Goal: Task Accomplishment & Management: Use online tool/utility

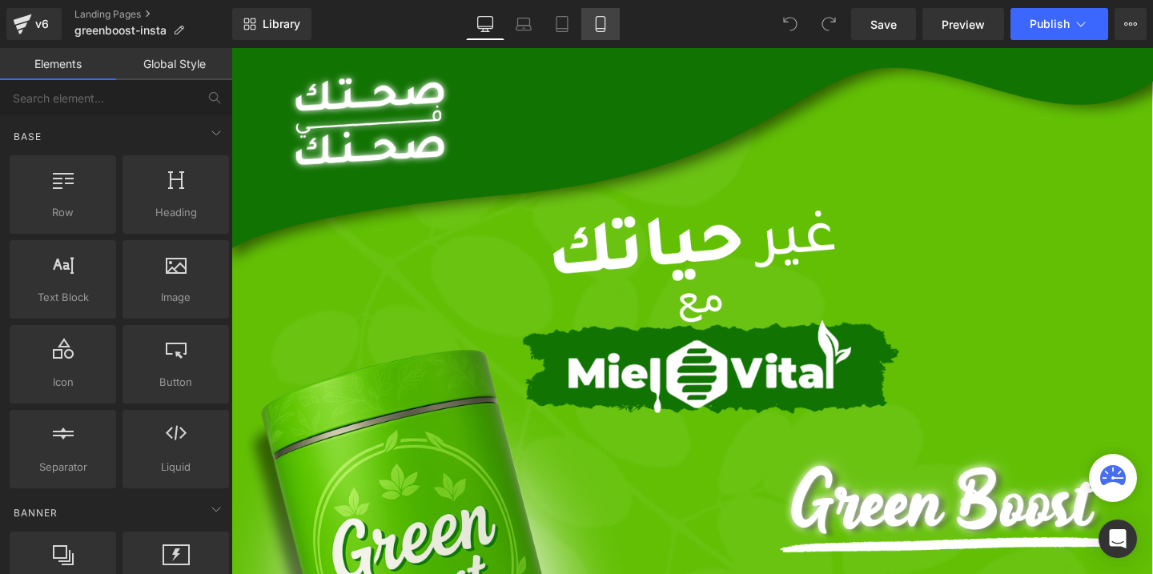
click at [603, 23] on icon at bounding box center [601, 24] width 16 height 16
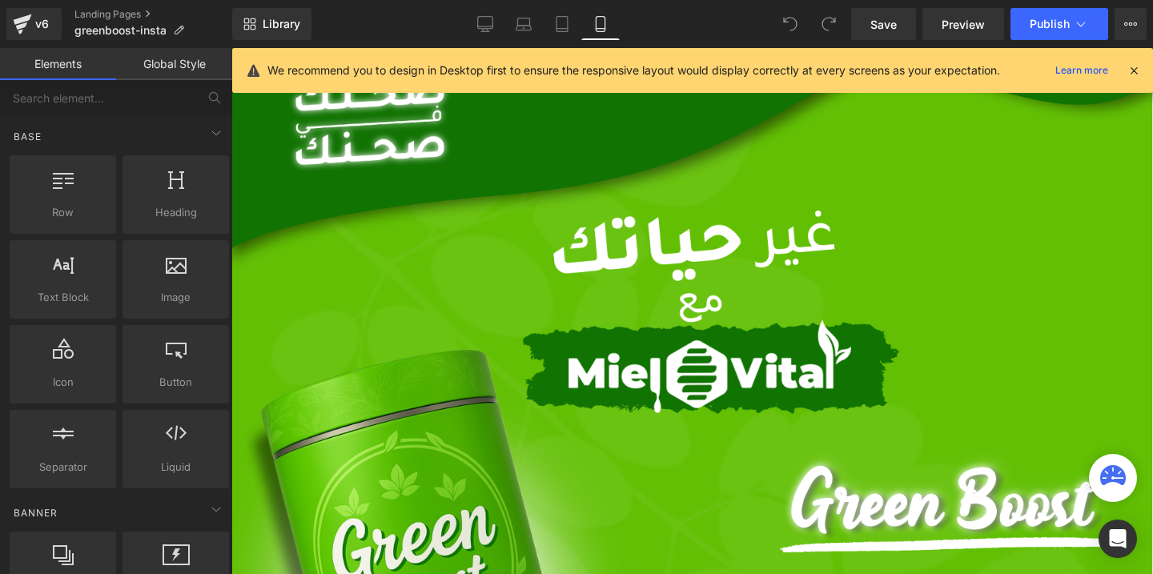
click at [600, 25] on icon at bounding box center [601, 24] width 16 height 16
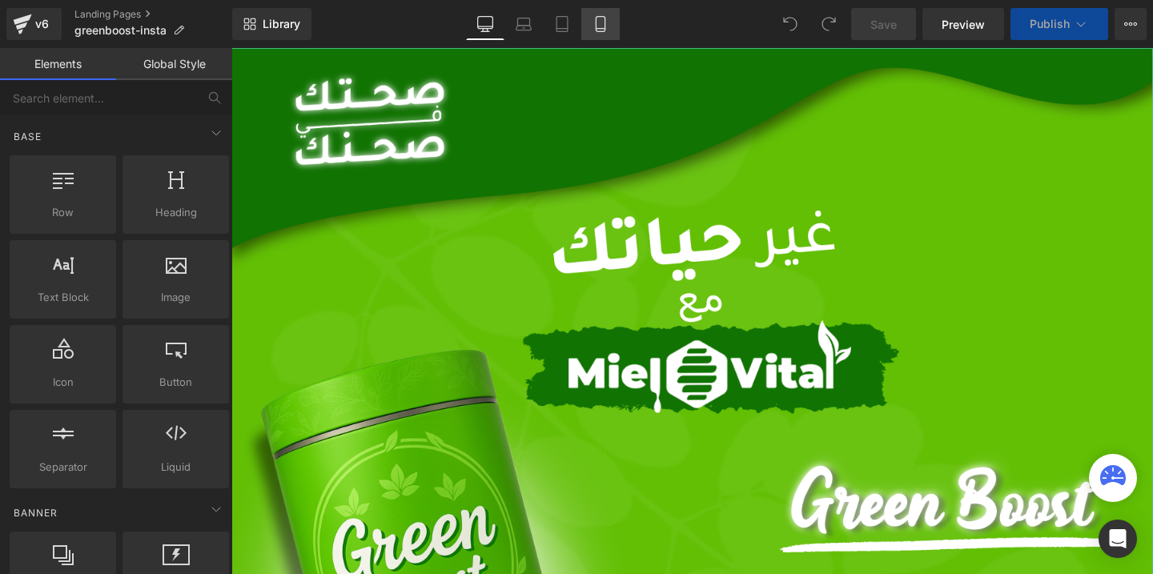
click at [602, 22] on icon at bounding box center [601, 24] width 16 height 16
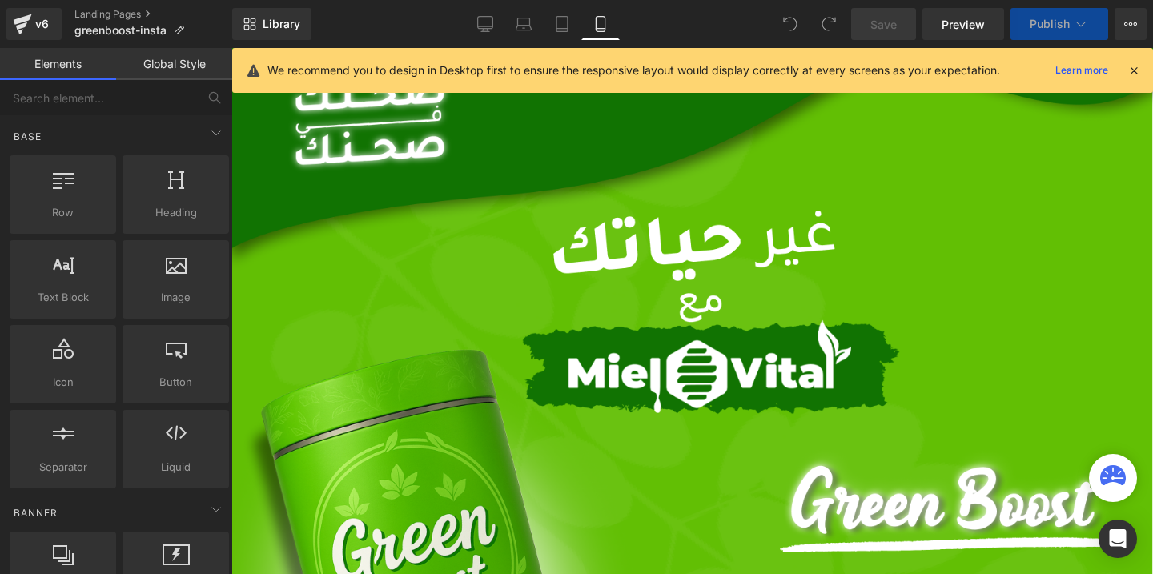
click at [601, 31] on icon at bounding box center [600, 24] width 9 height 15
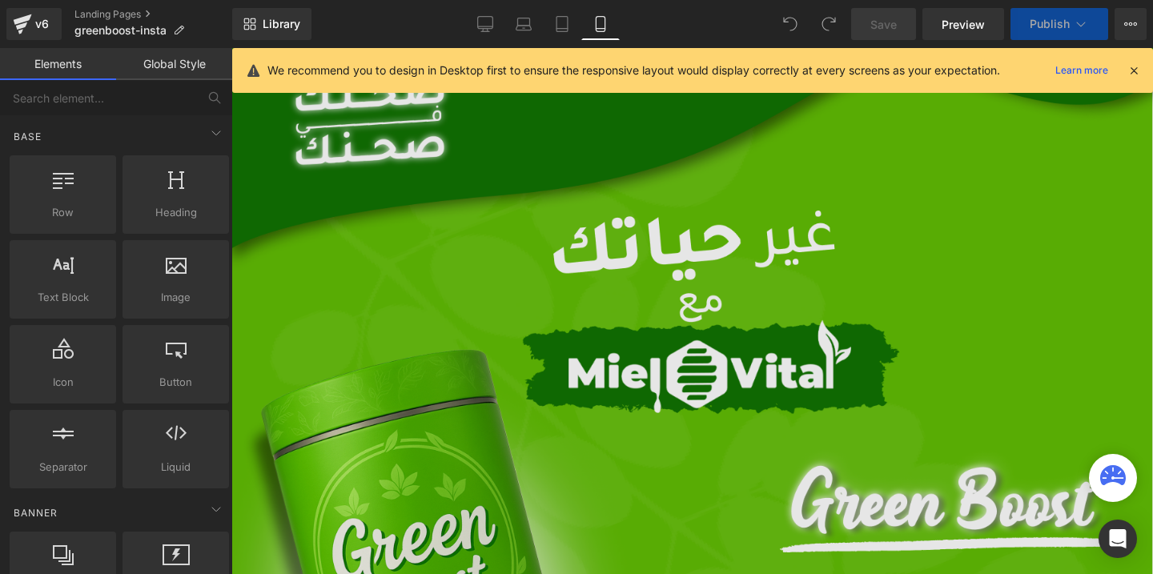
click at [1140, 66] on icon at bounding box center [1134, 70] width 14 height 14
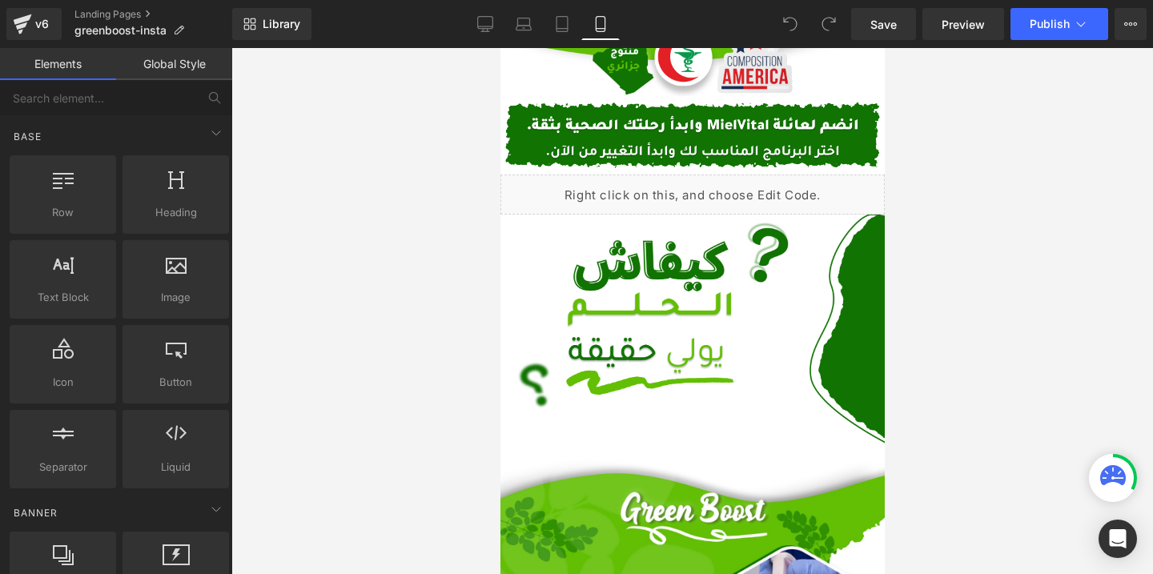
scroll to position [468, 0]
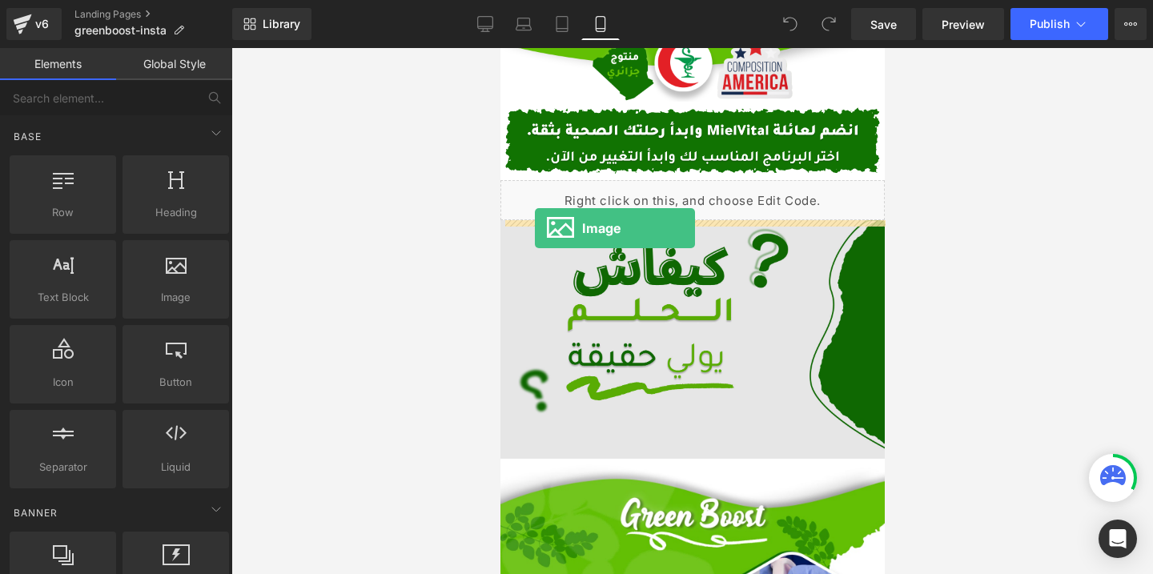
drag, startPoint x: 659, startPoint y: 319, endPoint x: 533, endPoint y: 228, distance: 154.9
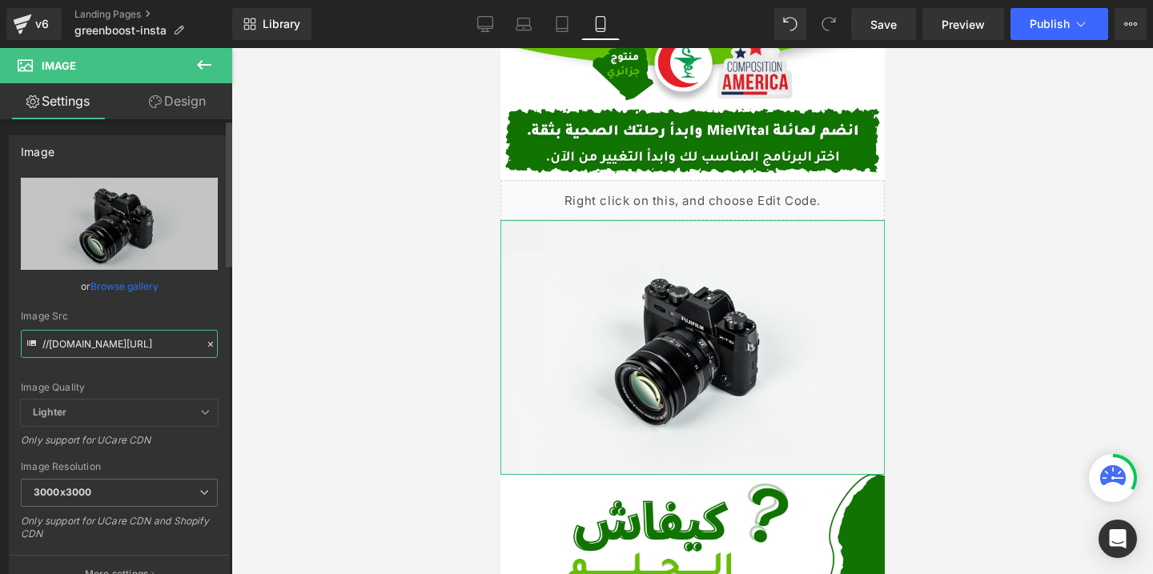
click at [139, 341] on input "//d1um8515vdn9kb.cloudfront.net/images/parallax.jpg" at bounding box center [119, 344] width 197 height 28
paste input "https://cdn.shopify.com/s/files/1/0612/6410/1453/files/Desktop_-_49_1.png?v=176…"
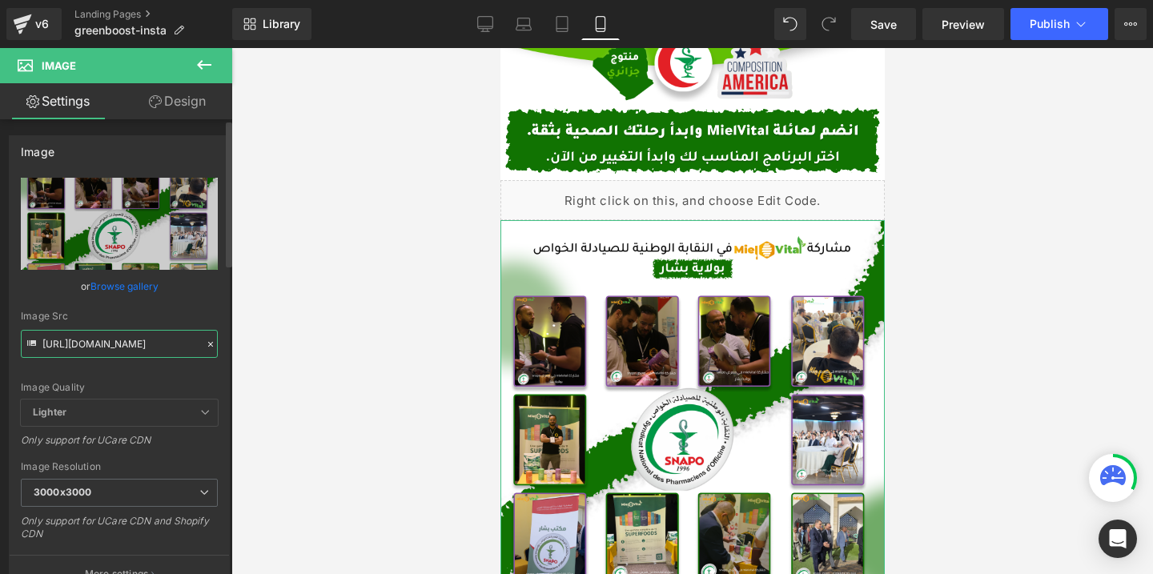
type input "https://cdn.shopify.com/s/files/1/0612/6410/1453/files/Desktop_-_49_1_3000x3000…"
click at [183, 313] on div "Image Src" at bounding box center [119, 316] width 197 height 11
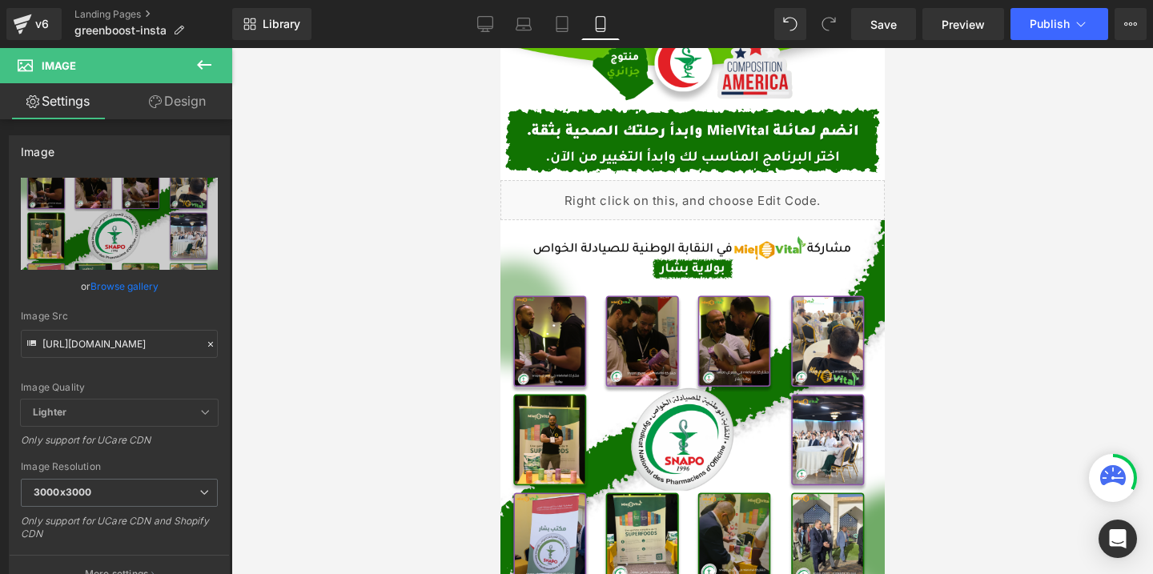
click at [939, 329] on div at bounding box center [692, 311] width 922 height 526
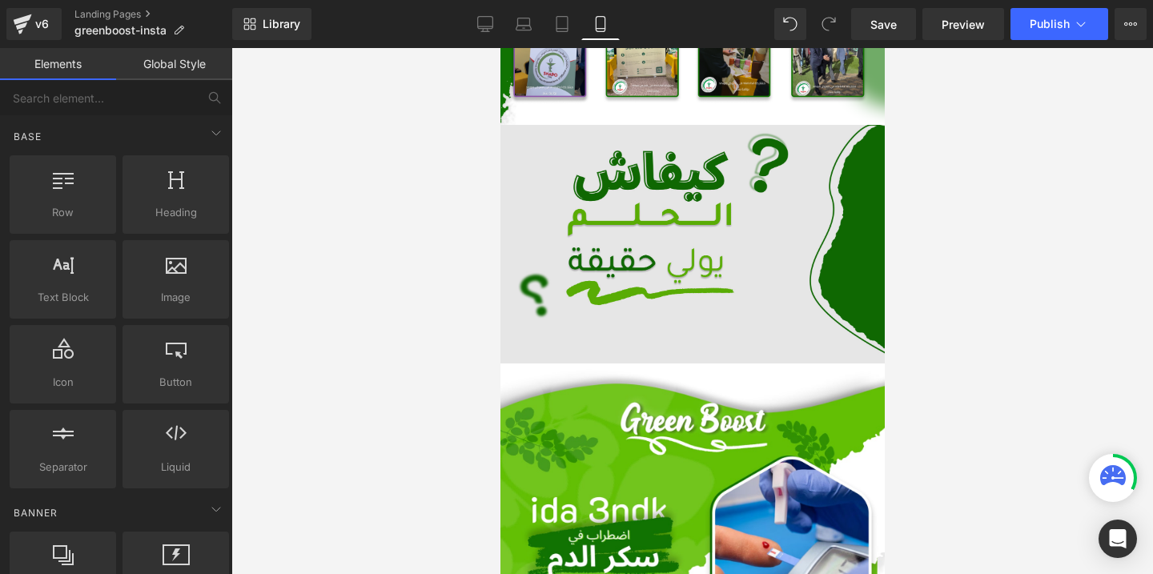
scroll to position [964, 0]
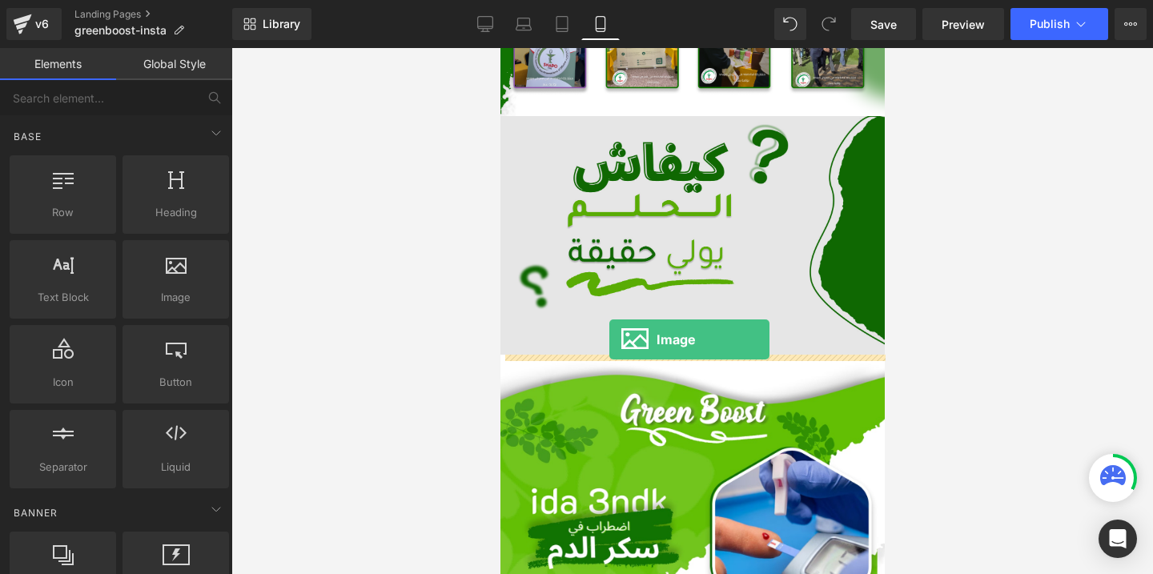
drag, startPoint x: 639, startPoint y: 322, endPoint x: 609, endPoint y: 340, distance: 35.6
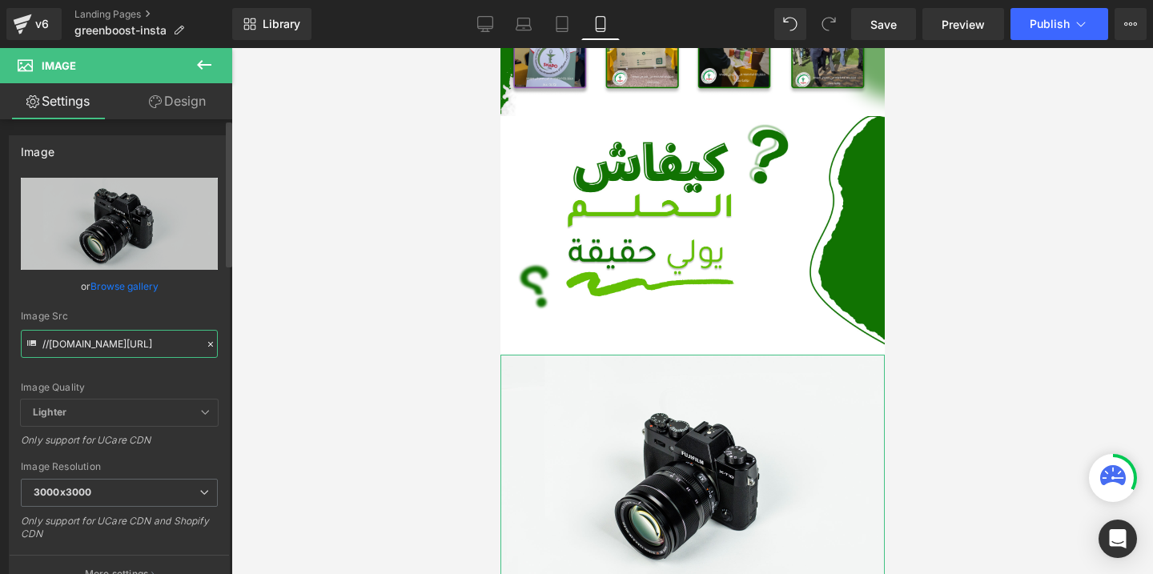
click at [123, 340] on input "//d1um8515vdn9kb.cloudfront.net/images/parallax.jpg" at bounding box center [119, 344] width 197 height 28
paste input "https://cdn.shopify.com/s/files/1/0612/6410/1453/files/Desktop_-_49_1.png?v=176…"
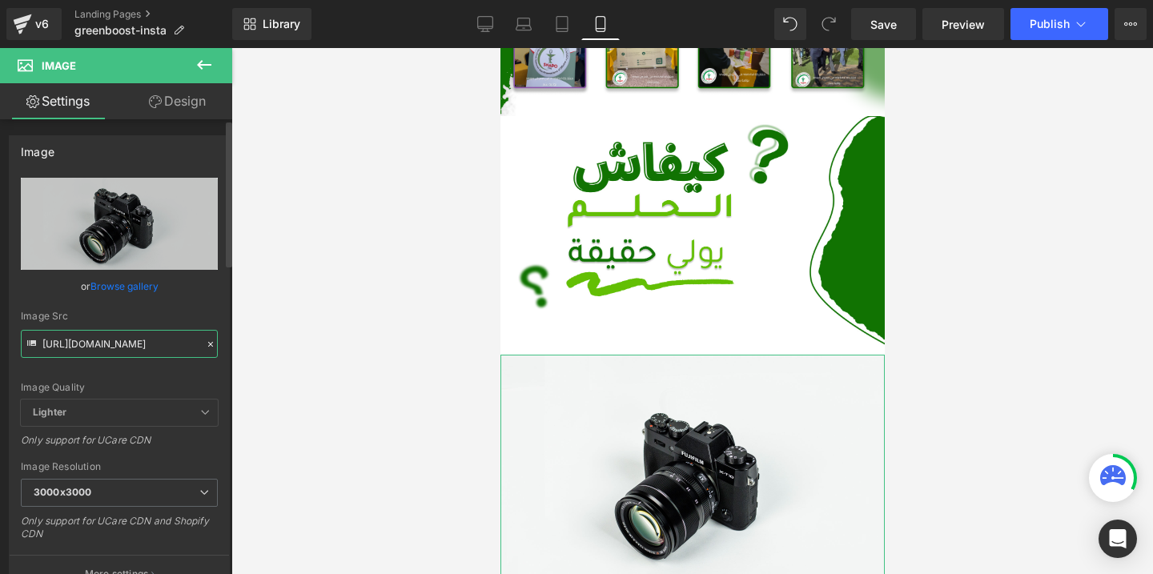
scroll to position [0, 265]
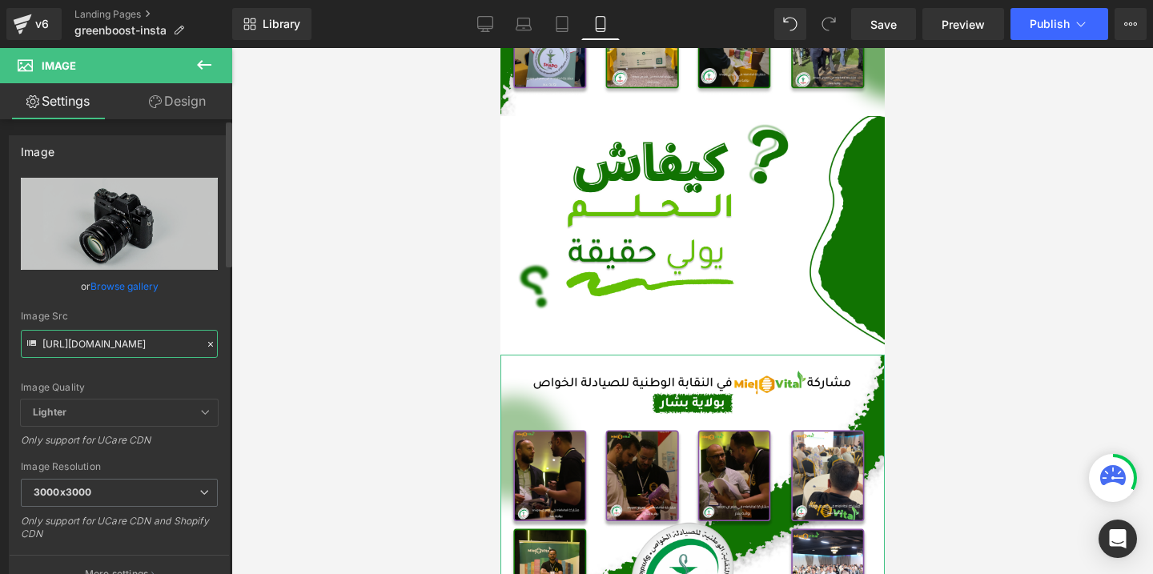
type input "https://cdn.shopify.com/s/files/1/0612/6410/1453/files/Desktop_-_49_1_3000x3000…"
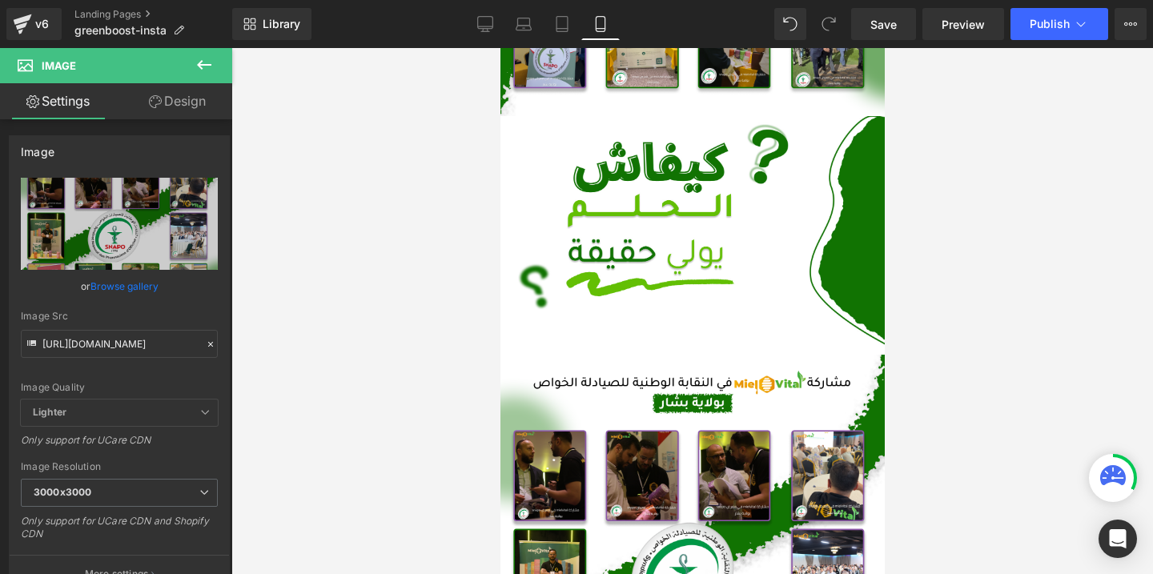
click at [332, 324] on div at bounding box center [692, 311] width 922 height 526
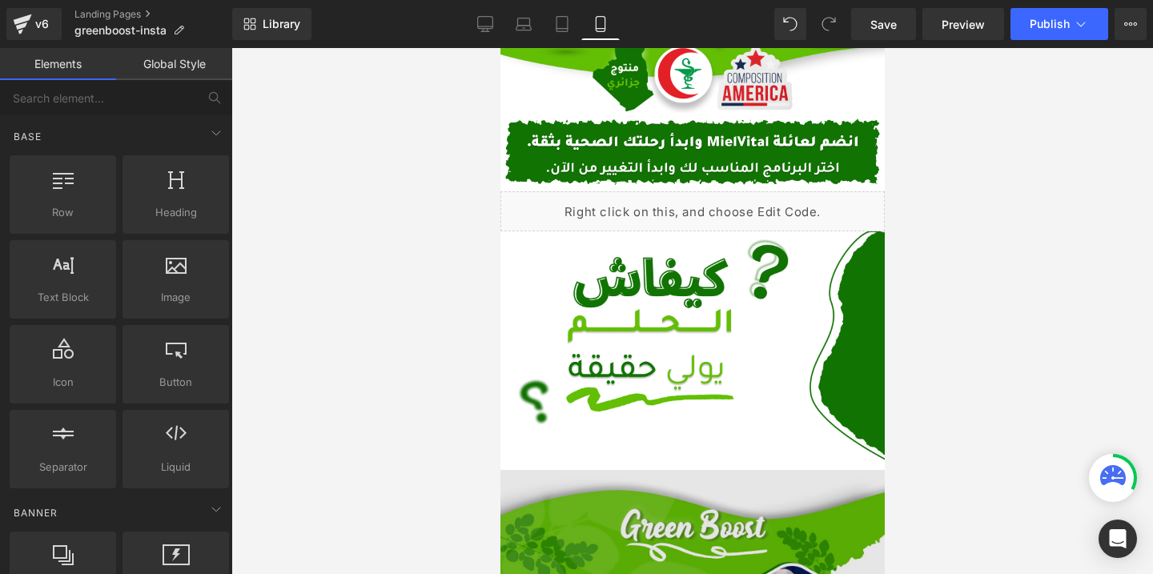
scroll to position [455, 0]
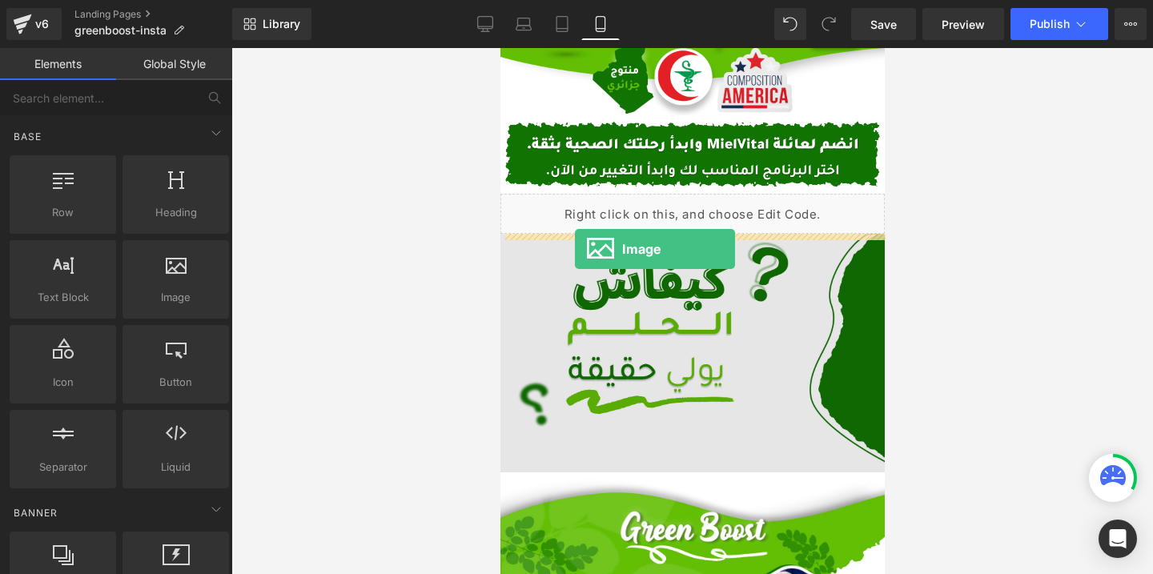
drag, startPoint x: 667, startPoint y: 343, endPoint x: 575, endPoint y: 250, distance: 130.8
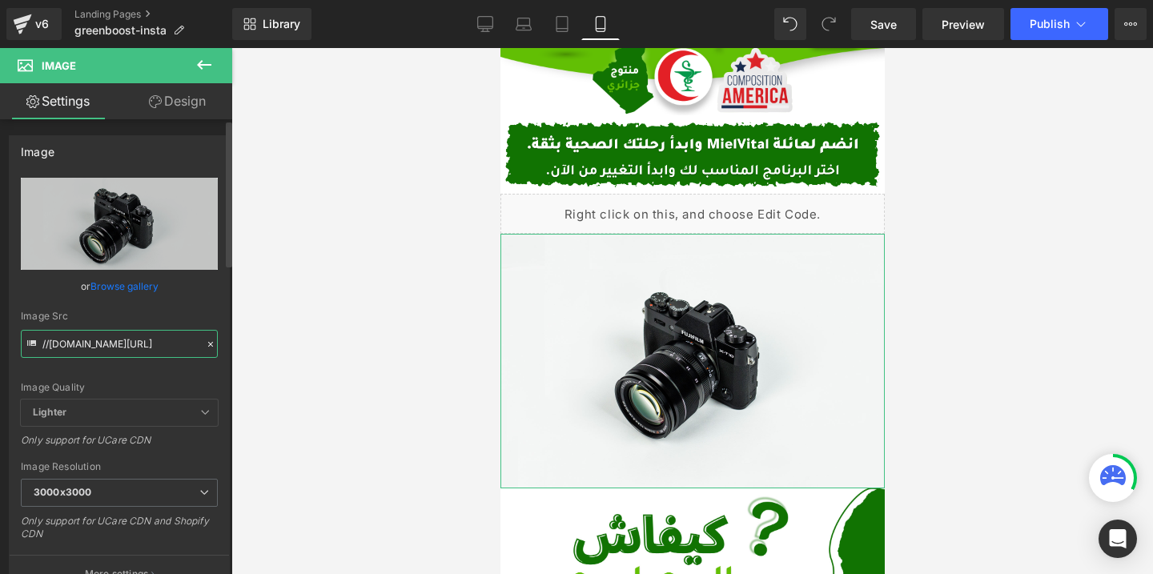
click at [127, 342] on input "//[DOMAIN_NAME][URL]" at bounding box center [119, 344] width 197 height 28
paste input "https://cdn.shopify.com/s/files/1/0612/6410/1453/files/Desktop_-_49_1.png?v=176…"
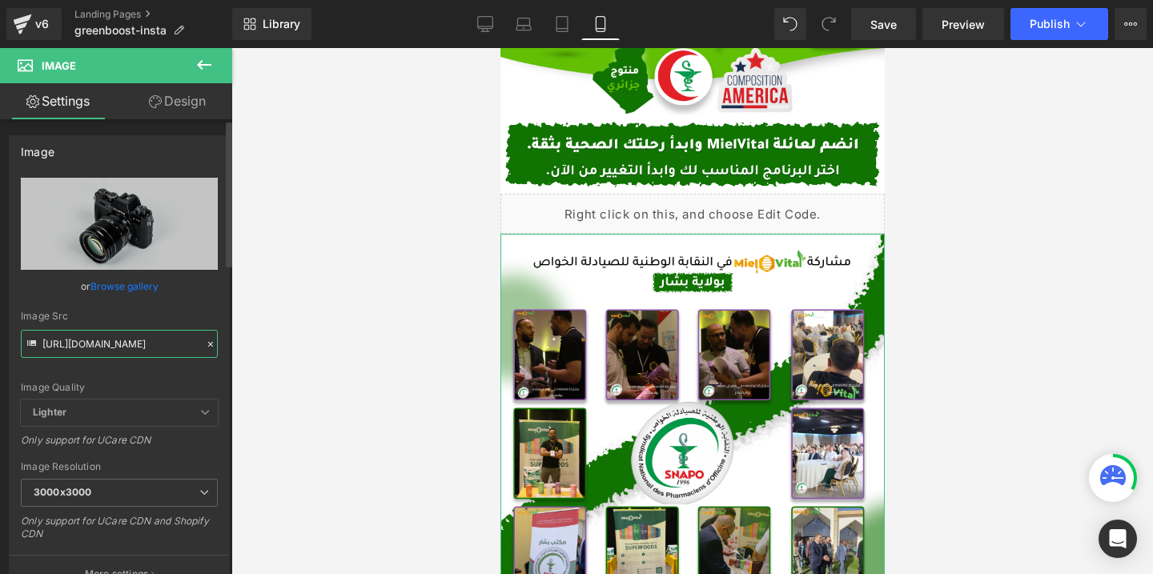
type input "https://cdn.shopify.com/s/files/1/0612/6410/1453/files/Desktop_-_49_1_3000x3000…"
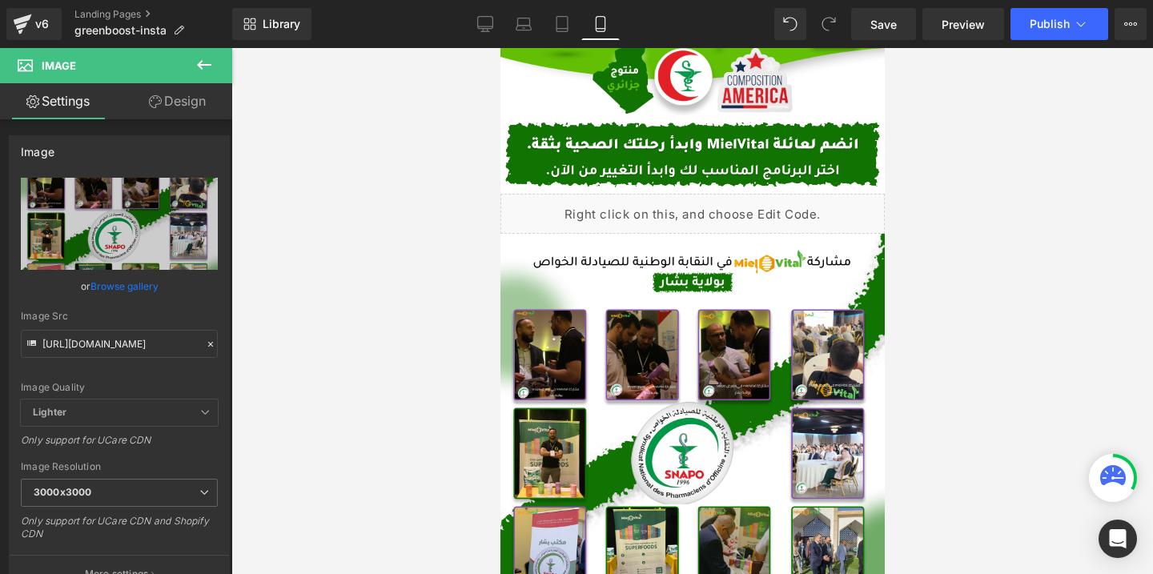
click at [232, 312] on div at bounding box center [692, 311] width 922 height 526
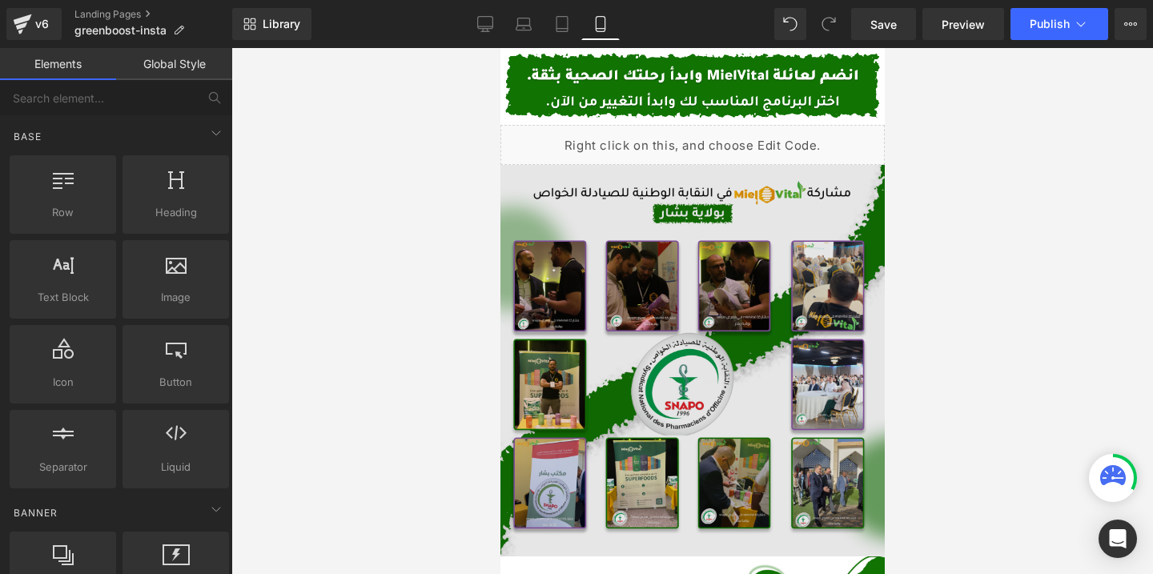
scroll to position [523, 0]
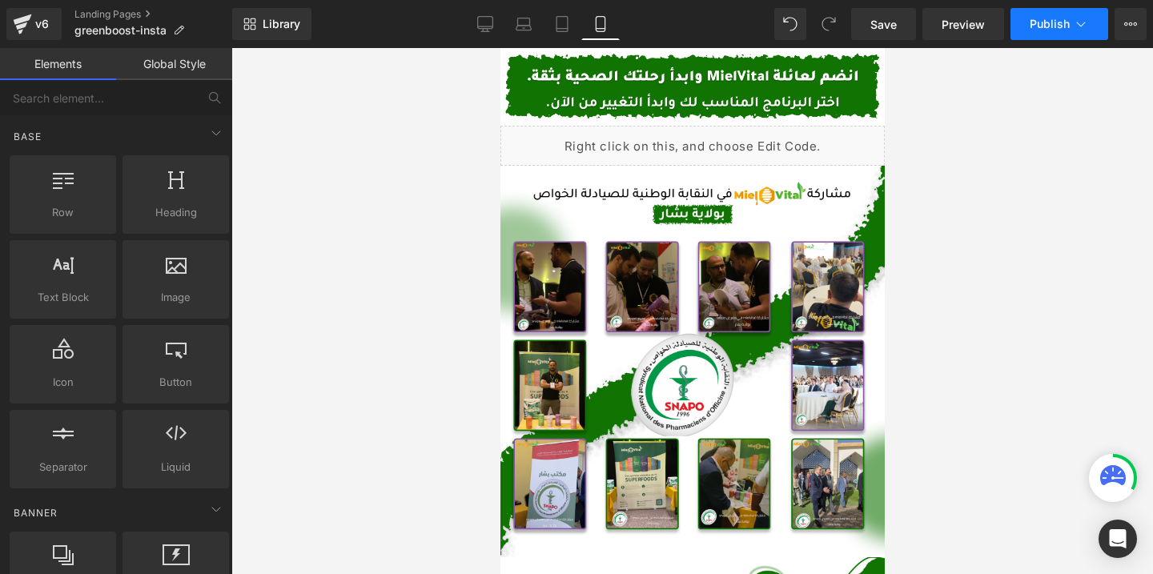
click at [1027, 27] on button "Publish" at bounding box center [1060, 24] width 98 height 32
click at [890, 26] on span "Save" at bounding box center [883, 24] width 26 height 17
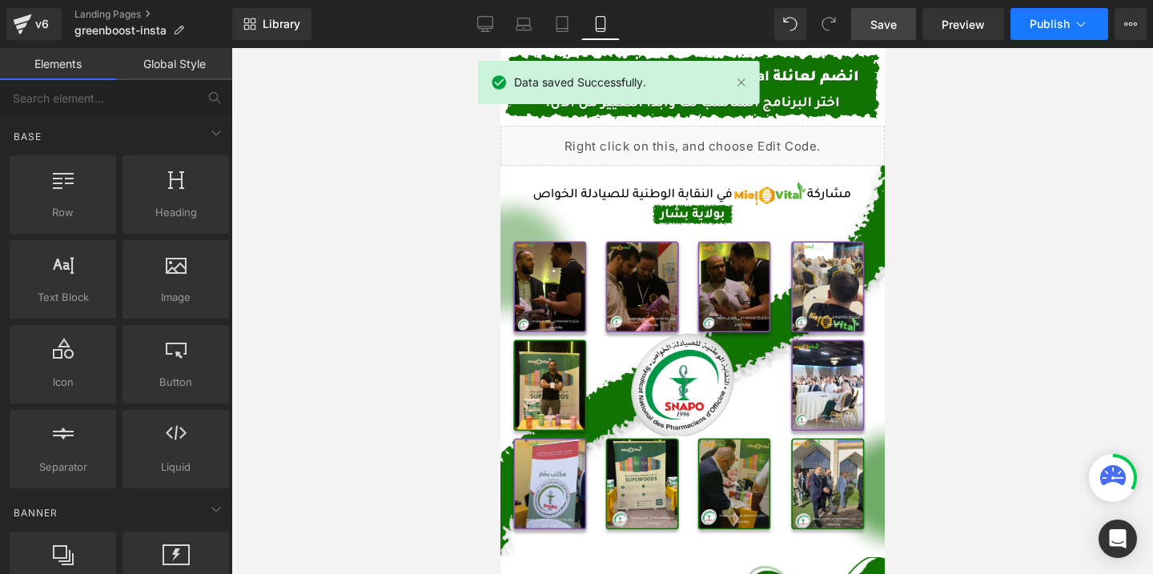
click at [1053, 34] on button "Publish" at bounding box center [1060, 24] width 98 height 32
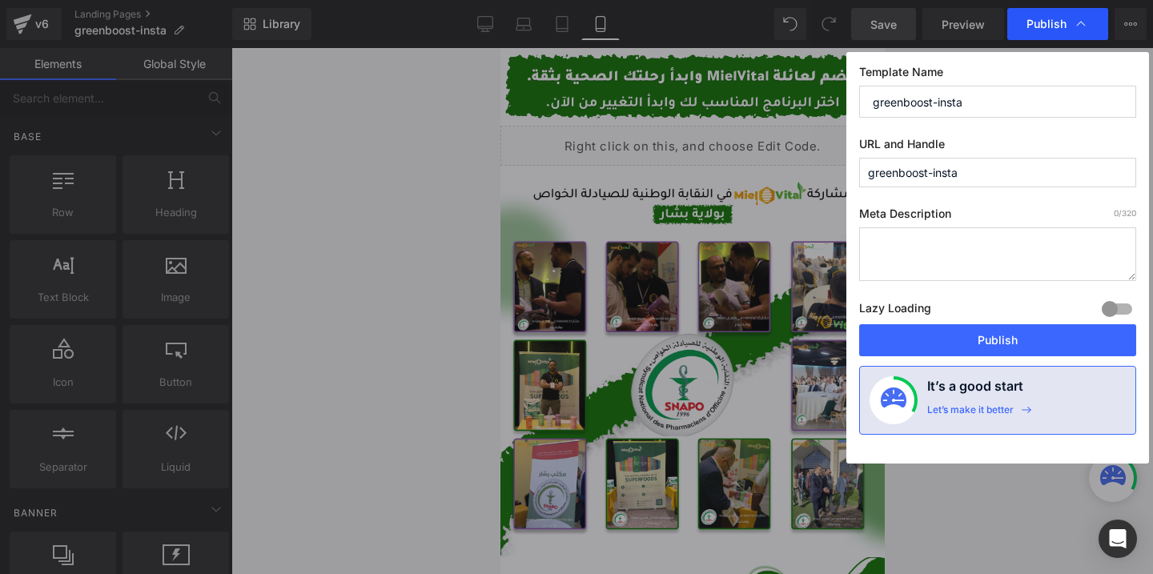
click at [1080, 26] on icon at bounding box center [1081, 24] width 16 height 16
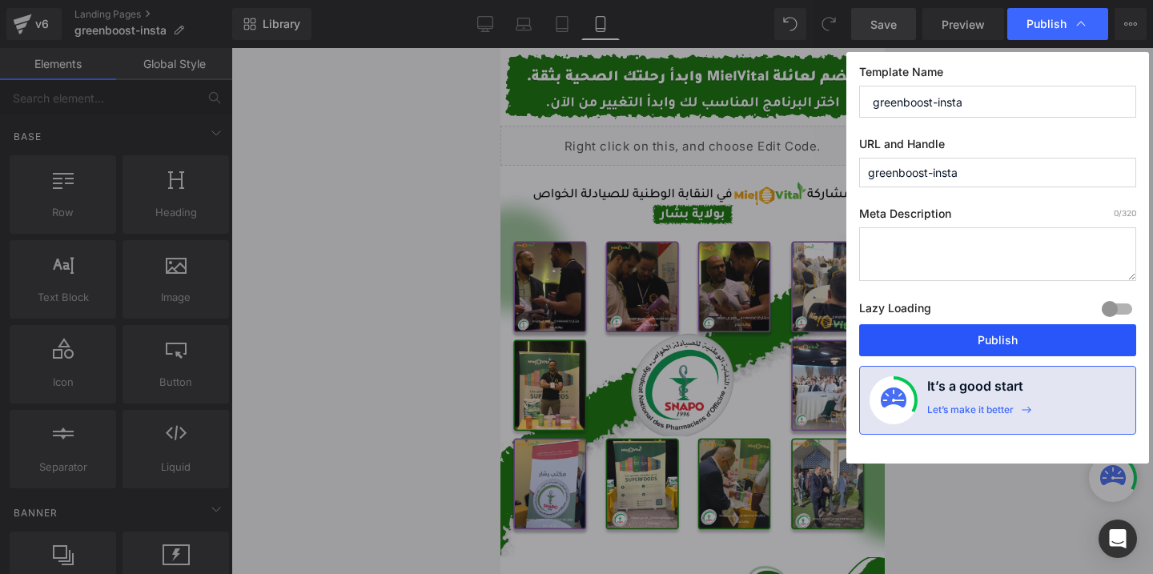
click at [931, 340] on button "Publish" at bounding box center [997, 340] width 277 height 32
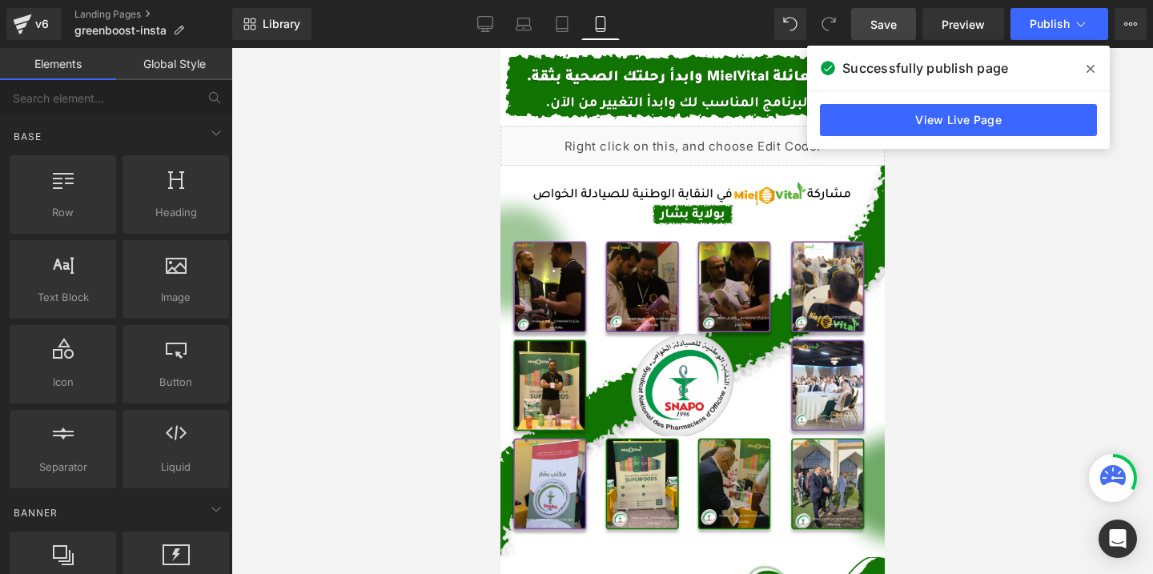
click at [1090, 64] on icon at bounding box center [1091, 68] width 8 height 13
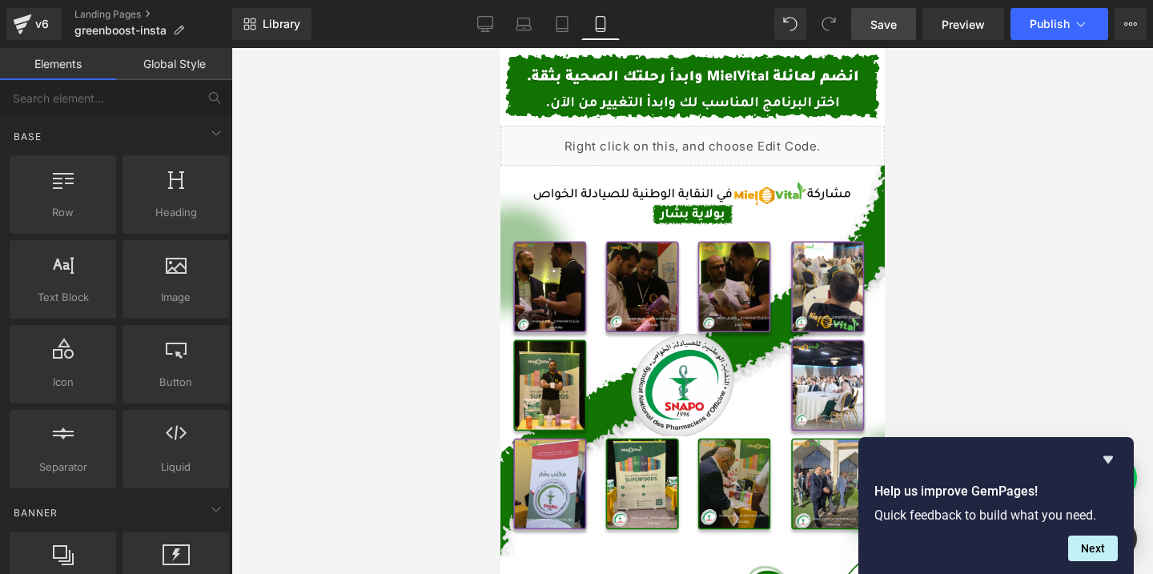
click at [995, 351] on div at bounding box center [692, 311] width 922 height 526
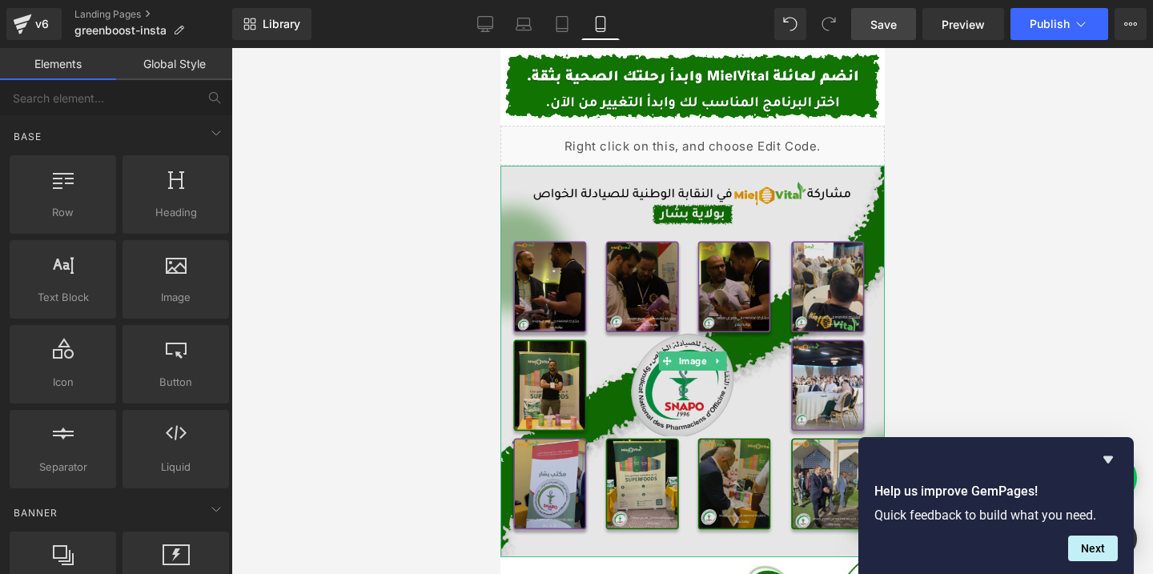
click at [711, 336] on img at bounding box center [692, 362] width 384 height 392
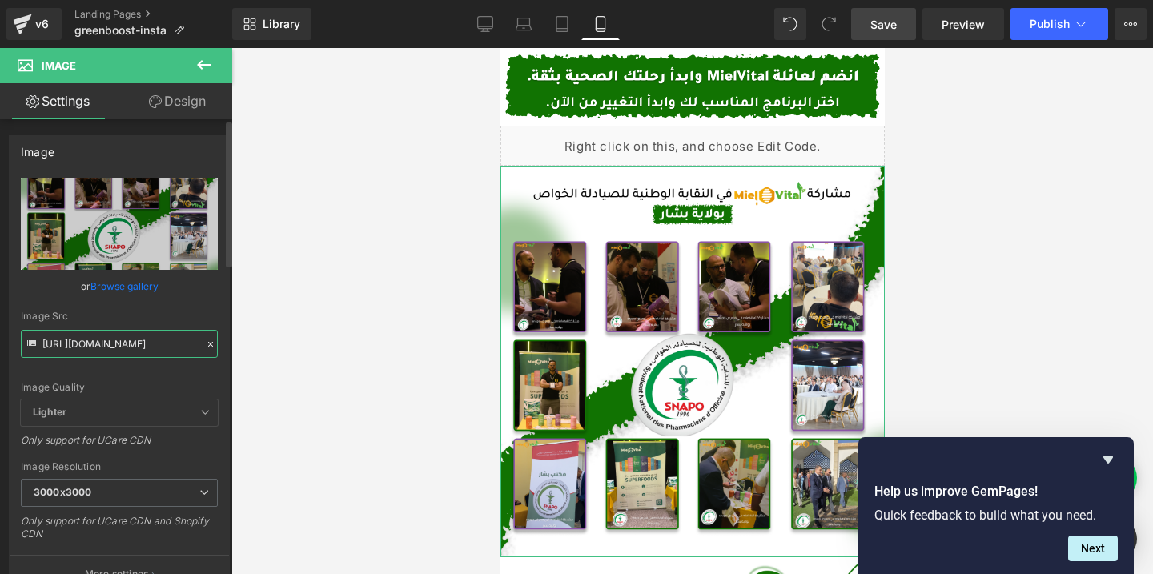
click at [149, 345] on input "https://cdn.shopify.com/s/files/1/0612/6410/1453/files/Desktop_-_49_1_3000x3000…" at bounding box center [119, 344] width 197 height 28
paste input "2.png?v=1760571426"
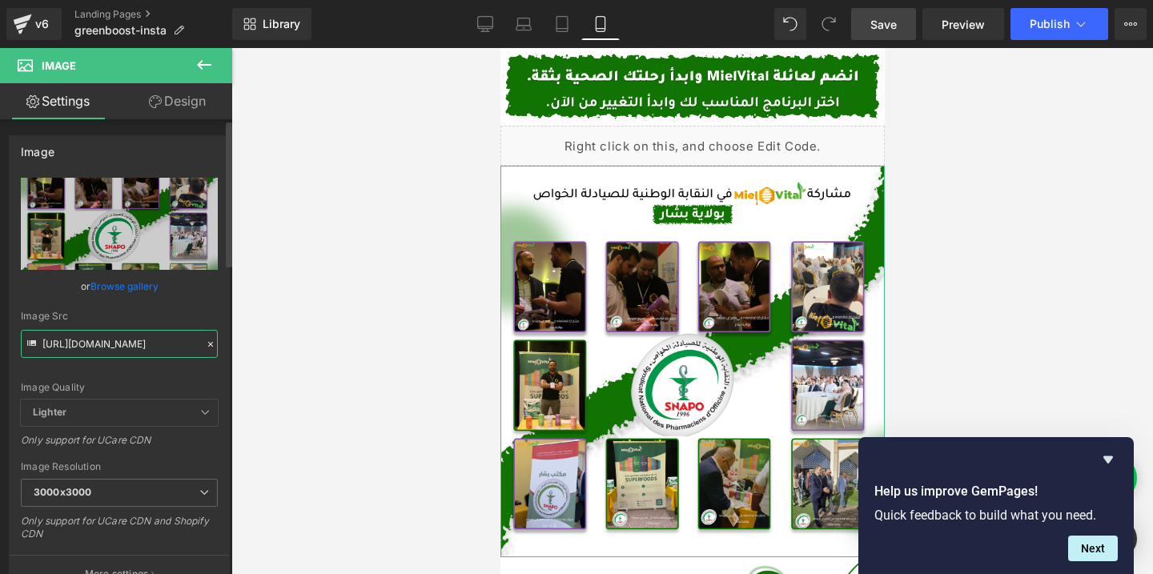
type input "https://cdn.shopify.com/s/files/1/0612/6410/1453/files/Desktop_-_49_2_3000x3000…"
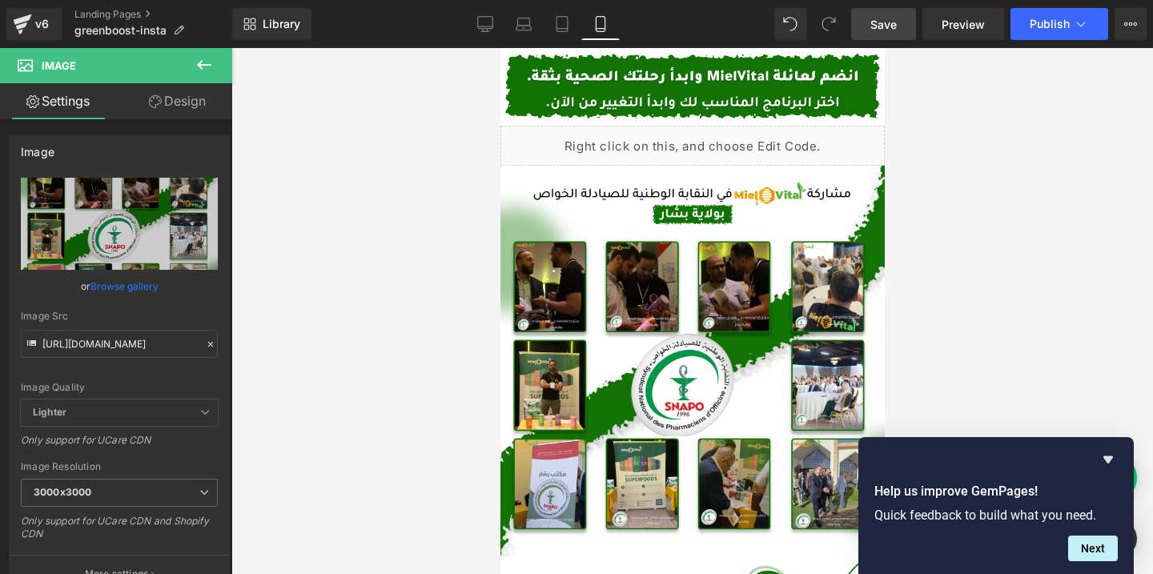
click at [311, 324] on div at bounding box center [692, 311] width 922 height 526
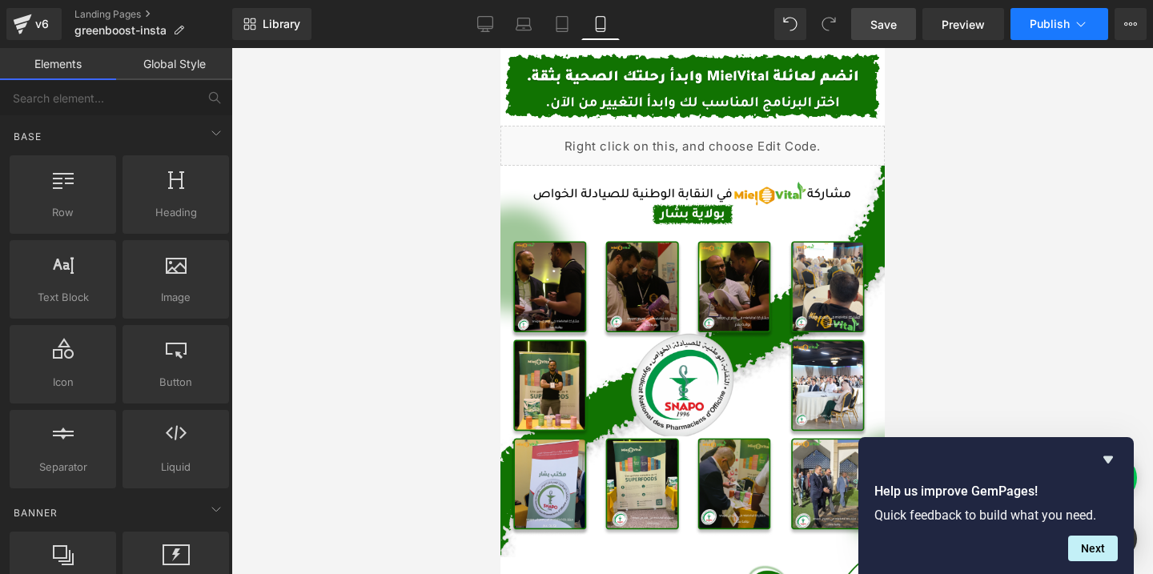
click at [1047, 22] on span "Publish" at bounding box center [1050, 24] width 40 height 13
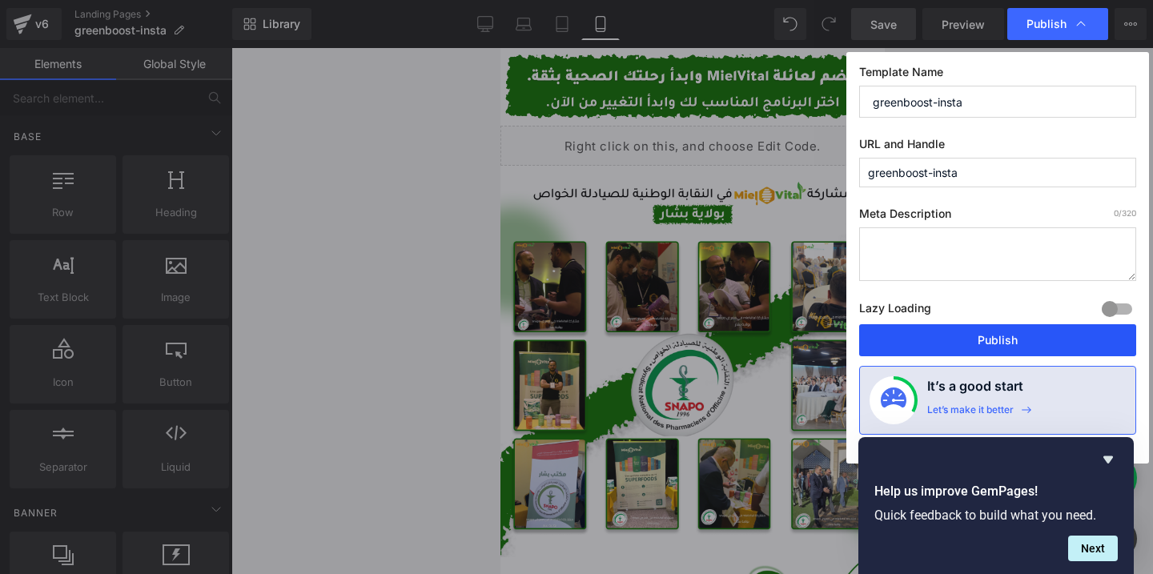
click at [906, 339] on button "Publish" at bounding box center [997, 340] width 277 height 32
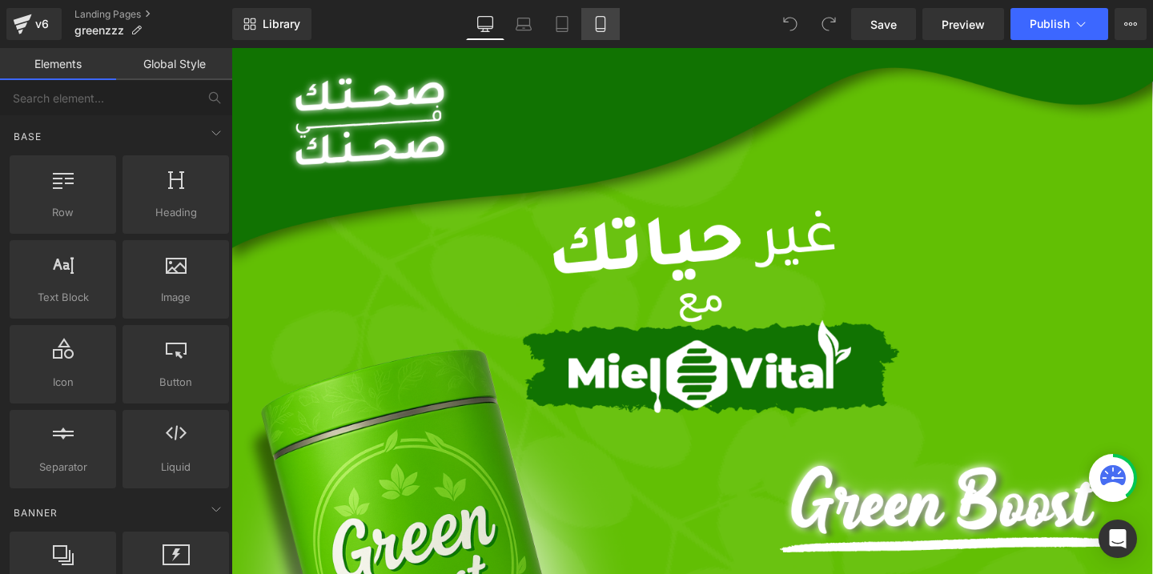
click at [613, 27] on link "Mobile" at bounding box center [600, 24] width 38 height 32
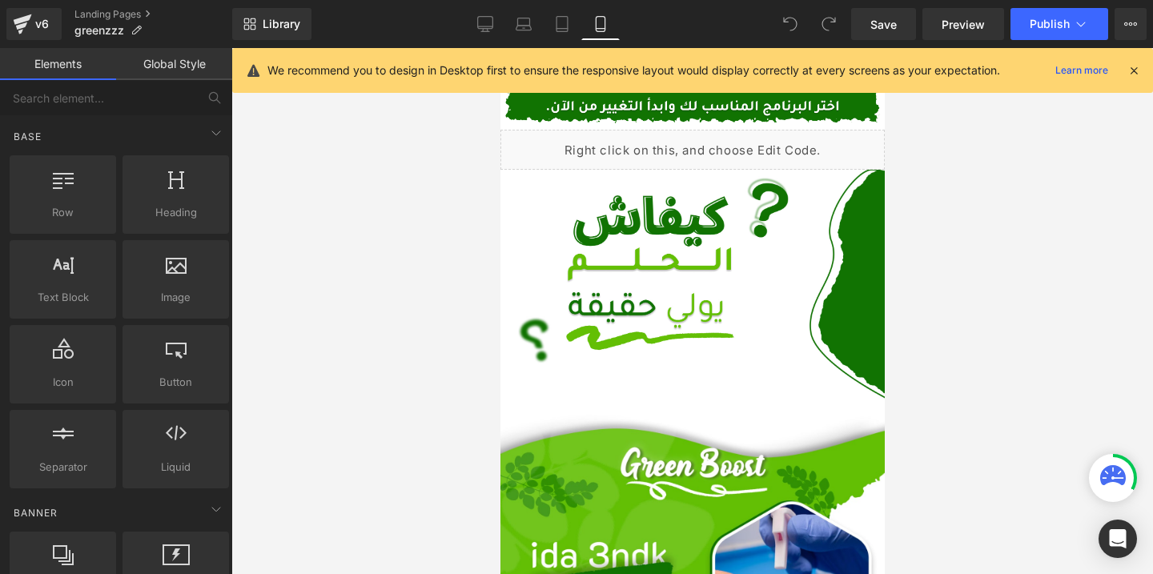
scroll to position [522, 0]
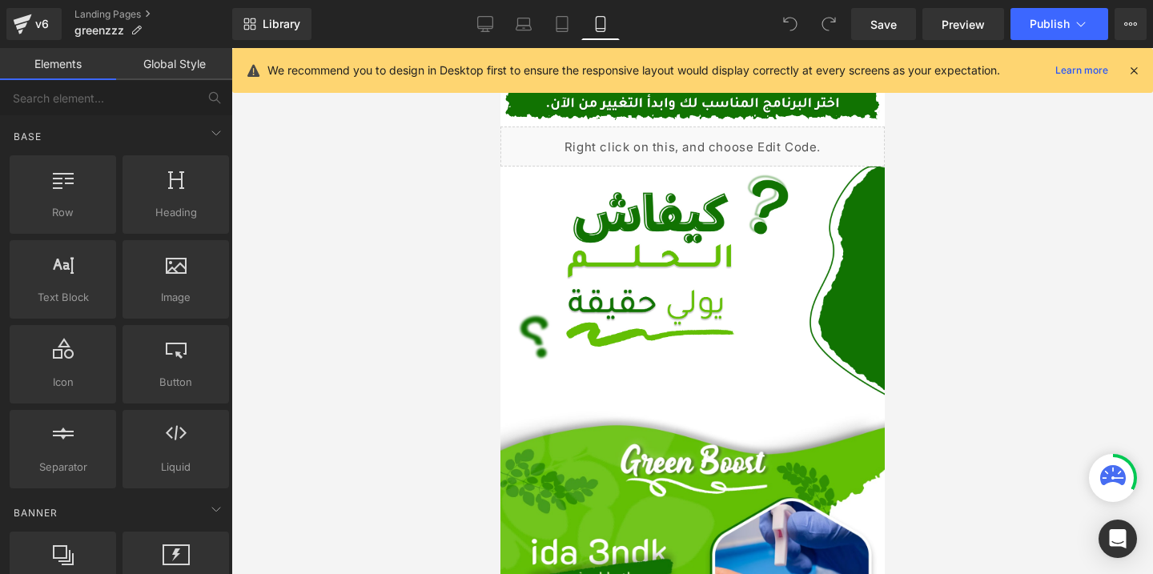
click at [1135, 68] on icon at bounding box center [1134, 70] width 14 height 14
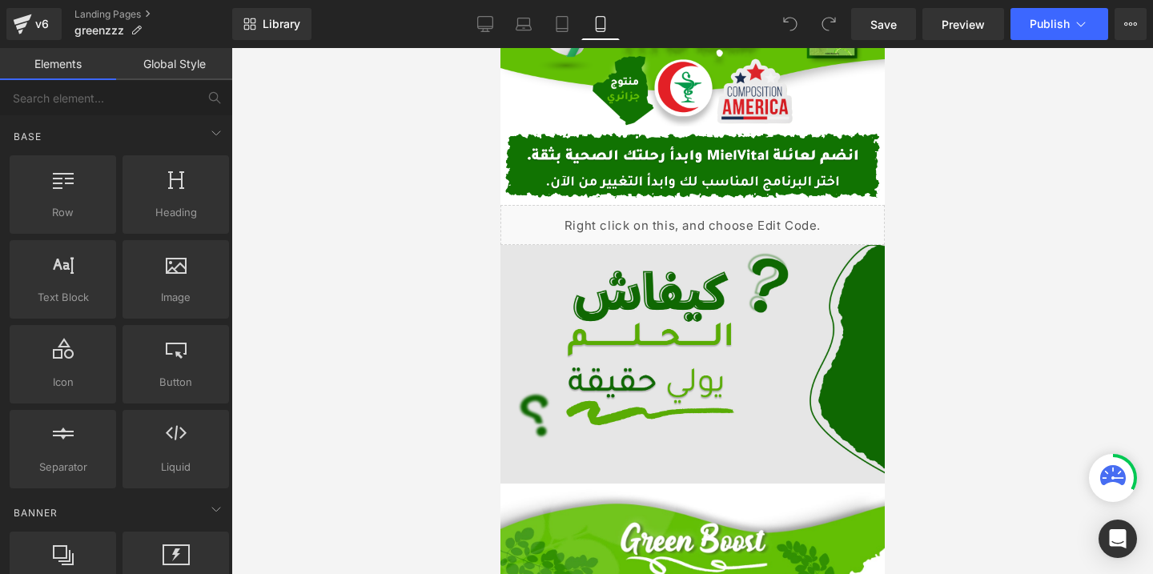
scroll to position [444, 0]
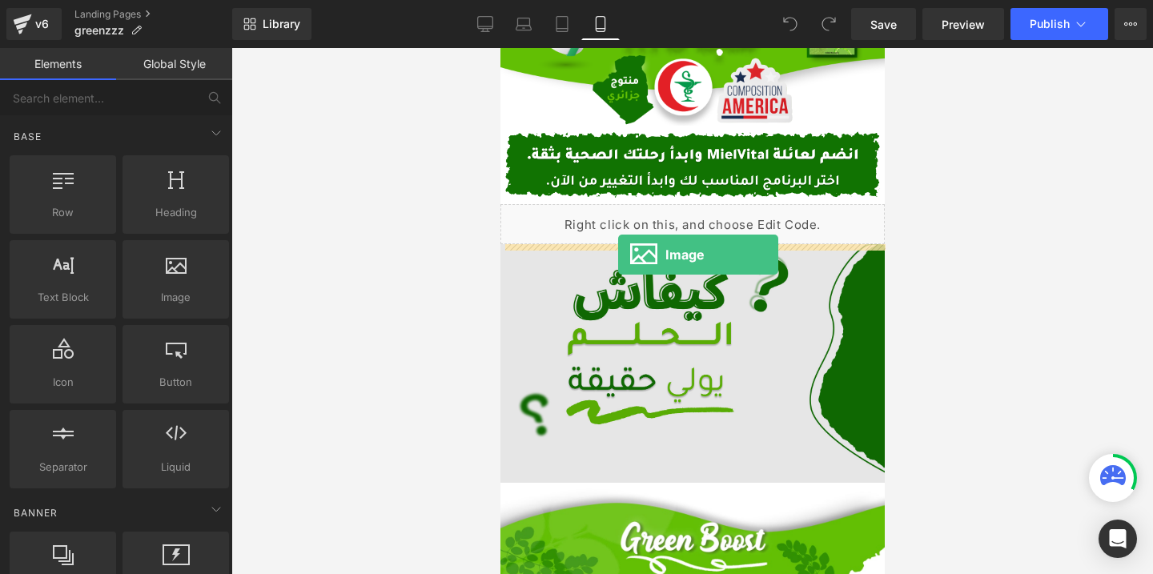
drag, startPoint x: 657, startPoint y: 324, endPoint x: 617, endPoint y: 255, distance: 80.0
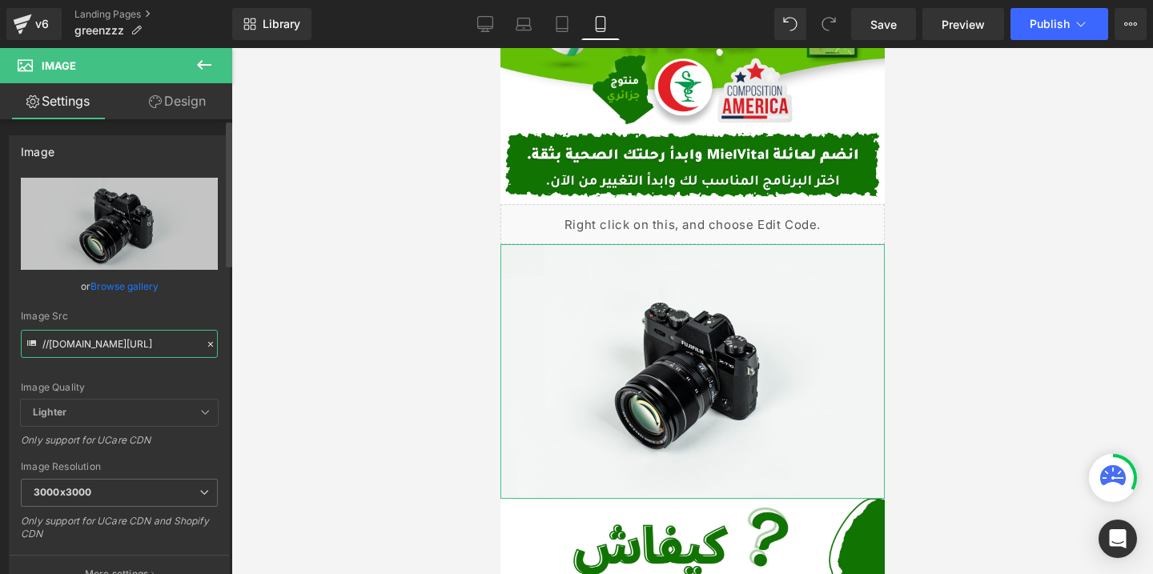
click at [111, 347] on input "//[DOMAIN_NAME][URL]" at bounding box center [119, 344] width 197 height 28
click at [154, 321] on div "Image Src" at bounding box center [119, 316] width 197 height 11
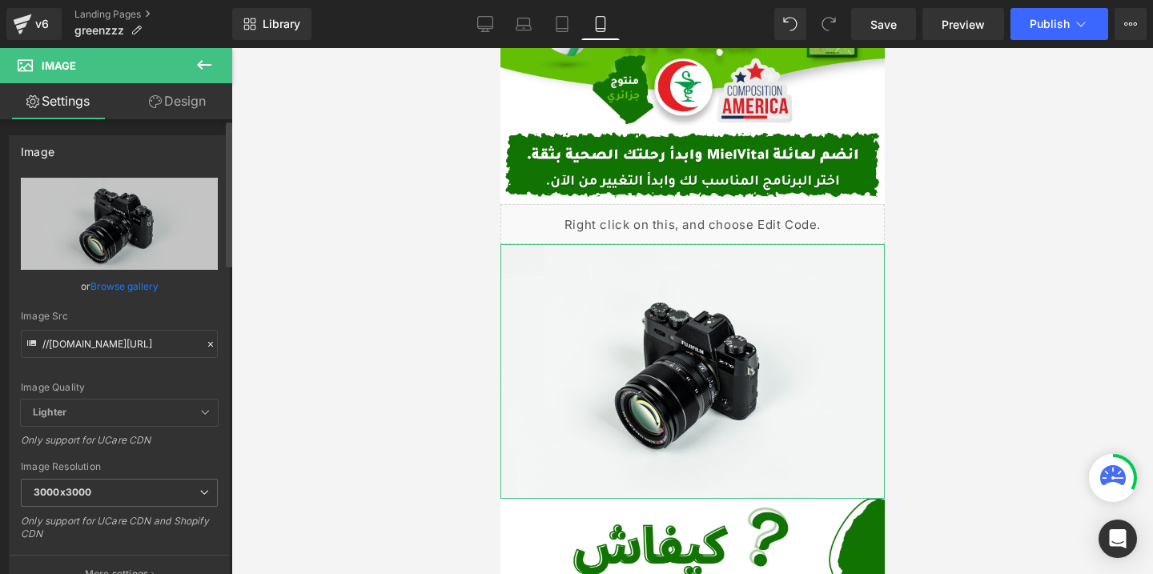
scroll to position [0, 0]
click at [90, 340] on input "//[DOMAIN_NAME][URL]" at bounding box center [119, 344] width 197 height 28
paste input "[URL][DOMAIN_NAME]"
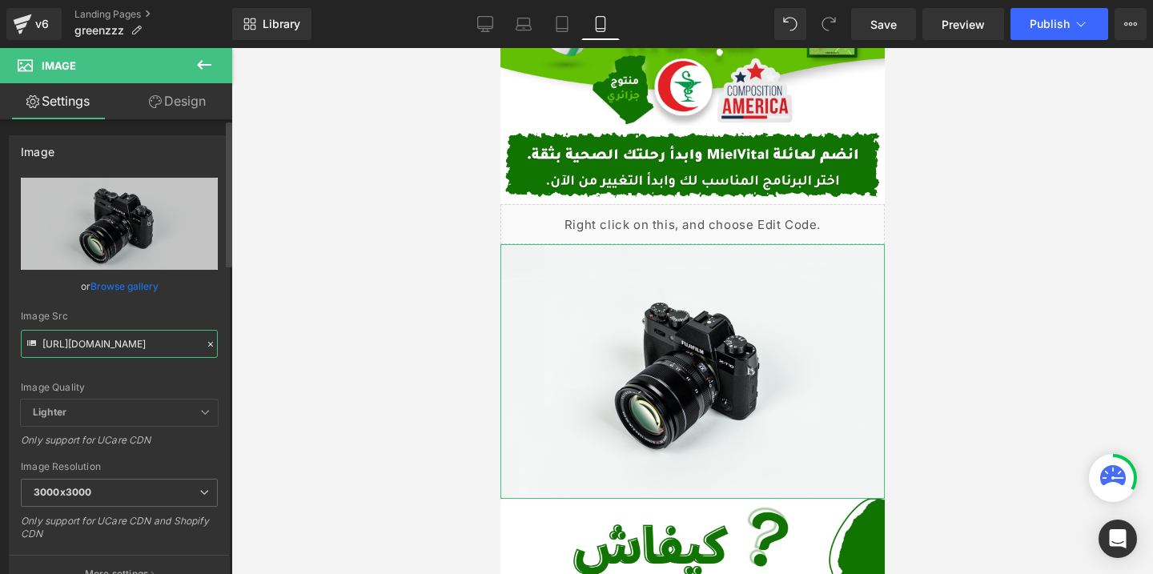
scroll to position [0, 265]
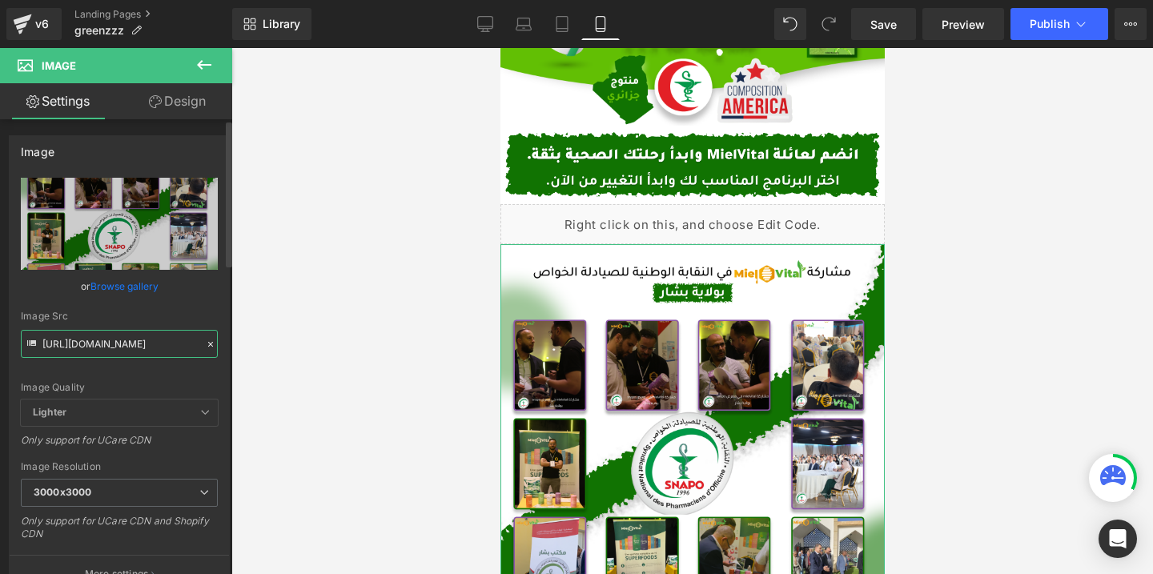
type input "[URL][DOMAIN_NAME]"
click at [164, 319] on div "Image Src" at bounding box center [119, 316] width 197 height 11
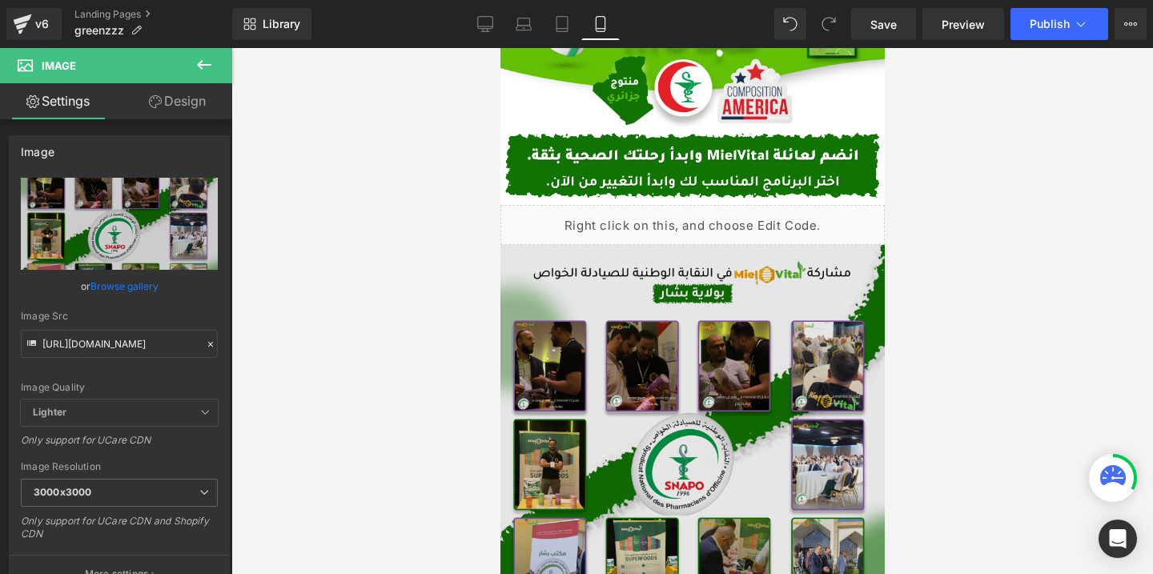
scroll to position [537, 0]
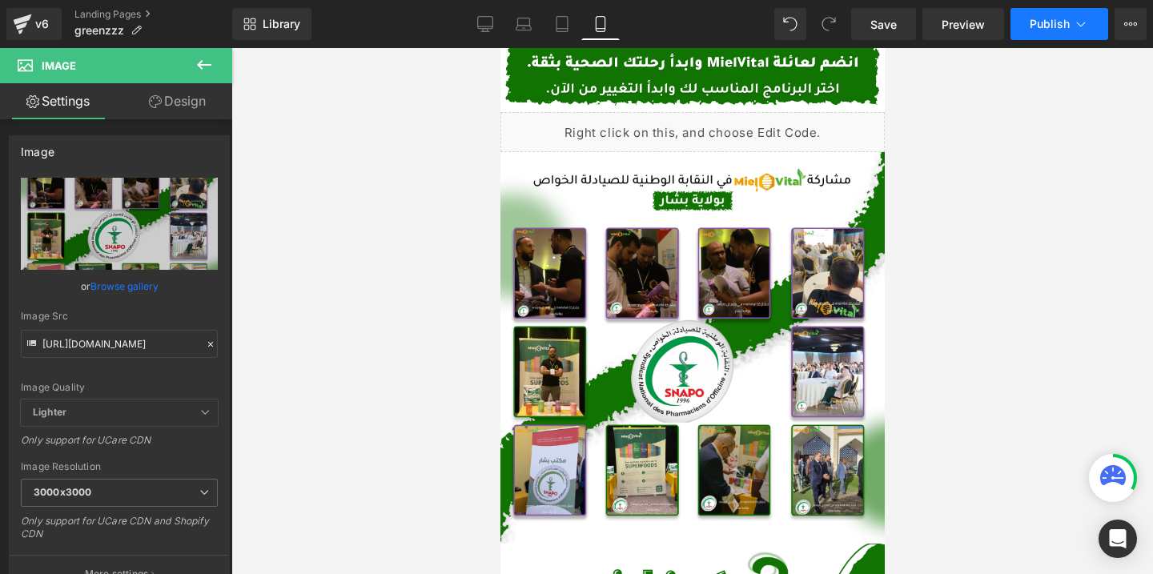
click at [1031, 24] on span "Publish" at bounding box center [1050, 24] width 40 height 13
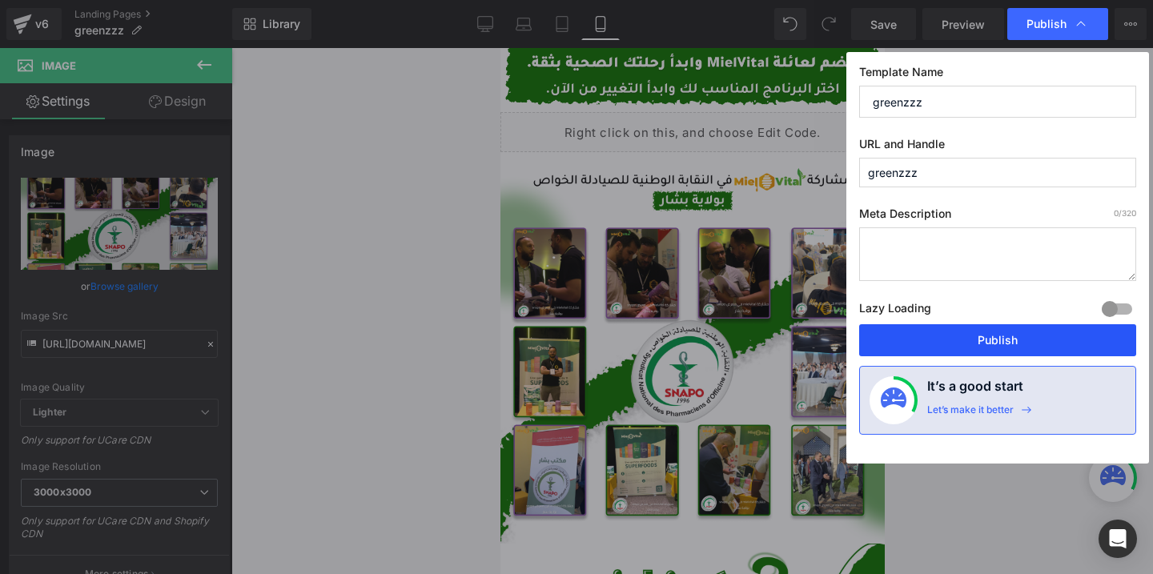
click at [887, 334] on button "Publish" at bounding box center [997, 340] width 277 height 32
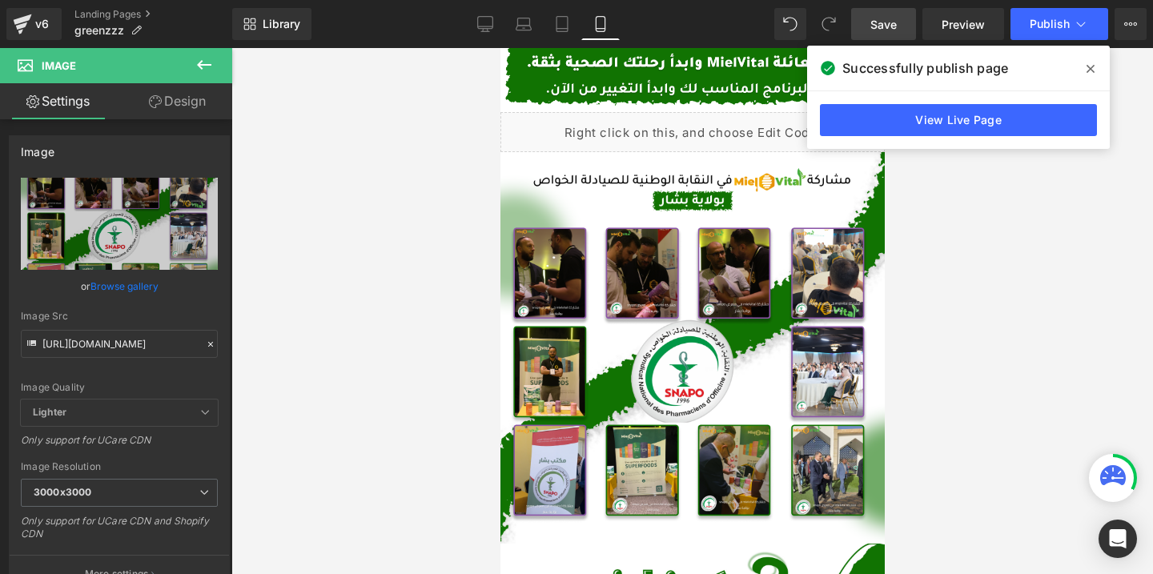
click at [900, 26] on link "Save" at bounding box center [883, 24] width 65 height 32
click at [1092, 71] on icon at bounding box center [1091, 68] width 8 height 13
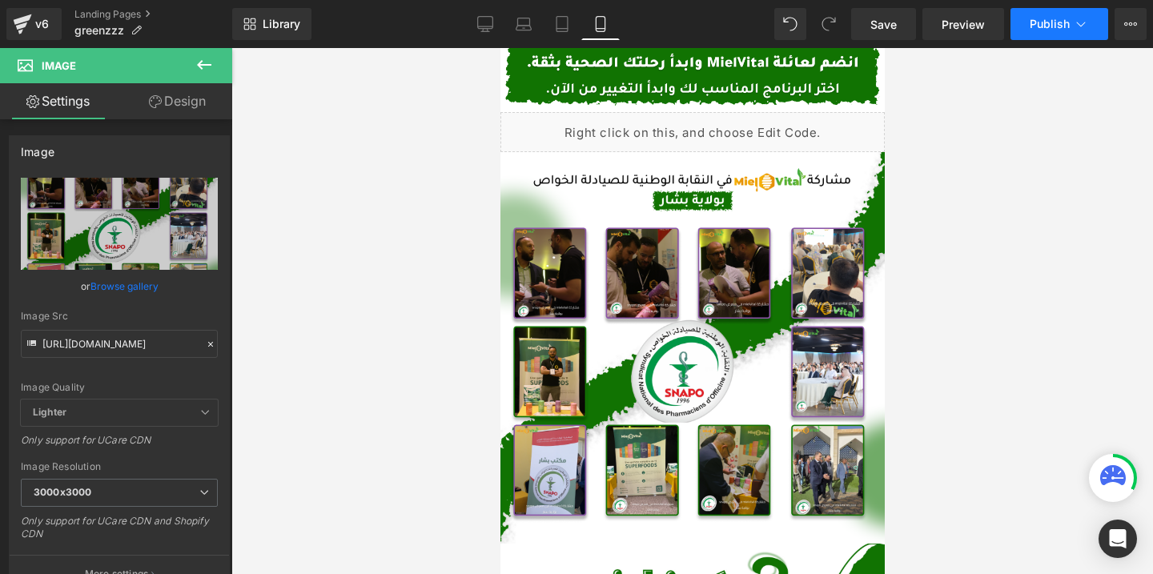
click at [1074, 27] on icon at bounding box center [1081, 24] width 16 height 16
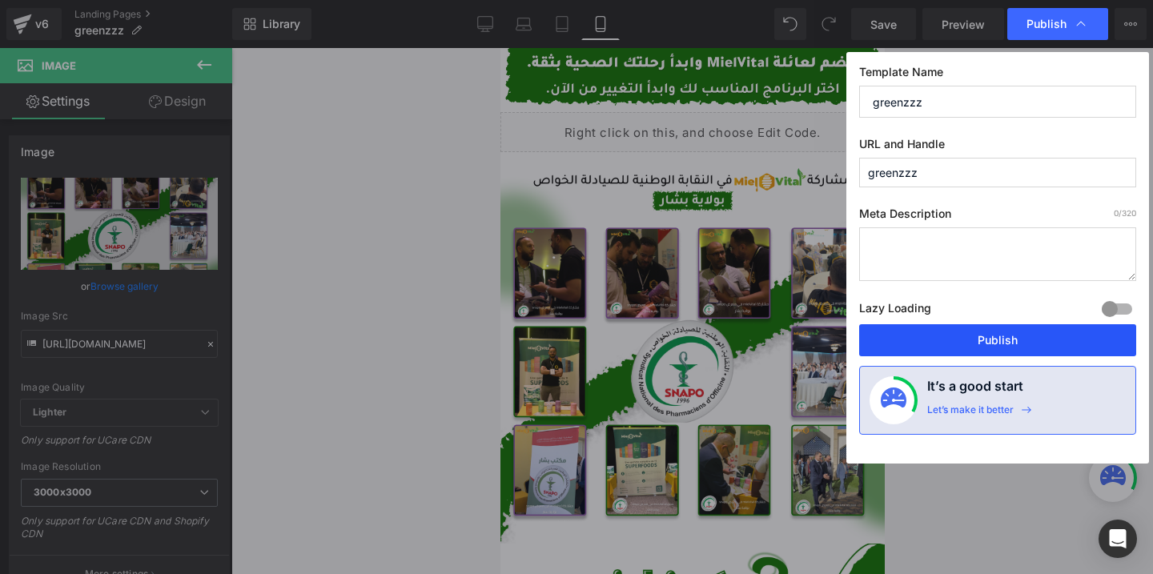
click at [975, 351] on button "Publish" at bounding box center [997, 340] width 277 height 32
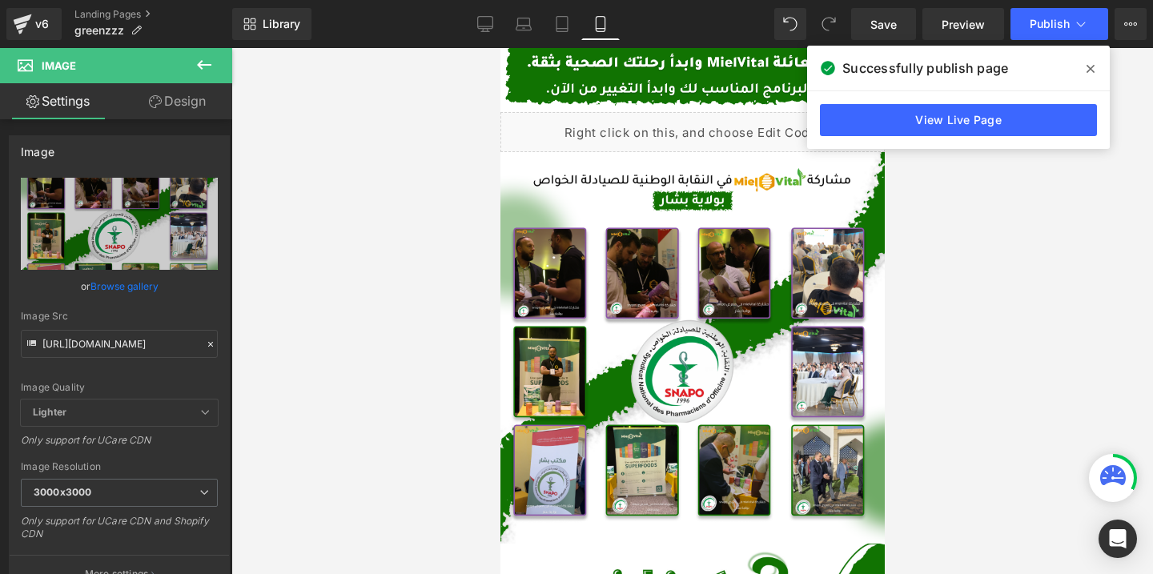
click at [1097, 70] on span at bounding box center [1091, 69] width 26 height 26
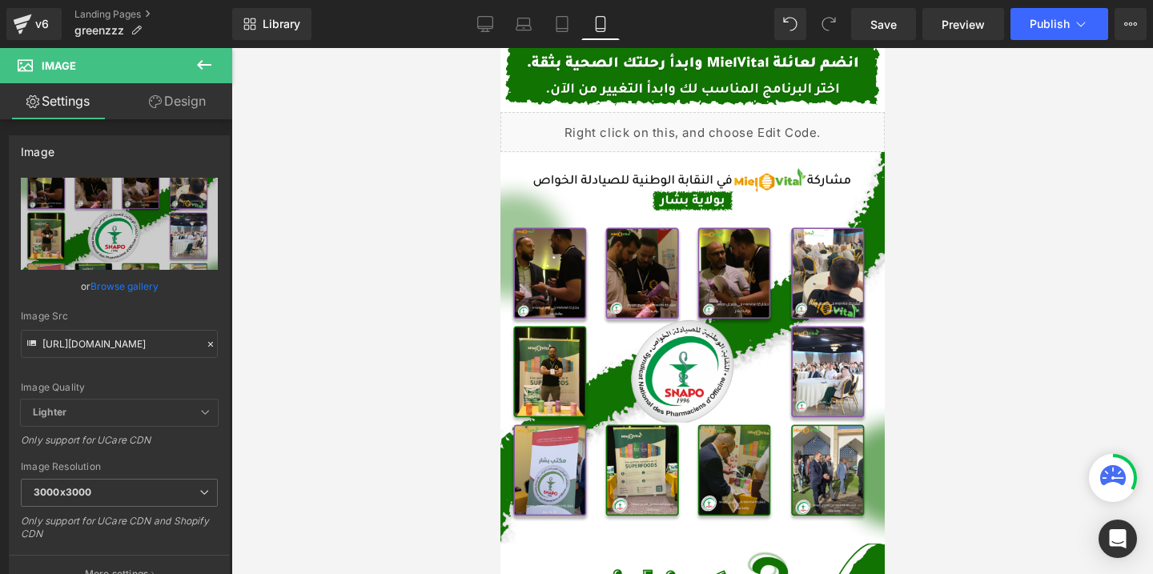
click at [997, 119] on div at bounding box center [692, 311] width 922 height 526
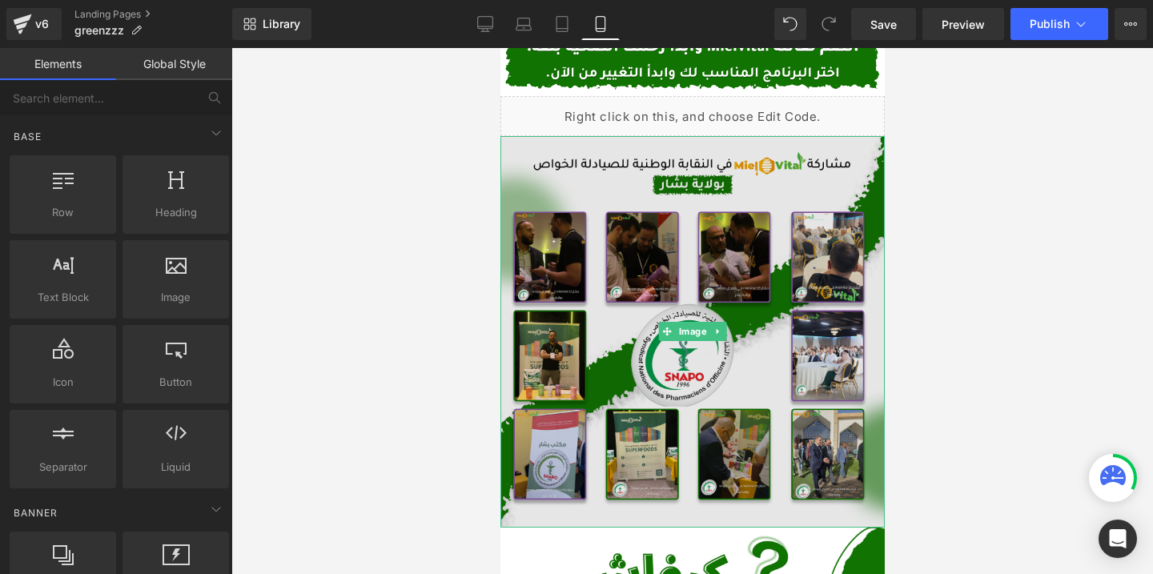
scroll to position [551, 0]
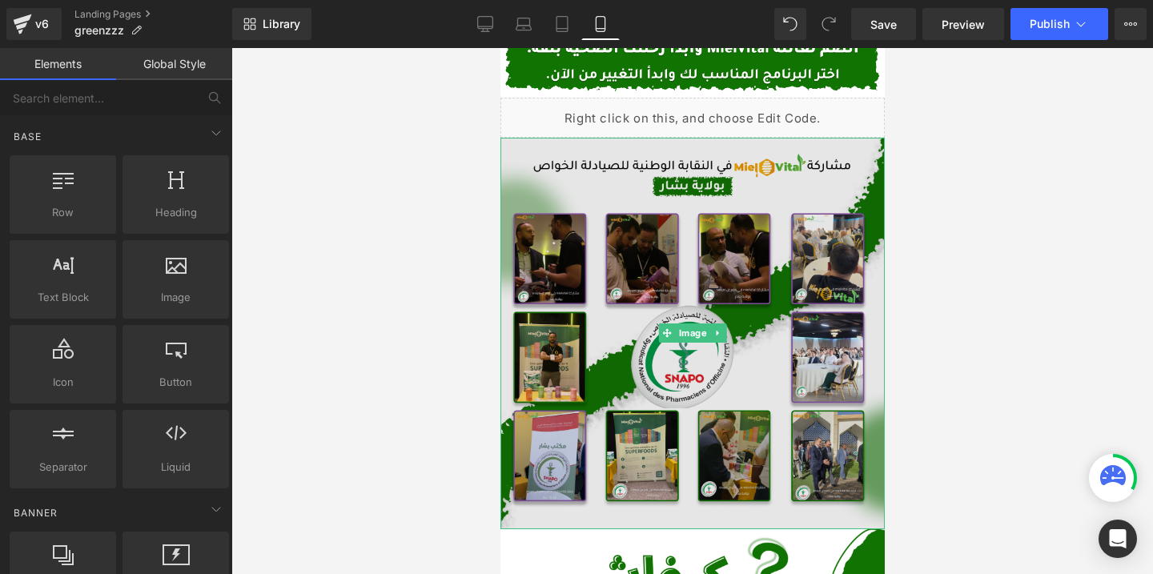
click at [637, 360] on img at bounding box center [692, 334] width 384 height 392
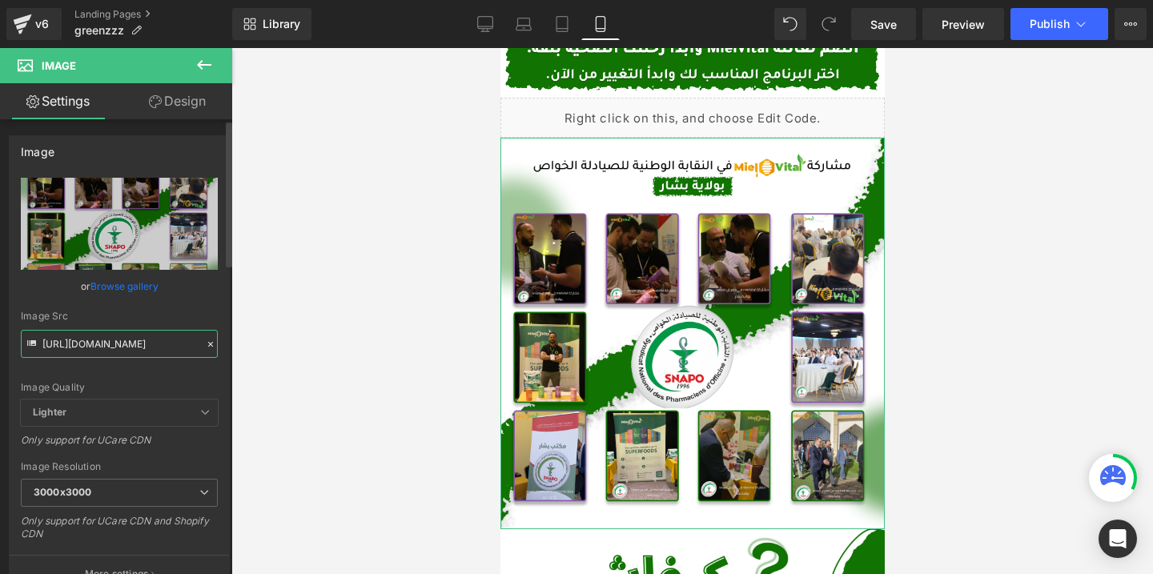
click at [140, 347] on input "https://cdn.shopify.com/s/files/1/0612/6410/1453/files/Desktop_-_49_1_3000x3000…" at bounding box center [119, 344] width 197 height 28
paste input "2.png?v=1760571426"
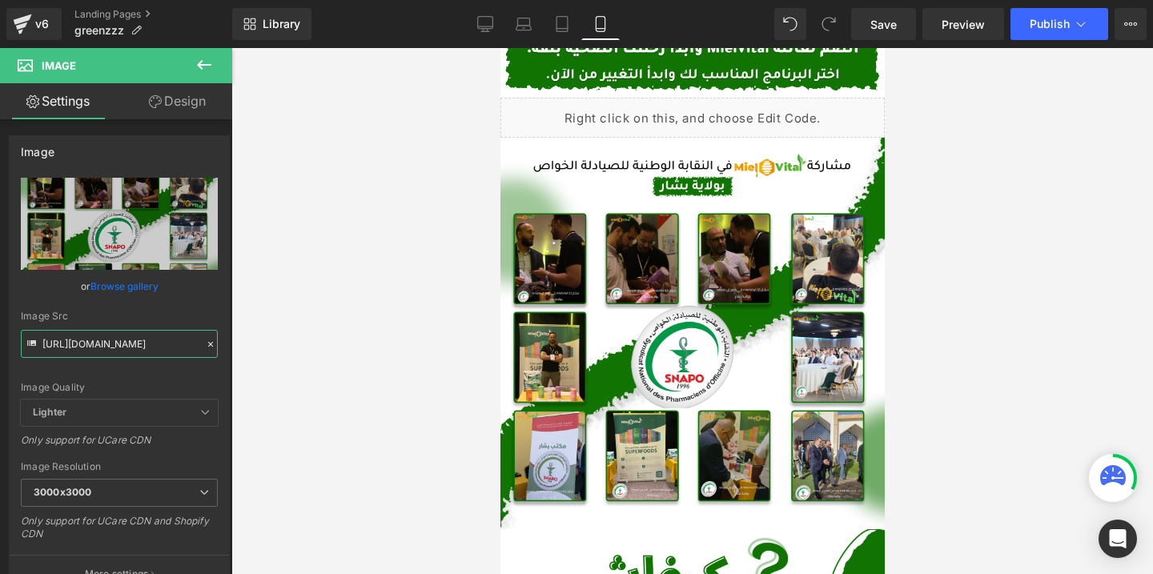
type input "https://cdn.shopify.com/s/files/1/0612/6410/1453/files/Desktop_-_49_2_3000x3000…"
click at [319, 300] on div at bounding box center [692, 311] width 922 height 526
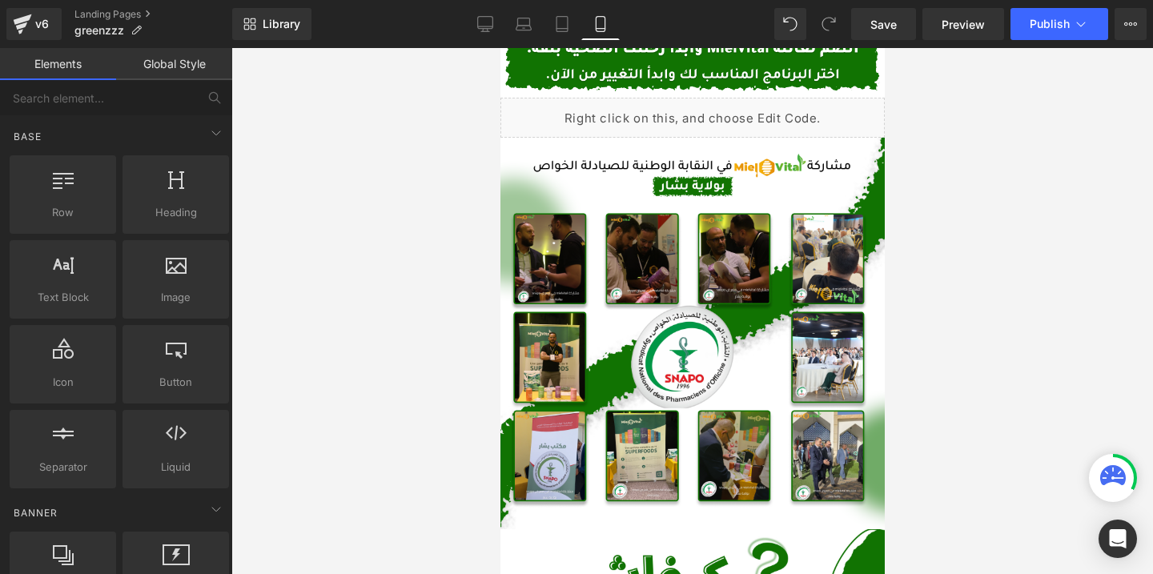
scroll to position [0, 0]
click at [891, 30] on span "Save" at bounding box center [883, 24] width 26 height 17
click at [874, 32] on link "Save" at bounding box center [883, 24] width 65 height 32
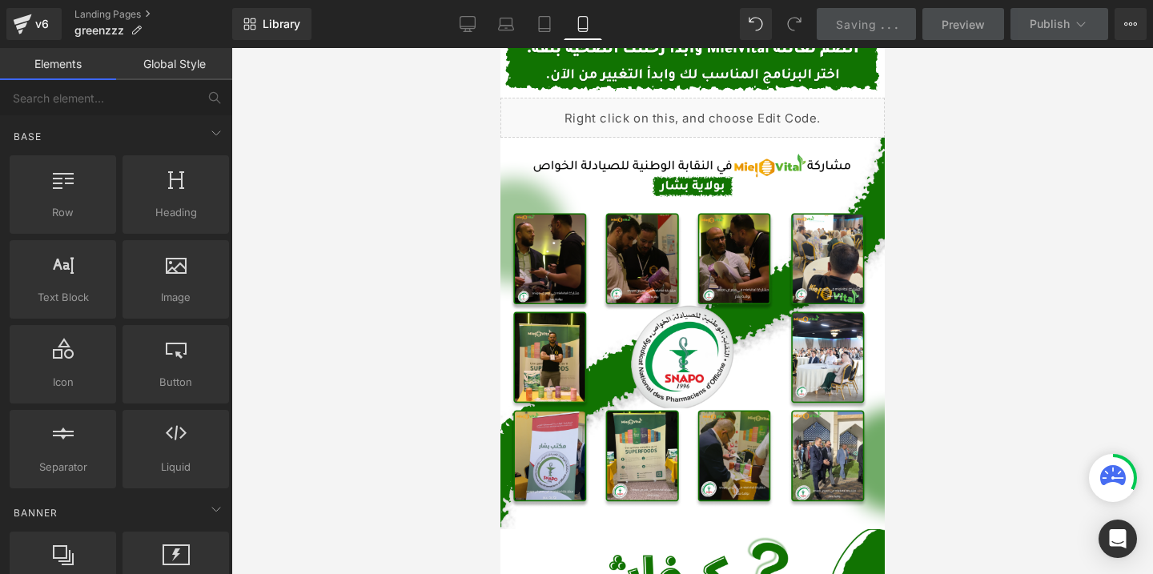
click at [891, 22] on span "." at bounding box center [888, 25] width 3 height 14
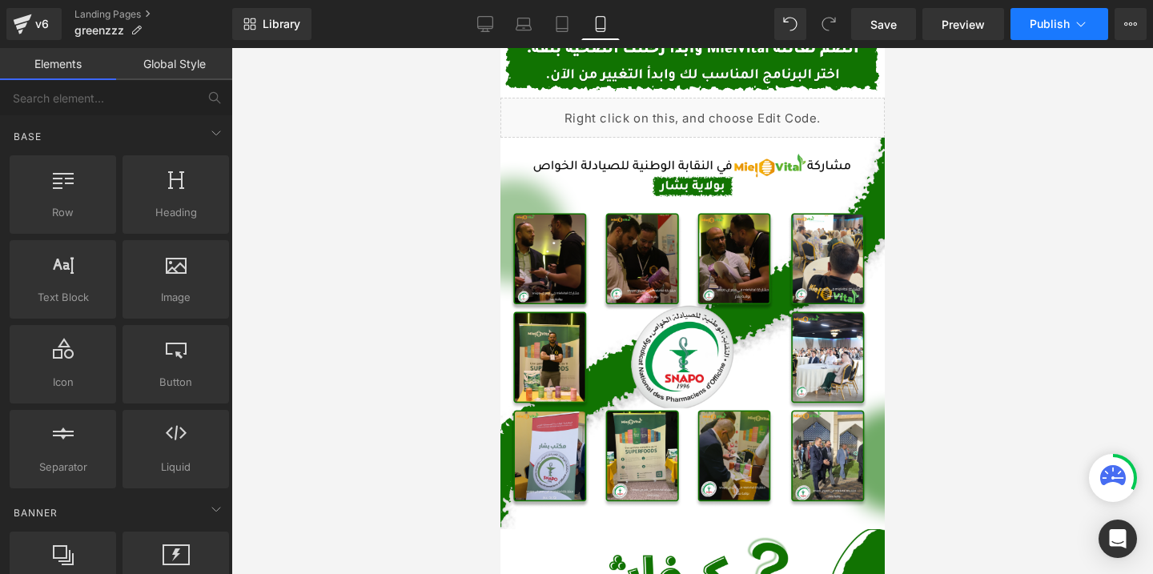
click at [1048, 28] on span "Publish" at bounding box center [1050, 24] width 40 height 13
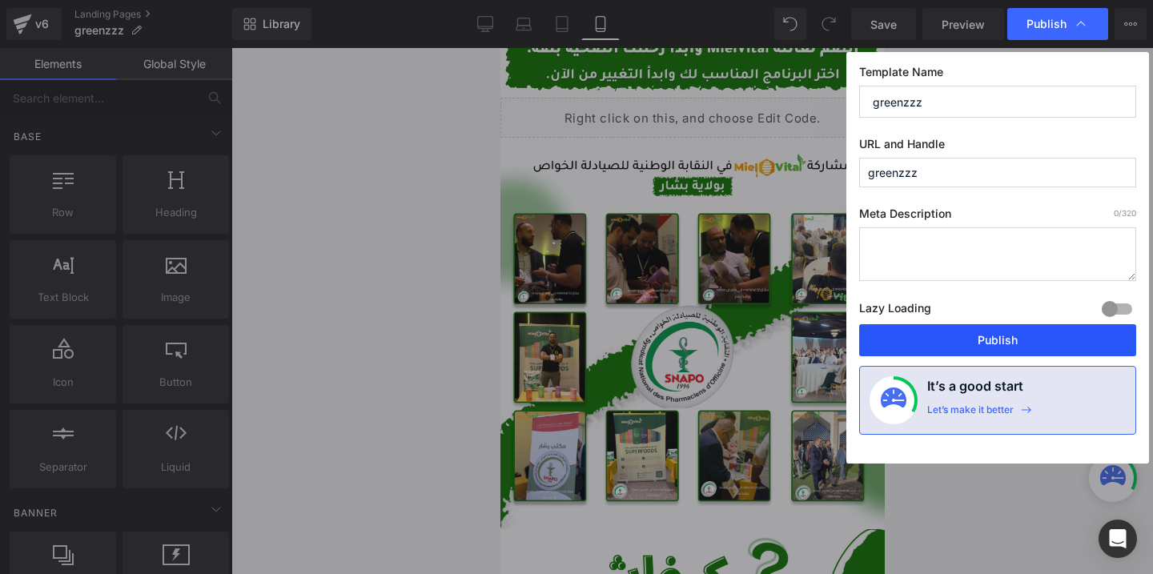
click at [927, 334] on button "Publish" at bounding box center [997, 340] width 277 height 32
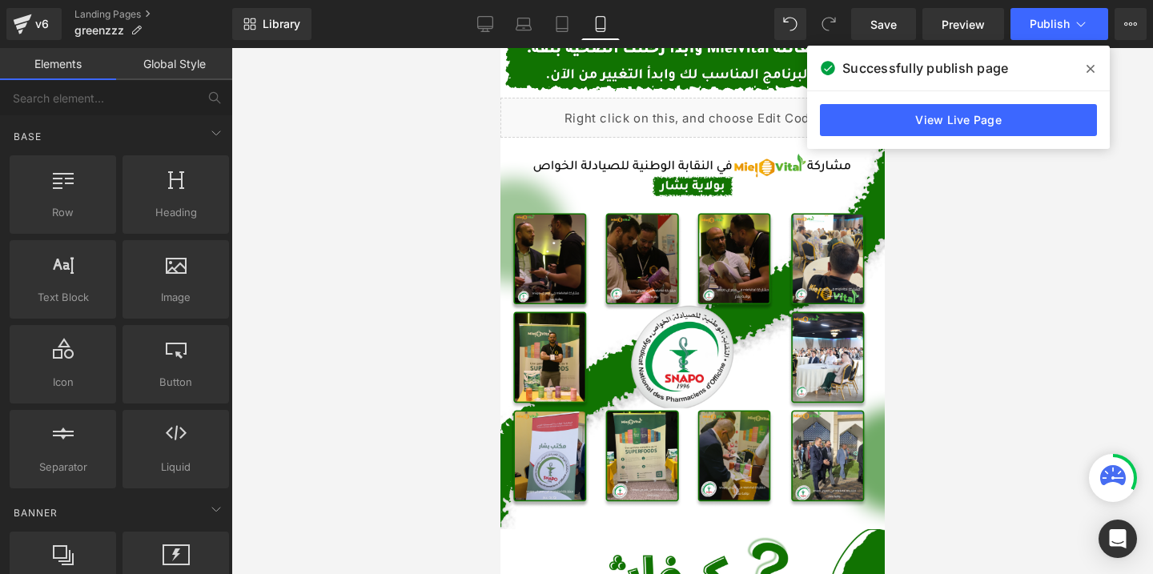
click at [1084, 66] on span at bounding box center [1091, 69] width 26 height 26
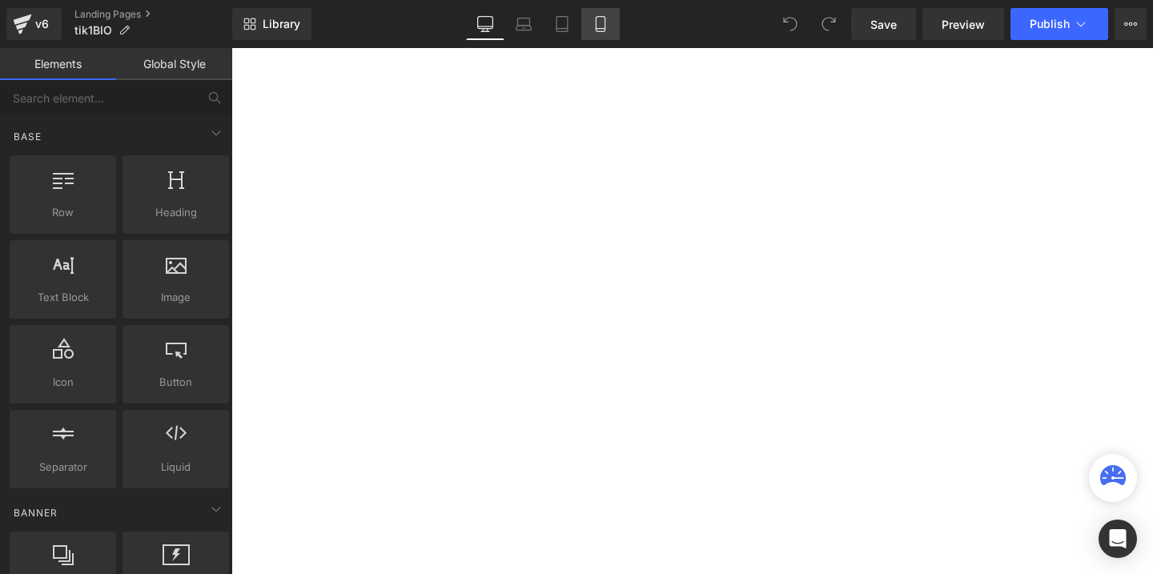
click at [585, 30] on link "Mobile" at bounding box center [600, 24] width 38 height 32
click at [607, 30] on icon at bounding box center [601, 24] width 16 height 16
click at [603, 22] on icon at bounding box center [601, 24] width 16 height 16
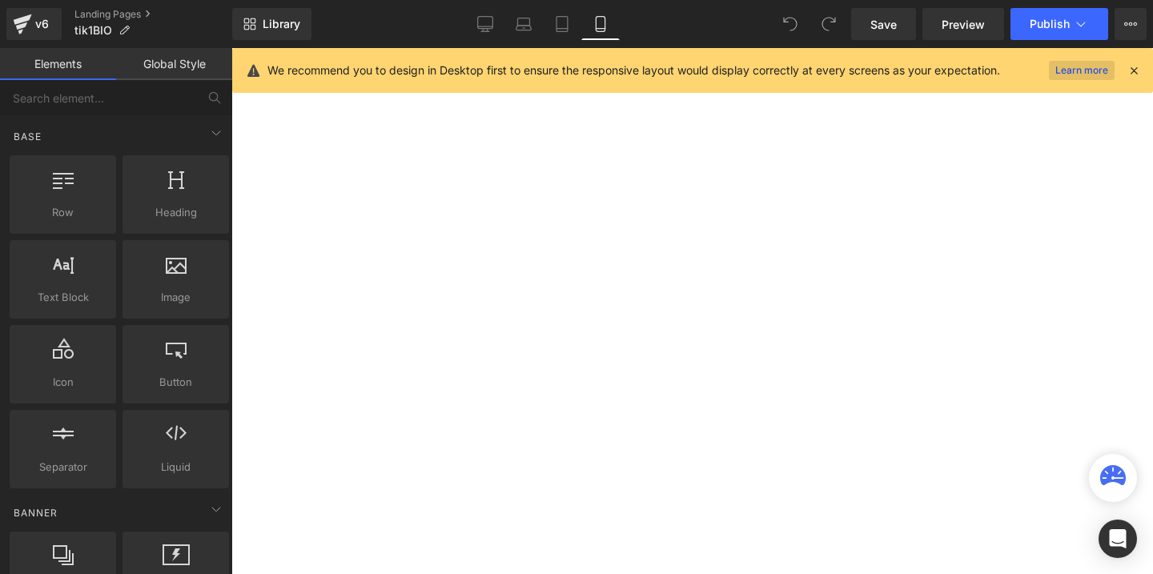
click at [595, 28] on icon at bounding box center [601, 24] width 16 height 16
click at [1132, 68] on icon at bounding box center [1134, 70] width 14 height 14
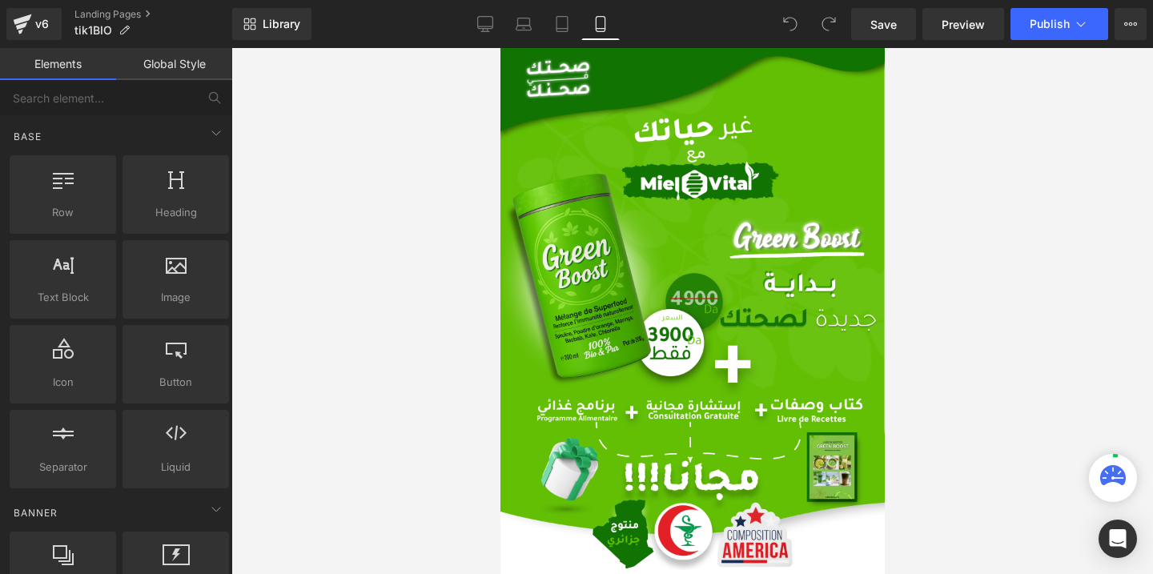
scroll to position [570, 0]
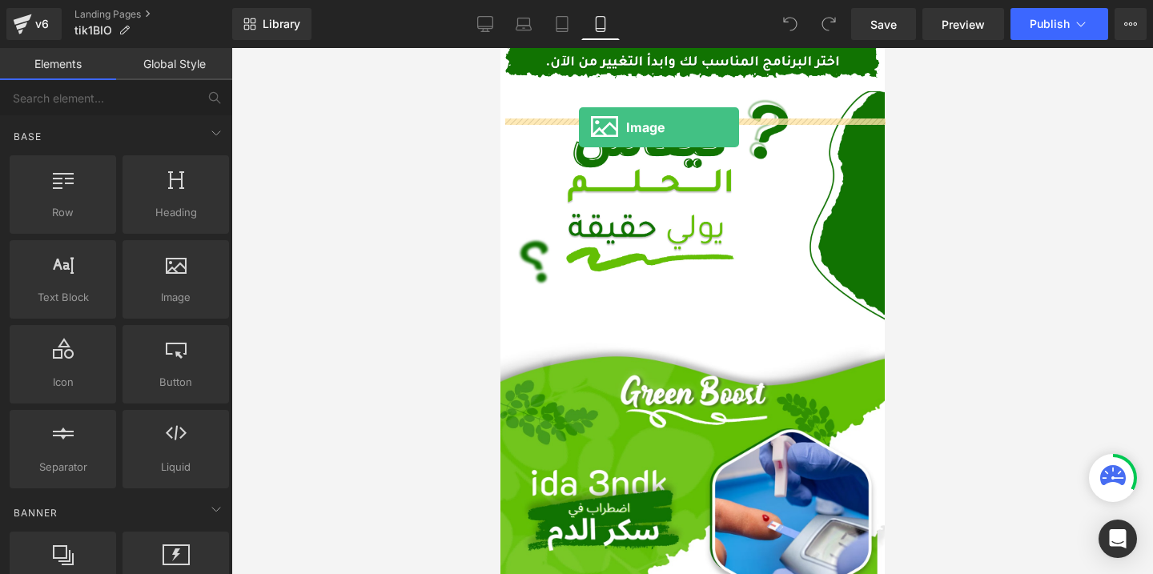
drag, startPoint x: 665, startPoint y: 322, endPoint x: 578, endPoint y: 127, distance: 213.3
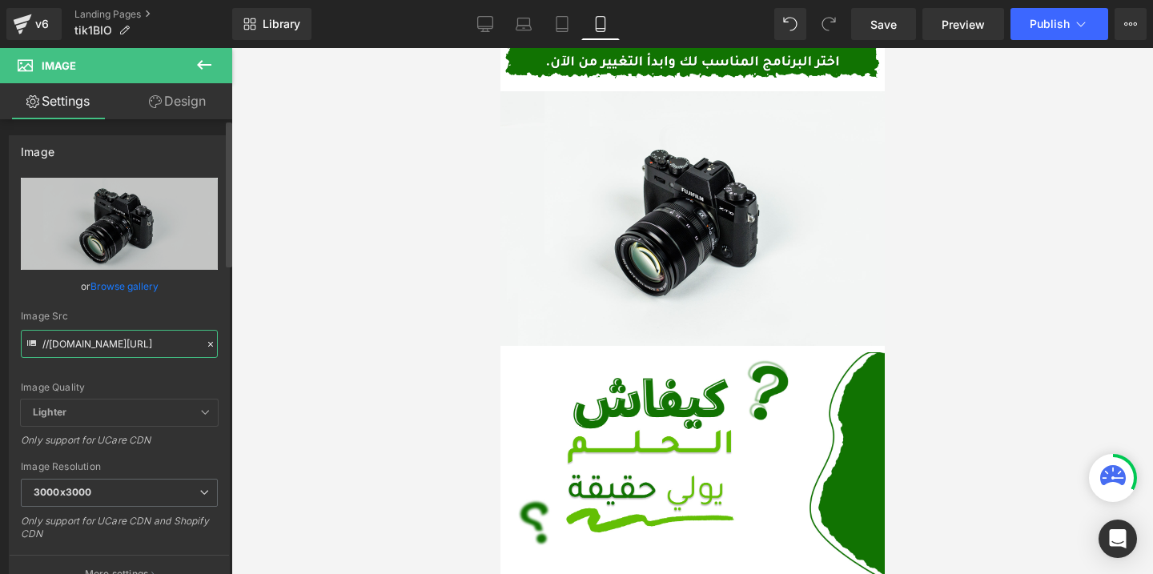
click at [124, 338] on input "//[DOMAIN_NAME][URL]" at bounding box center [119, 344] width 197 height 28
paste input "[URL][DOMAIN_NAME]"
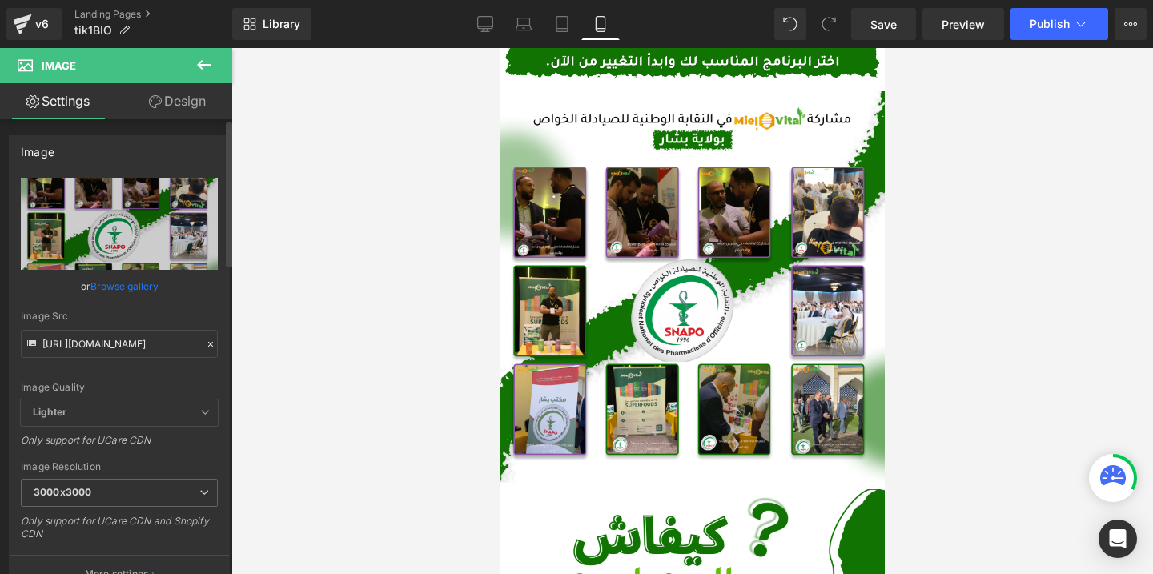
click at [175, 317] on div "Image Src" at bounding box center [119, 316] width 197 height 11
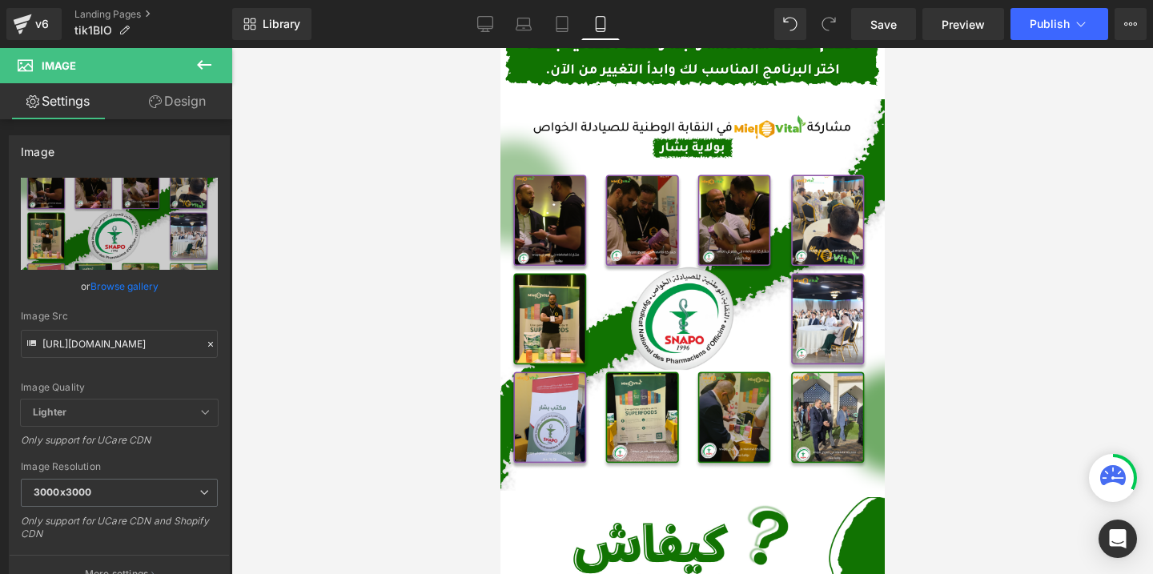
scroll to position [573, 0]
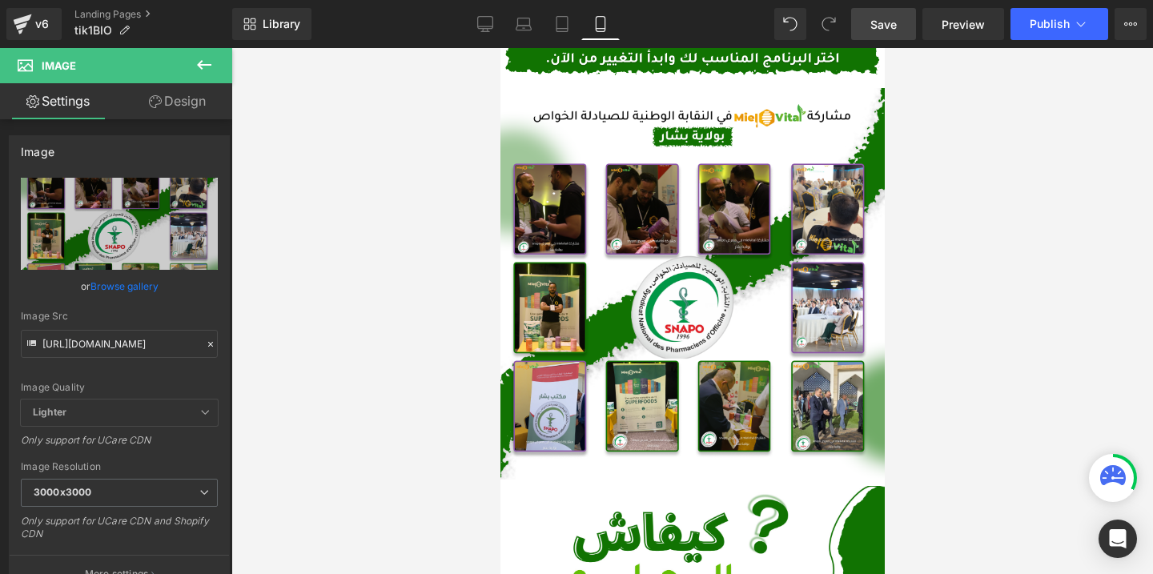
click at [881, 26] on span "Save" at bounding box center [883, 24] width 26 height 17
click at [883, 30] on span "Save" at bounding box center [883, 24] width 26 height 17
click at [1044, 30] on span "Publish" at bounding box center [1050, 24] width 40 height 13
click at [620, 305] on img at bounding box center [692, 284] width 384 height 392
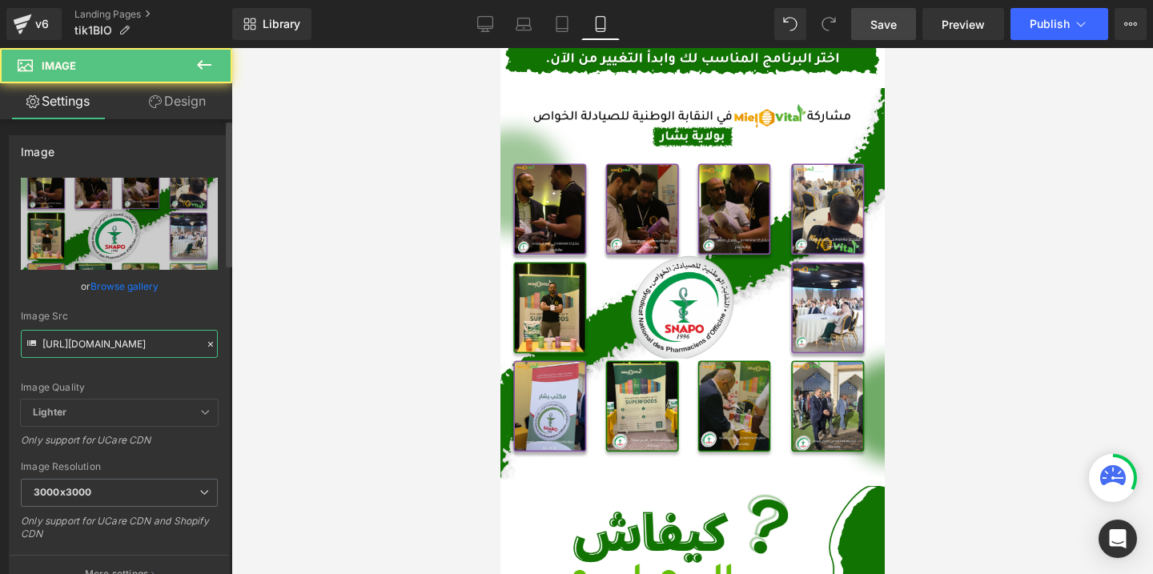
click at [143, 352] on input "[URL][DOMAIN_NAME]" at bounding box center [119, 344] width 197 height 28
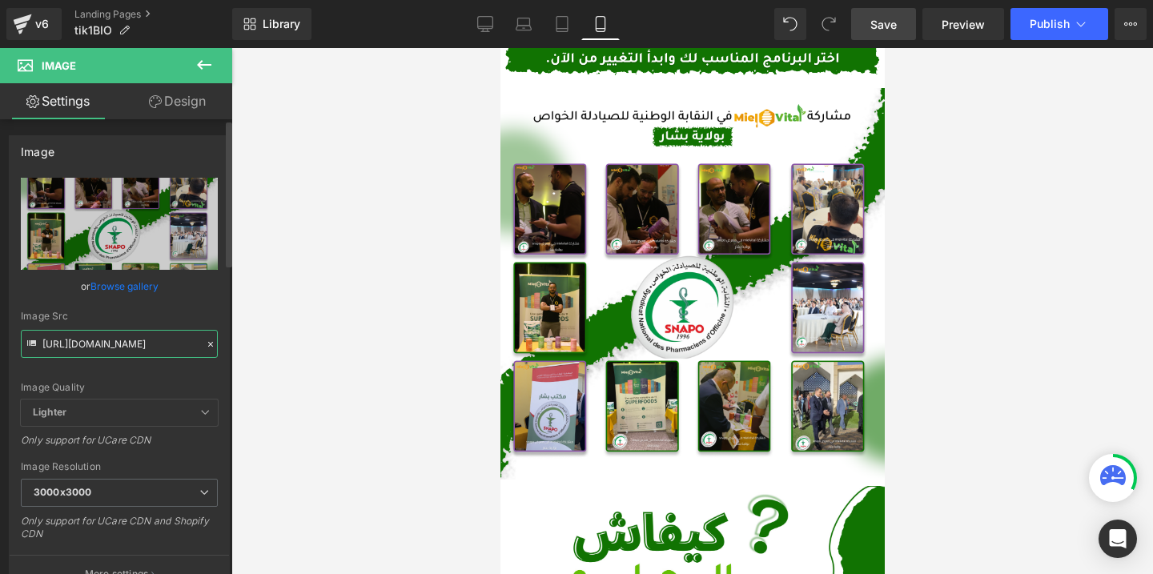
click at [143, 352] on input "[URL][DOMAIN_NAME]" at bounding box center [119, 344] width 197 height 28
paste input "2.png?v=1760571426"
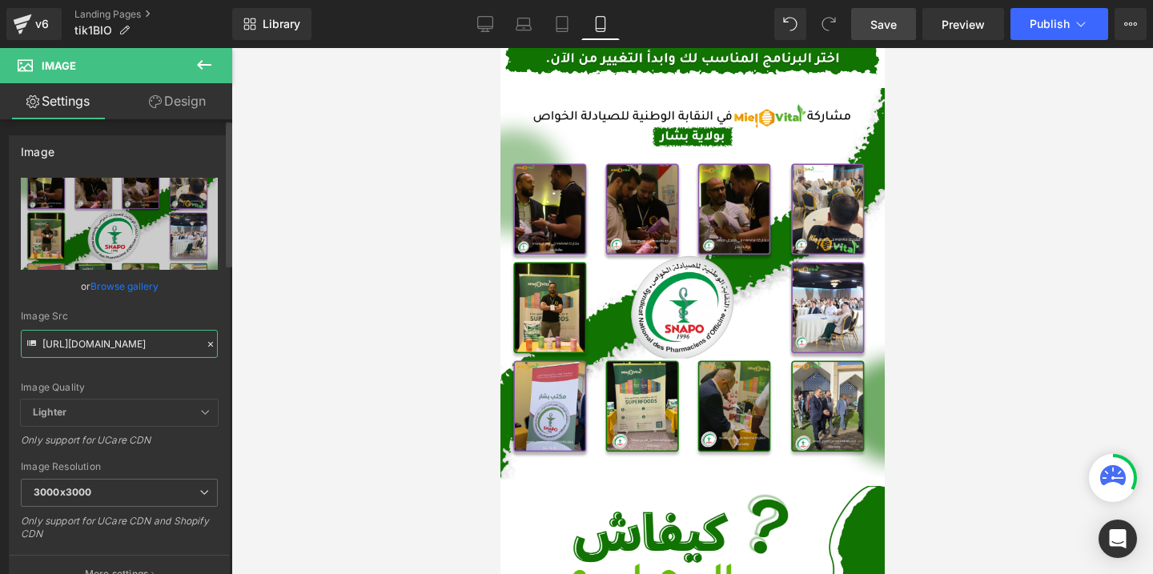
type input "[URL][DOMAIN_NAME]"
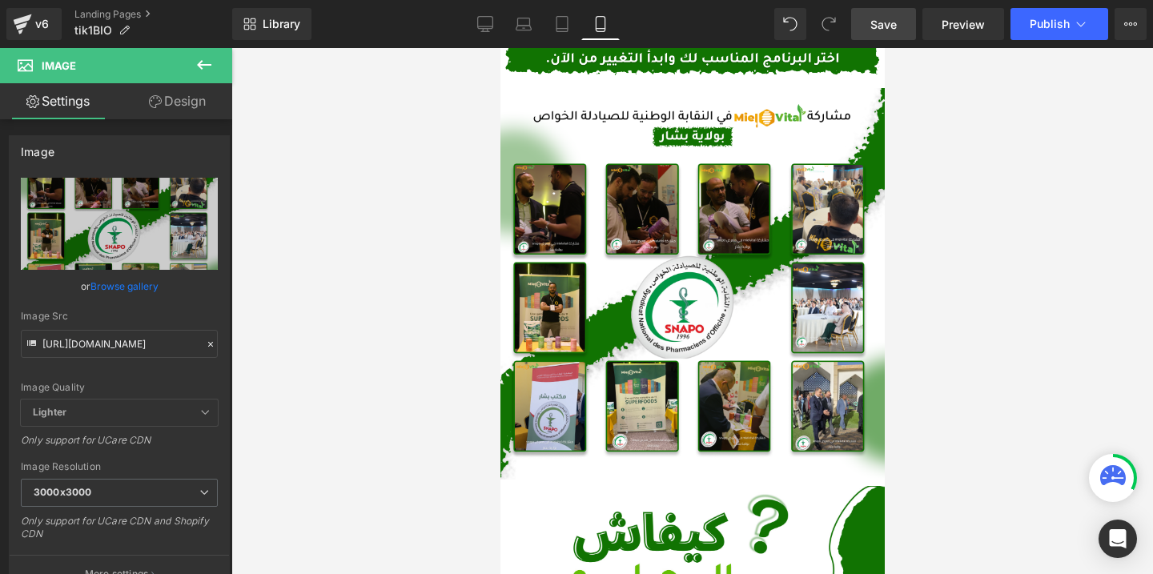
click at [327, 275] on div at bounding box center [692, 311] width 922 height 526
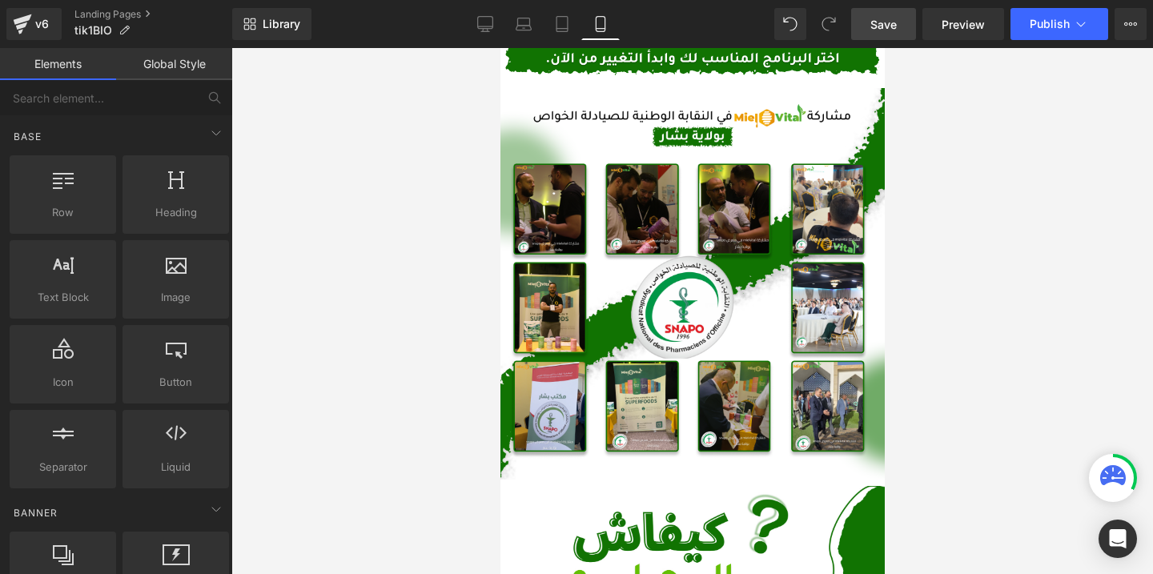
click at [901, 26] on link "Save" at bounding box center [883, 24] width 65 height 32
click at [882, 28] on span "Save" at bounding box center [883, 24] width 26 height 17
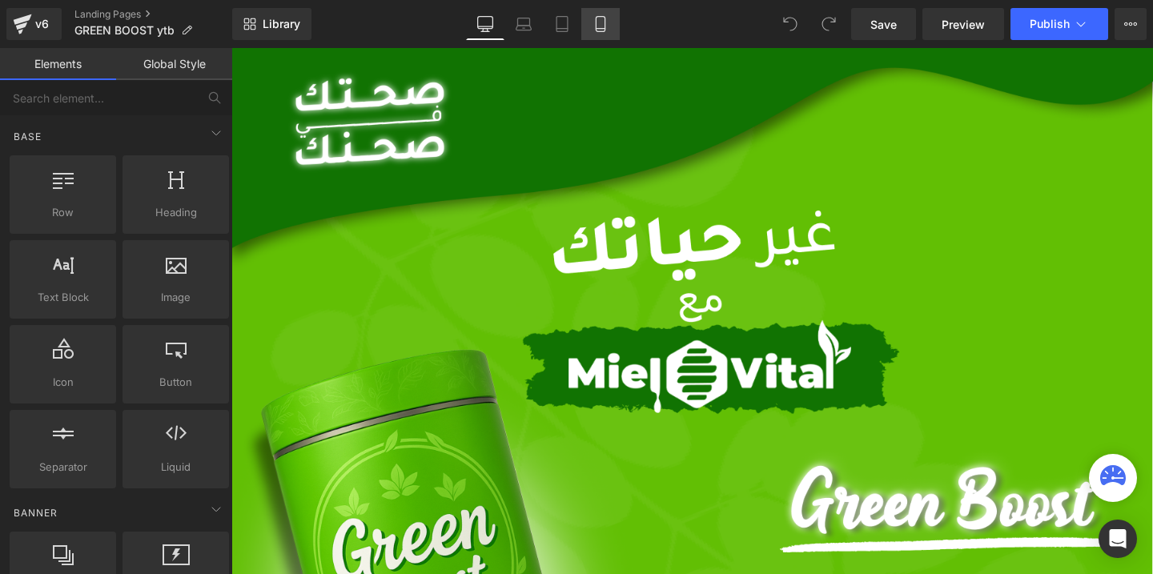
click at [598, 30] on icon at bounding box center [601, 24] width 16 height 16
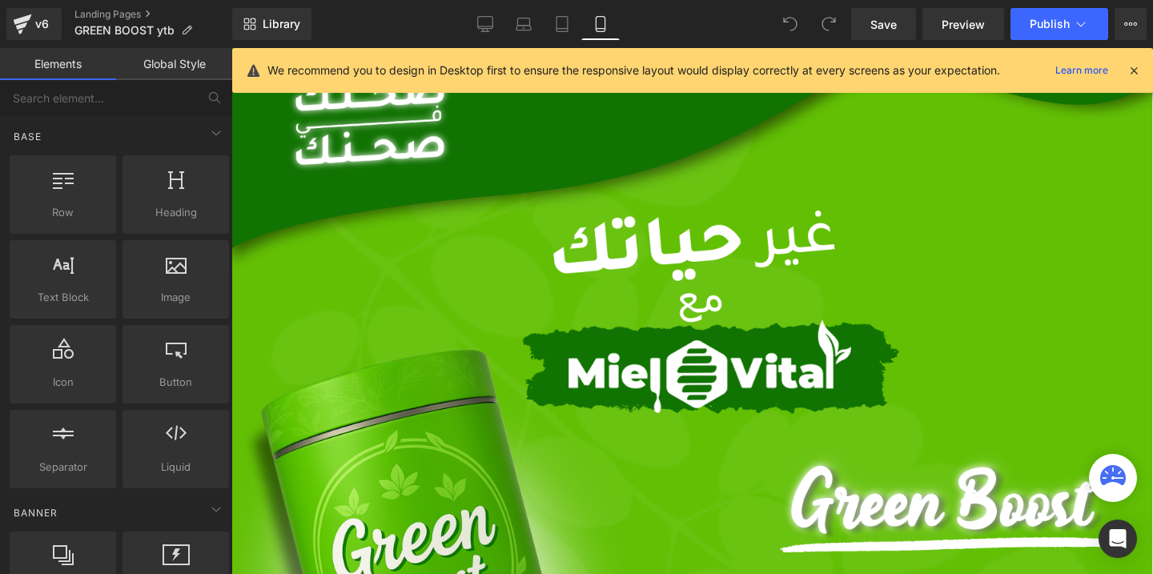
click at [598, 26] on icon at bounding box center [601, 24] width 16 height 16
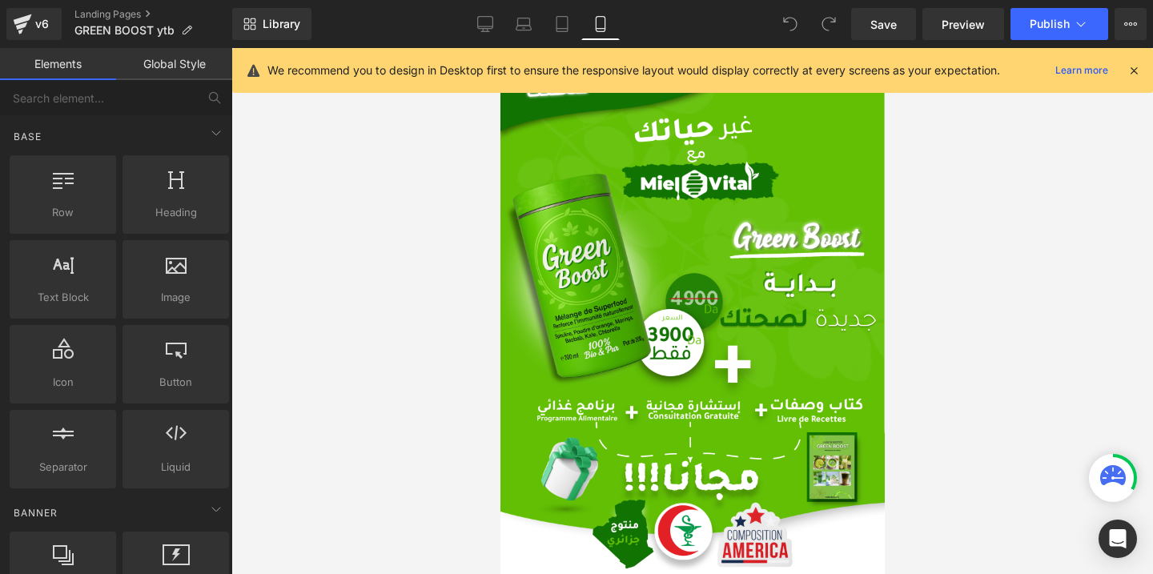
click at [1135, 70] on icon at bounding box center [1134, 70] width 14 height 14
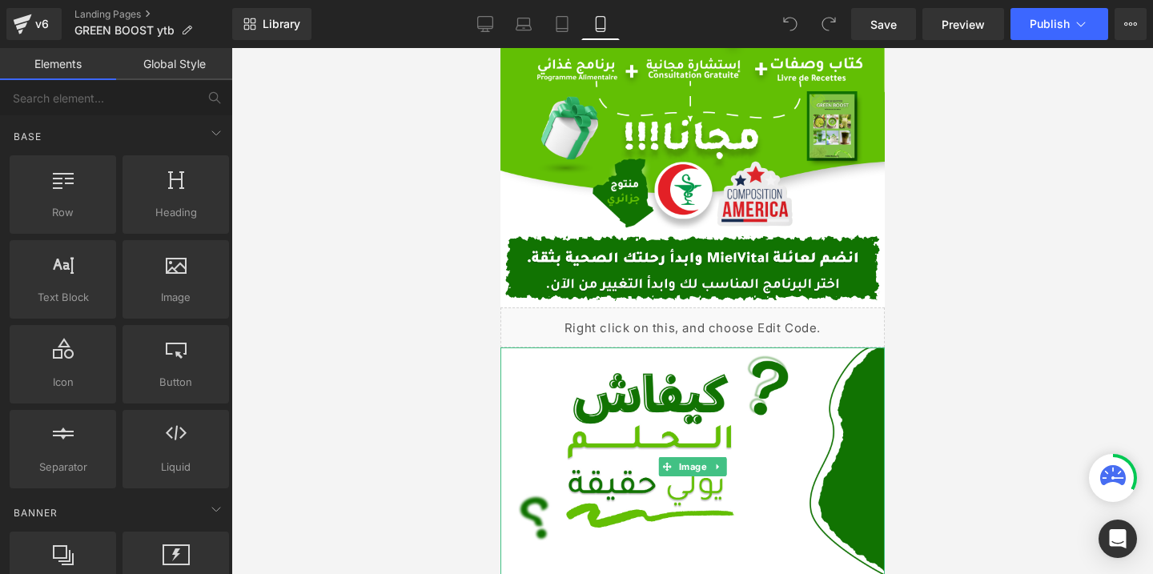
scroll to position [324, 0]
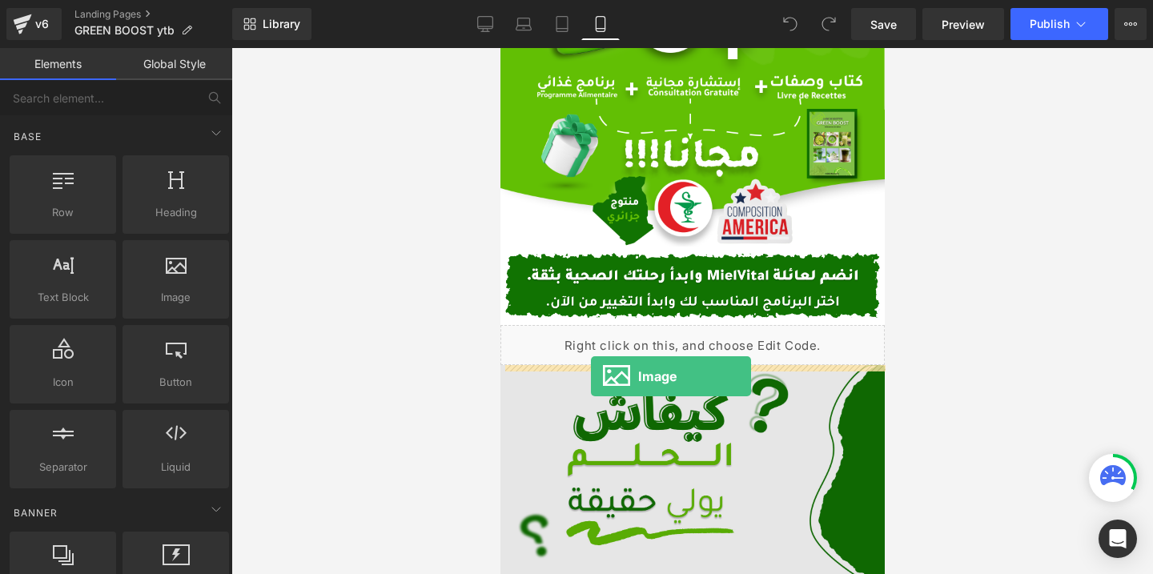
drag, startPoint x: 659, startPoint y: 346, endPoint x: 590, endPoint y: 376, distance: 75.3
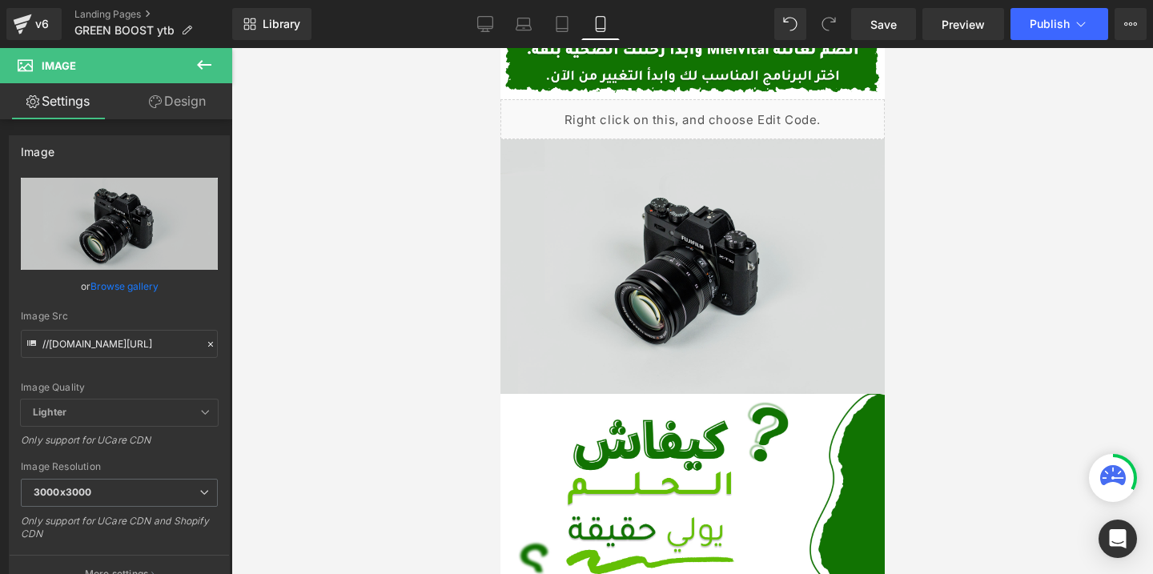
scroll to position [582, 0]
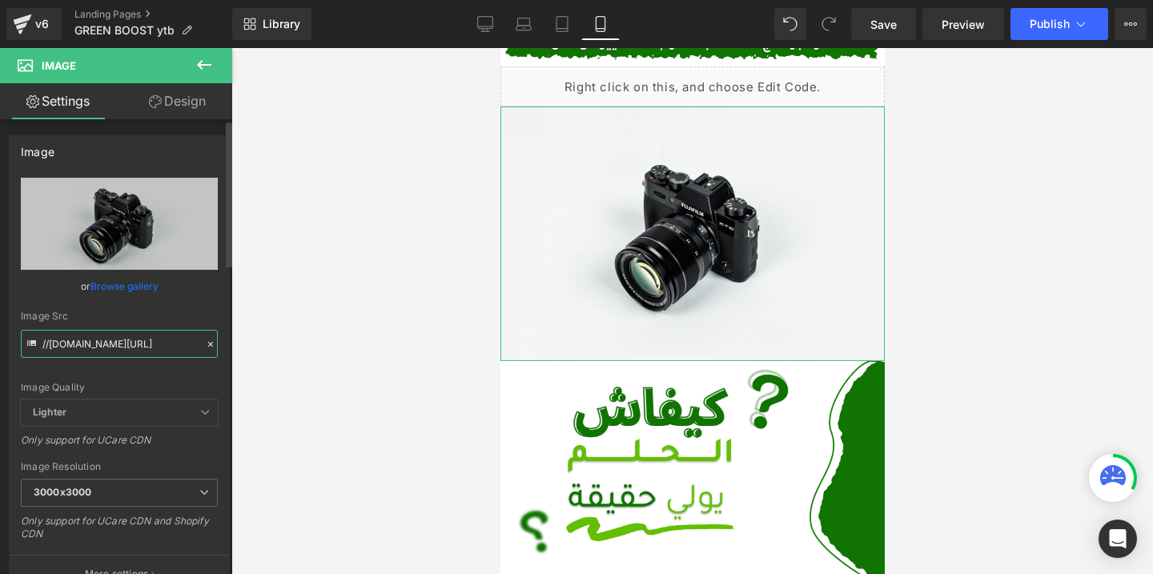
click at [148, 348] on input "//[DOMAIN_NAME][URL]" at bounding box center [119, 344] width 197 height 28
paste input "[URL][DOMAIN_NAME]"
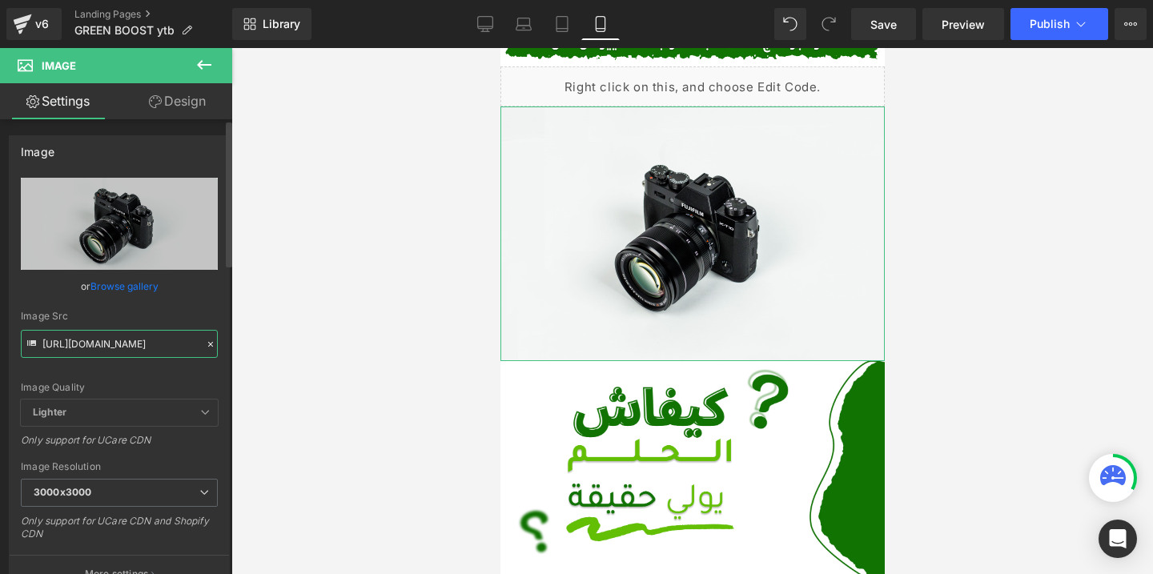
type input "[URL][DOMAIN_NAME]"
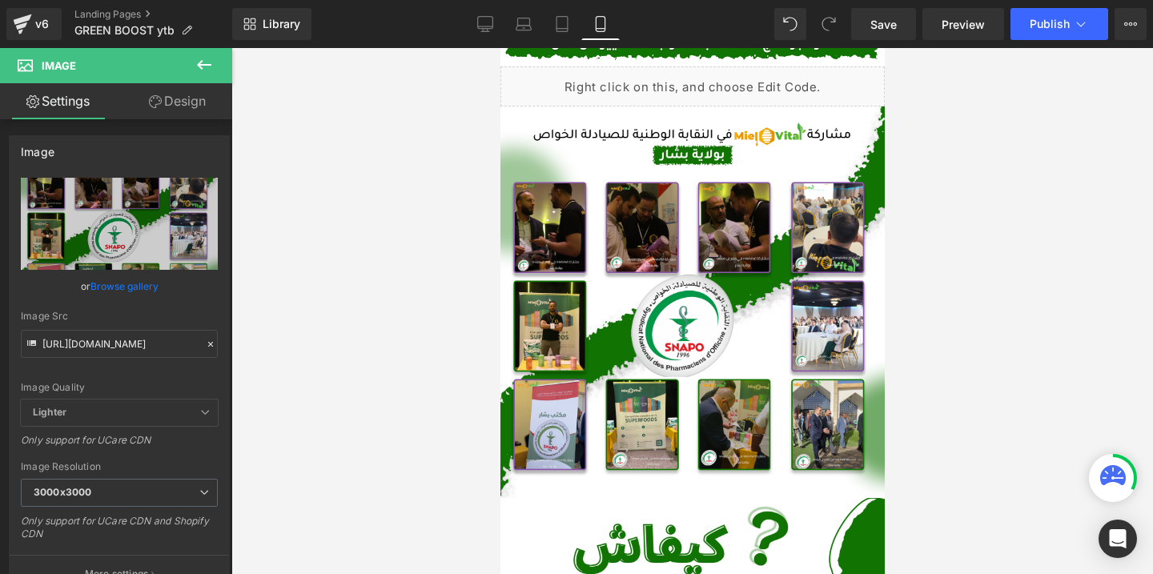
click at [300, 295] on div at bounding box center [692, 311] width 922 height 526
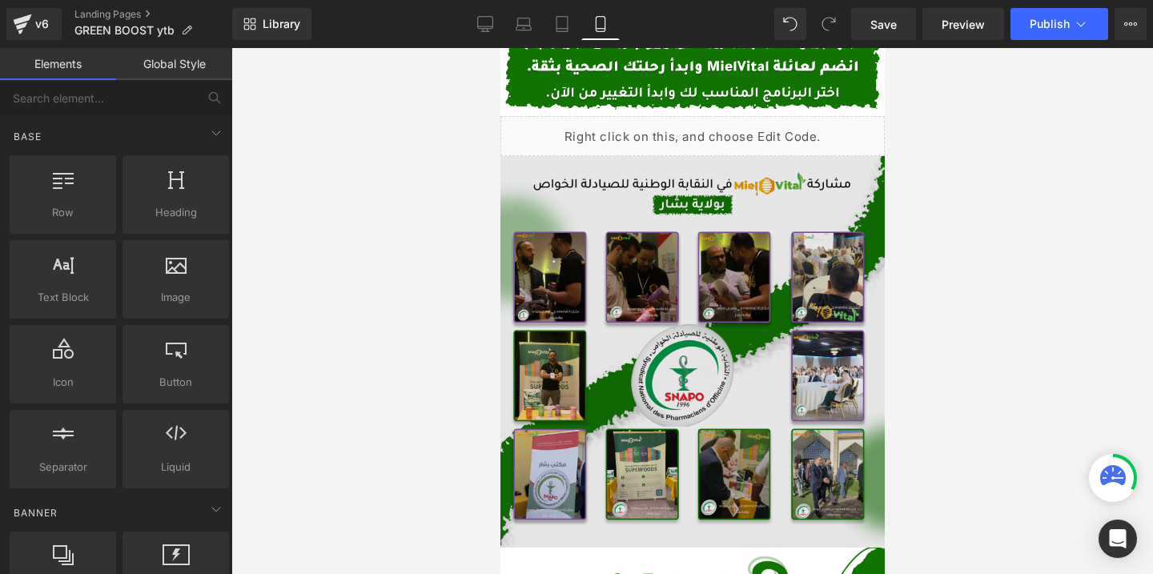
scroll to position [488, 0]
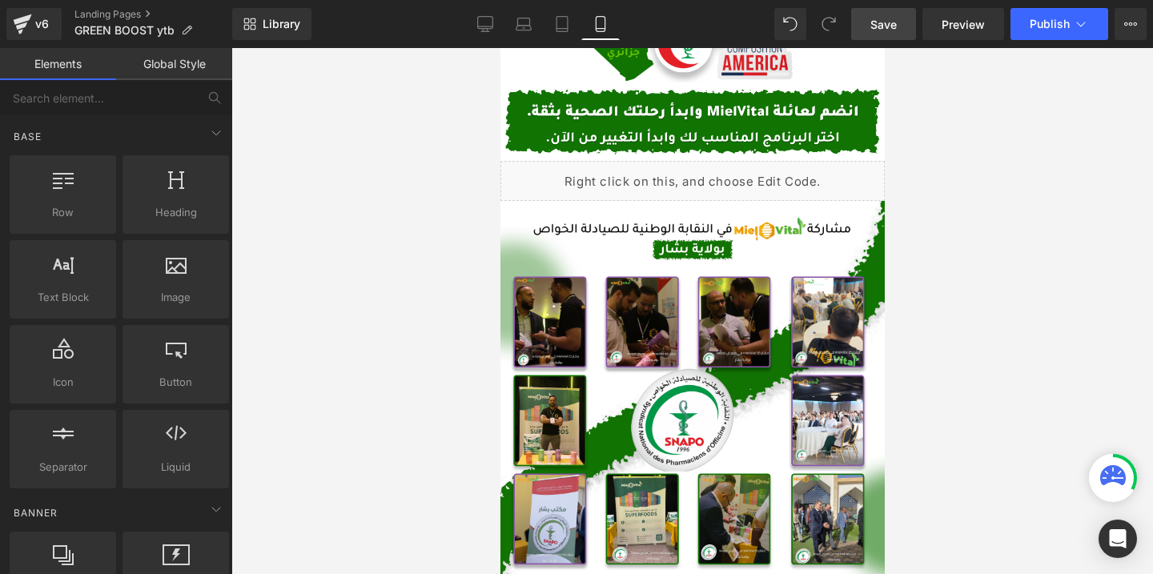
click at [882, 29] on span "Save" at bounding box center [883, 24] width 26 height 17
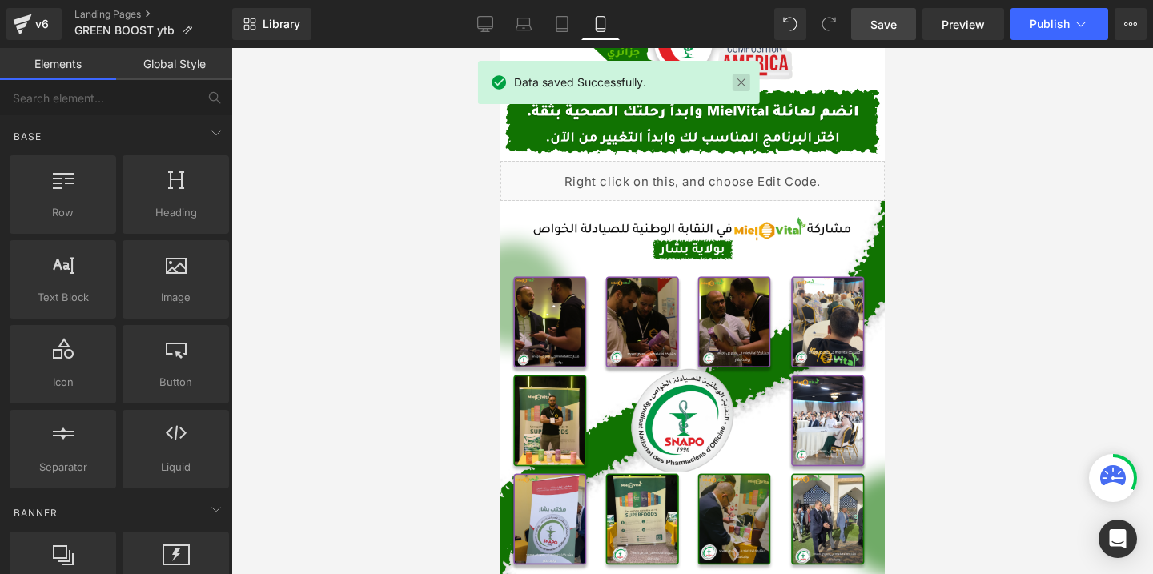
click at [741, 85] on link at bounding box center [742, 83] width 18 height 18
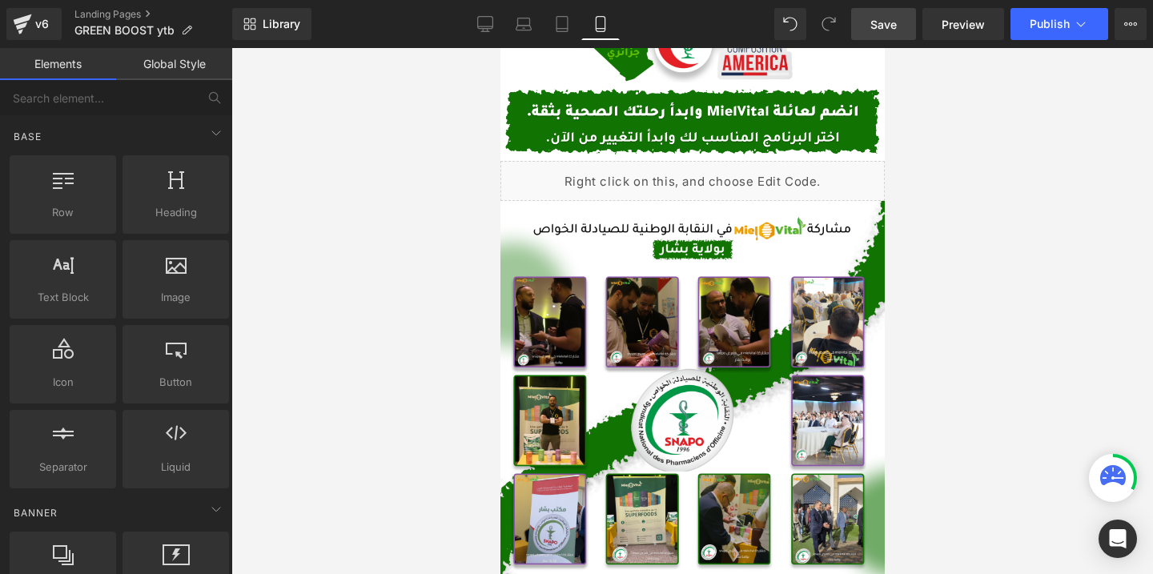
click at [886, 18] on span "Save" at bounding box center [883, 24] width 26 height 17
click at [1039, 19] on span "Publish" at bounding box center [1050, 24] width 40 height 13
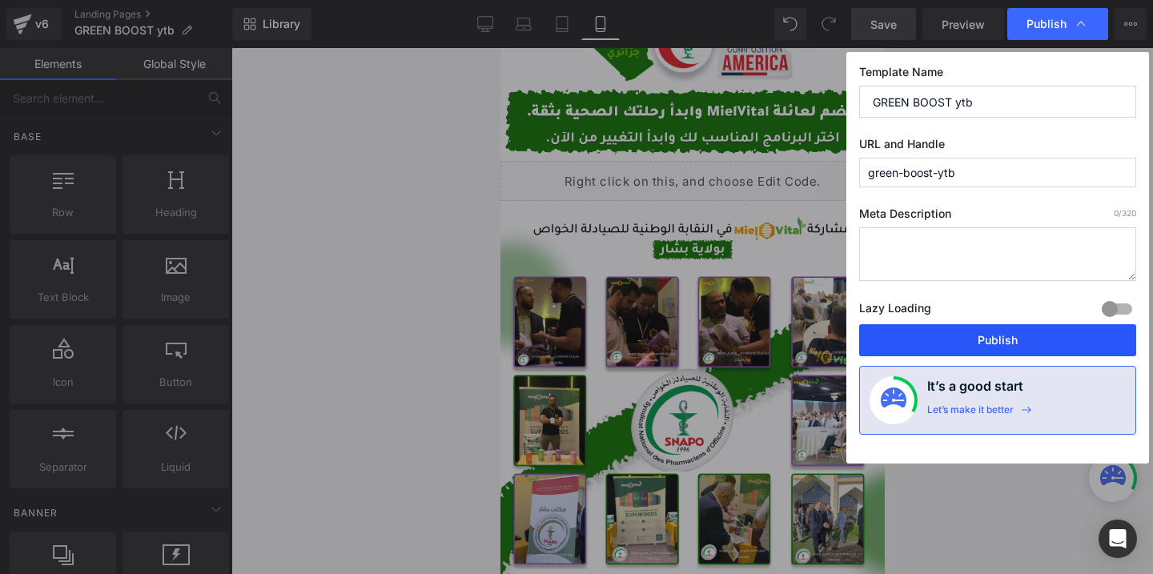
click at [941, 344] on button "Publish" at bounding box center [997, 340] width 277 height 32
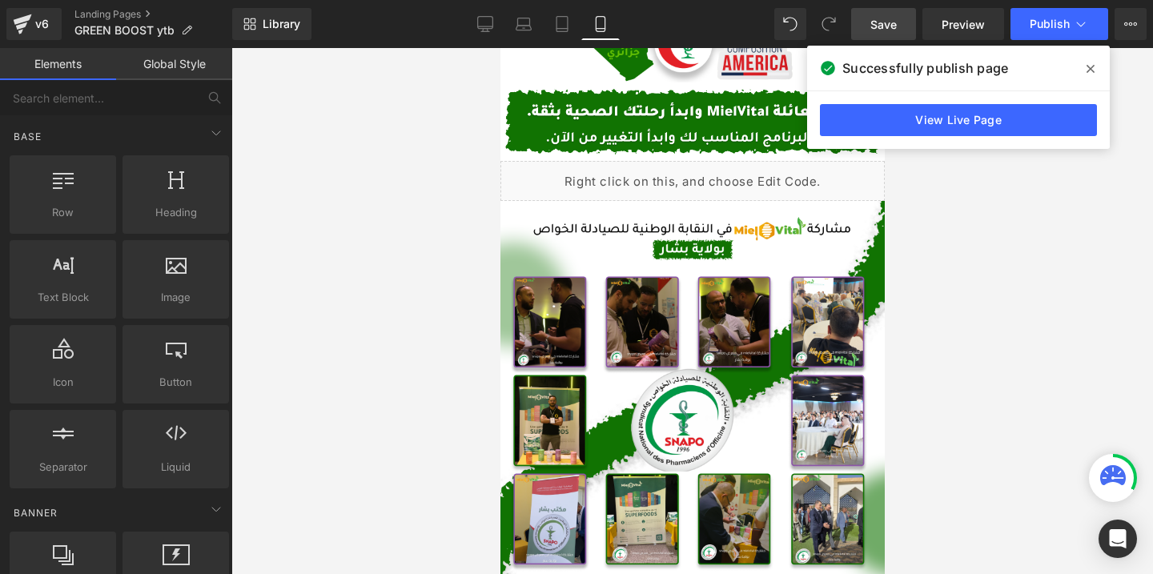
click at [1090, 70] on icon at bounding box center [1091, 68] width 8 height 13
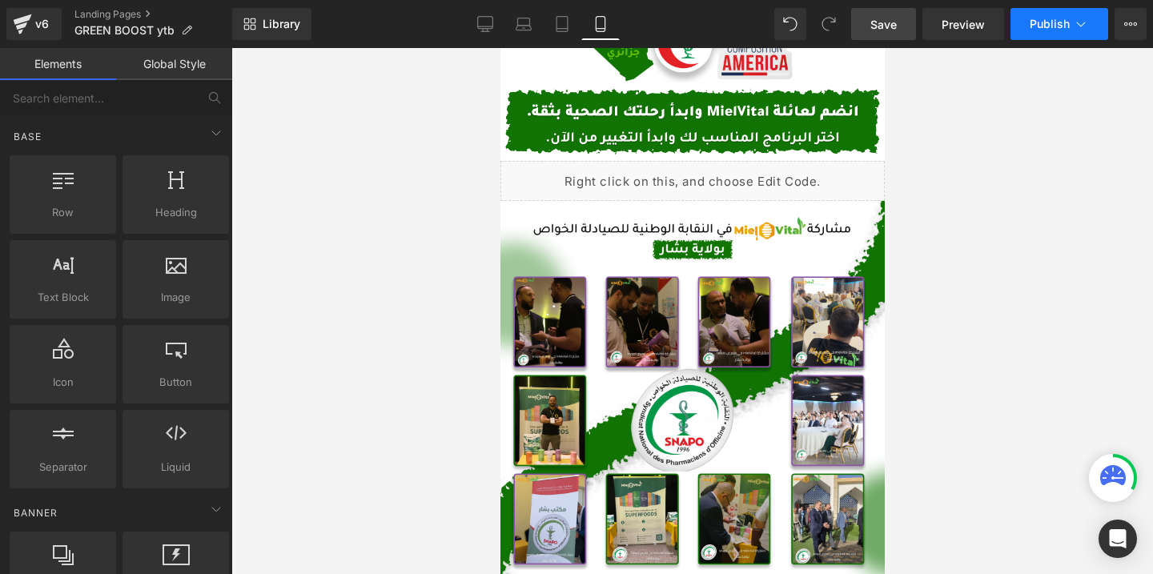
click at [1069, 21] on span "Publish" at bounding box center [1050, 24] width 40 height 13
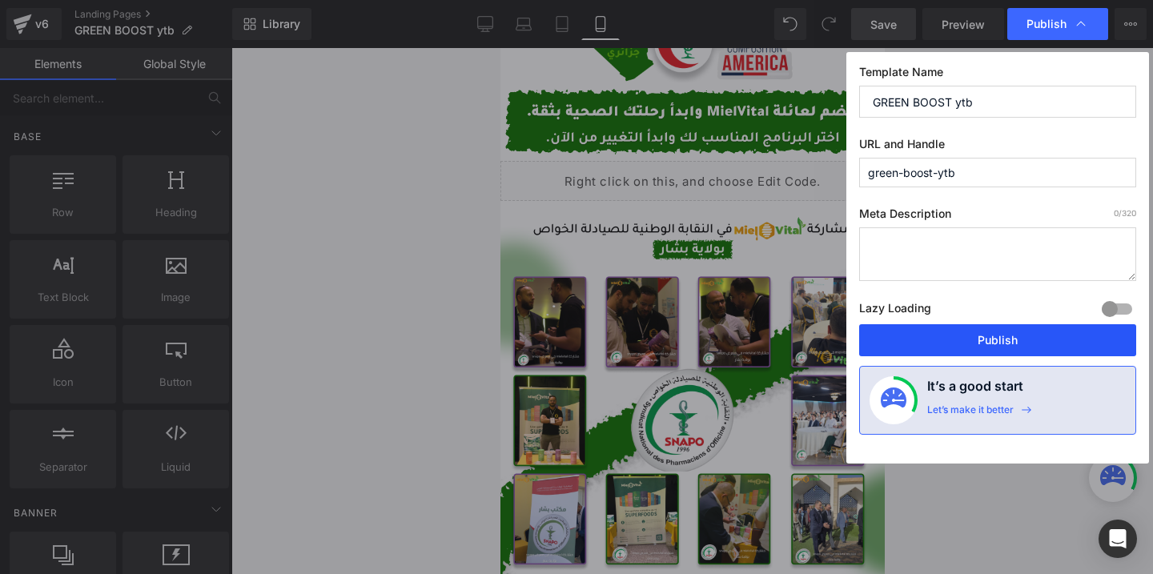
click at [948, 332] on button "Publish" at bounding box center [997, 340] width 277 height 32
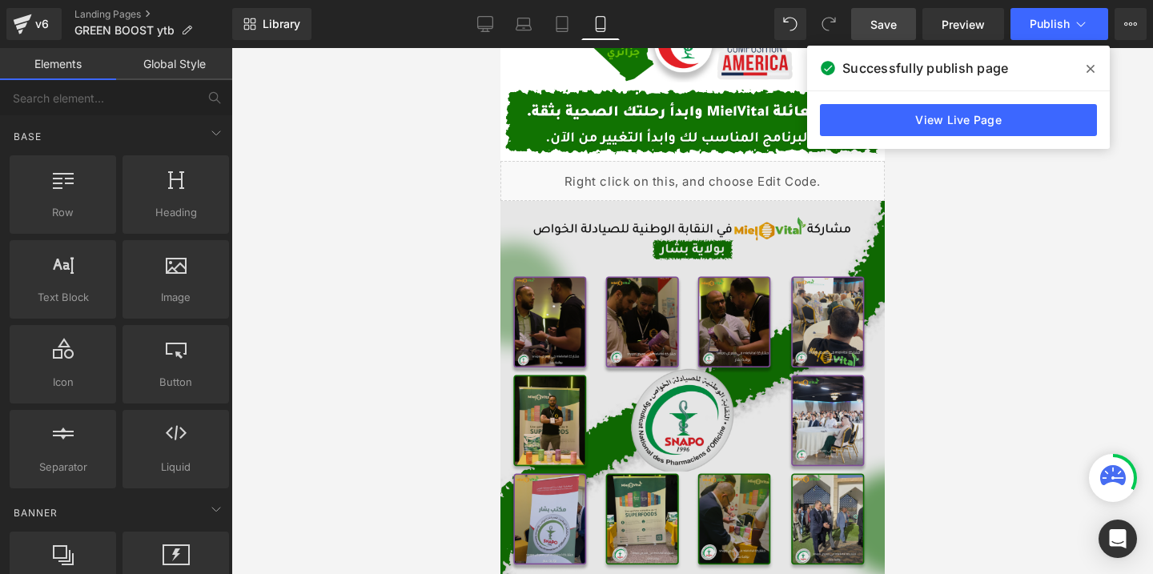
click at [633, 316] on img at bounding box center [692, 397] width 384 height 392
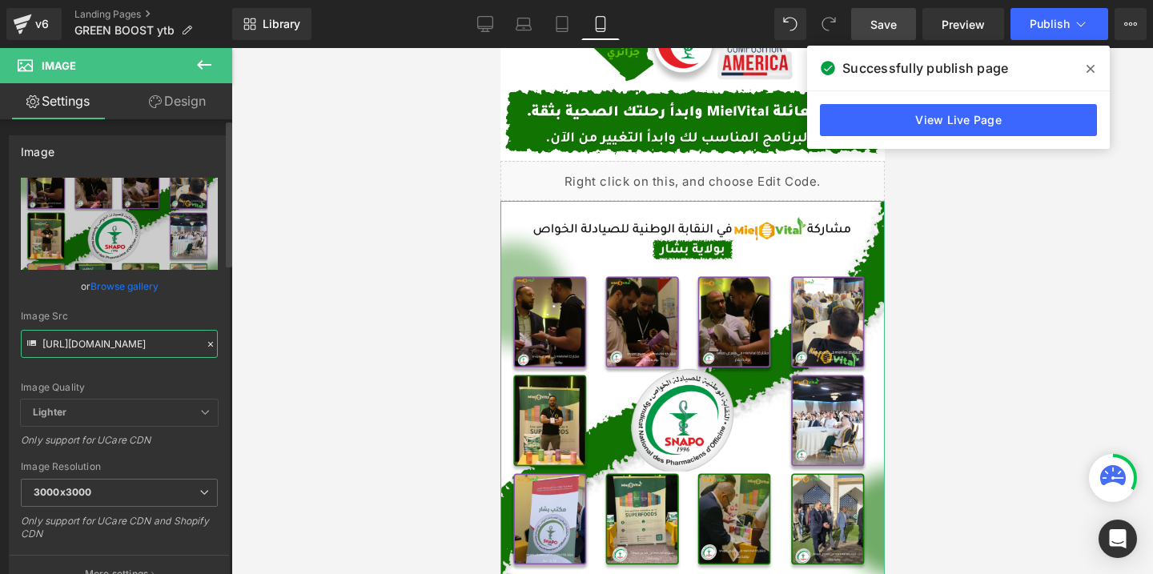
click at [126, 351] on input "[URL][DOMAIN_NAME]" at bounding box center [119, 344] width 197 height 28
paste input "2.png?v=1760571426"
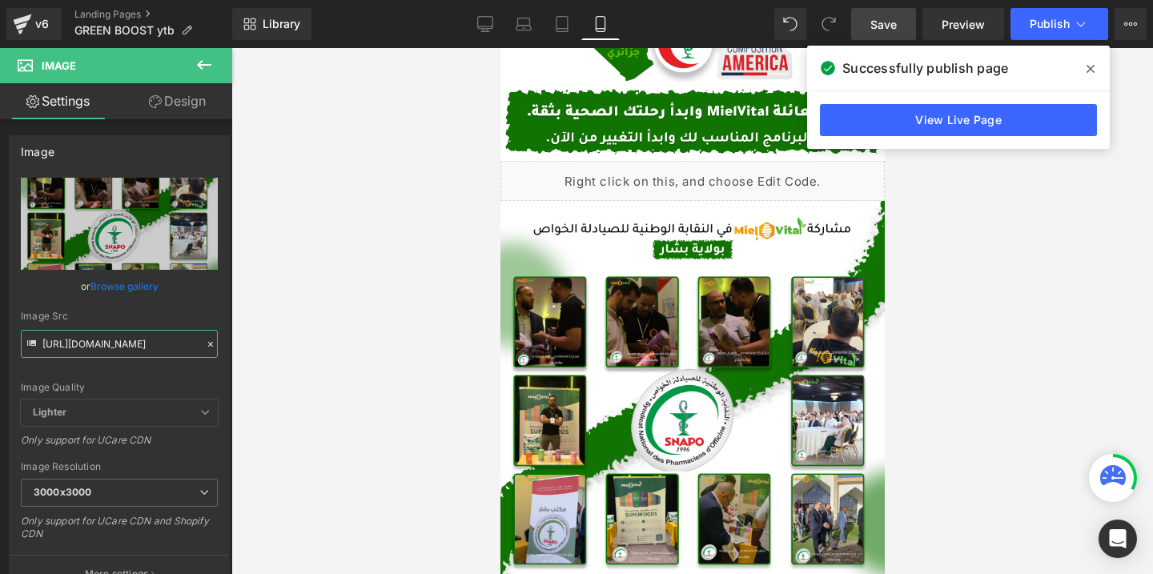
type input "[URL][DOMAIN_NAME]"
click at [1093, 65] on icon at bounding box center [1091, 68] width 8 height 13
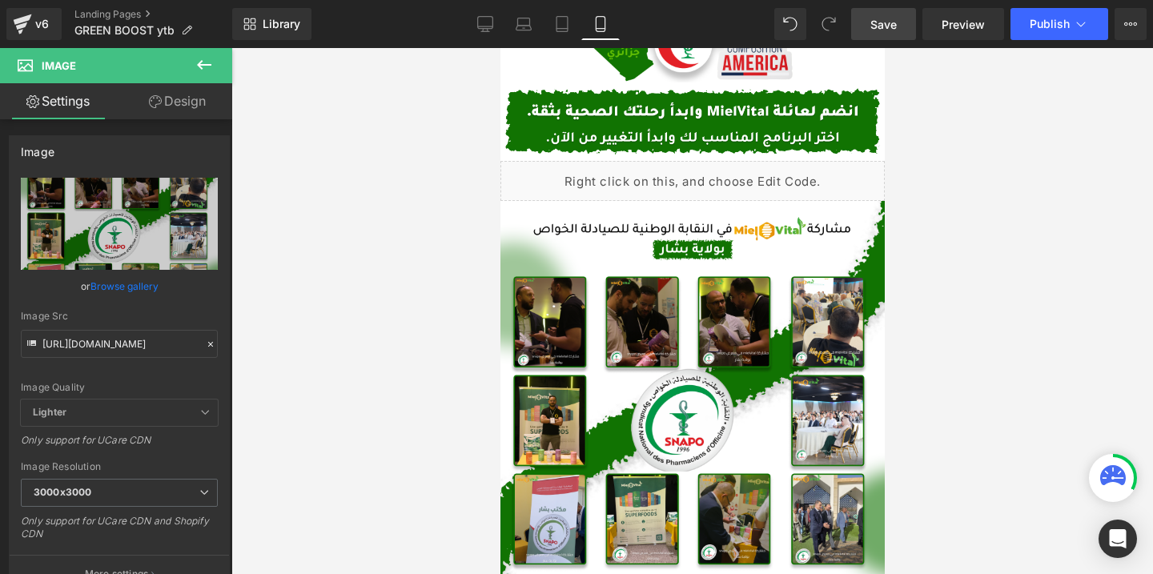
click at [871, 23] on link "Save" at bounding box center [883, 24] width 65 height 32
click at [1037, 30] on span "Publish" at bounding box center [1050, 24] width 40 height 13
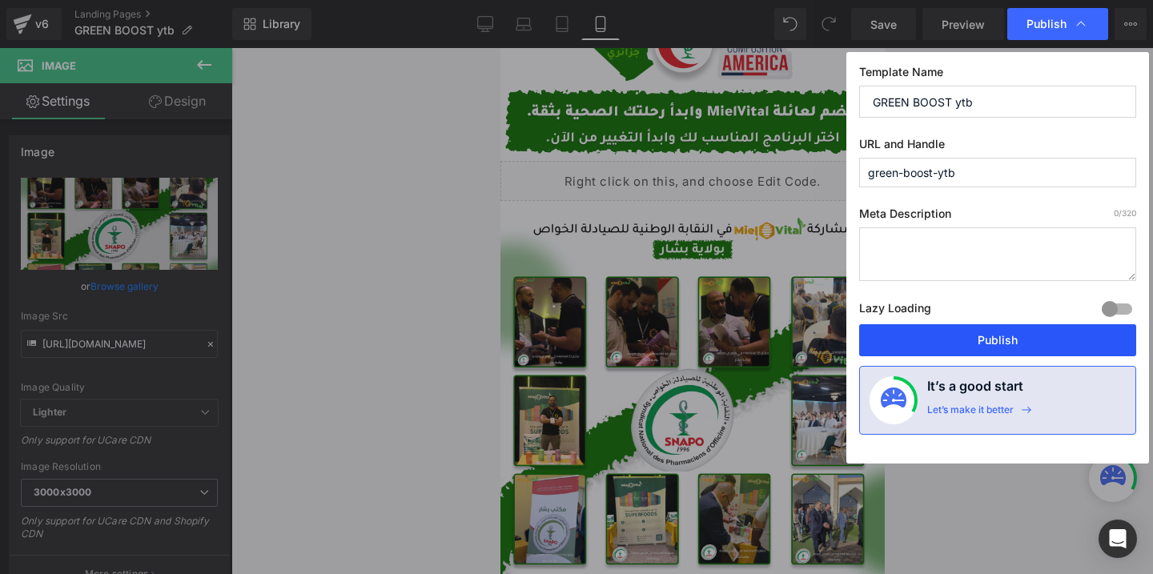
click at [882, 343] on button "Publish" at bounding box center [997, 340] width 277 height 32
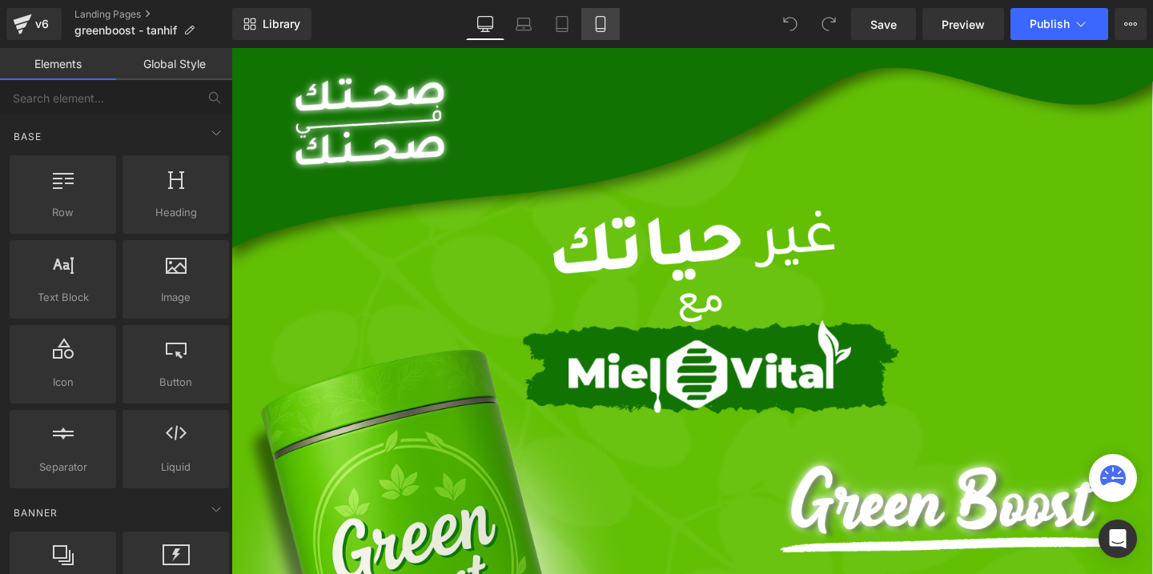
click at [603, 27] on icon at bounding box center [601, 24] width 16 height 16
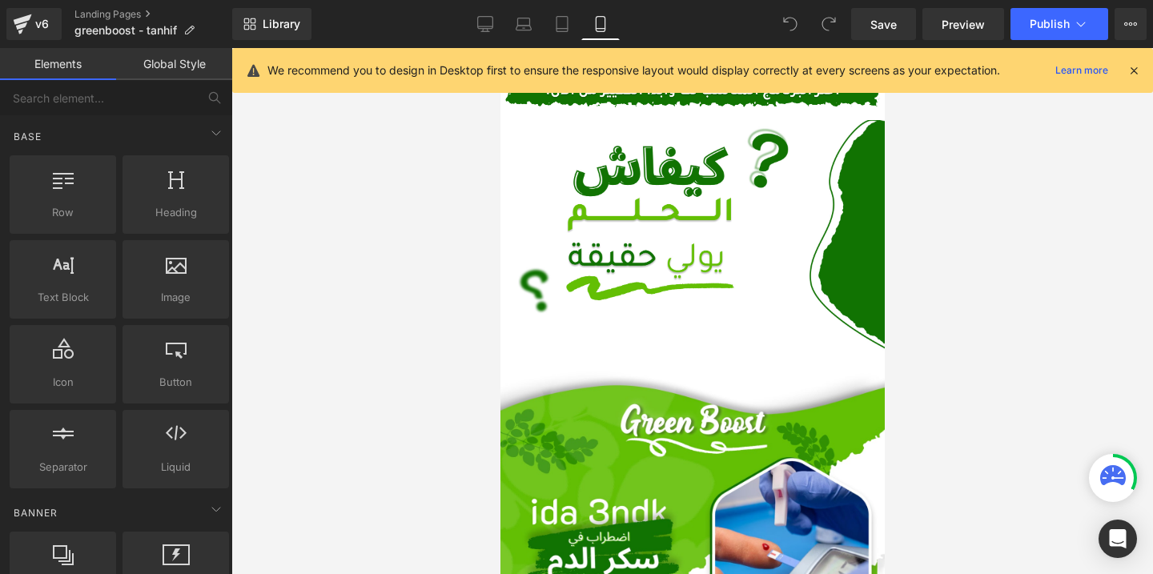
scroll to position [552, 0]
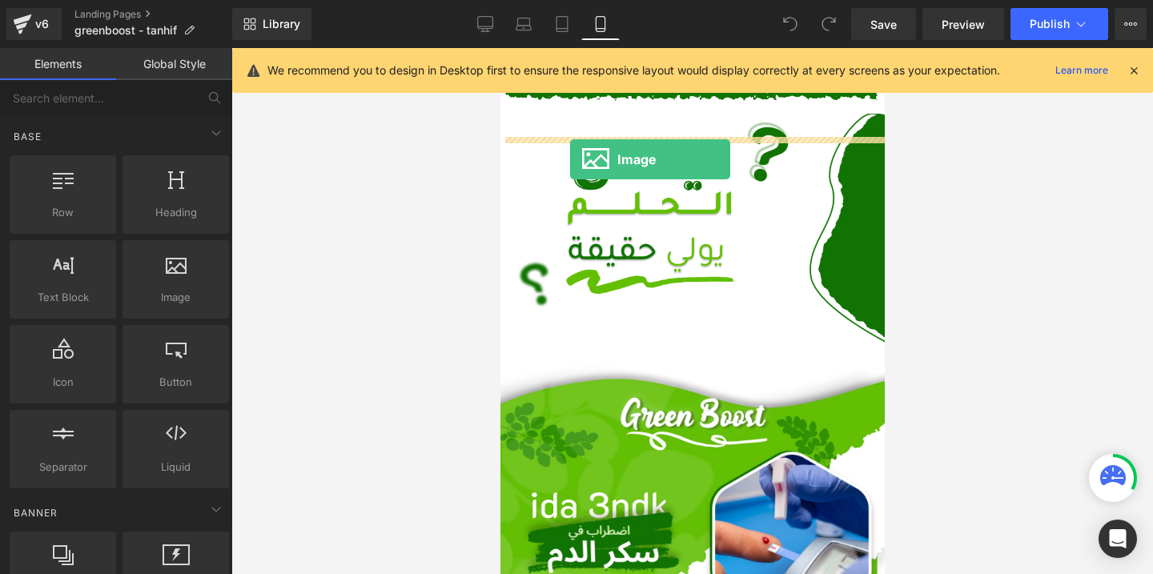
drag, startPoint x: 652, startPoint y: 348, endPoint x: 582, endPoint y: 151, distance: 209.0
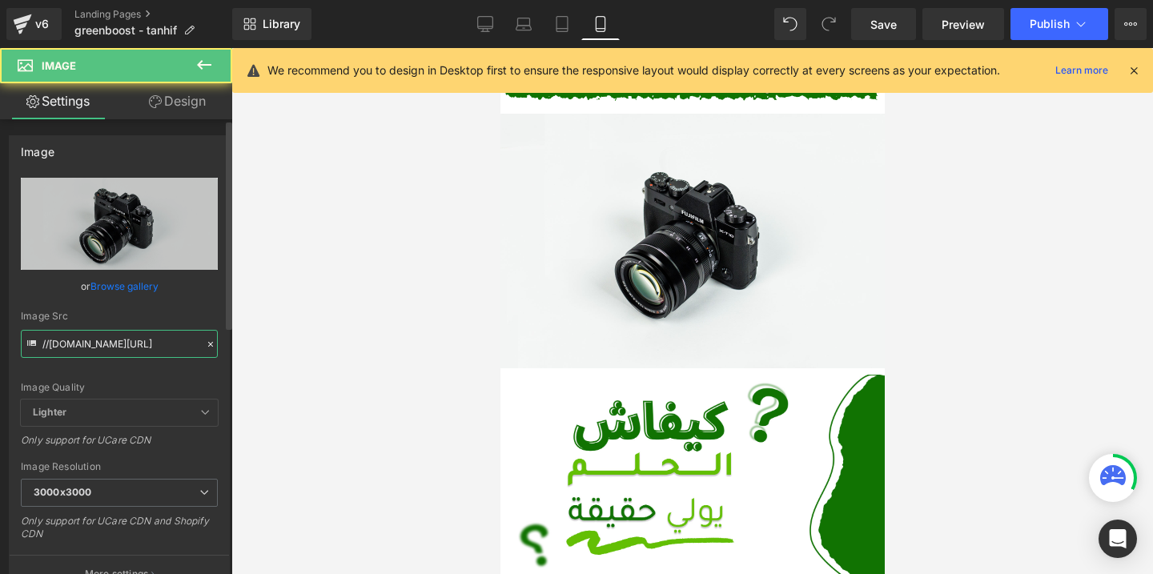
click at [116, 356] on input "//[DOMAIN_NAME][URL]" at bounding box center [119, 344] width 197 height 28
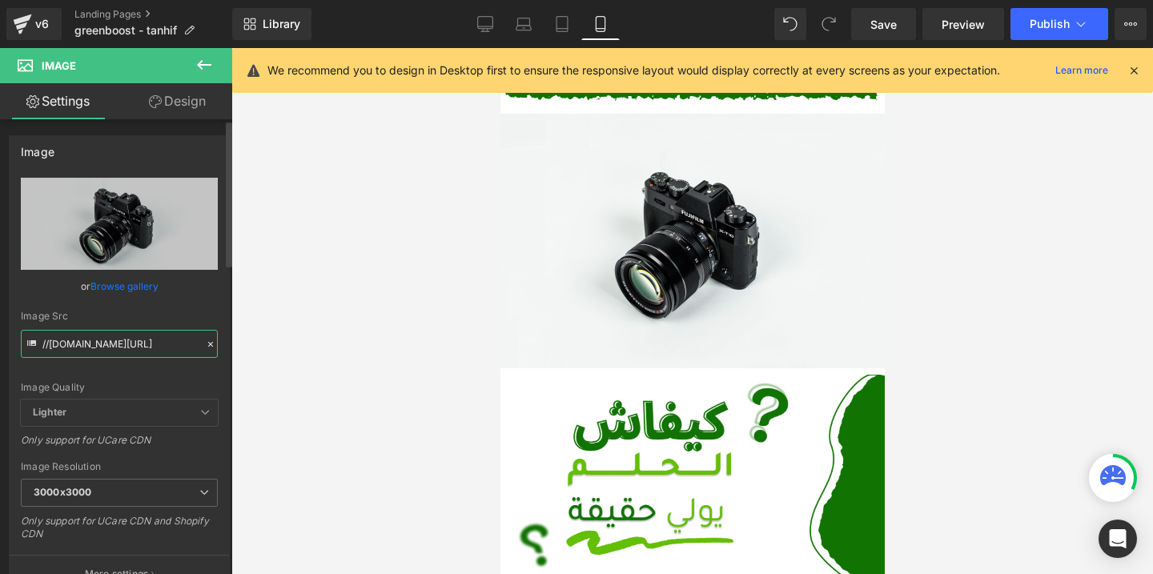
click at [116, 356] on input "//d1um8515vdn9kb.cloudfront.net/images/parallax.jpg" at bounding box center [119, 344] width 197 height 28
paste input "https://cdn.shopify.com/s/files/1/0612/6410/1453/files/Desktop_-_49_1.png?v=176…"
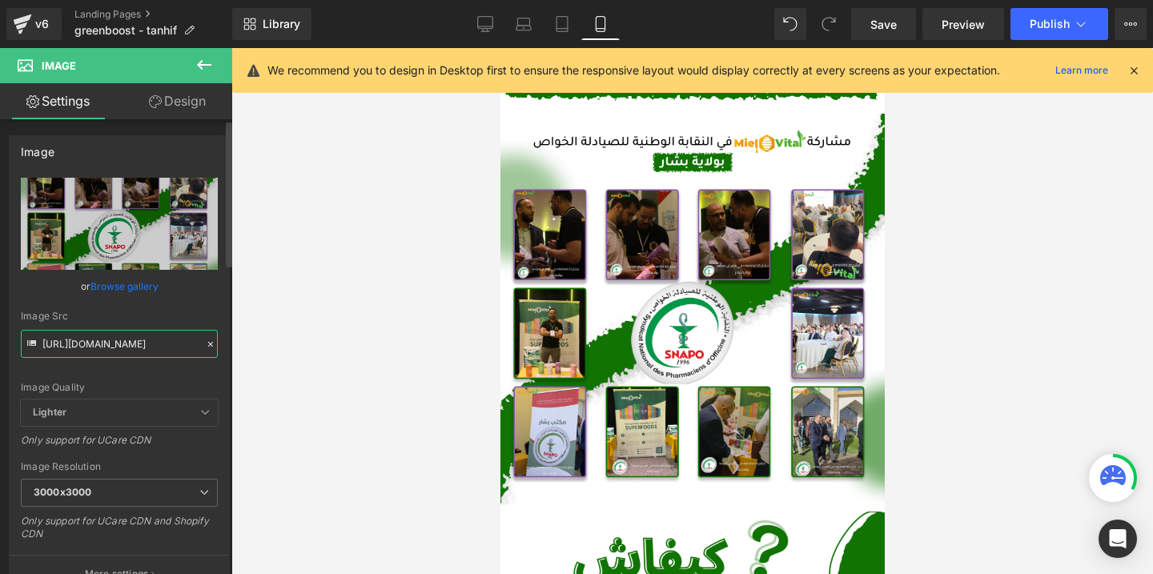
type input "https://cdn.shopify.com/s/files/1/0612/6410/1453/files/Desktop_-_49_1_3000x3000…"
click at [179, 315] on div "Image Src" at bounding box center [119, 316] width 197 height 11
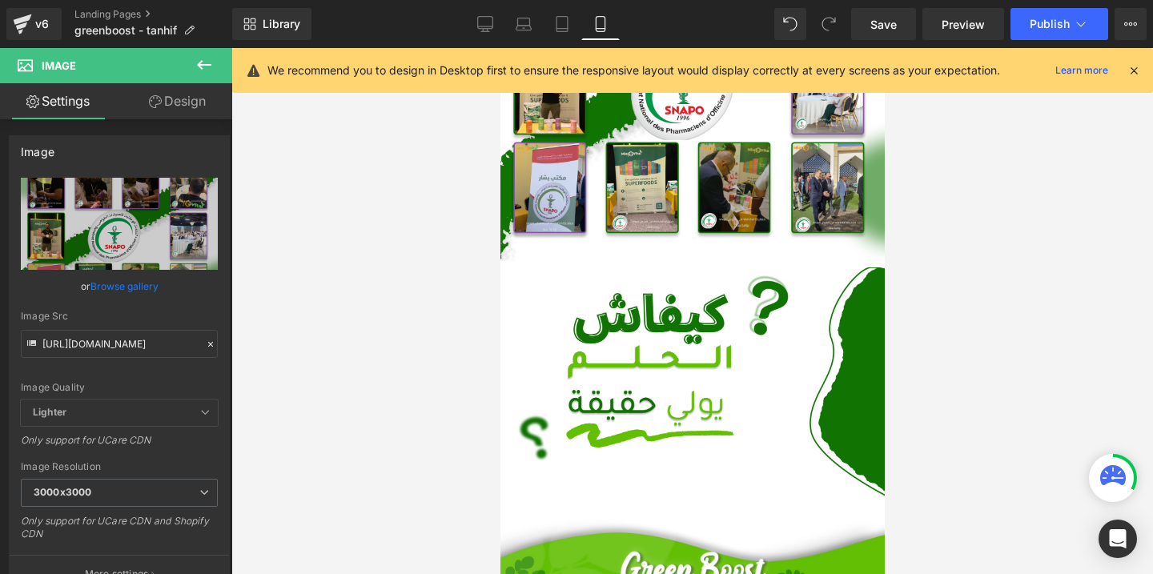
scroll to position [804, 0]
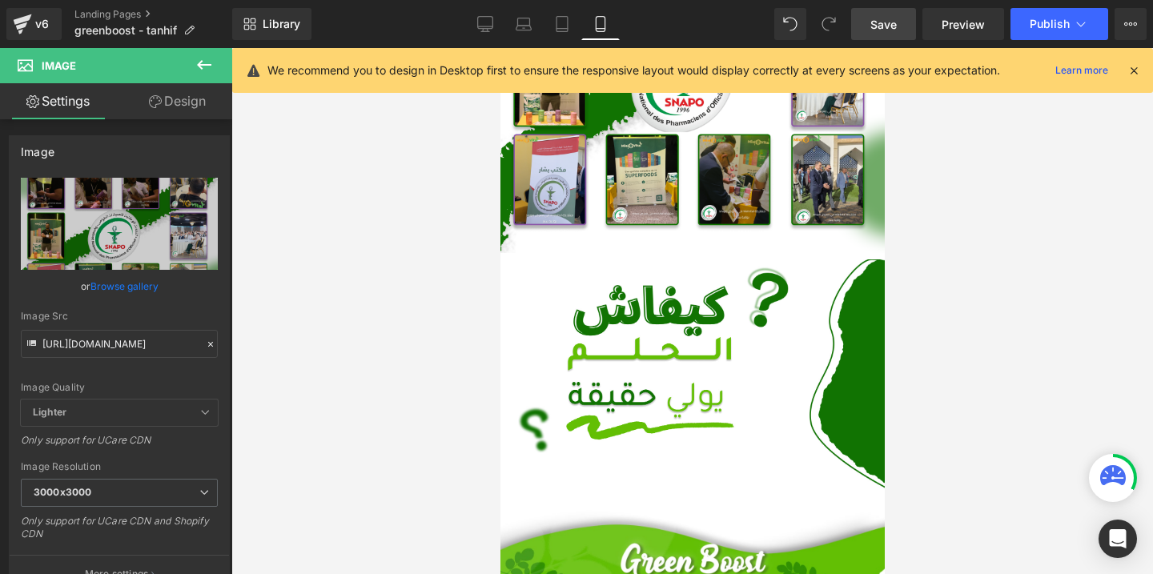
click at [874, 18] on span "Save" at bounding box center [883, 24] width 26 height 17
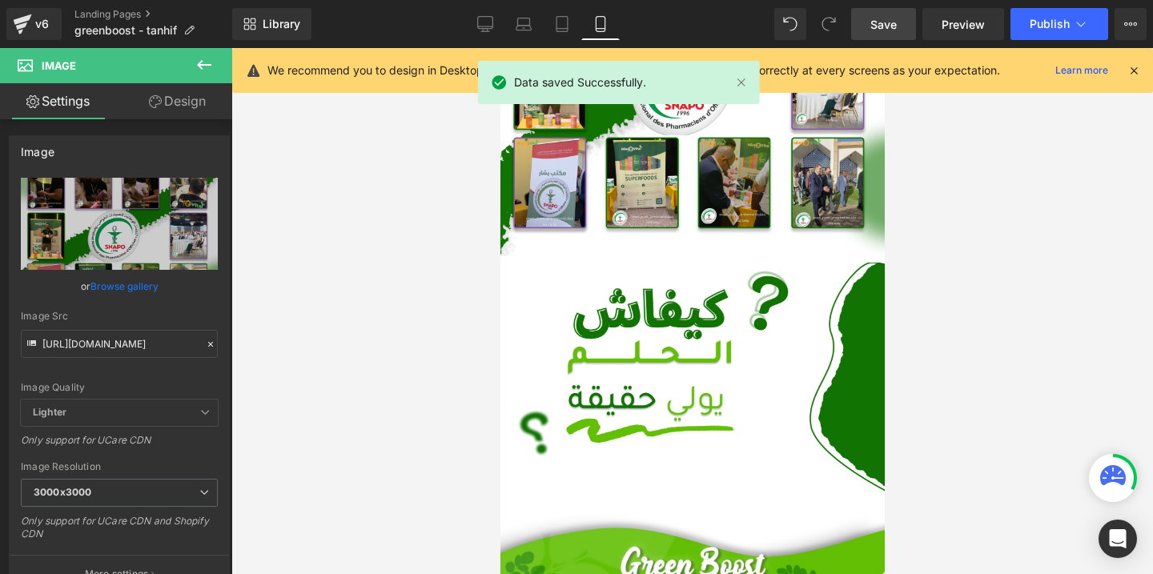
scroll to position [325, 0]
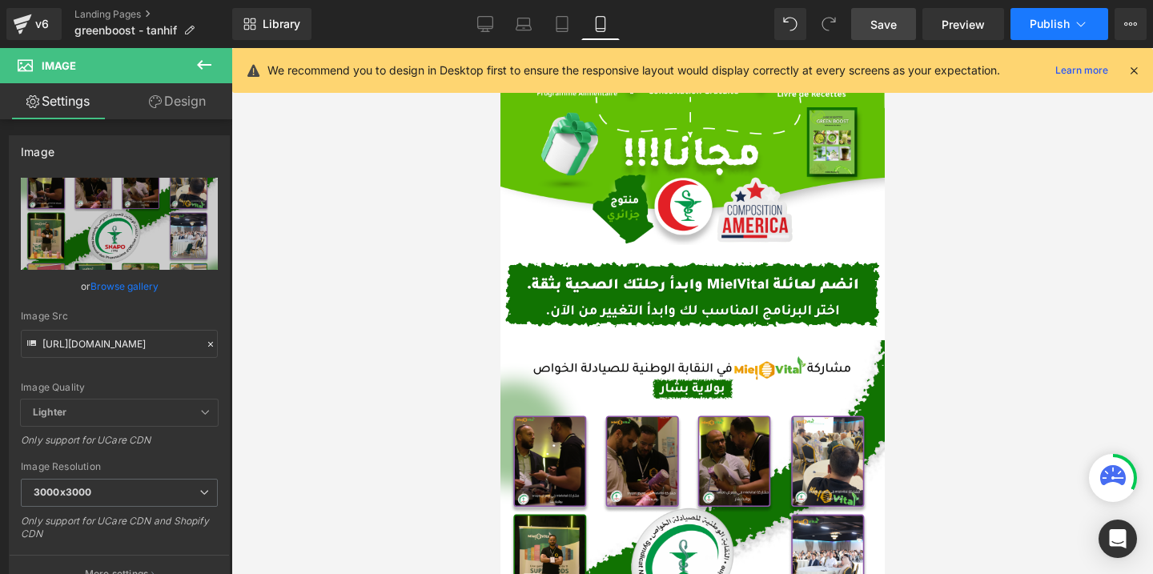
click at [1059, 21] on span "Publish" at bounding box center [1050, 24] width 40 height 13
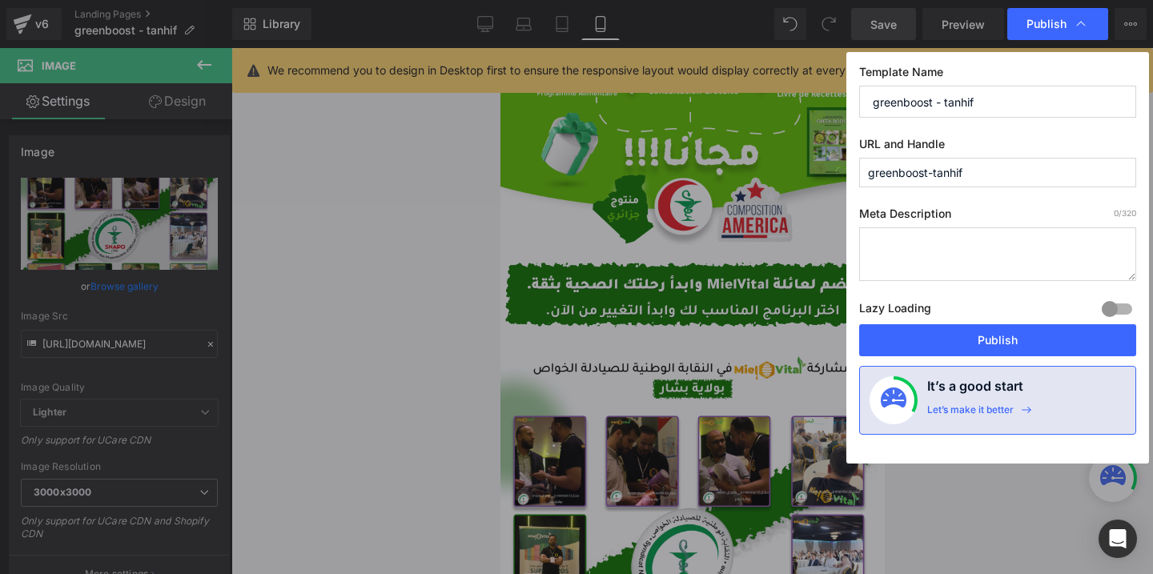
scroll to position [252, 0]
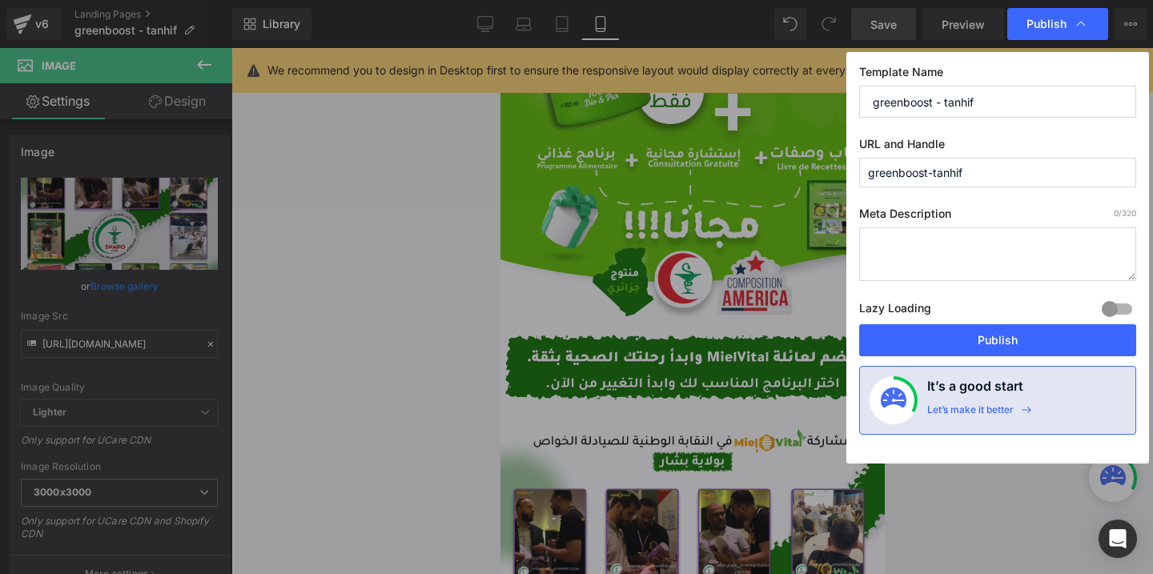
click at [927, 339] on button "Publish" at bounding box center [997, 340] width 277 height 32
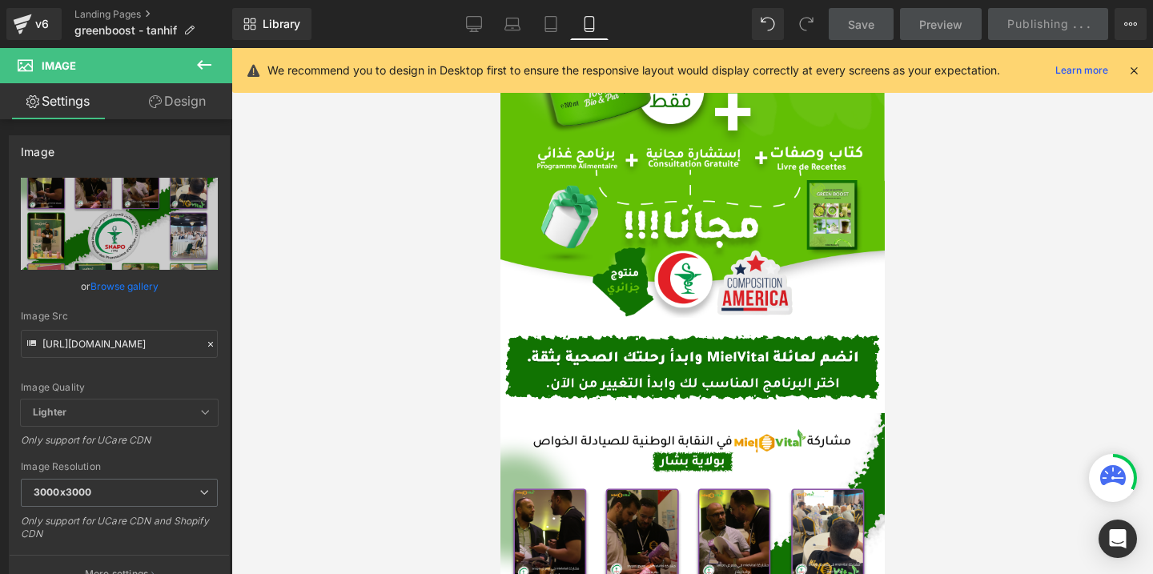
click at [915, 351] on div at bounding box center [692, 311] width 922 height 526
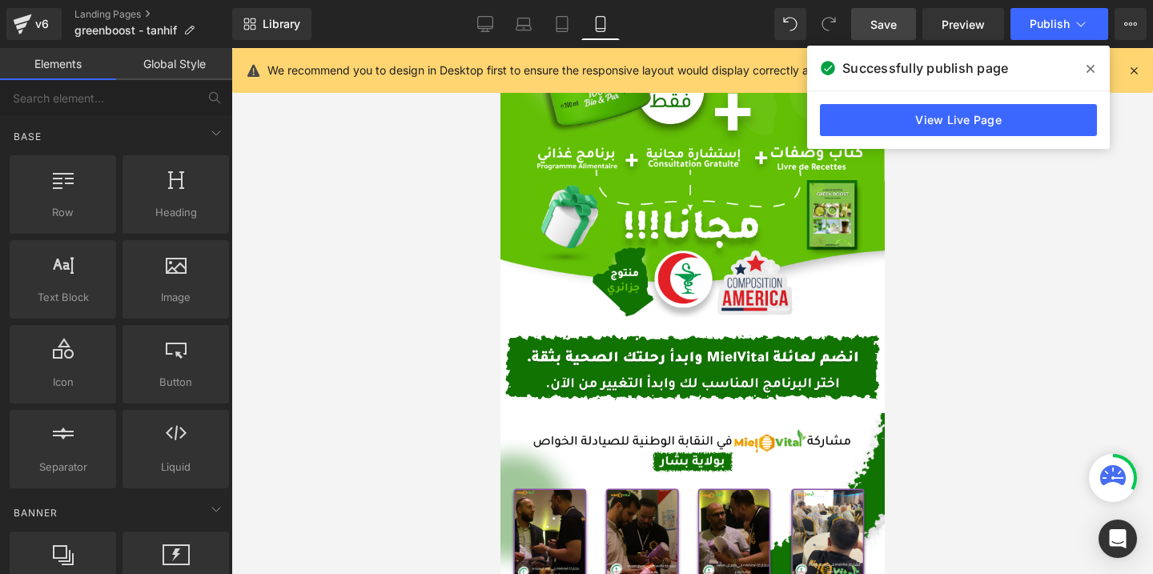
click at [1091, 66] on icon at bounding box center [1091, 68] width 8 height 13
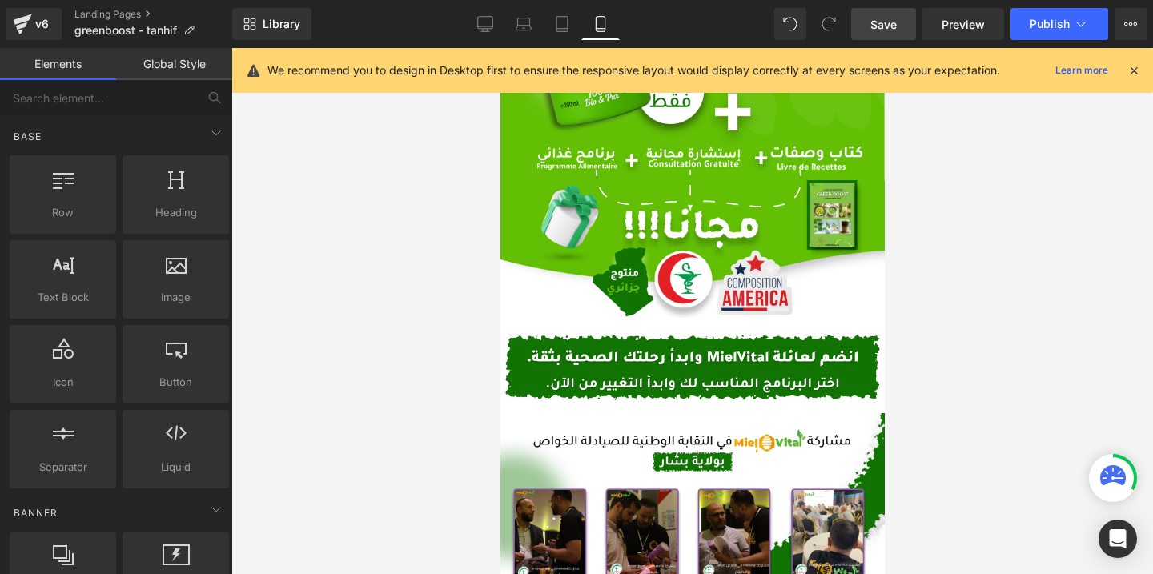
click at [1056, 43] on div "Library Mobile Desktop Laptop Tablet Mobile Save Preview Publish Scheduled View…" at bounding box center [692, 24] width 921 height 48
click at [1038, 12] on button "Publish" at bounding box center [1060, 24] width 98 height 32
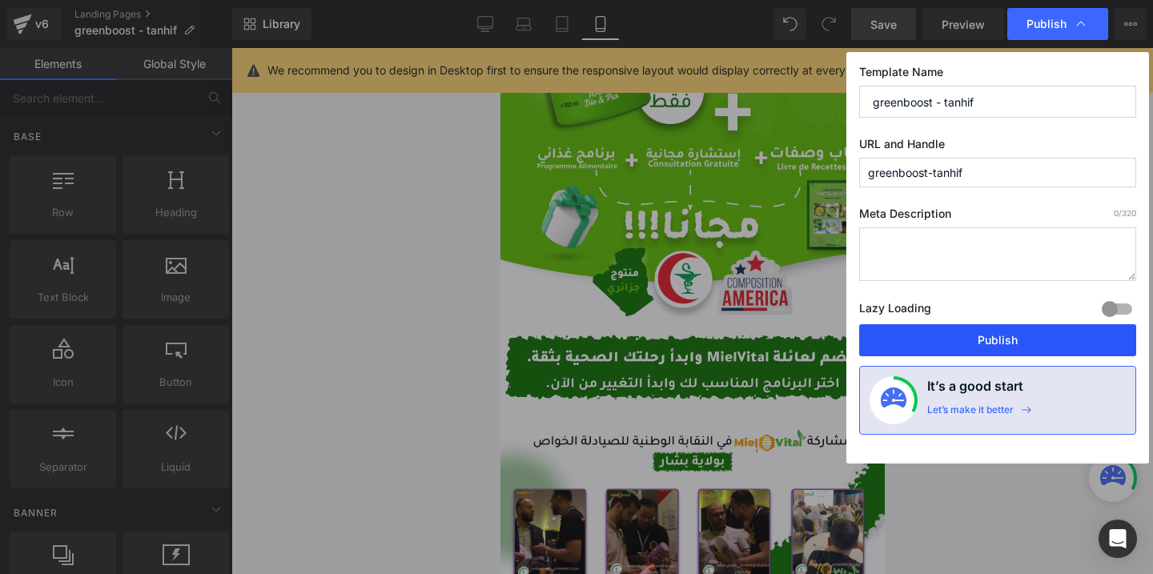
click at [962, 344] on button "Publish" at bounding box center [997, 340] width 277 height 32
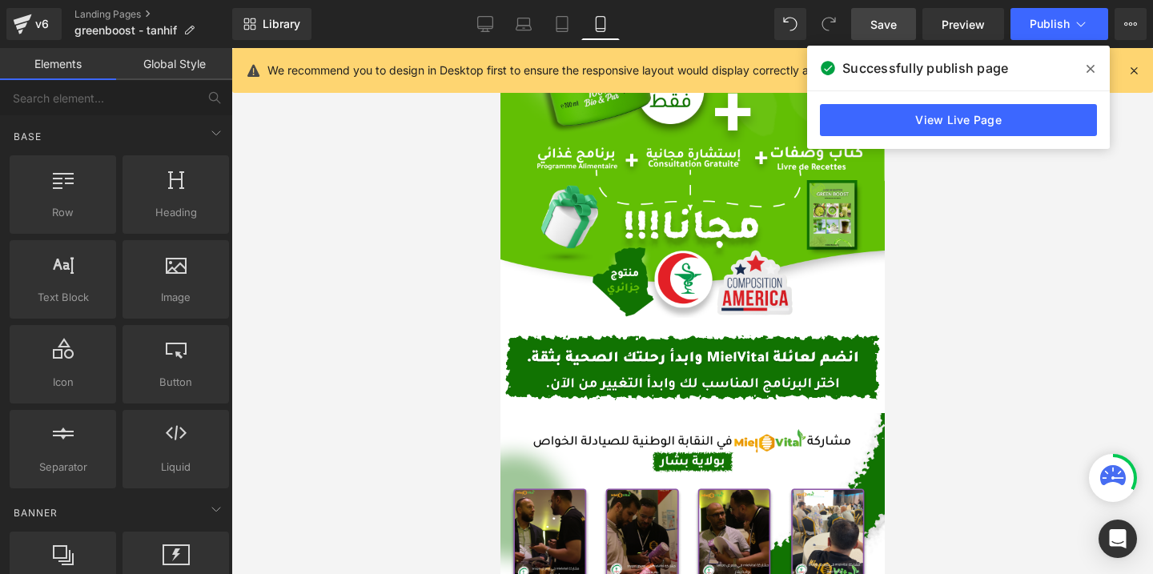
click at [1089, 65] on icon at bounding box center [1091, 68] width 8 height 13
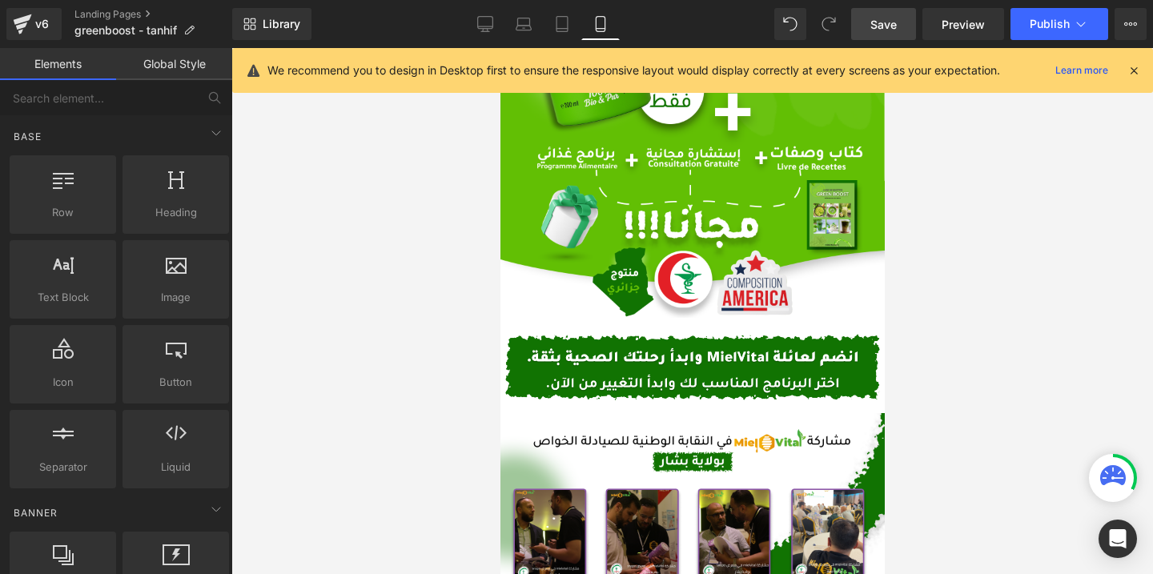
click at [1134, 76] on icon at bounding box center [1134, 70] width 14 height 14
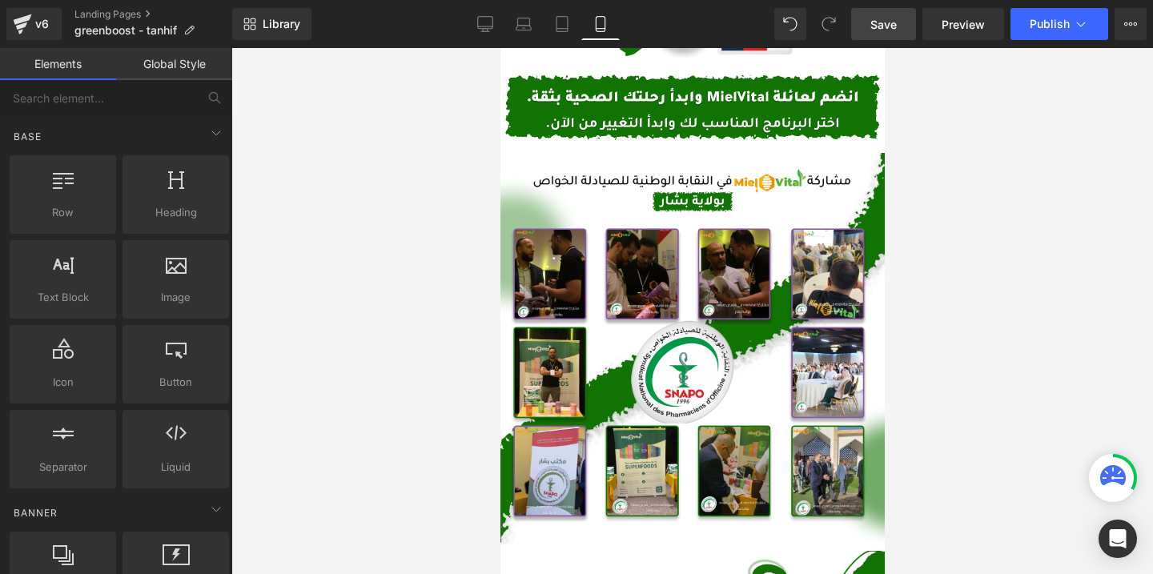
scroll to position [514, 0]
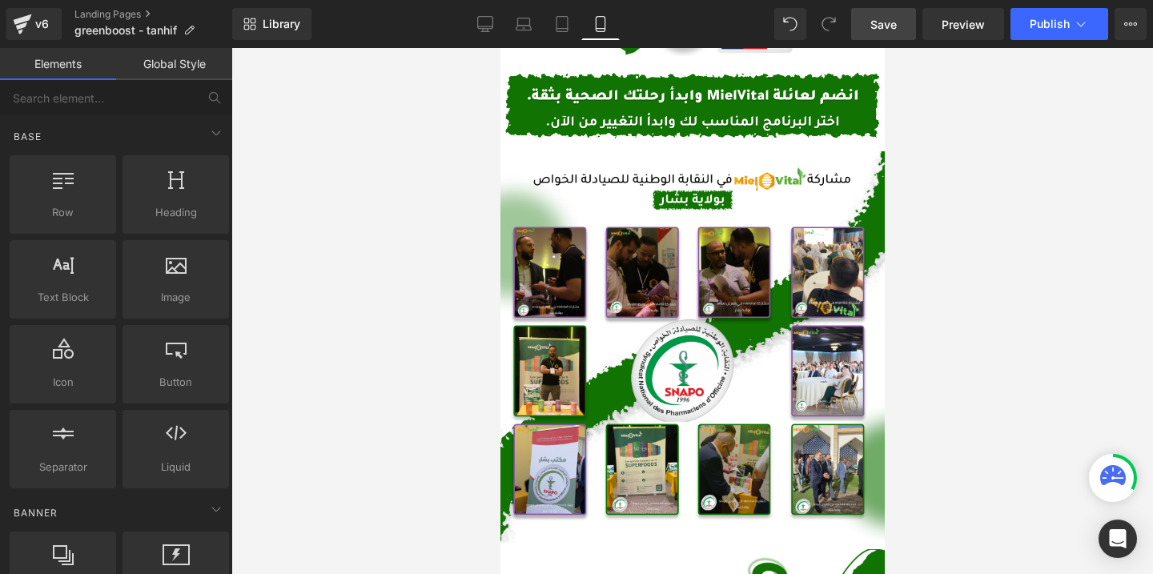
click at [681, 327] on img at bounding box center [692, 347] width 384 height 392
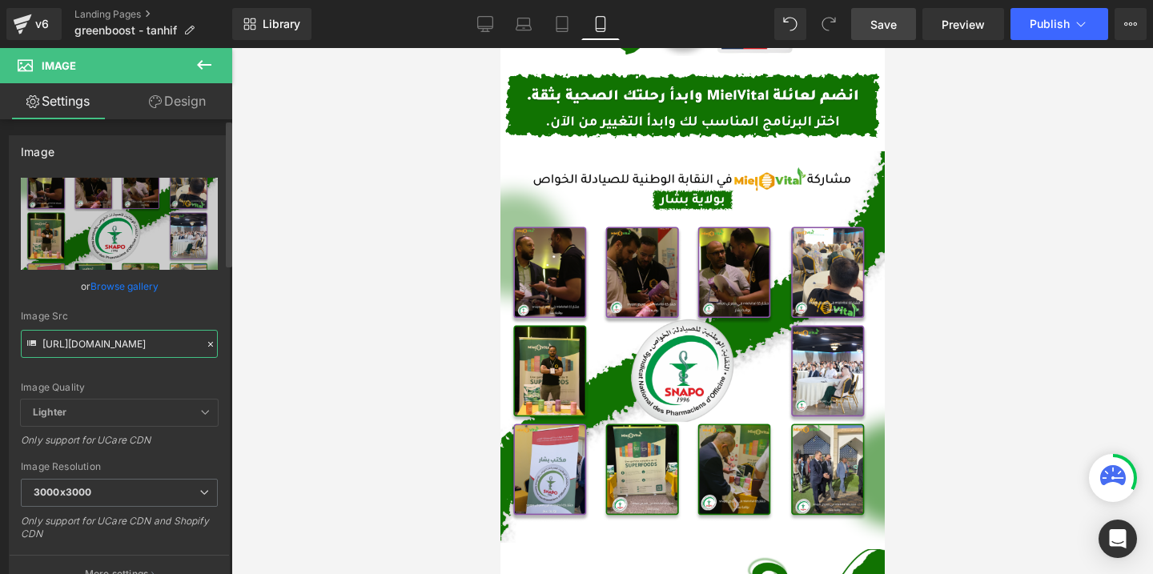
click at [137, 333] on input "https://cdn.shopify.com/s/files/1/0612/6410/1453/files/Desktop_-_49_1_3000x3000…" at bounding box center [119, 344] width 197 height 28
paste input "2.png?v=1760571426"
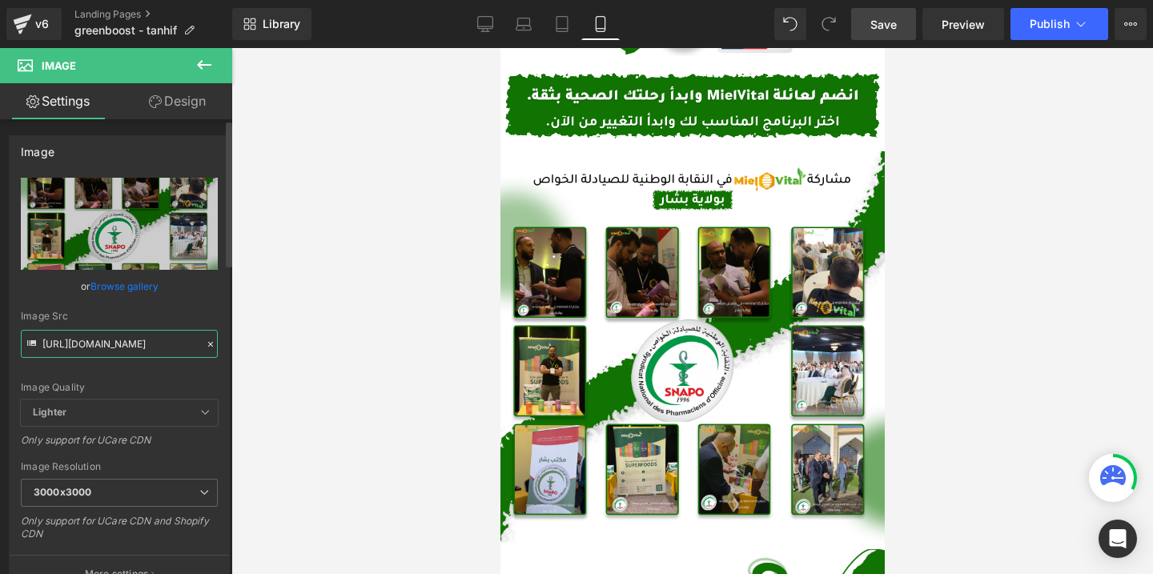
type input "https://cdn.shopify.com/s/files/1/0612/6410/1453/files/Desktop_-_49_2_3000x3000…"
click at [197, 308] on div "Image Quality Lighter Lightest Lighter Lighter Lightest Only support for UCare …" at bounding box center [119, 289] width 197 height 222
click at [885, 23] on span "Save" at bounding box center [883, 24] width 26 height 17
click at [1045, 29] on span "Publish" at bounding box center [1050, 24] width 40 height 13
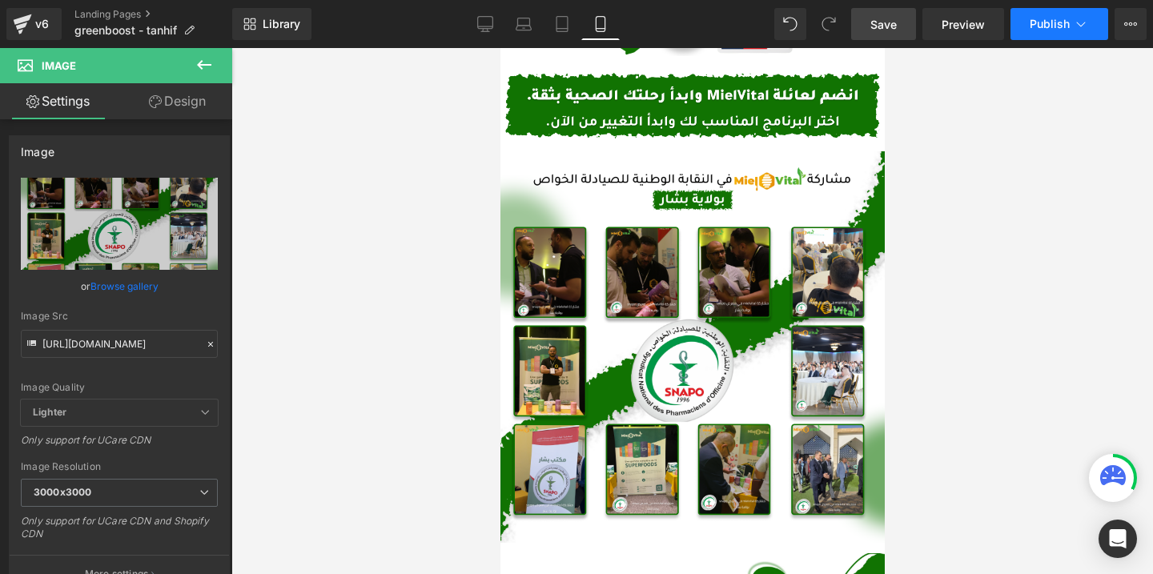
click at [1048, 22] on span "Publish" at bounding box center [1050, 24] width 40 height 13
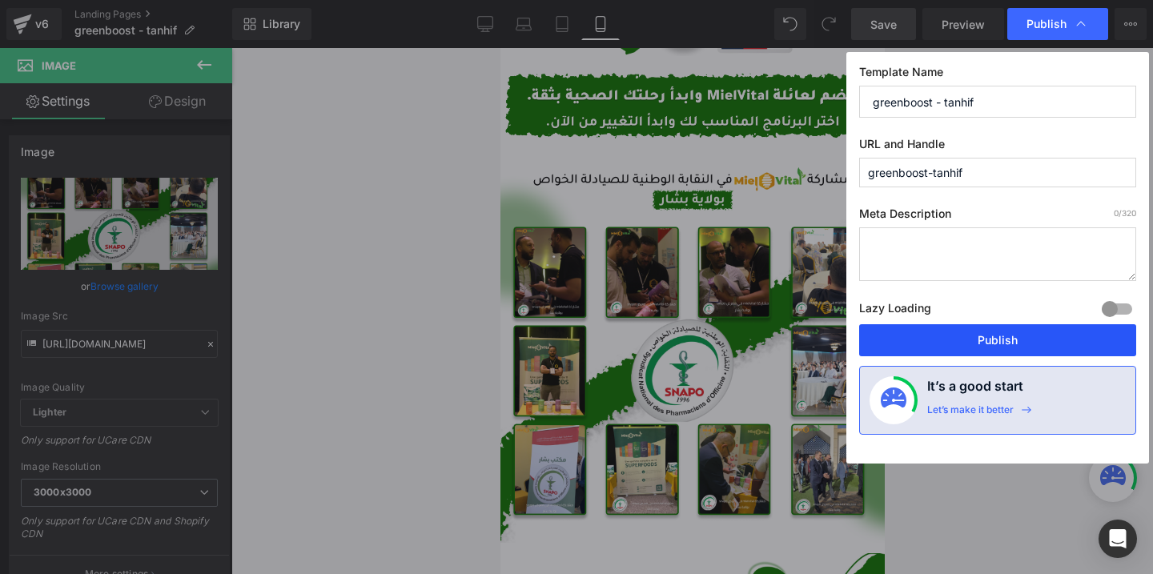
click at [891, 347] on button "Publish" at bounding box center [997, 340] width 277 height 32
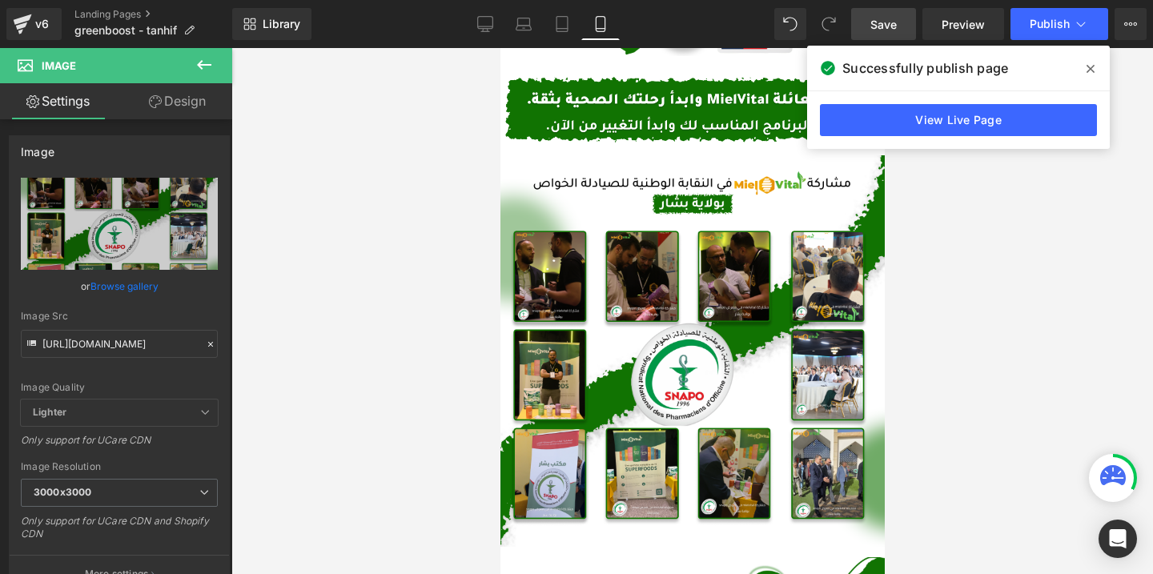
click at [1097, 70] on span at bounding box center [1091, 69] width 26 height 26
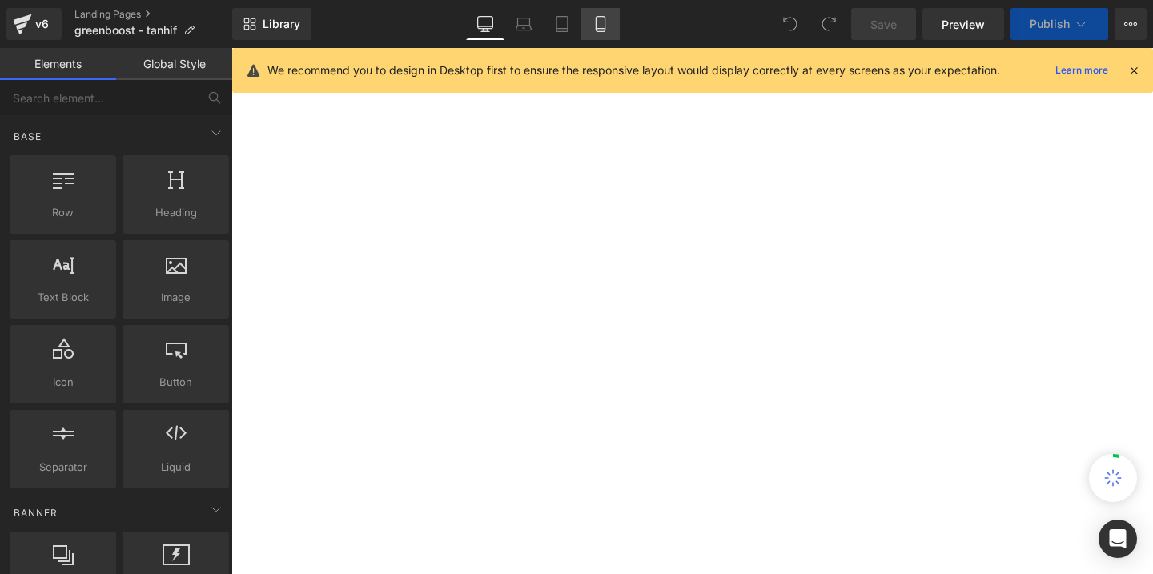
click at [603, 24] on icon at bounding box center [601, 24] width 16 height 16
click at [601, 26] on icon at bounding box center [601, 24] width 16 height 16
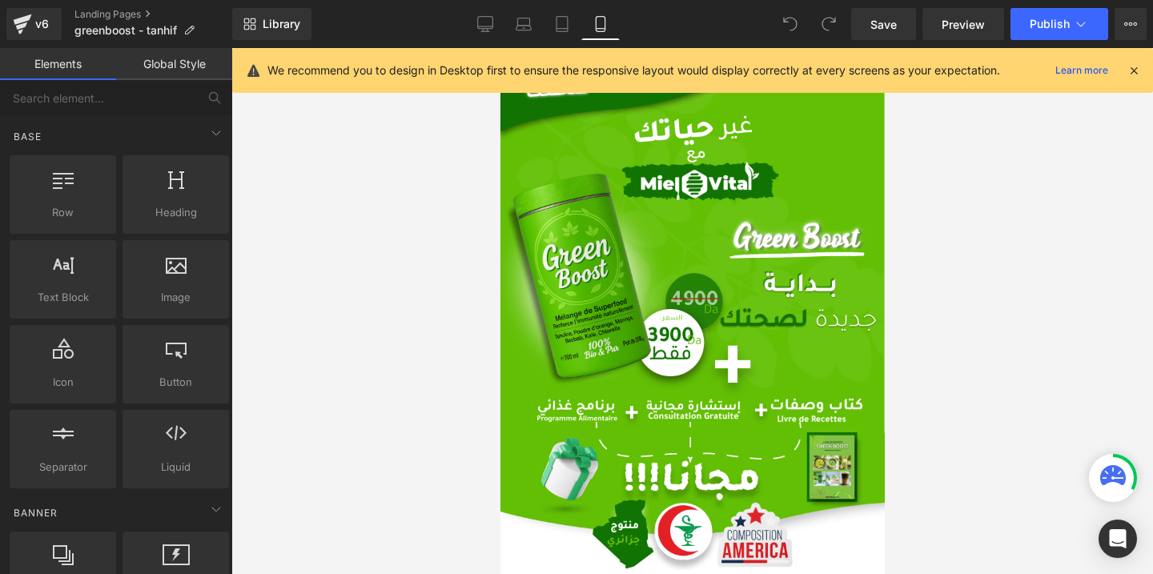
click at [1134, 70] on icon at bounding box center [1134, 70] width 14 height 14
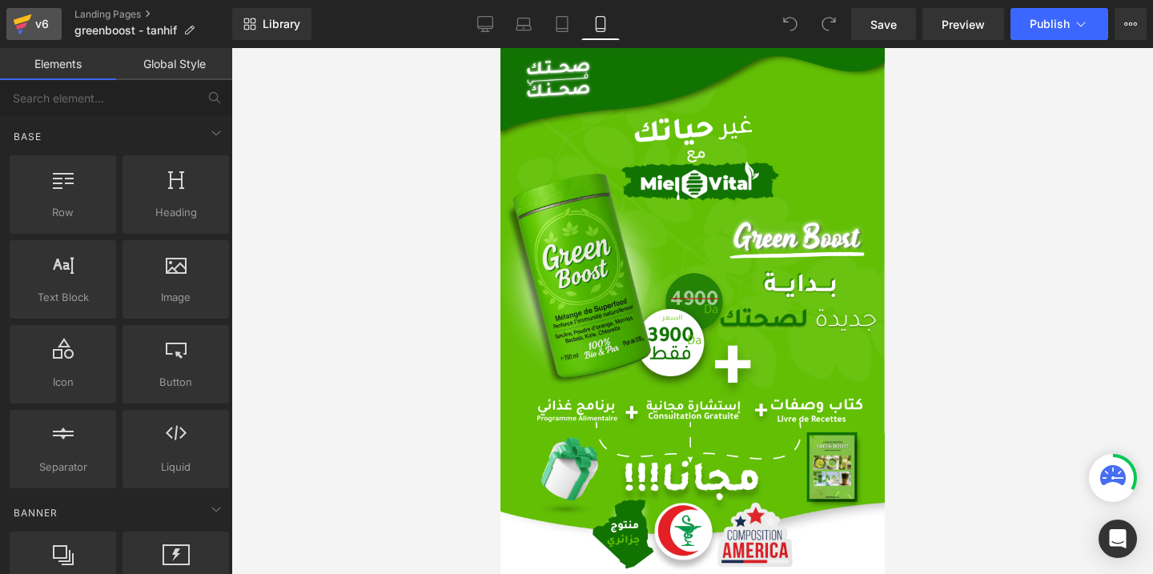
click at [29, 26] on icon at bounding box center [22, 24] width 19 height 40
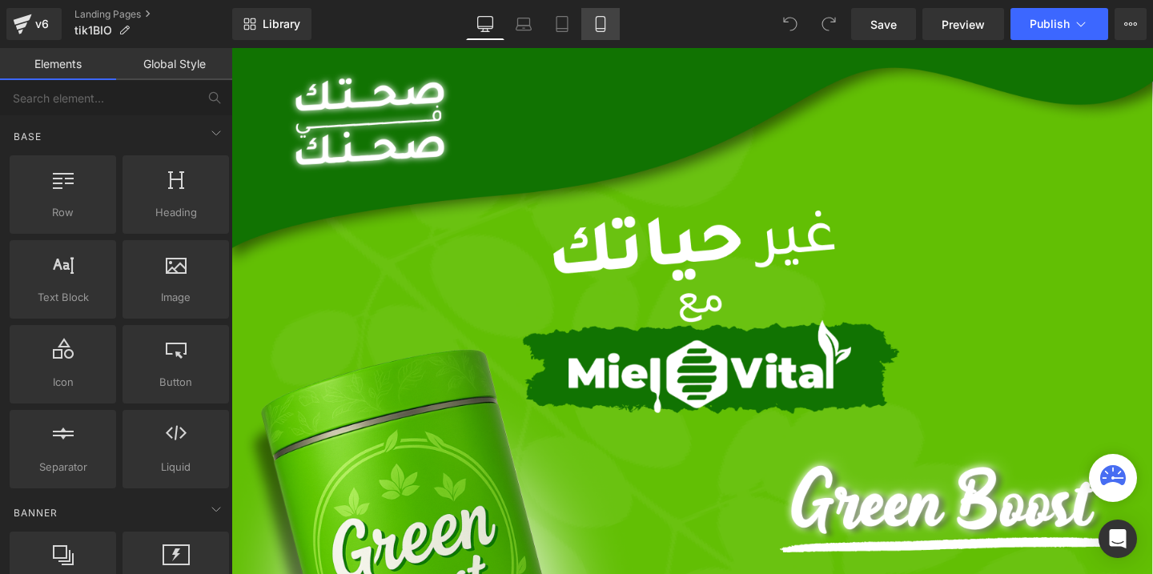
click at [598, 26] on icon at bounding box center [601, 24] width 16 height 16
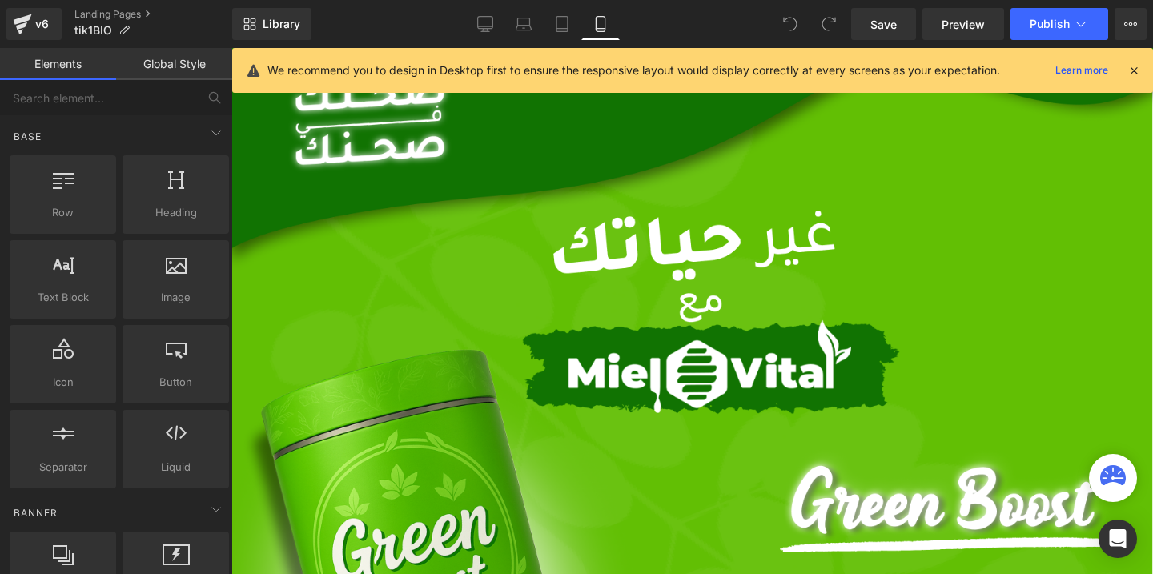
click at [598, 26] on icon at bounding box center [601, 24] width 16 height 16
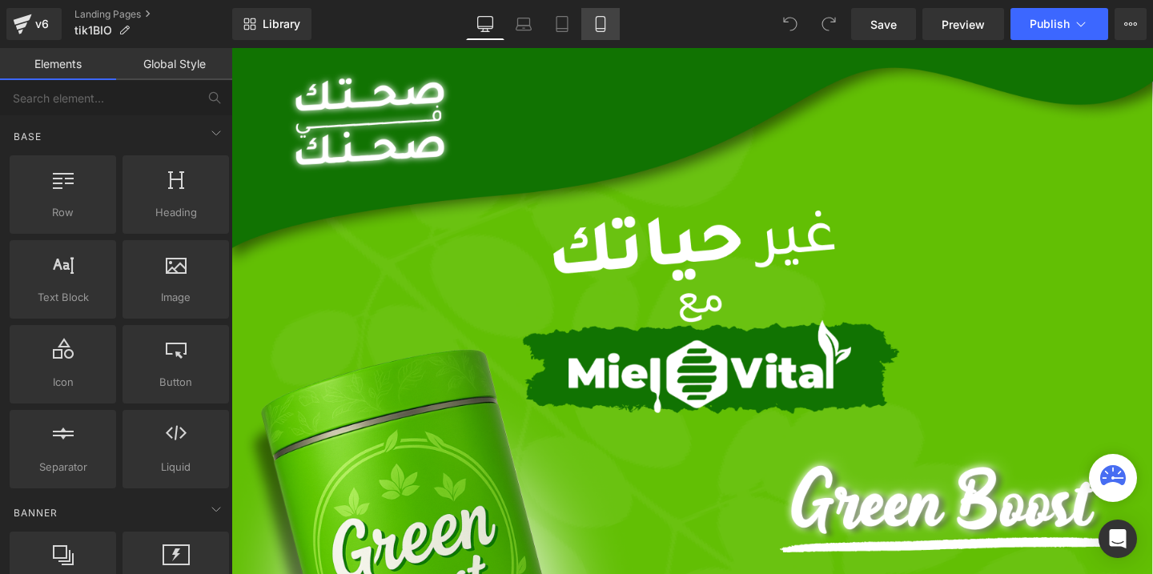
click at [604, 21] on icon at bounding box center [601, 24] width 16 height 16
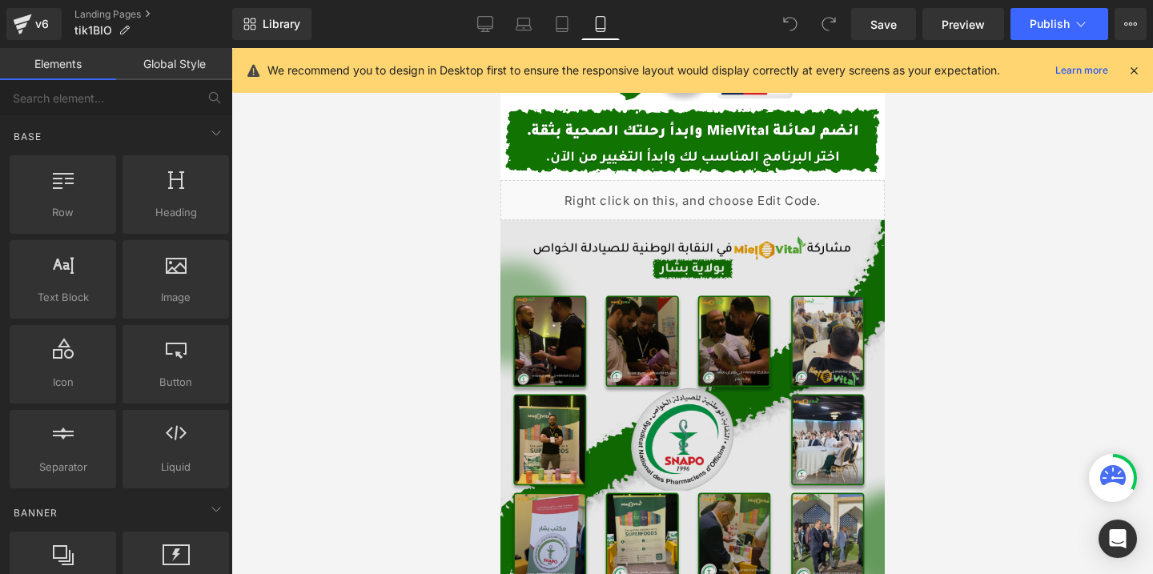
scroll to position [605, 0]
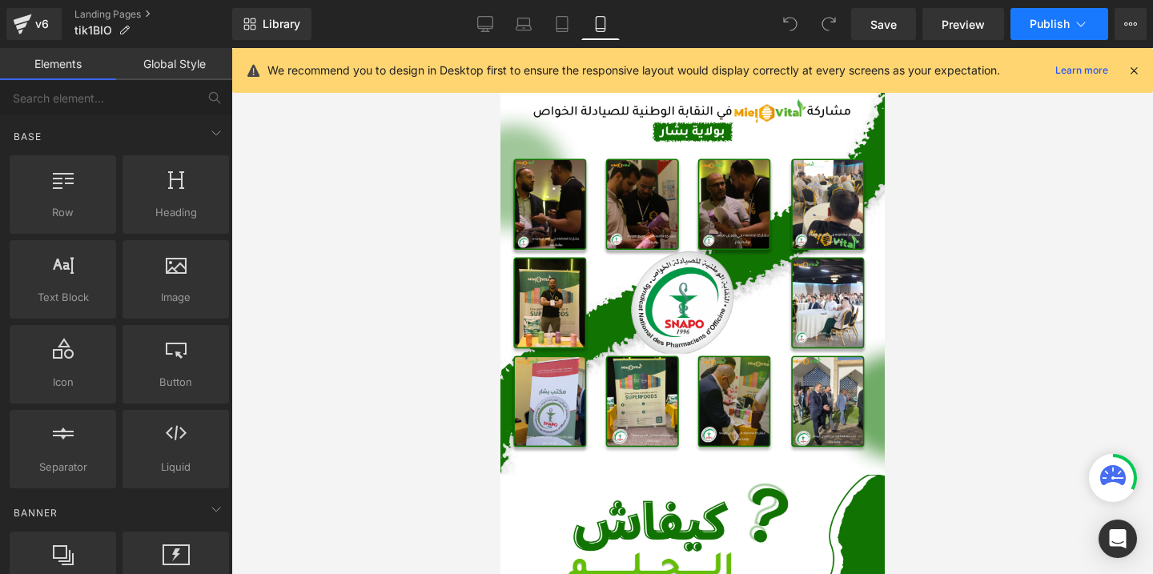
click at [1063, 29] on span "Publish" at bounding box center [1050, 24] width 40 height 13
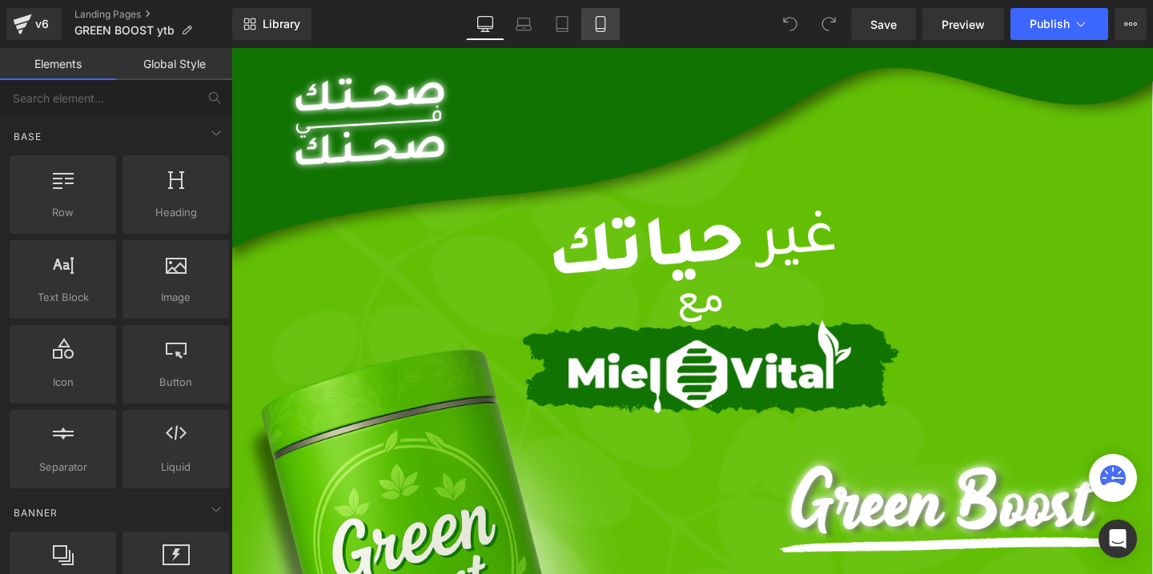
click at [602, 8] on link "Mobile" at bounding box center [600, 24] width 38 height 32
click at [602, 24] on icon at bounding box center [601, 24] width 16 height 16
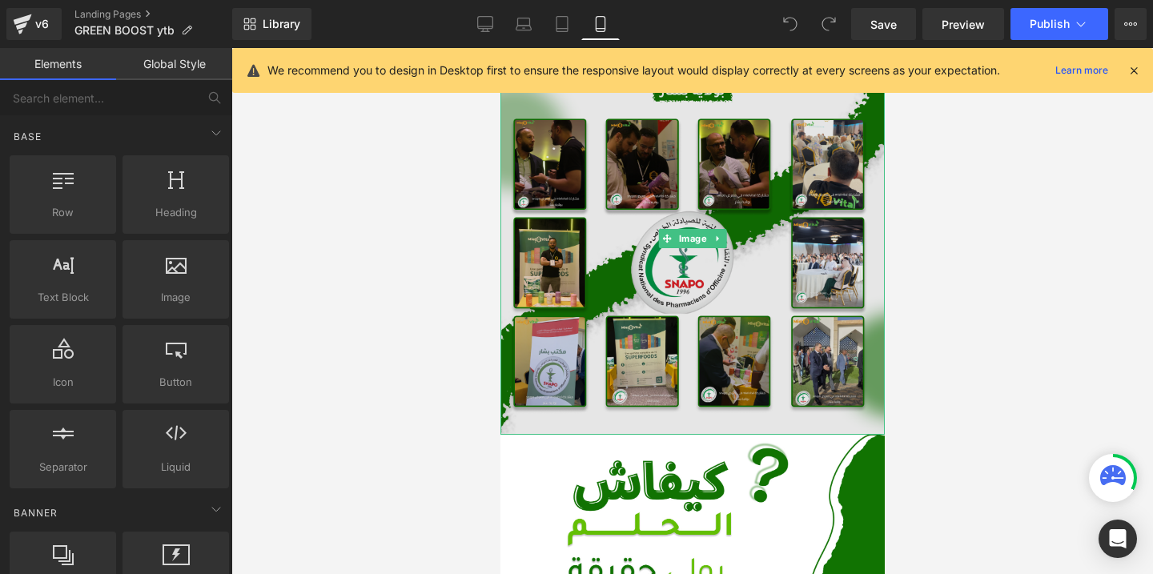
scroll to position [616, 0]
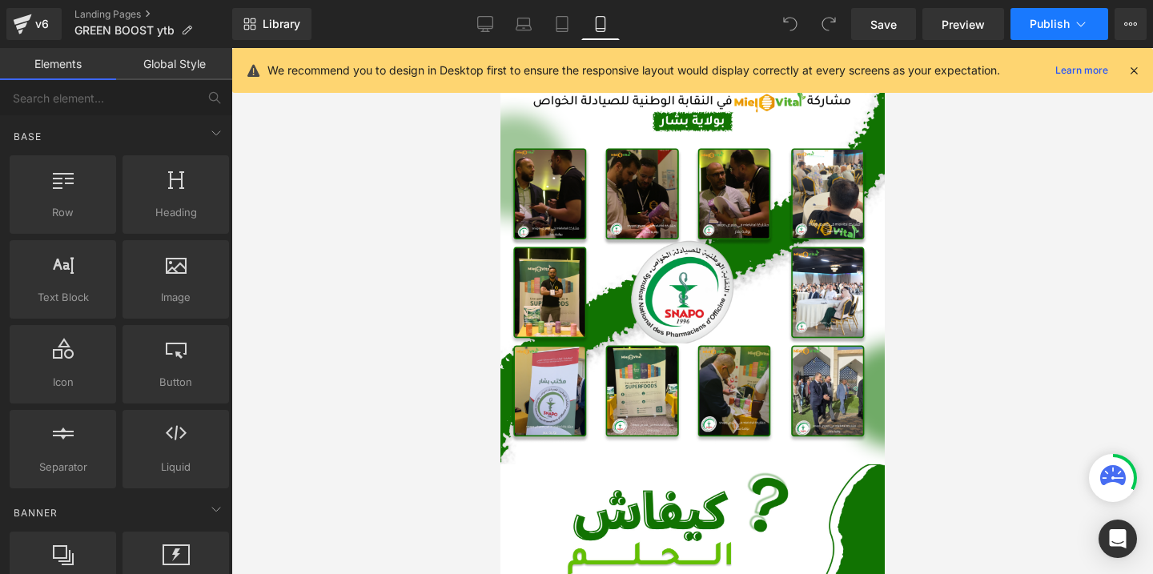
click at [1039, 26] on span "Publish" at bounding box center [1050, 24] width 40 height 13
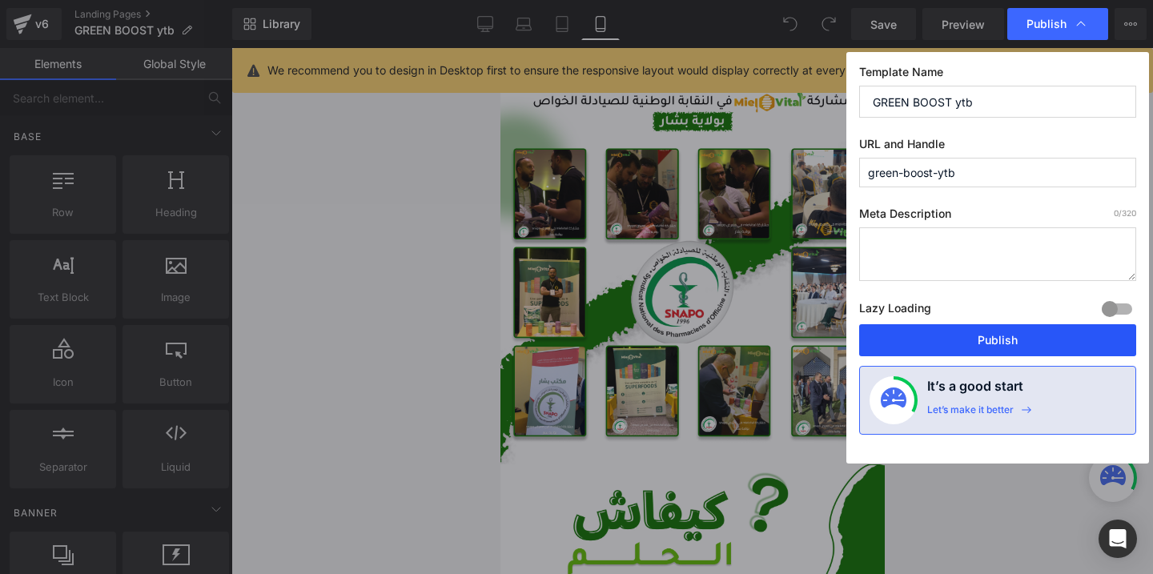
click at [942, 331] on button "Publish" at bounding box center [997, 340] width 277 height 32
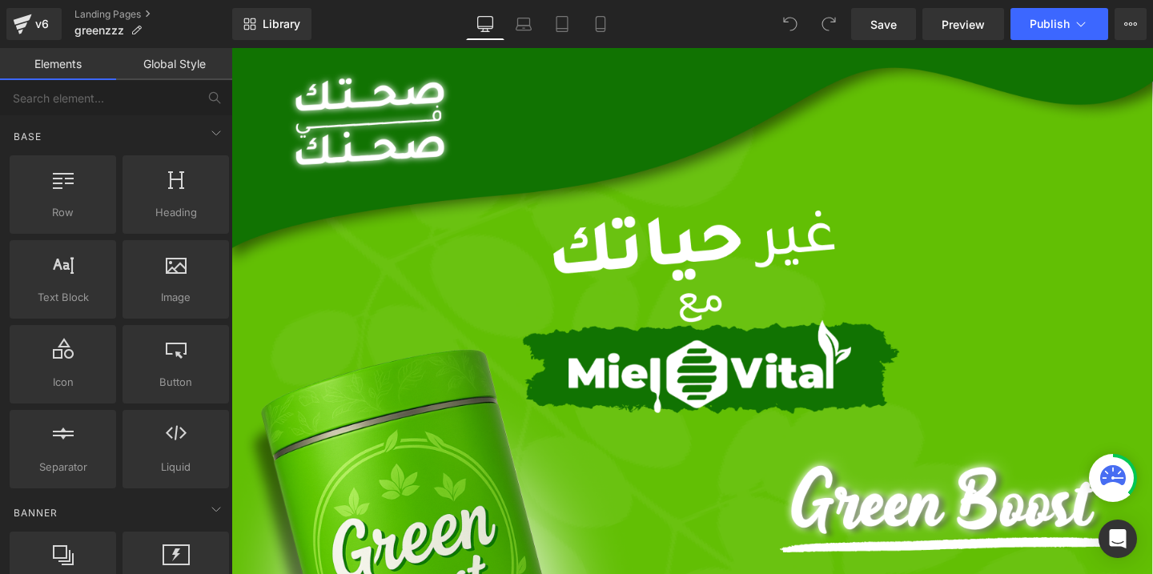
click at [602, 31] on icon at bounding box center [600, 24] width 9 height 15
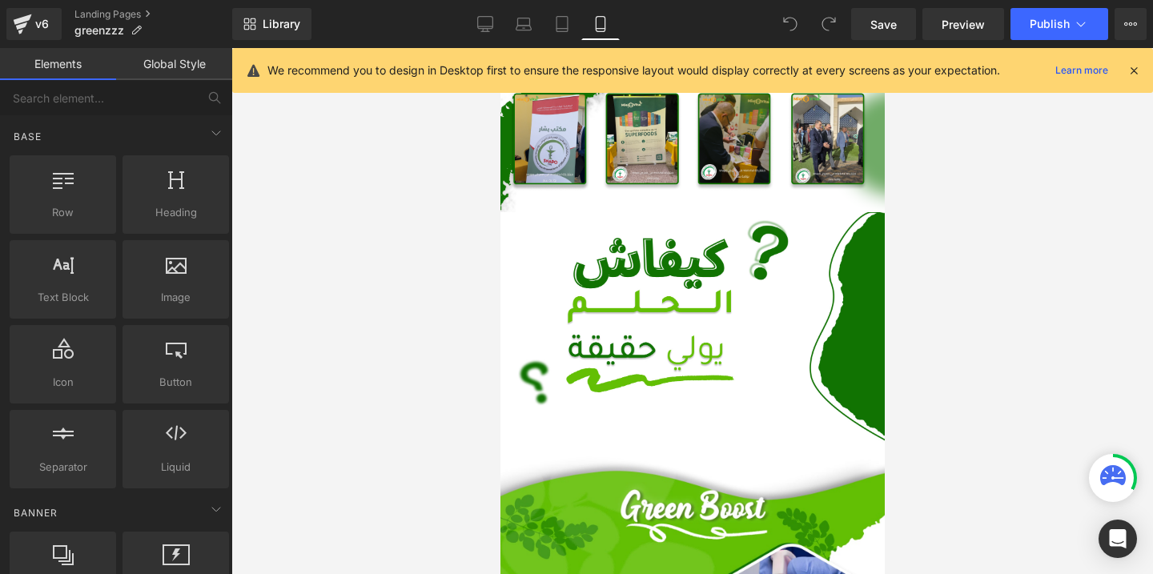
scroll to position [870, 0]
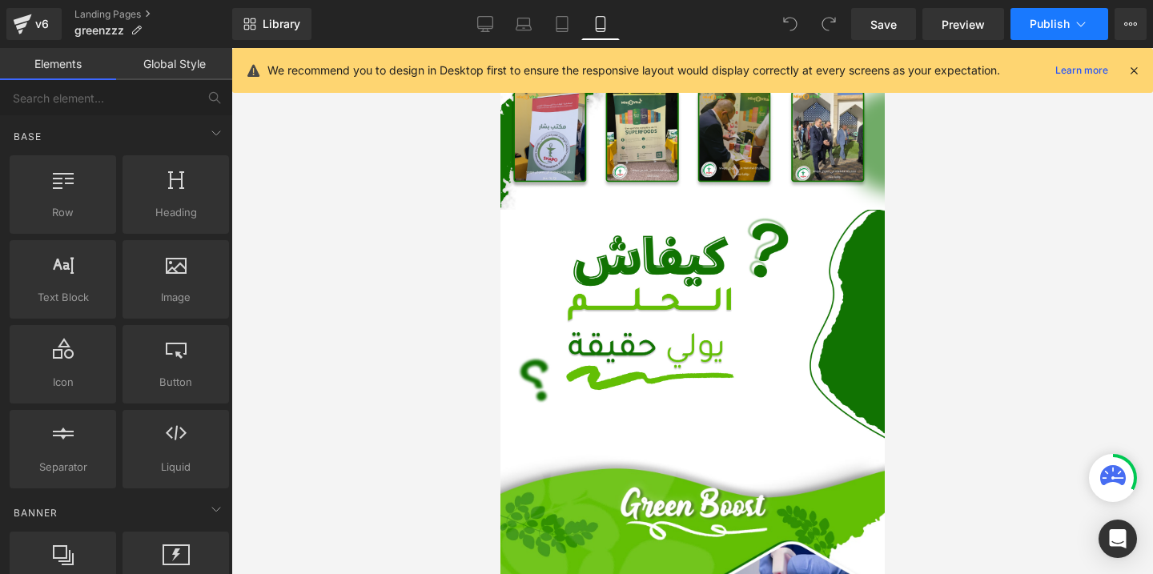
click at [1024, 30] on button "Publish" at bounding box center [1060, 24] width 98 height 32
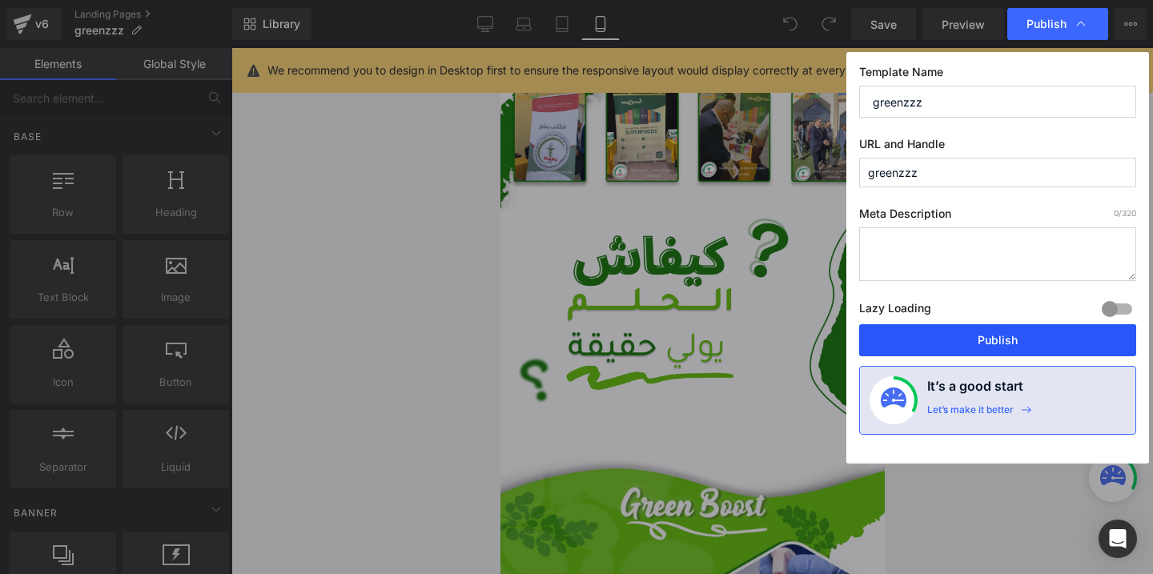
click at [955, 343] on button "Publish" at bounding box center [997, 340] width 277 height 32
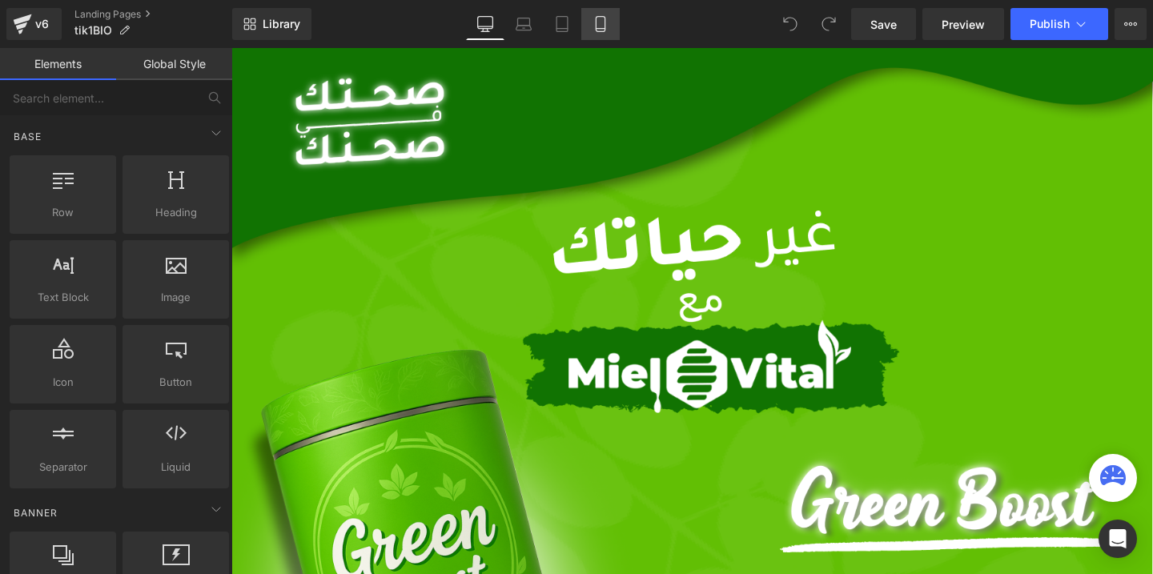
click at [597, 25] on icon at bounding box center [601, 24] width 16 height 16
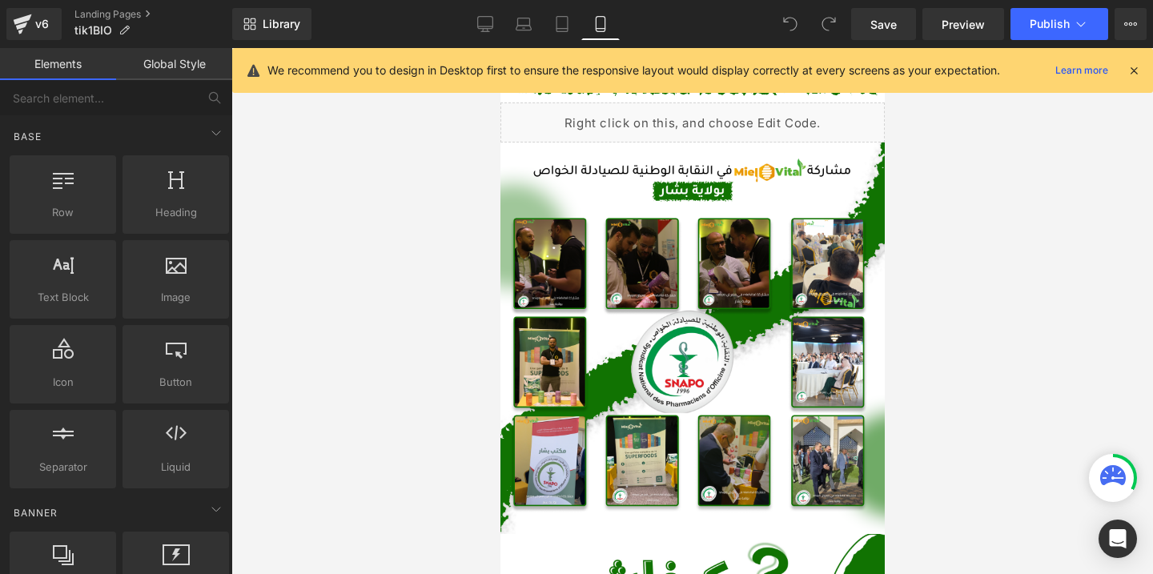
scroll to position [553, 0]
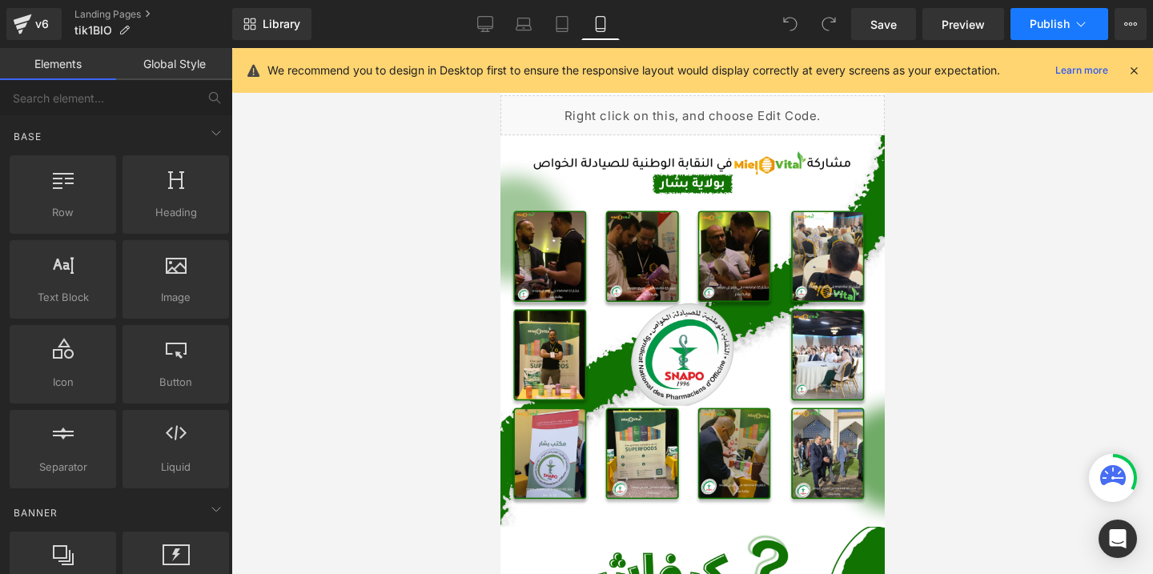
click at [1042, 26] on span "Publish" at bounding box center [1050, 24] width 40 height 13
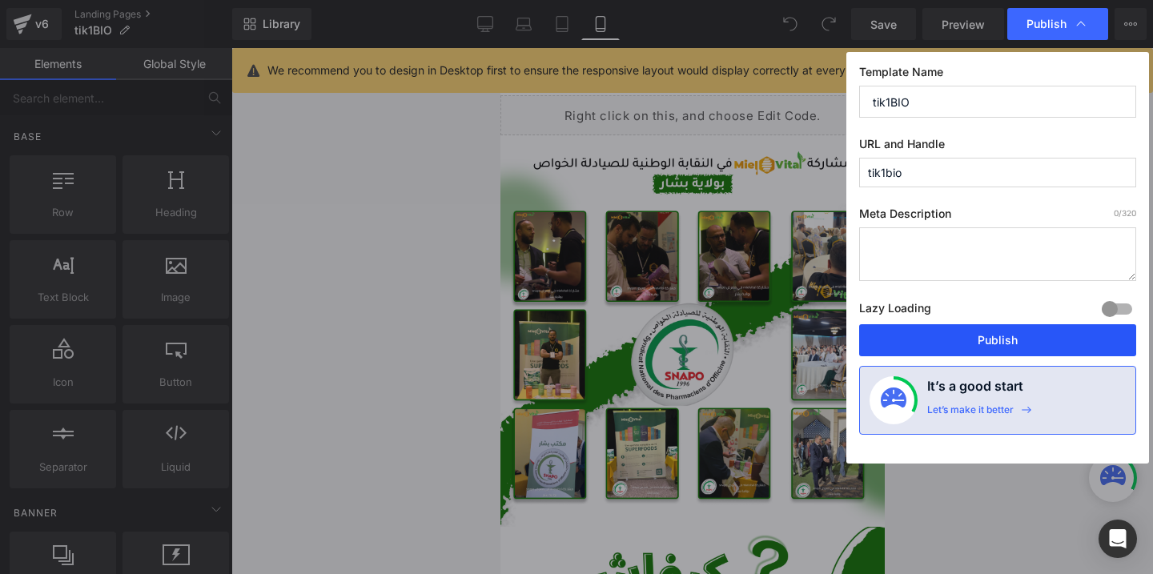
click at [974, 341] on button "Publish" at bounding box center [997, 340] width 277 height 32
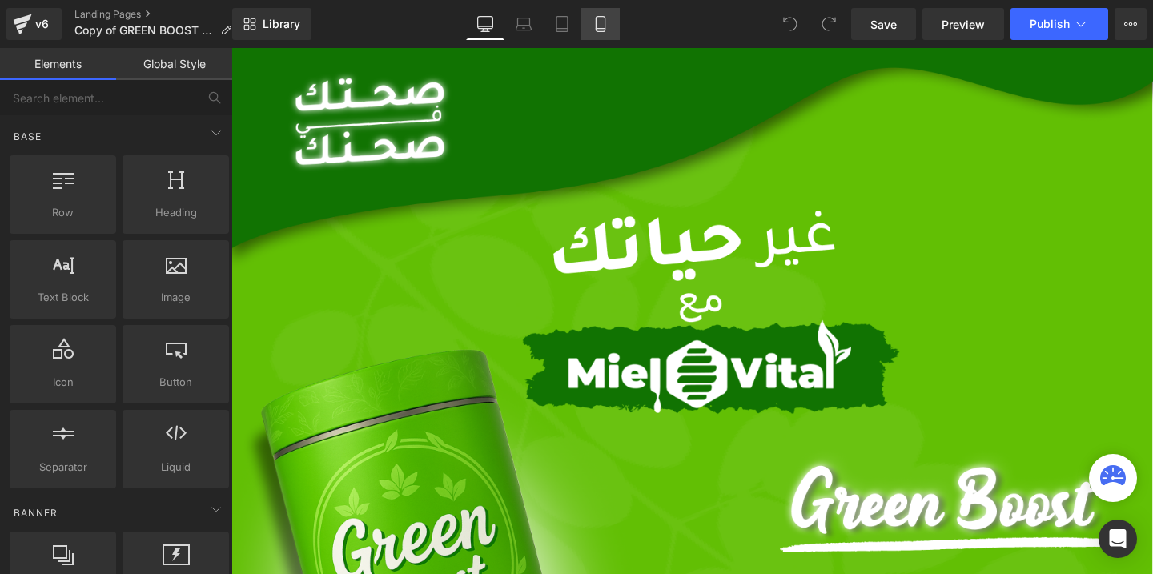
click at [601, 29] on icon at bounding box center [600, 29] width 9 height 0
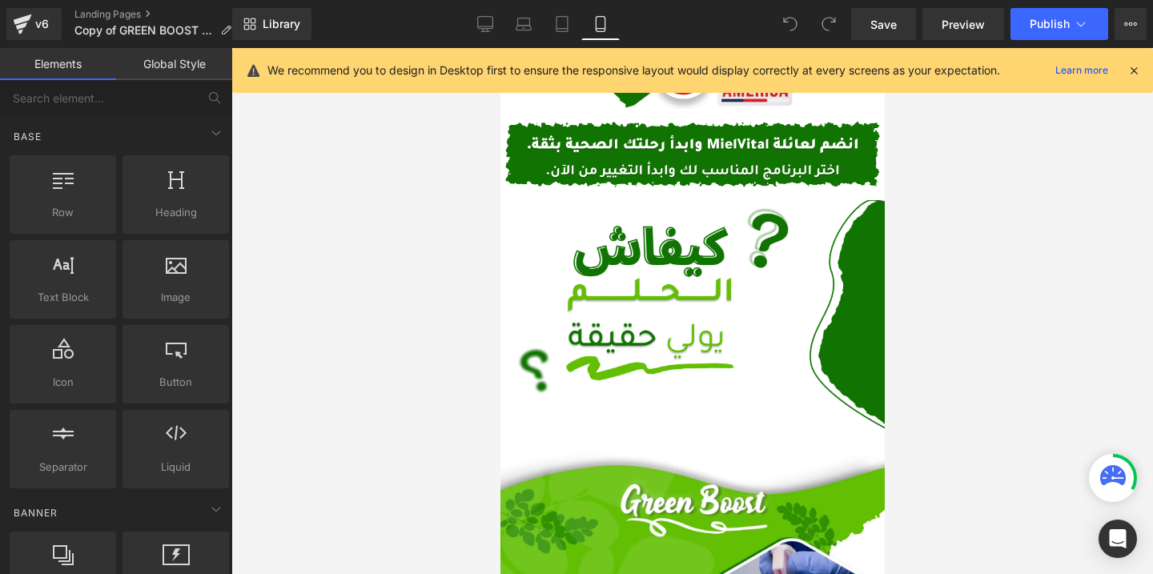
scroll to position [460, 0]
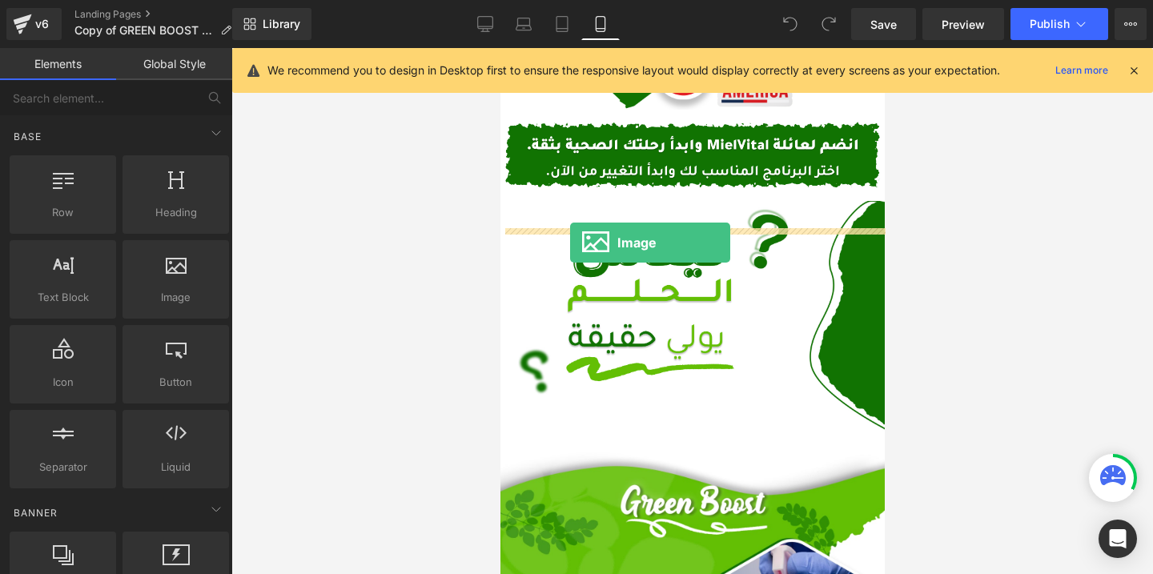
drag, startPoint x: 665, startPoint y: 327, endPoint x: 569, endPoint y: 243, distance: 127.1
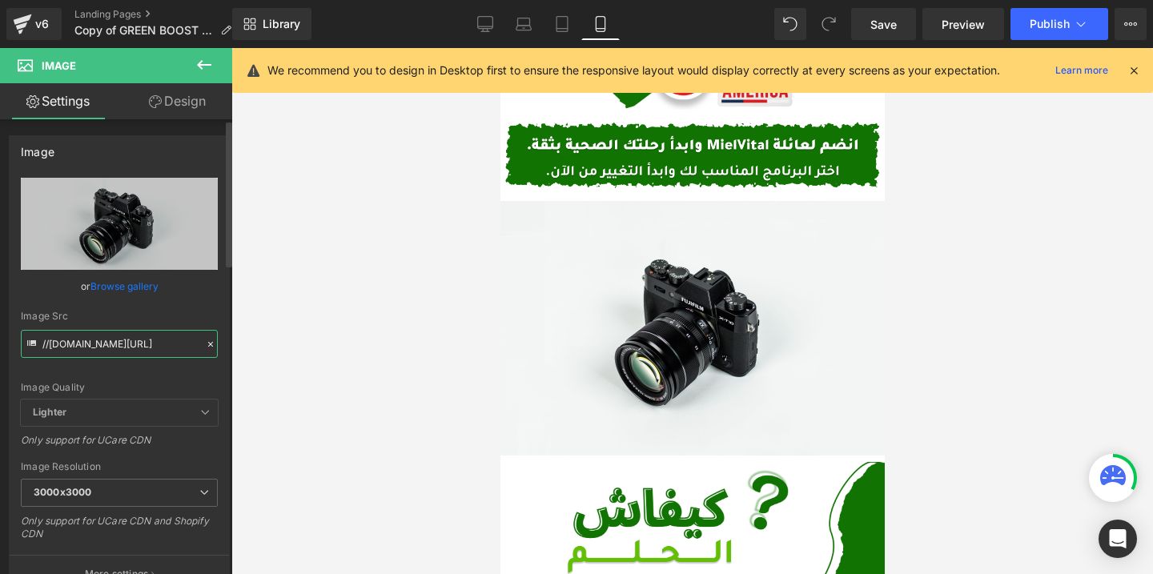
click at [136, 338] on input "//[DOMAIN_NAME][URL]" at bounding box center [119, 344] width 197 height 28
paste input "[URL][DOMAIN_NAME]"
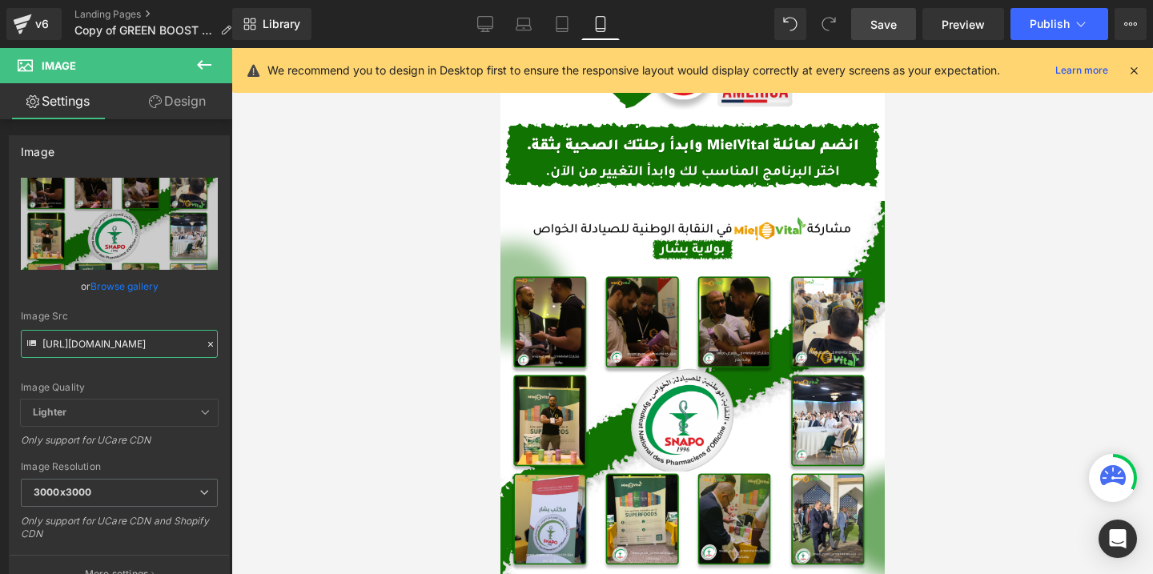
type input "[URL][DOMAIN_NAME]"
click at [878, 29] on span "Save" at bounding box center [883, 24] width 26 height 17
click at [1034, 29] on span "Publish" at bounding box center [1050, 24] width 40 height 13
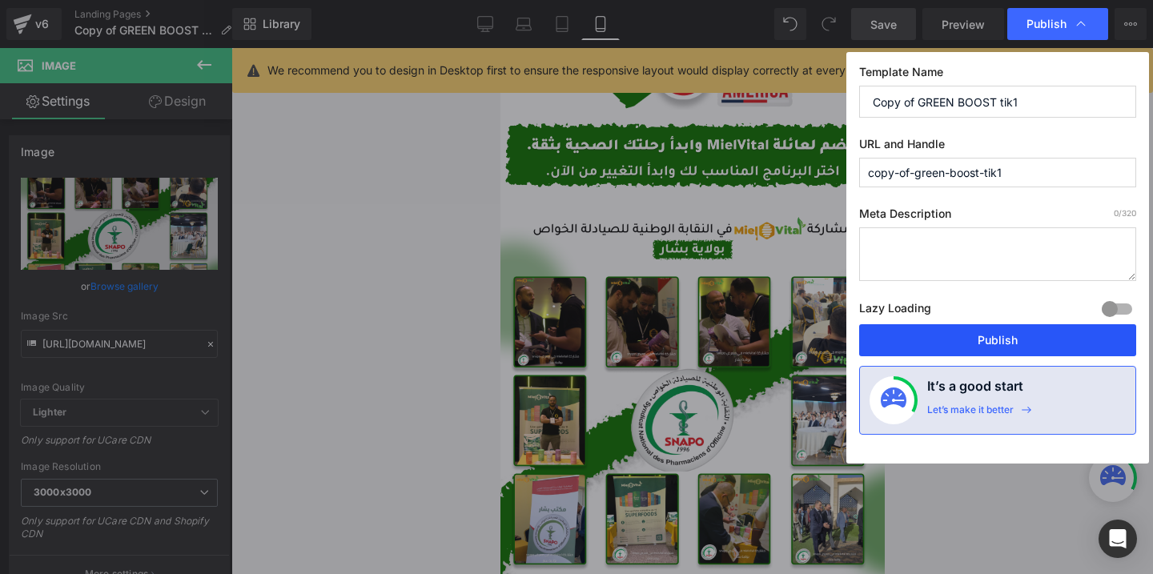
click at [933, 332] on button "Publish" at bounding box center [997, 340] width 277 height 32
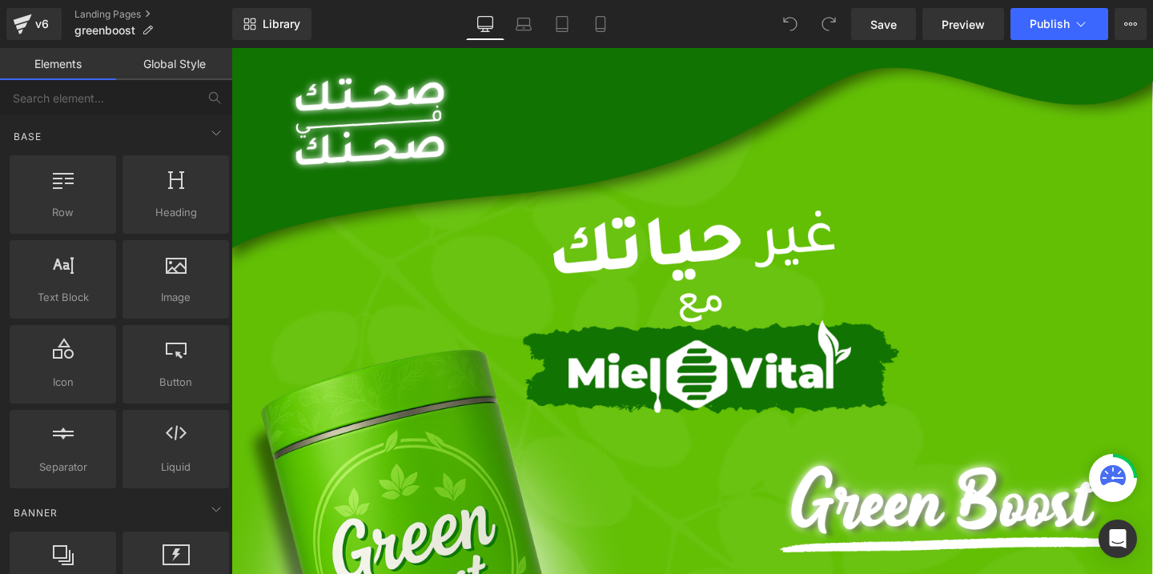
click at [598, 42] on div "Library Desktop Desktop Laptop Tablet Mobile Save Preview Publish Scheduled Vie…" at bounding box center [692, 24] width 921 height 48
click at [598, 25] on icon at bounding box center [601, 24] width 16 height 16
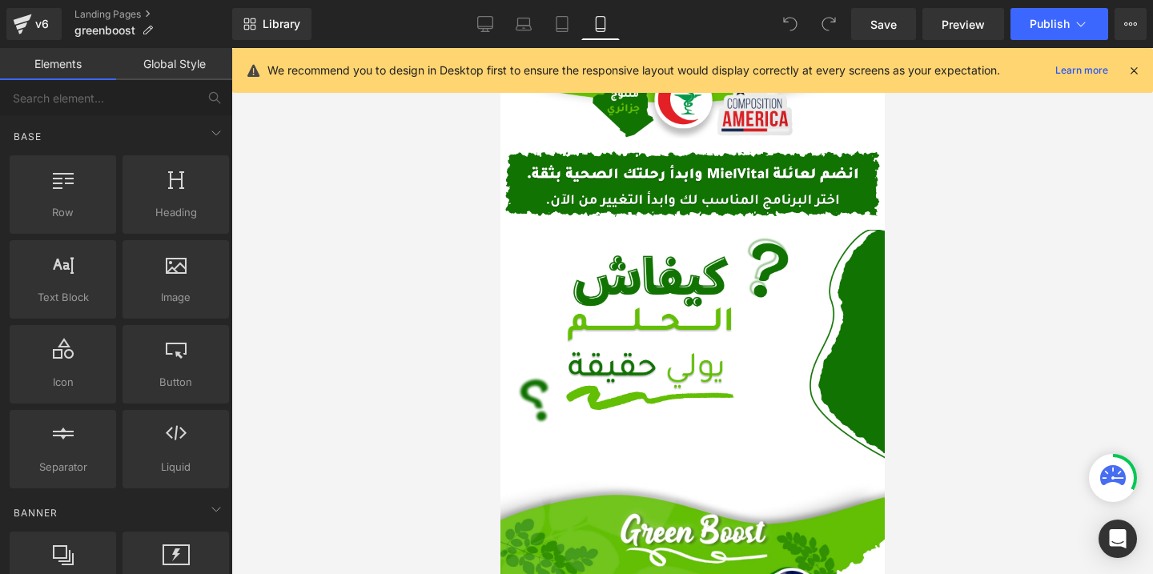
scroll to position [414, 0]
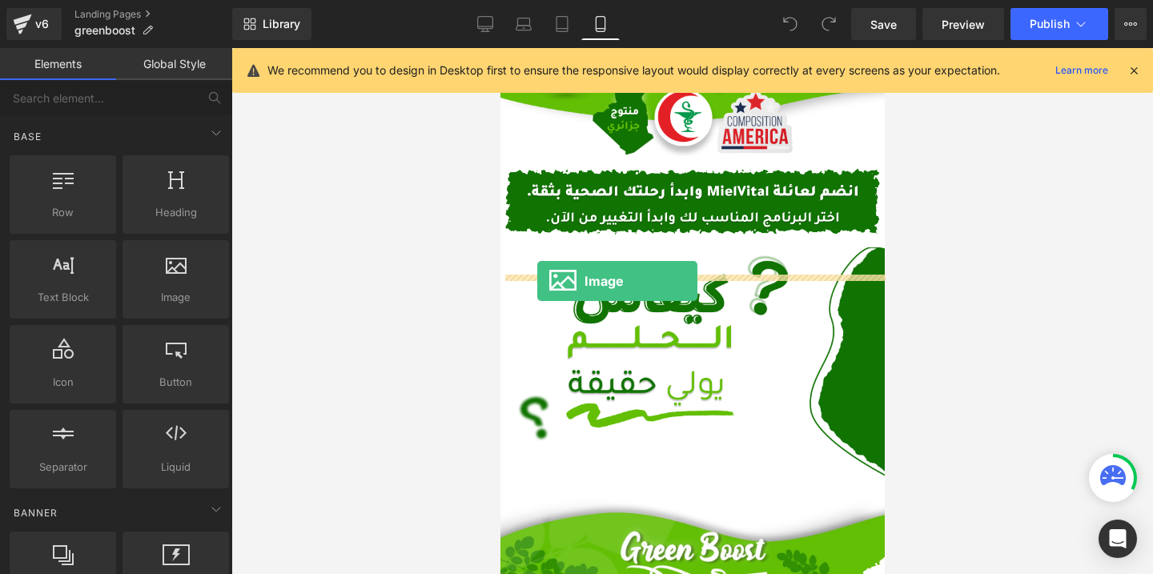
drag, startPoint x: 665, startPoint y: 320, endPoint x: 537, endPoint y: 281, distance: 134.8
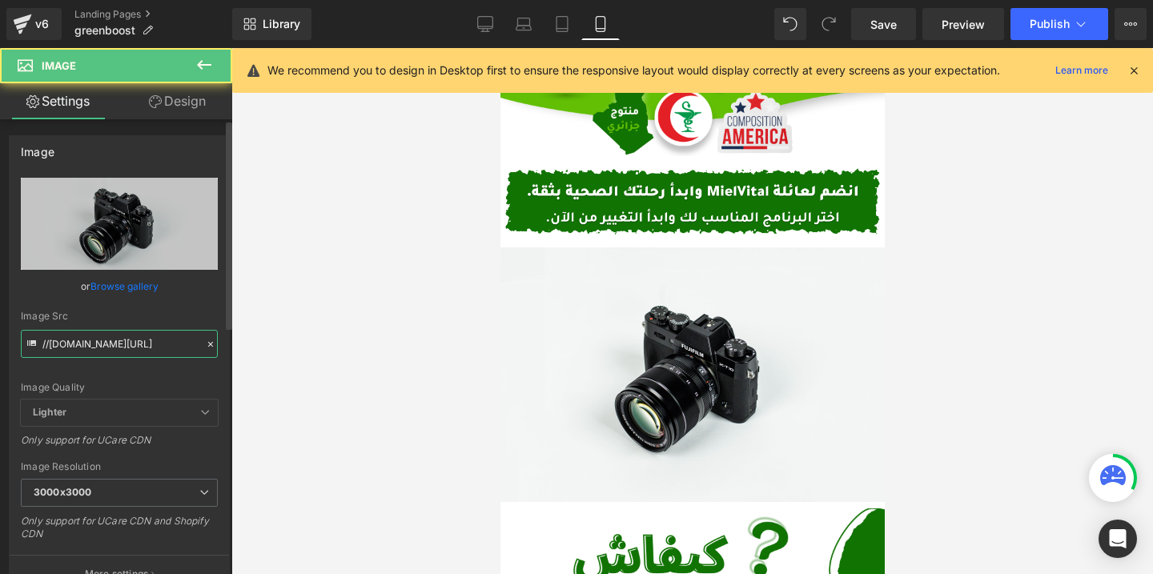
click at [105, 344] on input "//[DOMAIN_NAME][URL]" at bounding box center [119, 344] width 197 height 28
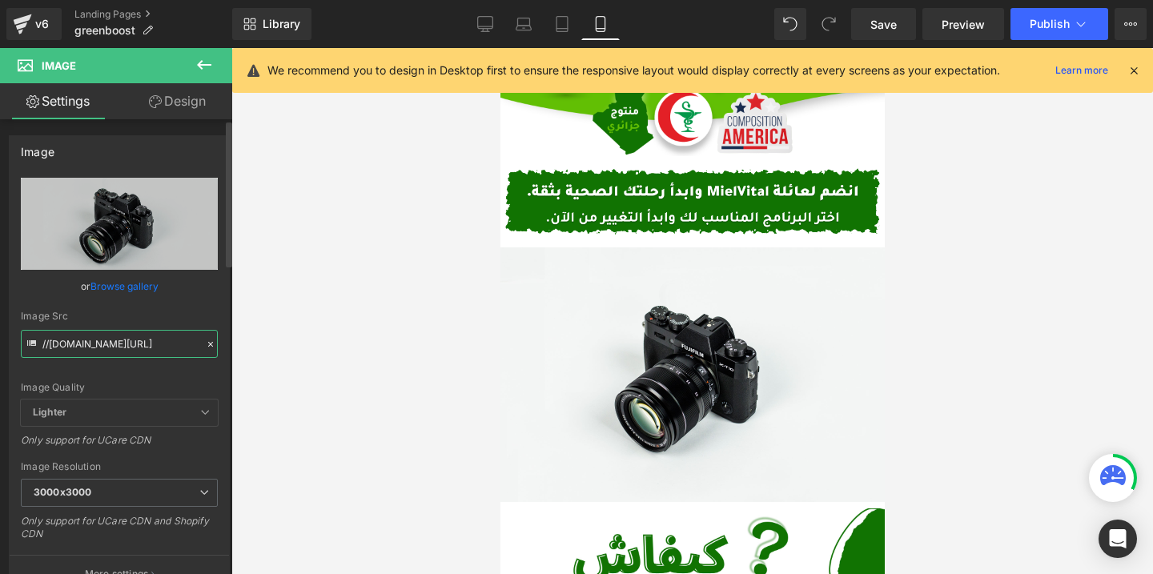
click at [105, 344] on input "//[DOMAIN_NAME][URL]" at bounding box center [119, 344] width 197 height 28
paste input "[URL][DOMAIN_NAME]"
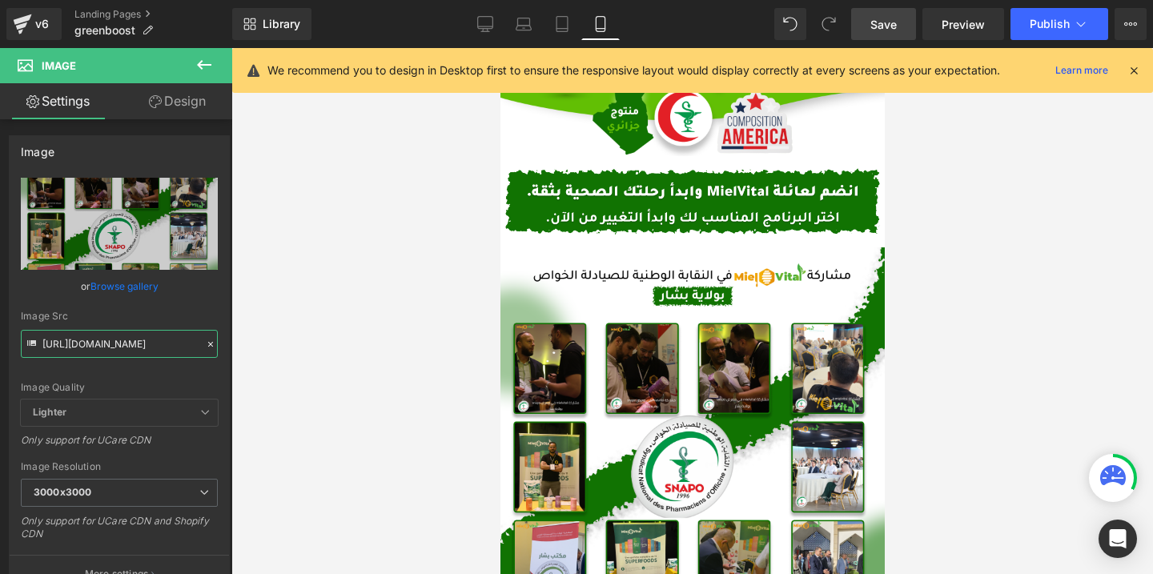
type input "[URL][DOMAIN_NAME]"
click at [888, 16] on span "Save" at bounding box center [883, 24] width 26 height 17
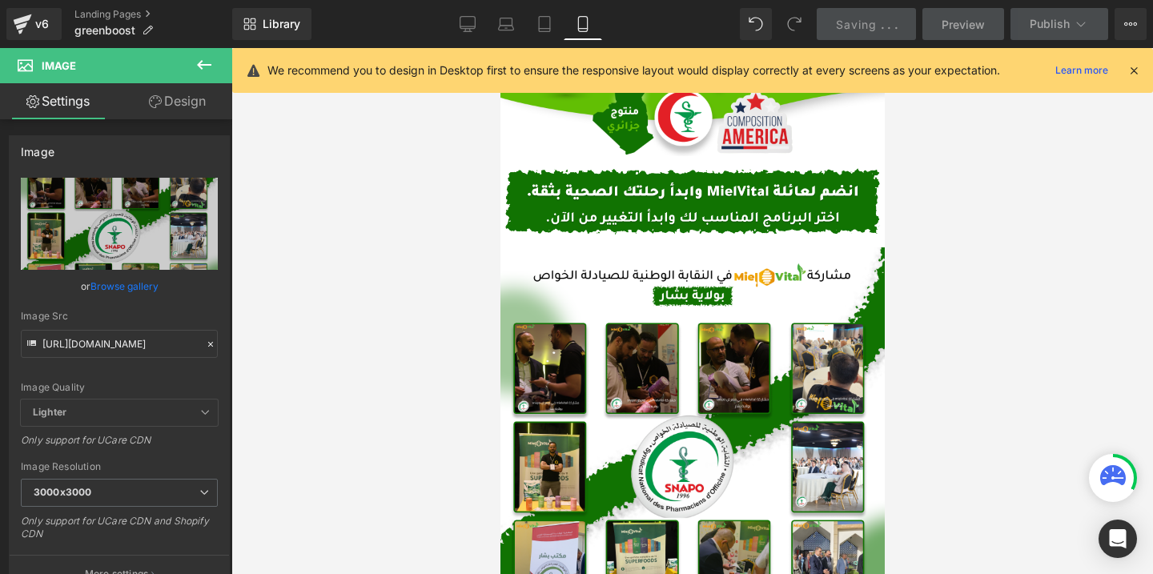
scroll to position [0, 0]
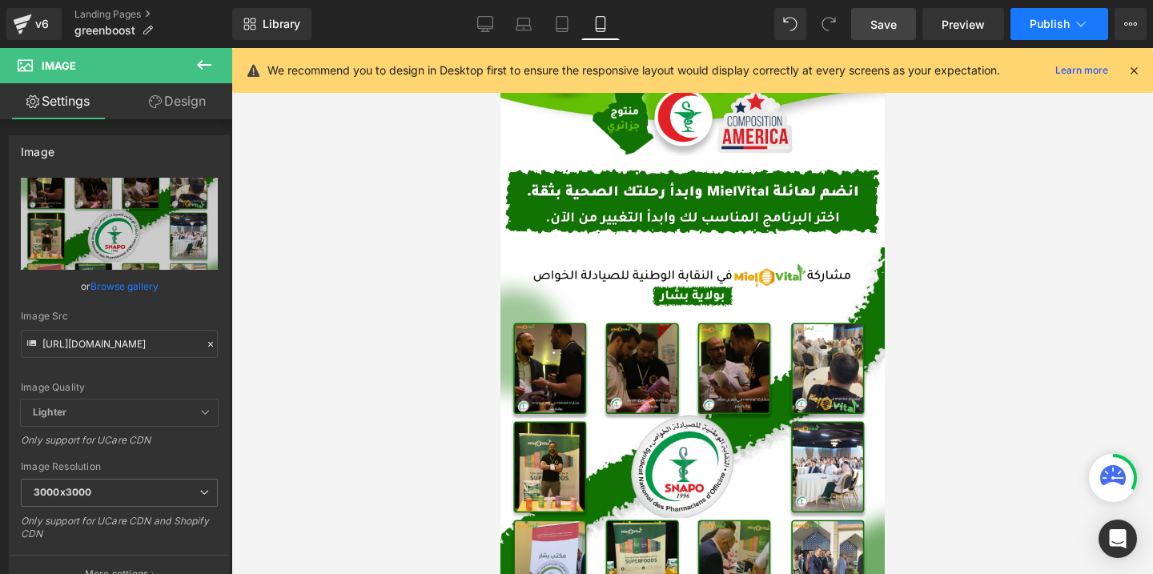
click at [1036, 15] on button "Publish" at bounding box center [1060, 24] width 98 height 32
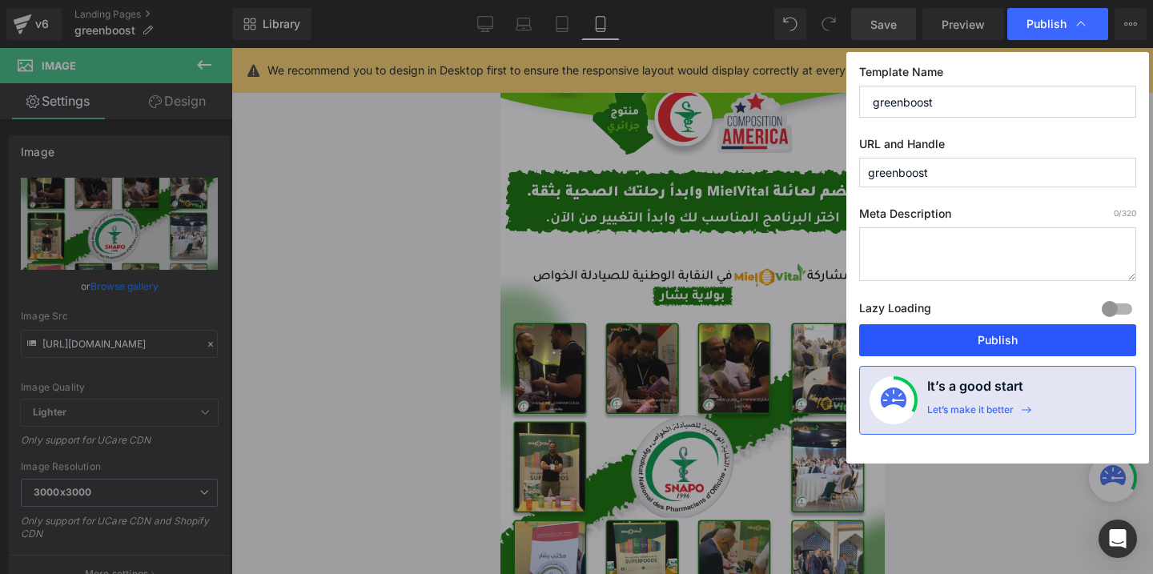
click at [931, 332] on button "Publish" at bounding box center [997, 340] width 277 height 32
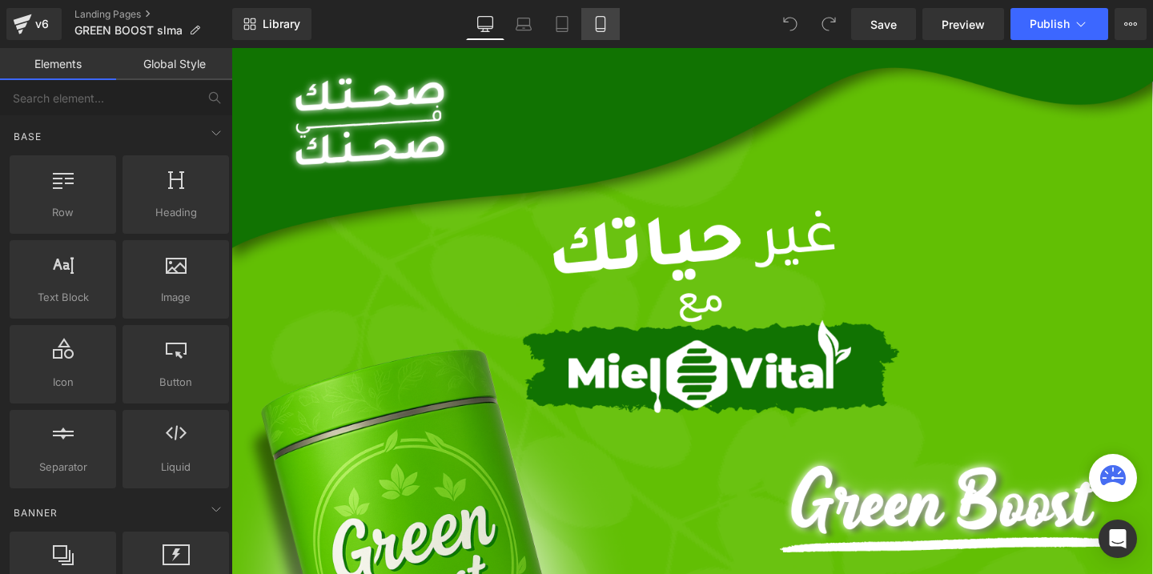
click at [598, 31] on icon at bounding box center [600, 24] width 9 height 15
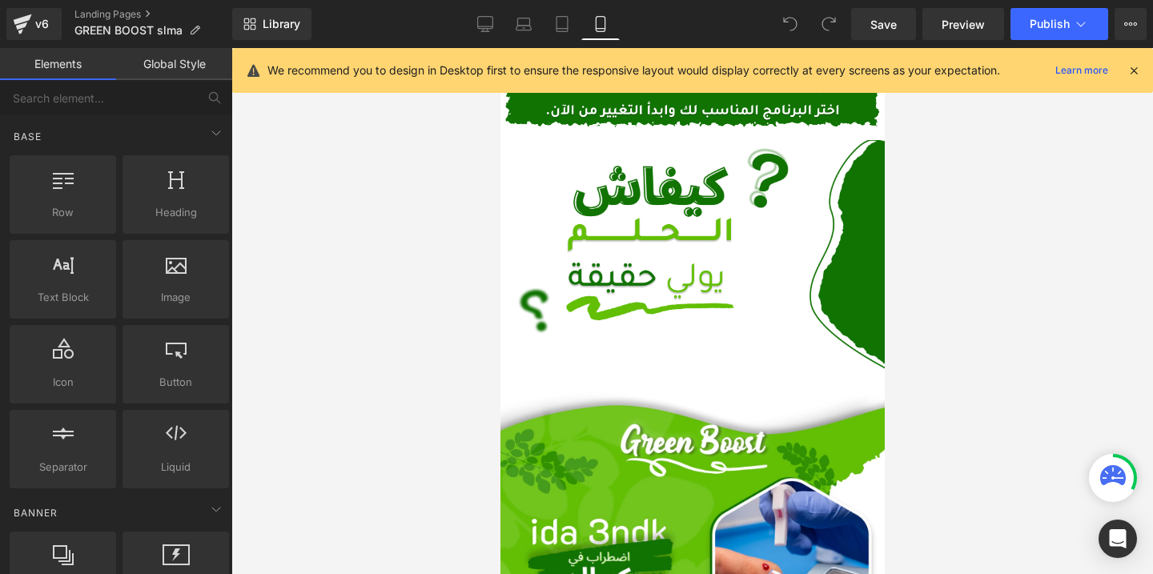
scroll to position [517, 0]
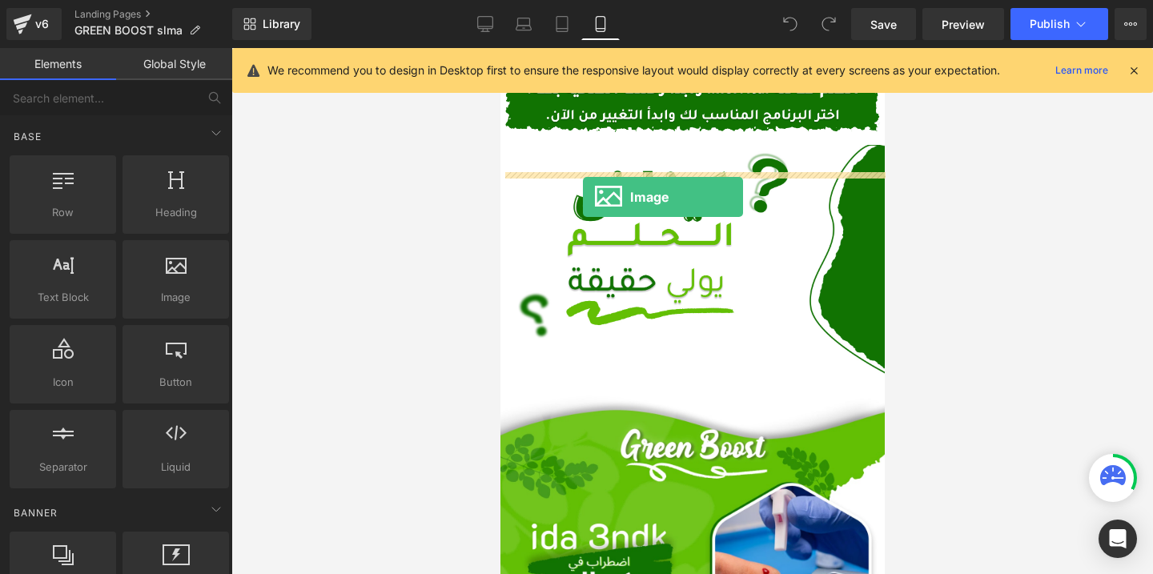
drag, startPoint x: 673, startPoint y: 340, endPoint x: 581, endPoint y: 191, distance: 175.1
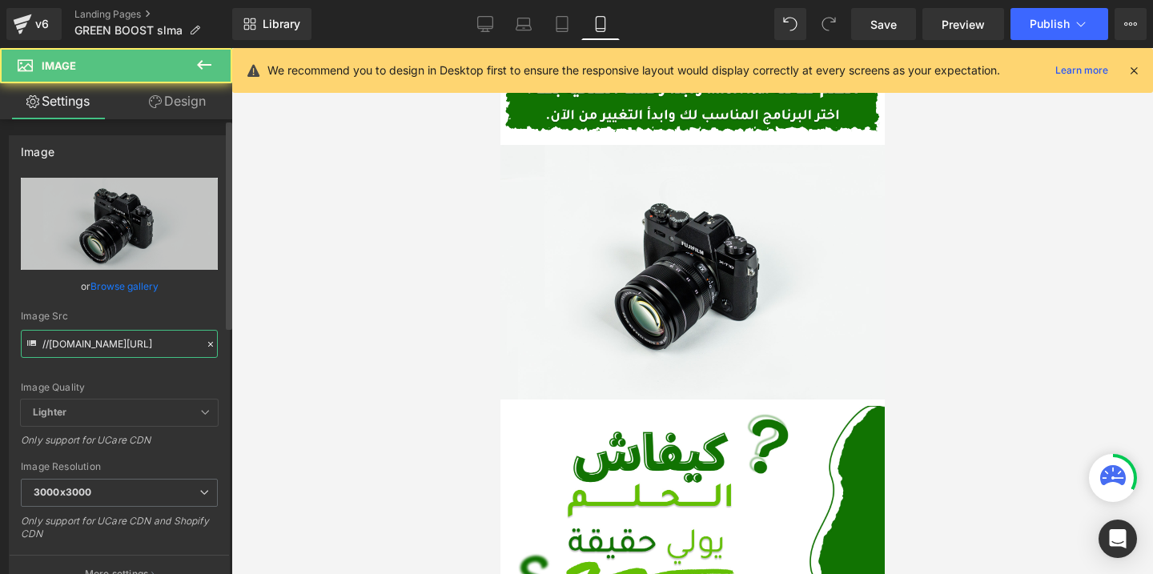
click at [154, 344] on input "//[DOMAIN_NAME][URL]" at bounding box center [119, 344] width 197 height 28
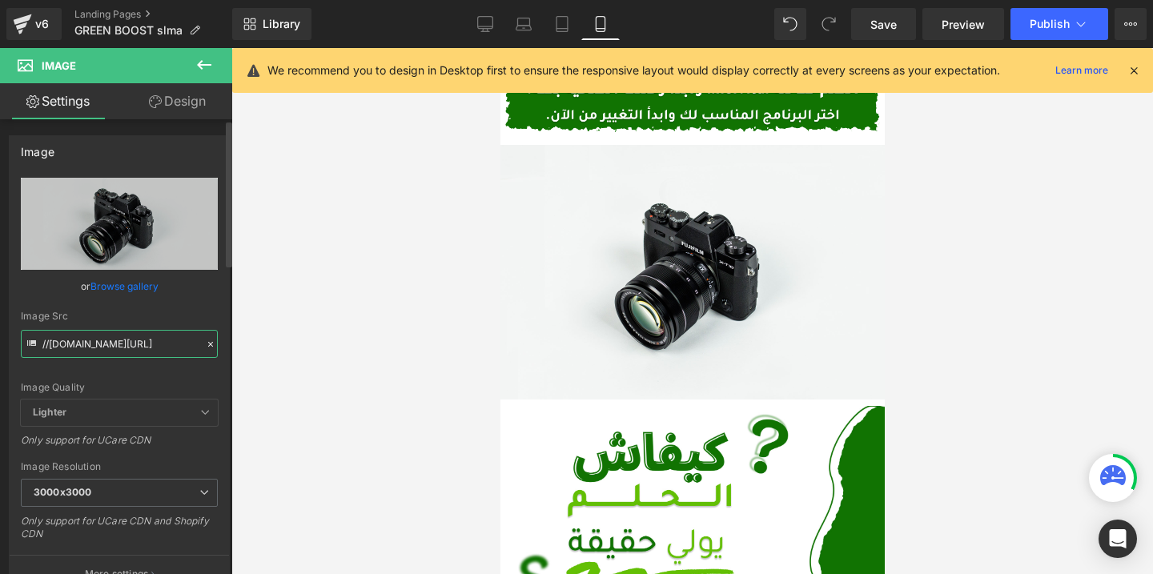
click at [154, 344] on input "//[DOMAIN_NAME][URL]" at bounding box center [119, 344] width 197 height 28
paste input "[URL][DOMAIN_NAME]"
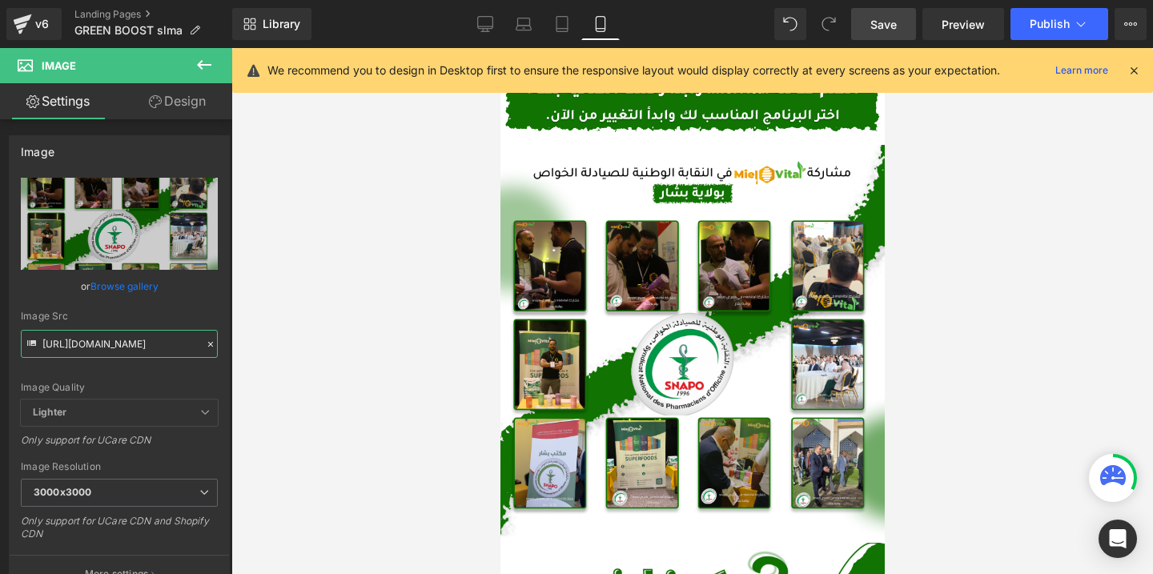
type input "[URL][DOMAIN_NAME]"
click at [875, 30] on span "Save" at bounding box center [883, 24] width 26 height 17
click at [1039, 26] on span "Publish" at bounding box center [1050, 24] width 40 height 13
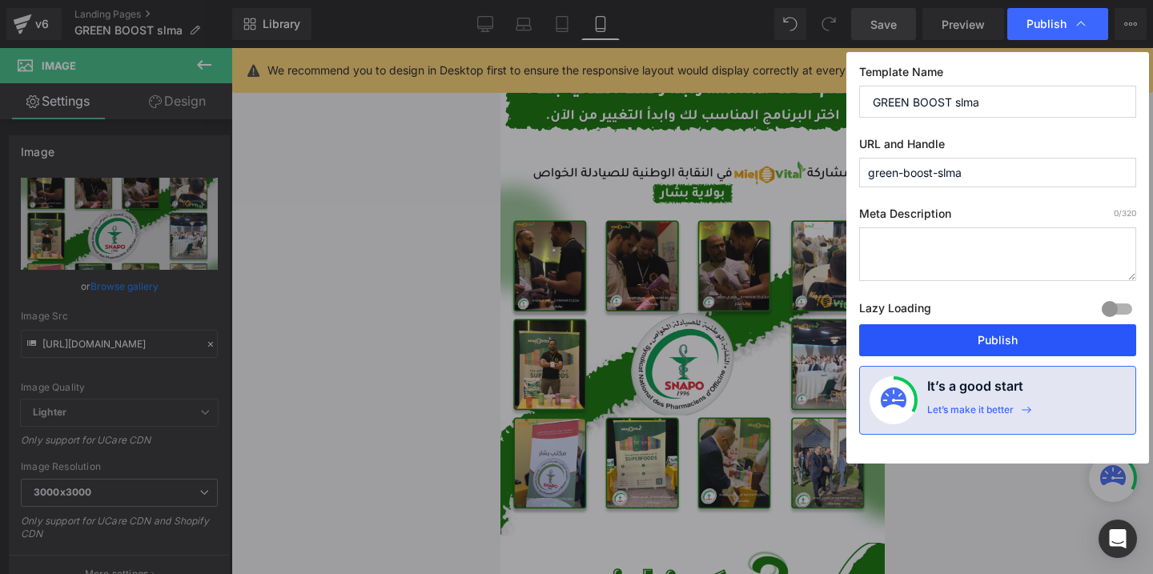
click at [906, 342] on button "Publish" at bounding box center [997, 340] width 277 height 32
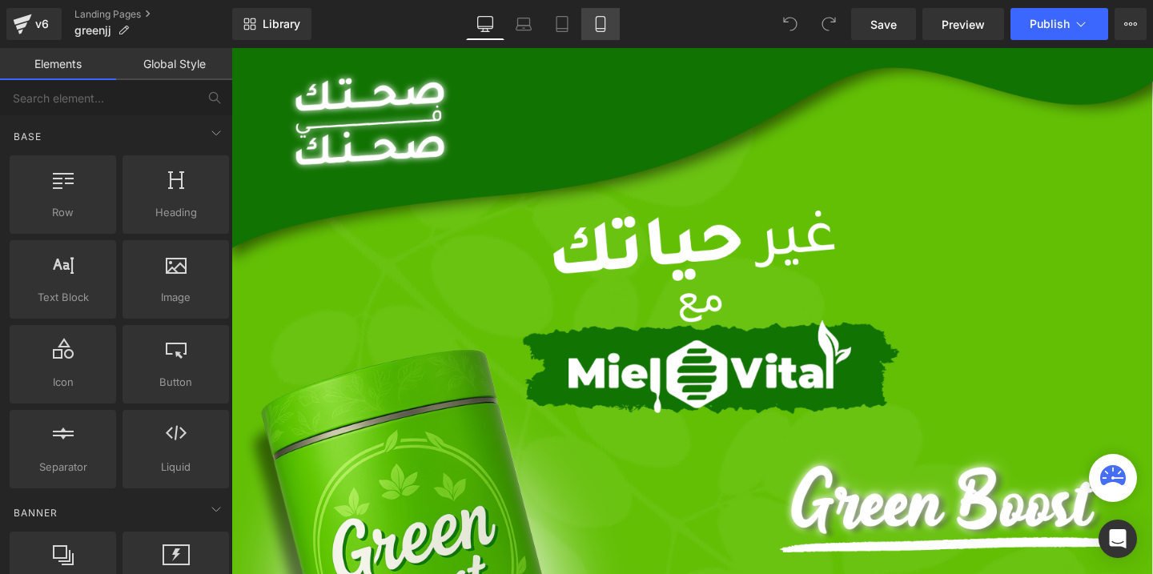
click at [605, 29] on icon at bounding box center [600, 29] width 9 height 0
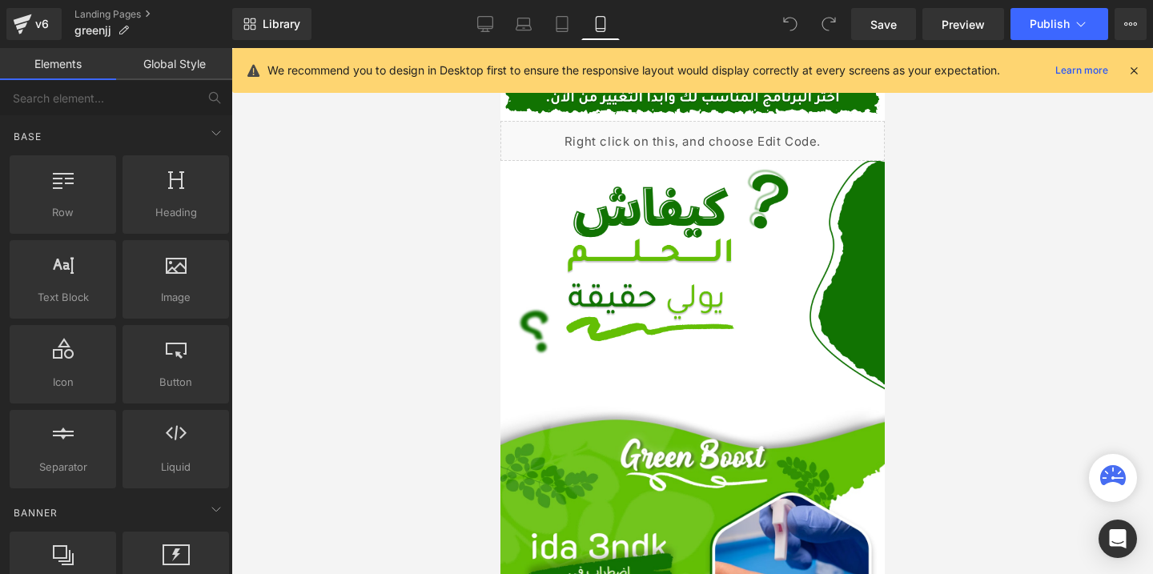
scroll to position [530, 0]
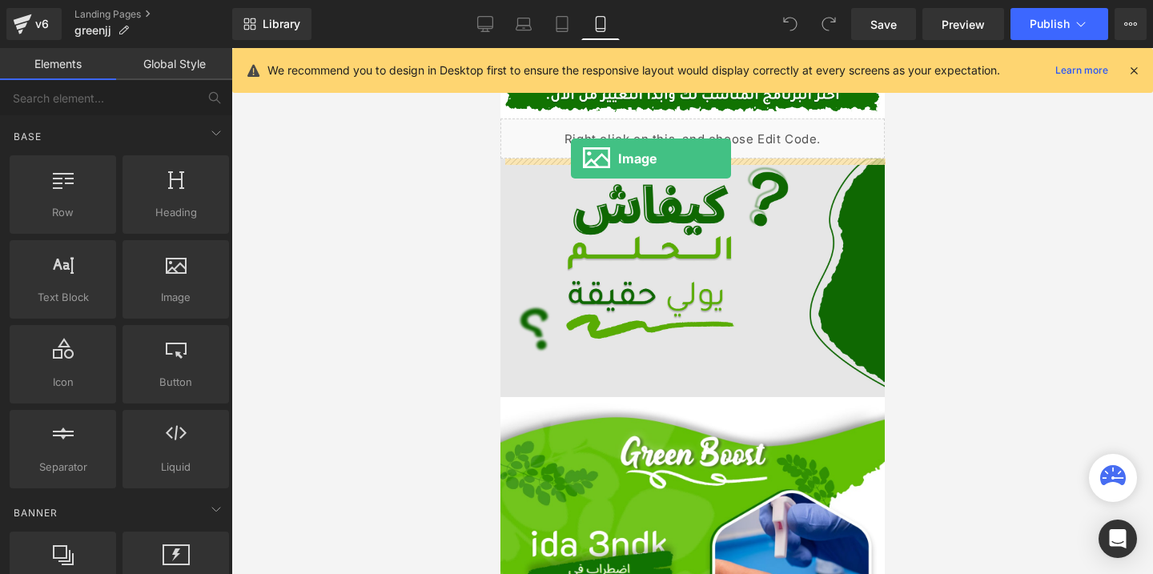
drag, startPoint x: 663, startPoint y: 334, endPoint x: 570, endPoint y: 159, distance: 198.5
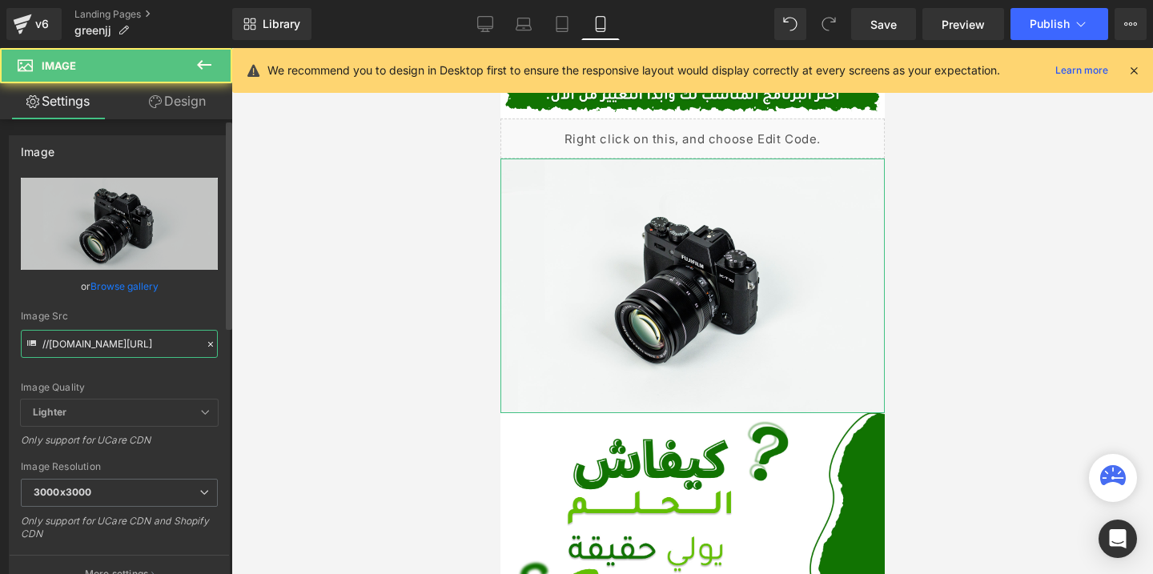
click at [127, 351] on input "//[DOMAIN_NAME][URL]" at bounding box center [119, 344] width 197 height 28
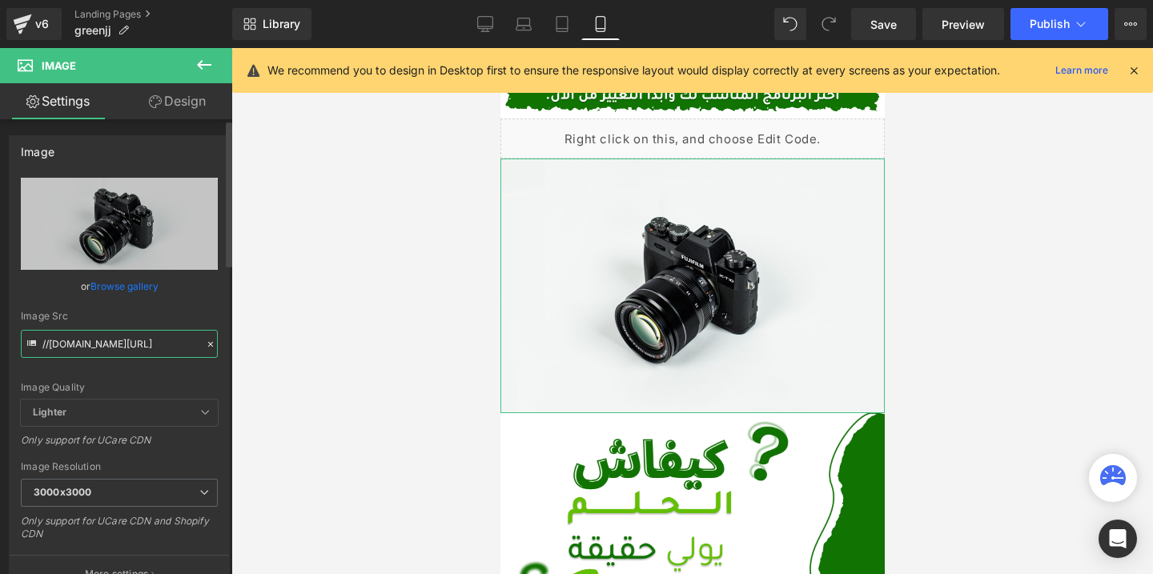
click at [127, 351] on input "//[DOMAIN_NAME][URL]" at bounding box center [119, 344] width 197 height 28
paste input "[URL][DOMAIN_NAME]"
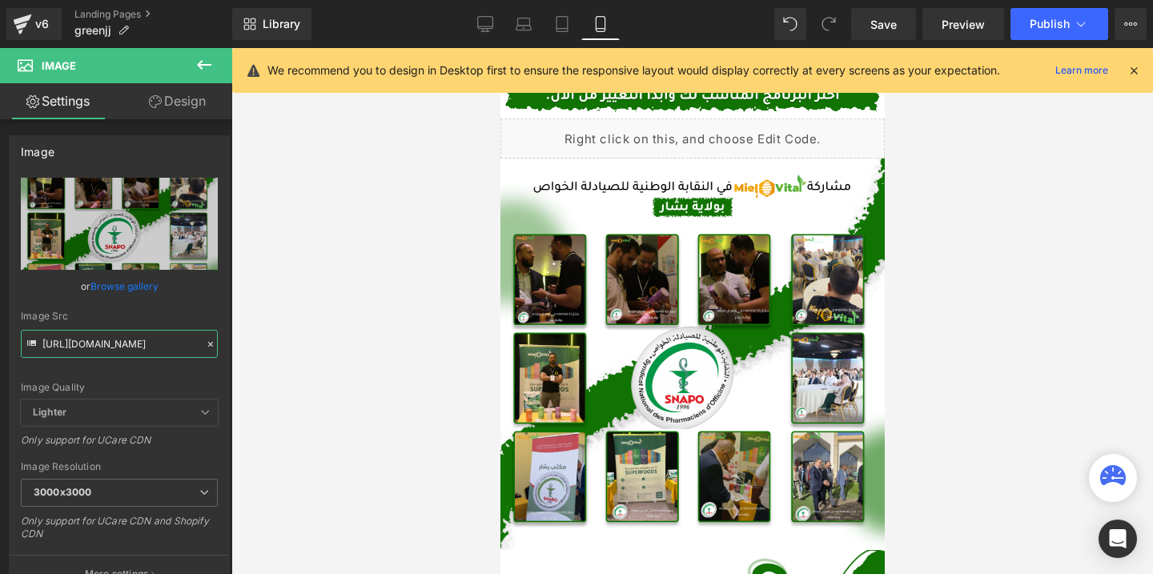
type input "[URL][DOMAIN_NAME]"
click at [1051, 23] on span "Publish" at bounding box center [1050, 24] width 40 height 13
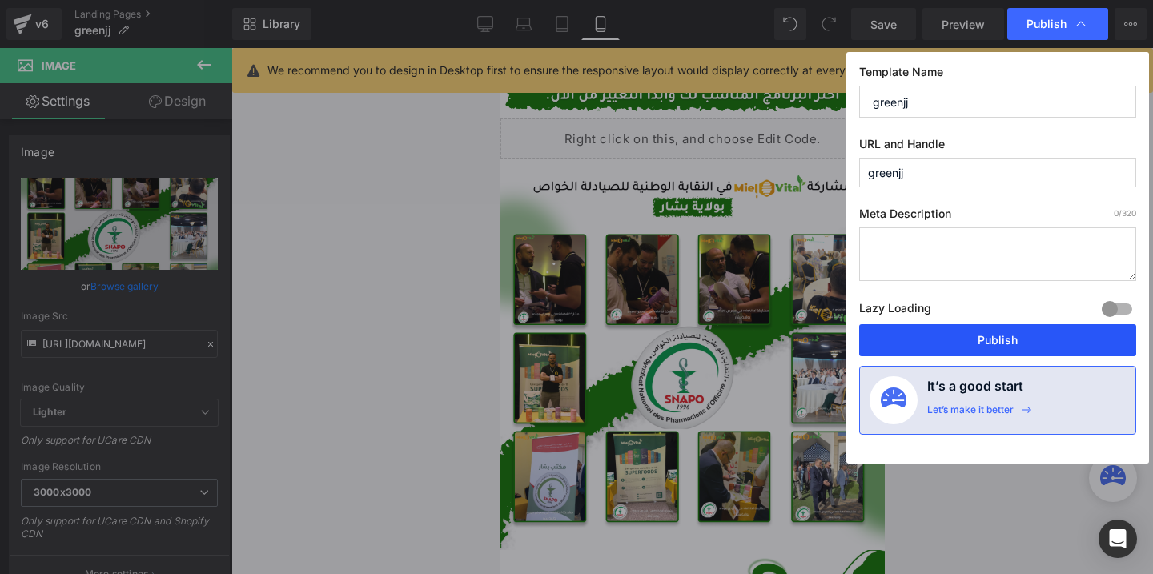
click at [967, 338] on button "Publish" at bounding box center [997, 340] width 277 height 32
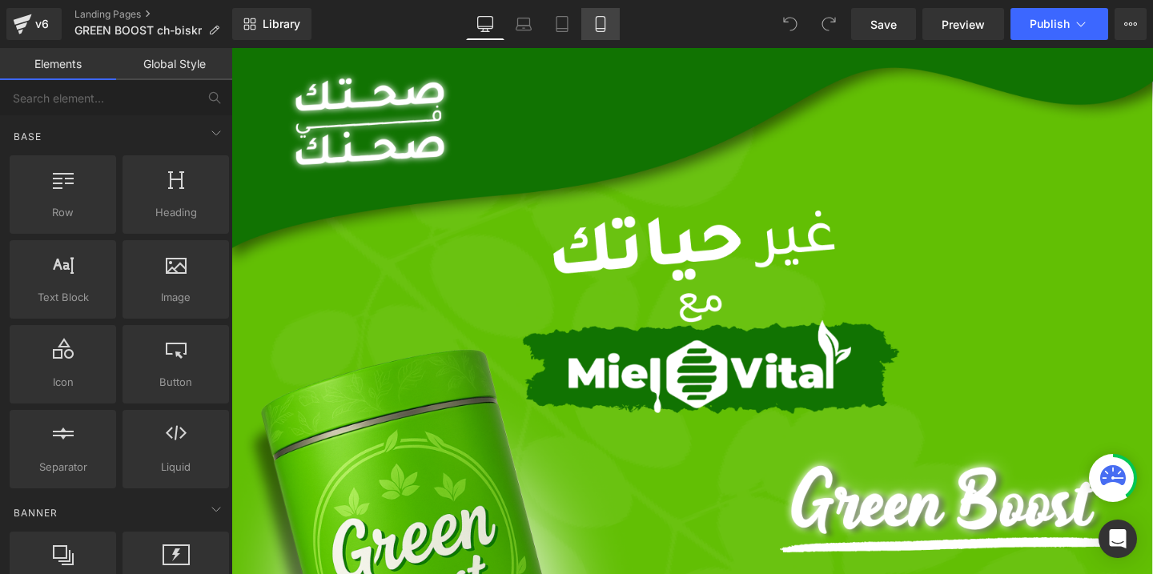
click at [596, 29] on icon at bounding box center [601, 24] width 16 height 16
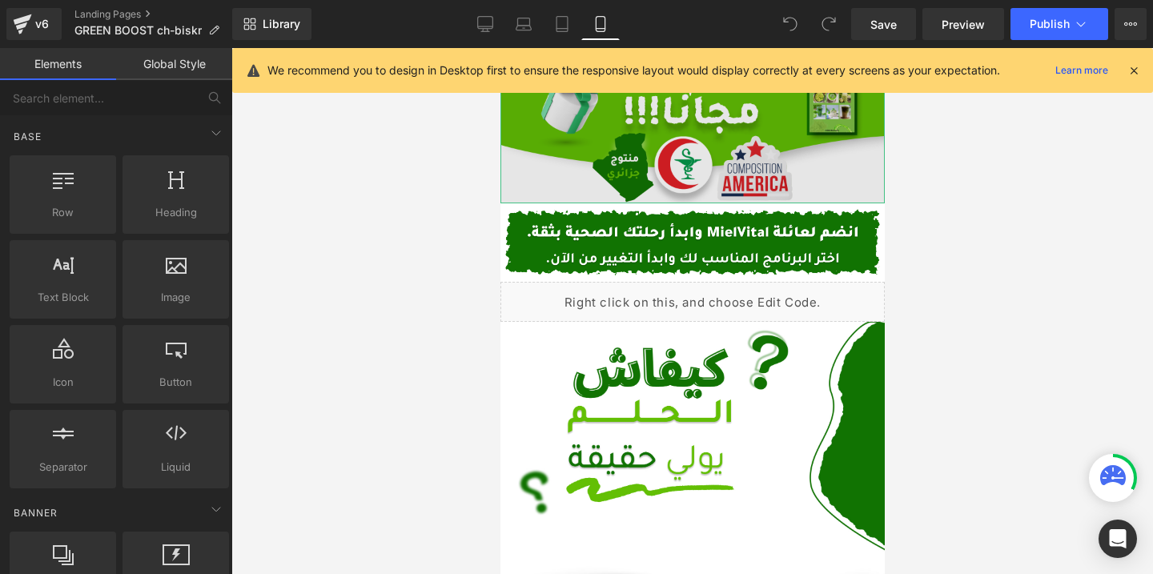
scroll to position [378, 0]
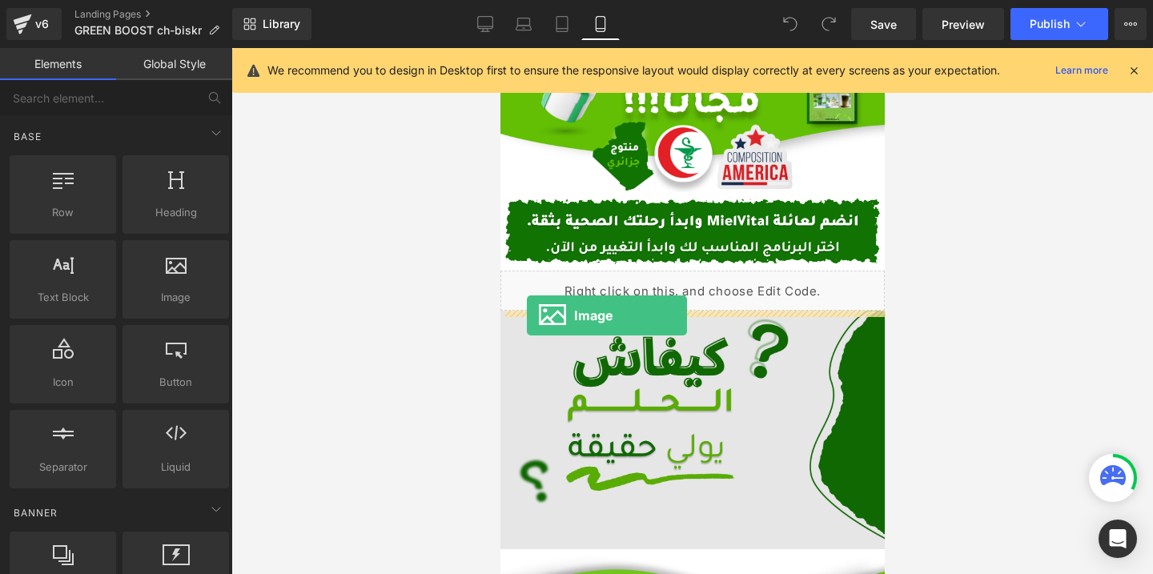
drag, startPoint x: 652, startPoint y: 333, endPoint x: 526, endPoint y: 316, distance: 127.0
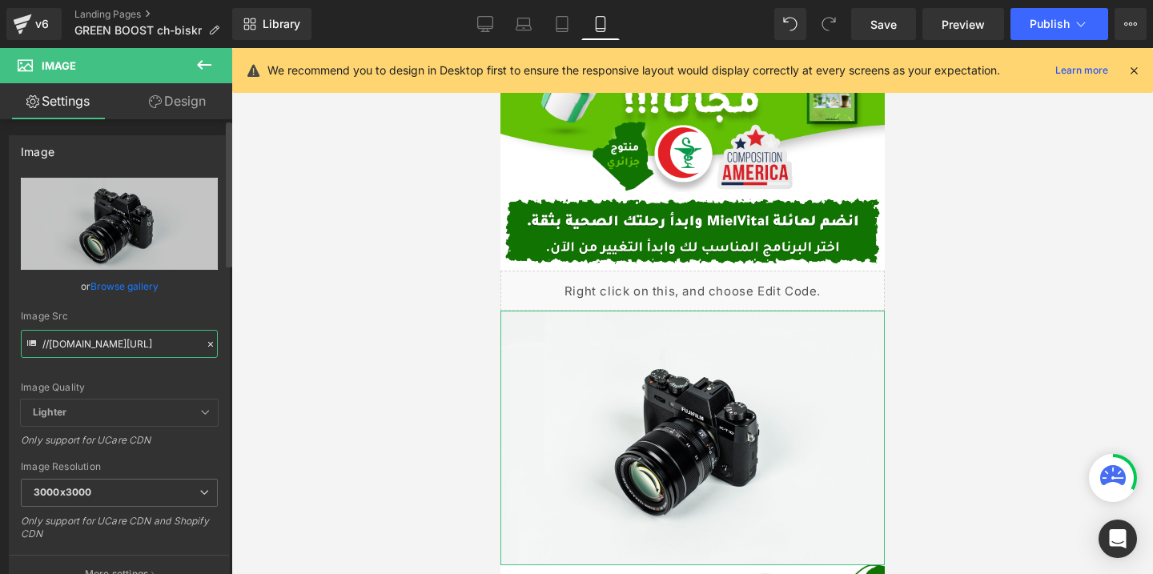
click at [130, 356] on input "//[DOMAIN_NAME][URL]" at bounding box center [119, 344] width 197 height 28
paste input "[URL][DOMAIN_NAME]"
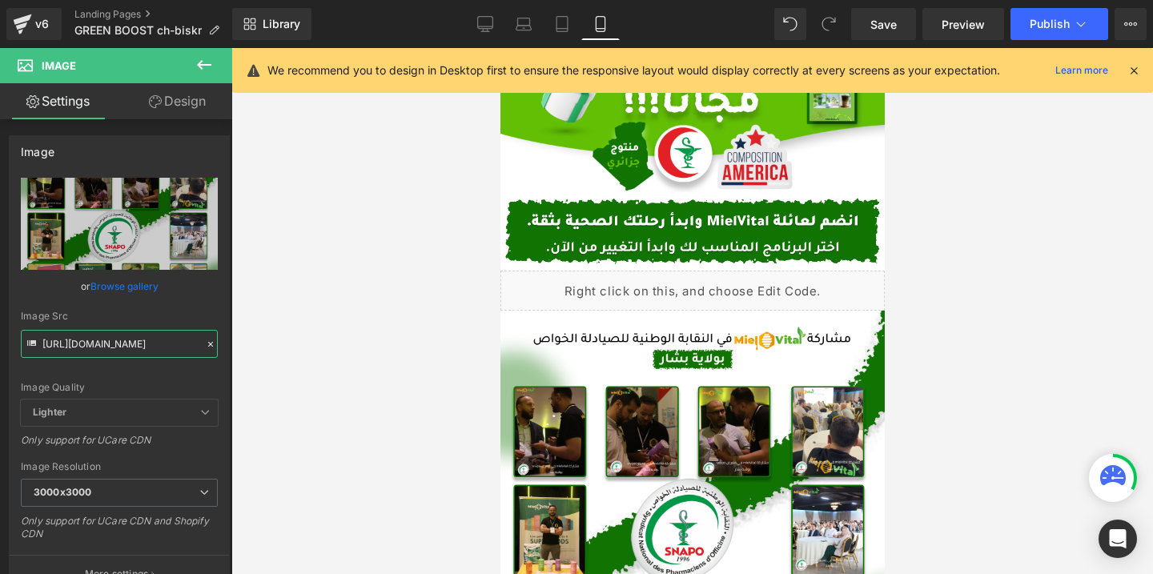
type input "[URL][DOMAIN_NAME]"
click at [1042, 20] on span "Publish" at bounding box center [1050, 24] width 40 height 13
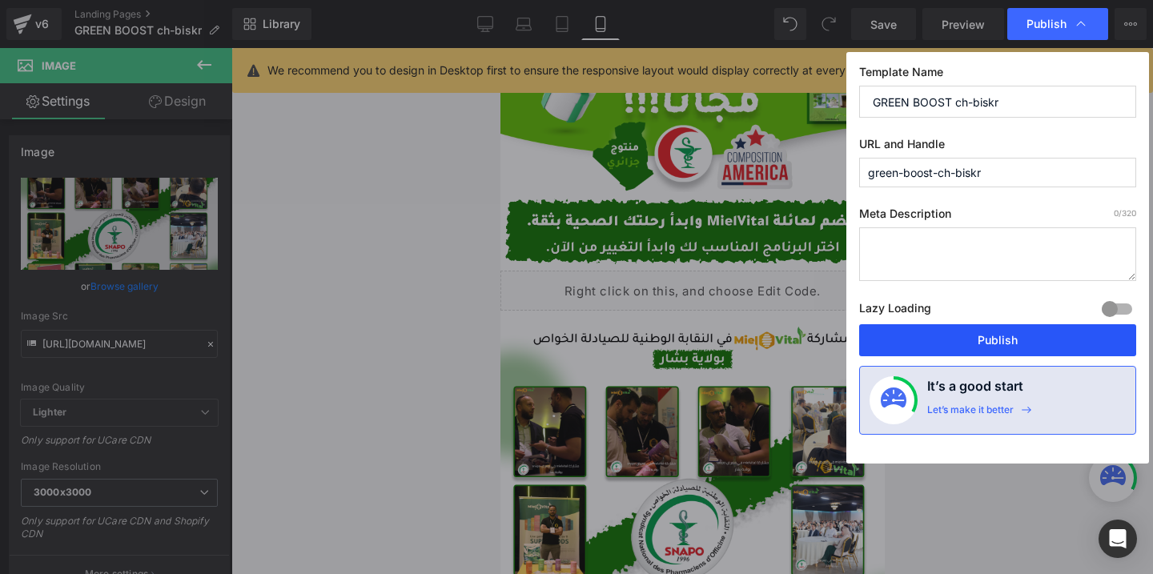
drag, startPoint x: 885, startPoint y: 346, endPoint x: 344, endPoint y: 127, distance: 583.4
click at [885, 346] on button "Publish" at bounding box center [997, 340] width 277 height 32
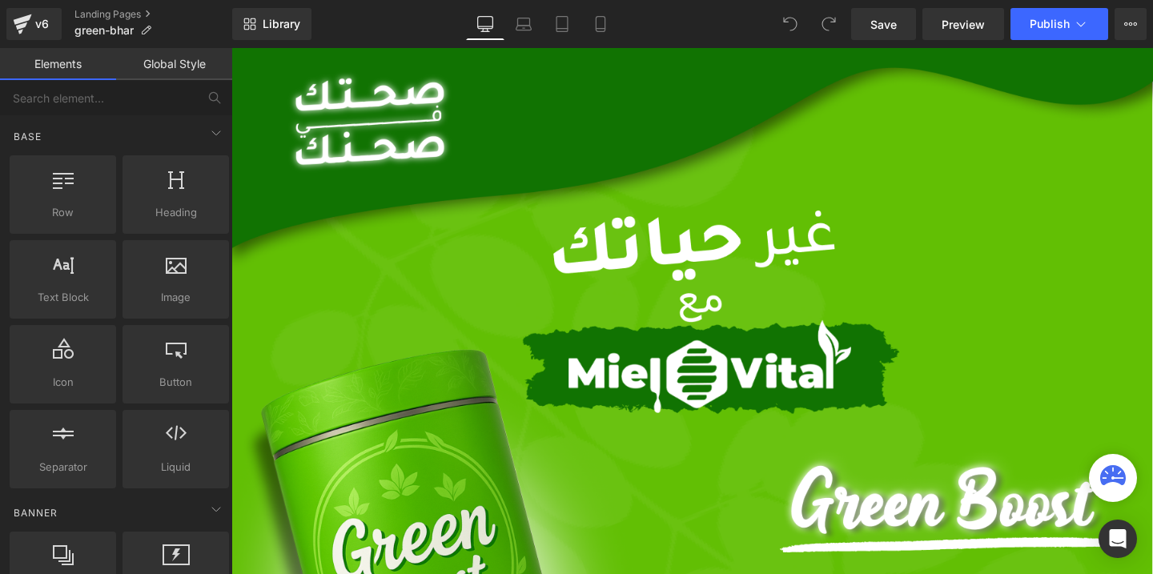
click at [607, 28] on icon at bounding box center [601, 24] width 16 height 16
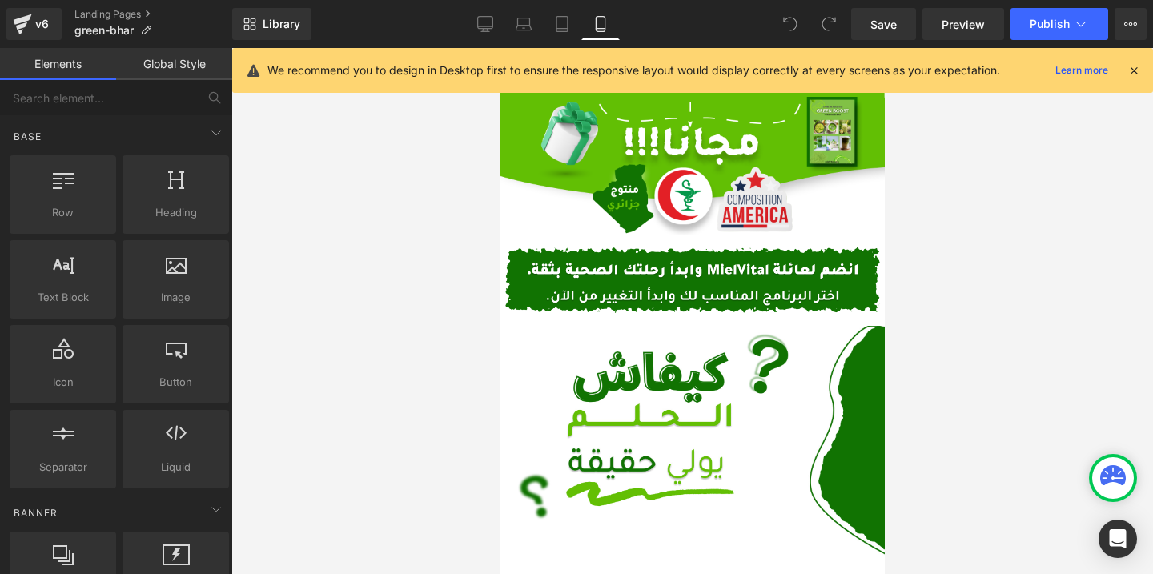
scroll to position [375, 0]
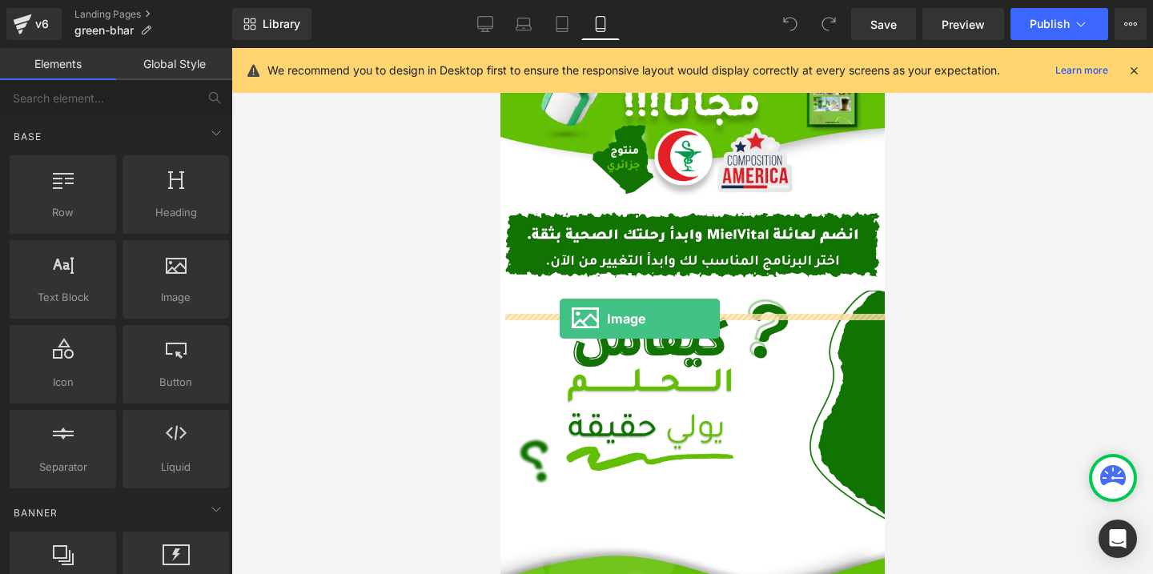
drag, startPoint x: 653, startPoint y: 332, endPoint x: 559, endPoint y: 319, distance: 95.4
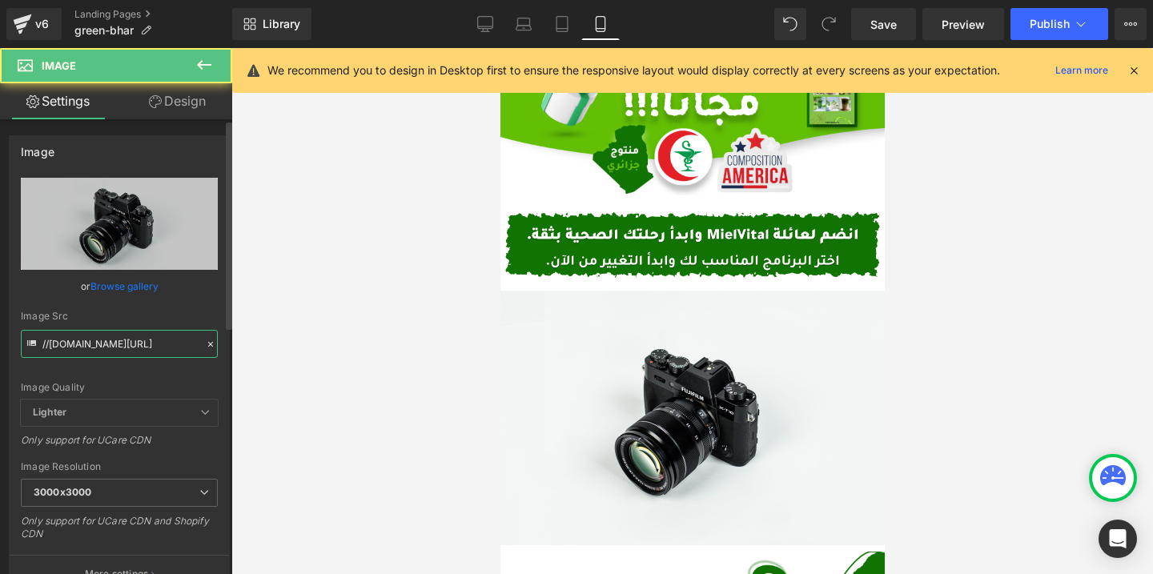
click at [151, 341] on input "//[DOMAIN_NAME][URL]" at bounding box center [119, 344] width 197 height 28
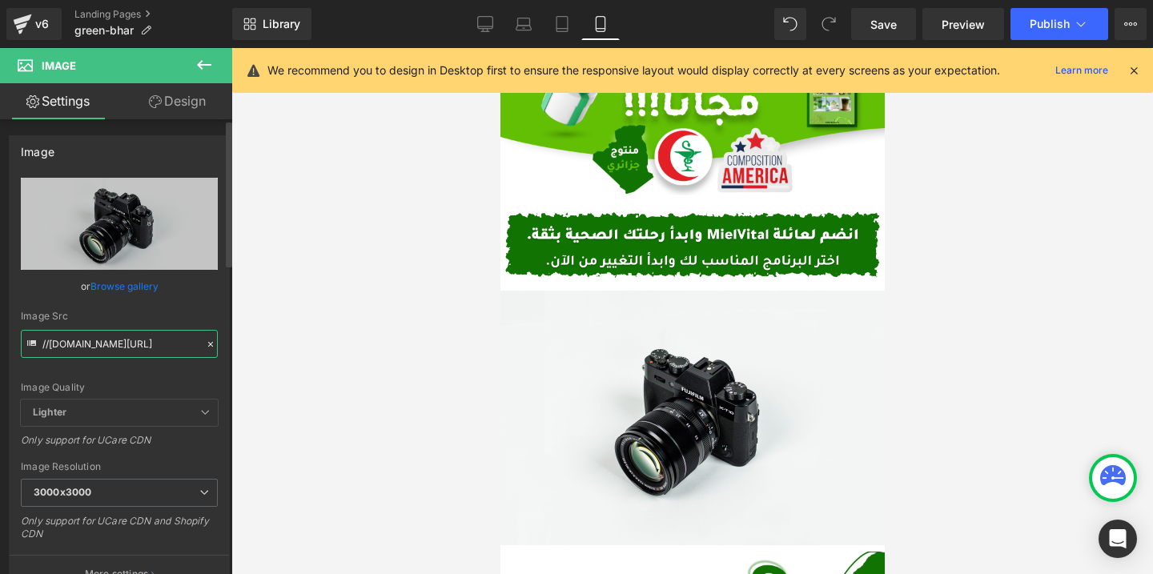
click at [151, 341] on input "//[DOMAIN_NAME][URL]" at bounding box center [119, 344] width 197 height 28
paste input "[URL][DOMAIN_NAME]"
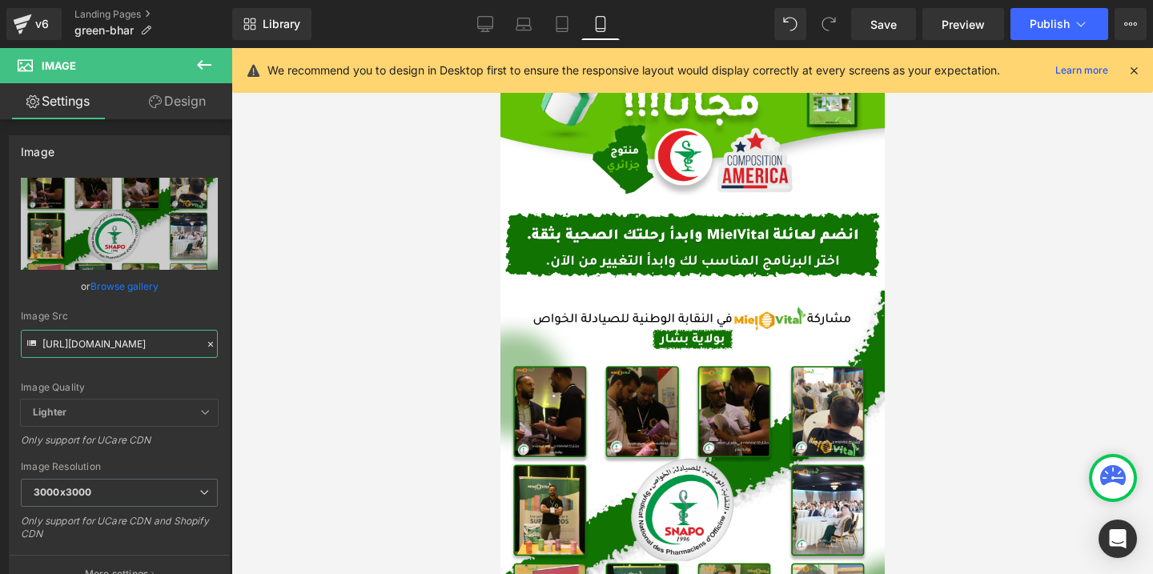
type input "[URL][DOMAIN_NAME]"
click at [1031, 18] on span "Publish" at bounding box center [1050, 24] width 40 height 13
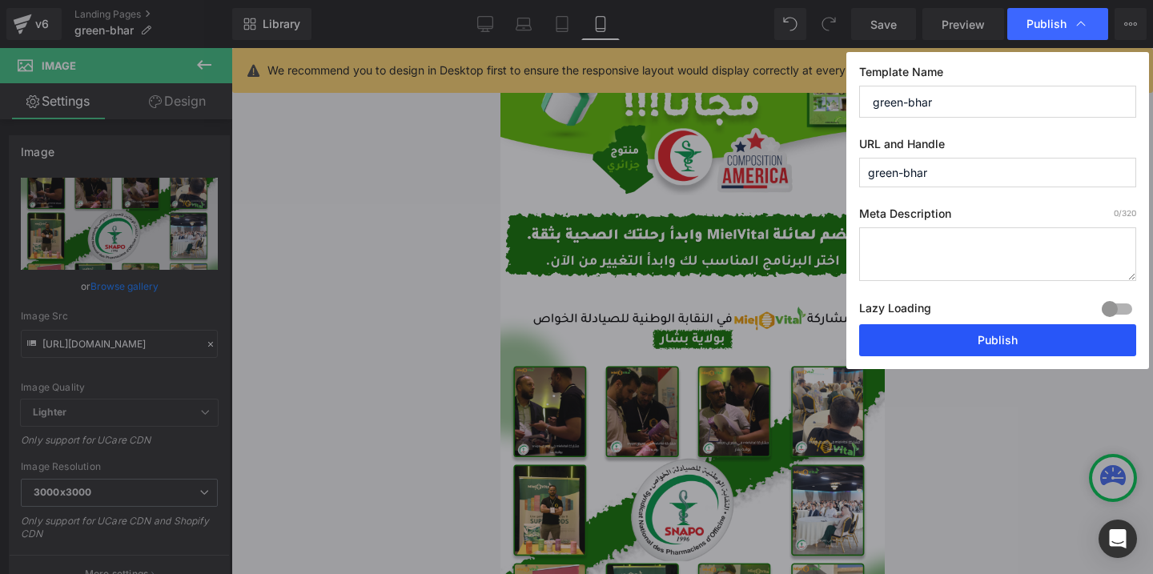
click at [916, 338] on button "Publish" at bounding box center [997, 340] width 277 height 32
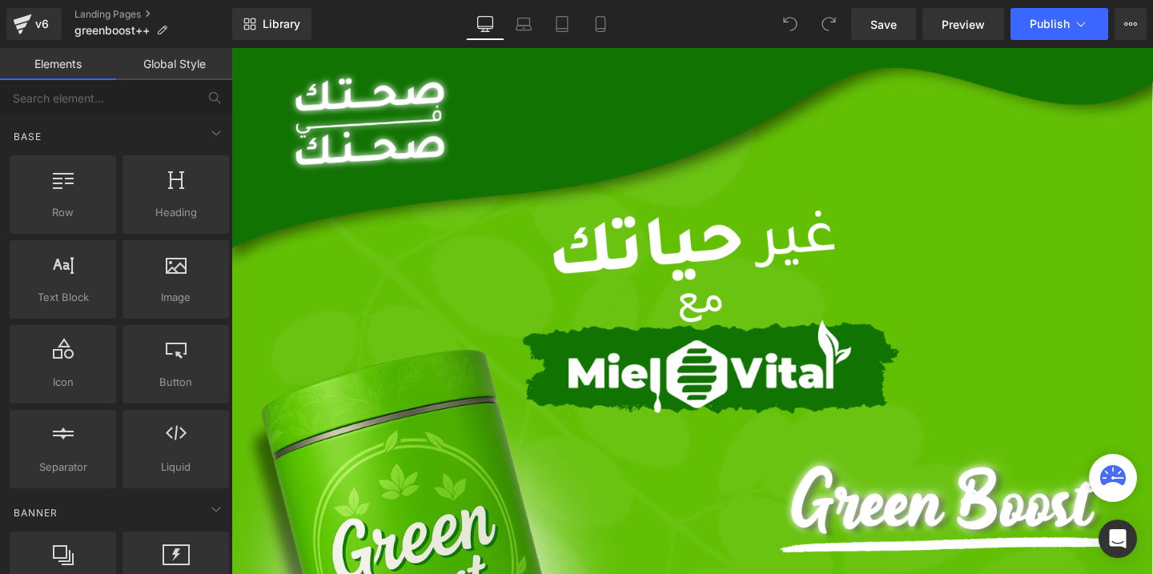
click at [602, 26] on icon at bounding box center [601, 24] width 16 height 16
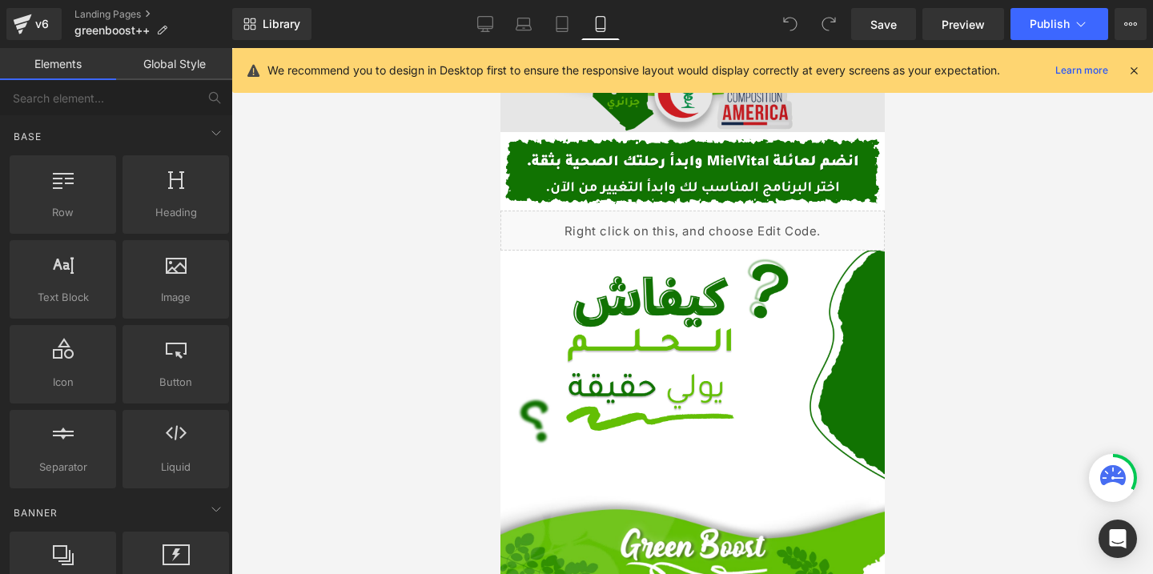
scroll to position [446, 0]
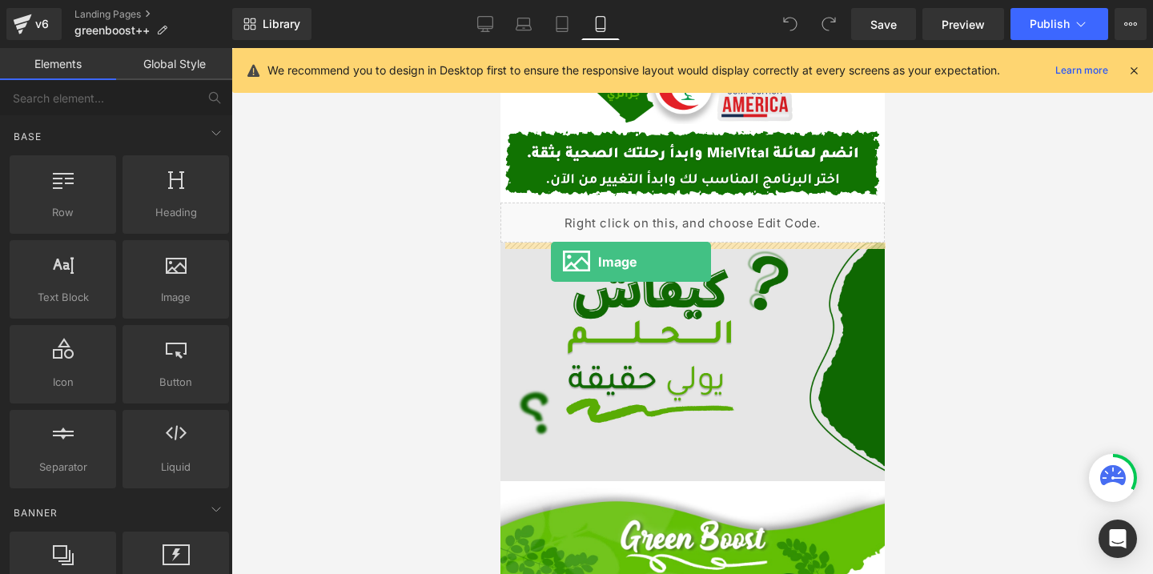
drag, startPoint x: 678, startPoint y: 338, endPoint x: 550, endPoint y: 262, distance: 149.0
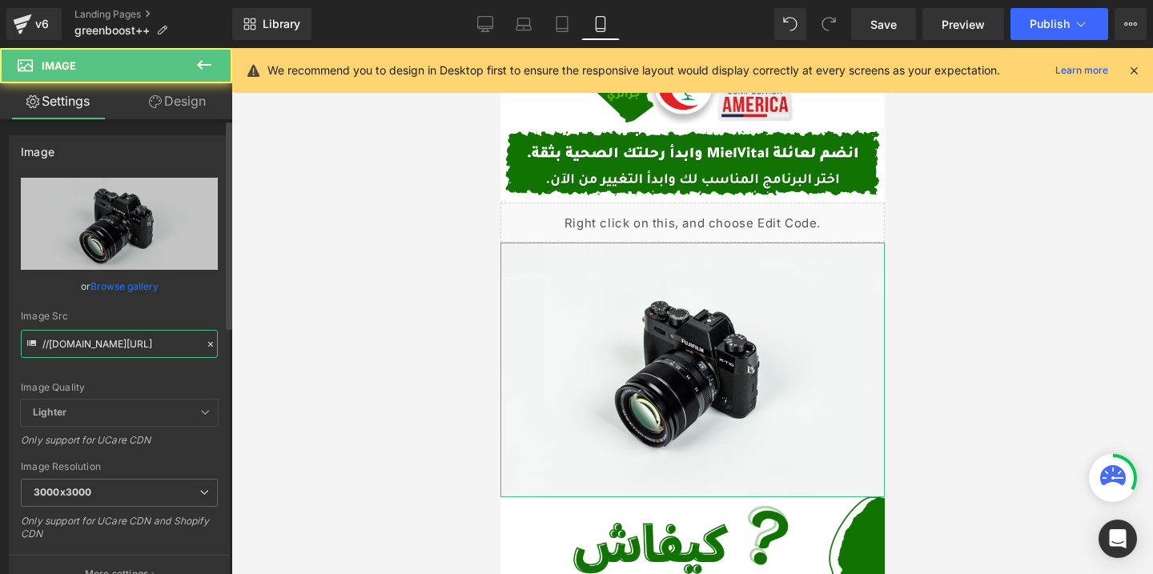
click at [155, 350] on input "//[DOMAIN_NAME][URL]" at bounding box center [119, 344] width 197 height 28
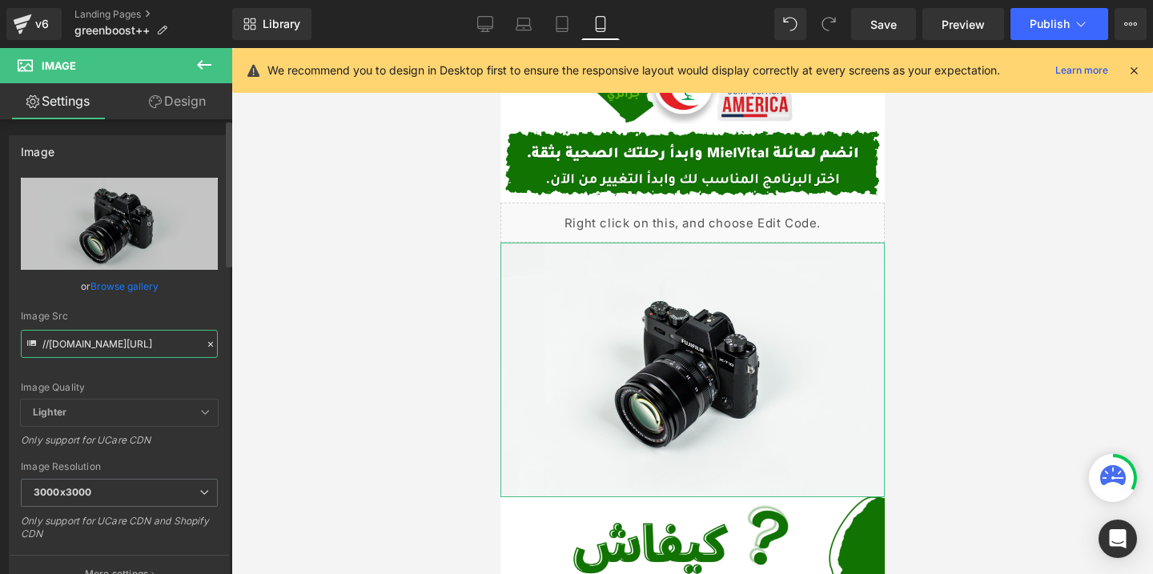
click at [155, 350] on input "//[DOMAIN_NAME][URL]" at bounding box center [119, 344] width 197 height 28
paste input "https://cdn.shopify.com/s/files/1/0612/6410/1453/files/Desktop_-_49_2.png?v=176…"
type input "https://cdn.shopify.com/s/files/1/0612/6410/1453/files/Desktop_-_49_2_3000x3000…"
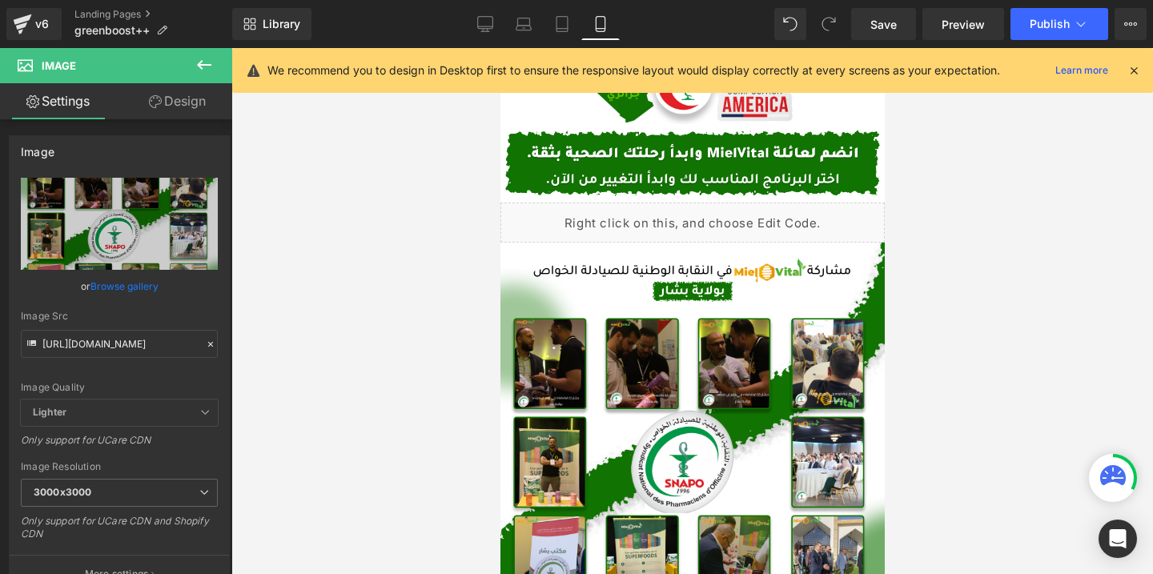
click at [336, 289] on div at bounding box center [692, 311] width 922 height 526
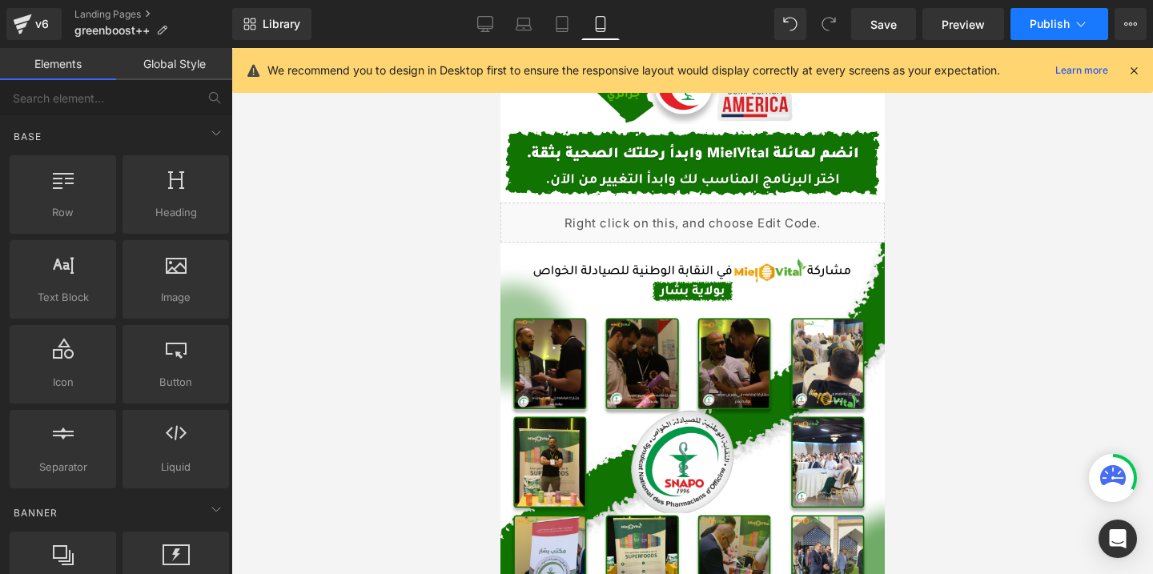
click at [1040, 30] on span "Publish" at bounding box center [1050, 24] width 40 height 13
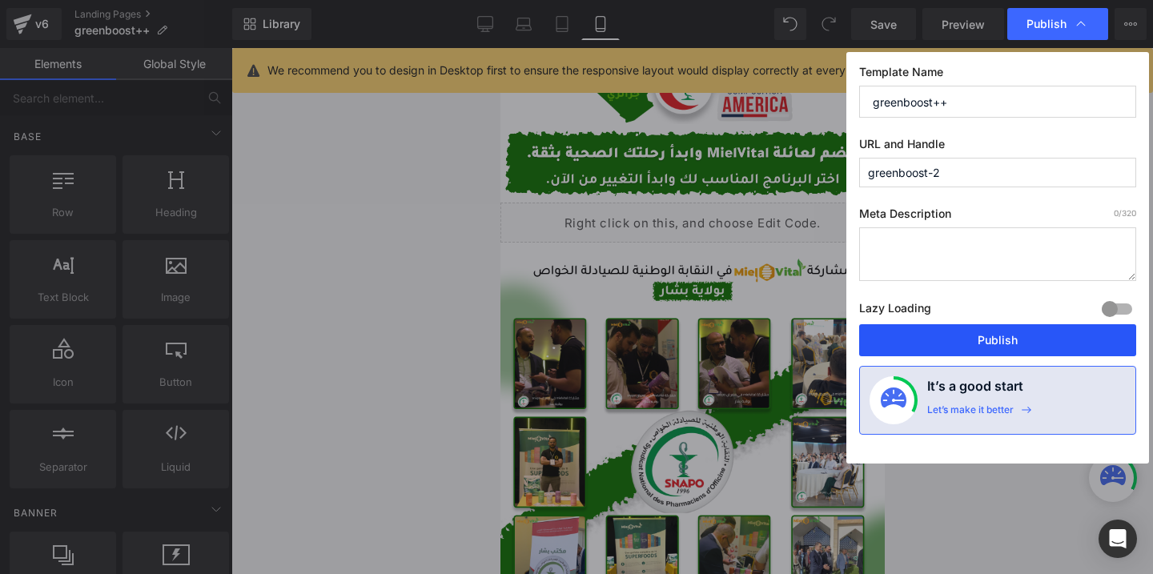
click at [936, 346] on button "Publish" at bounding box center [997, 340] width 277 height 32
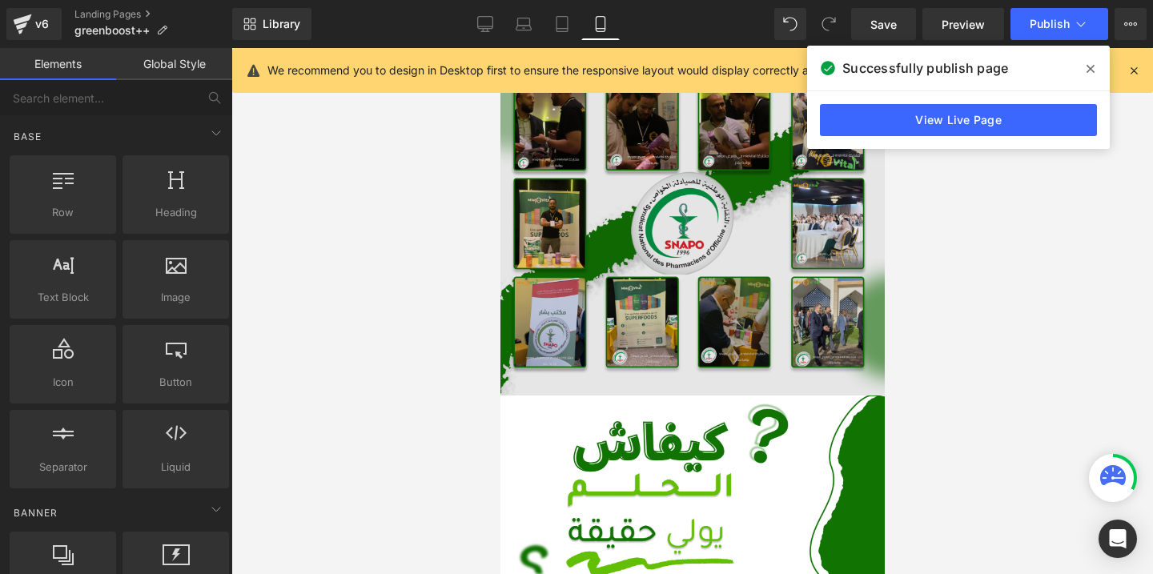
scroll to position [118, 0]
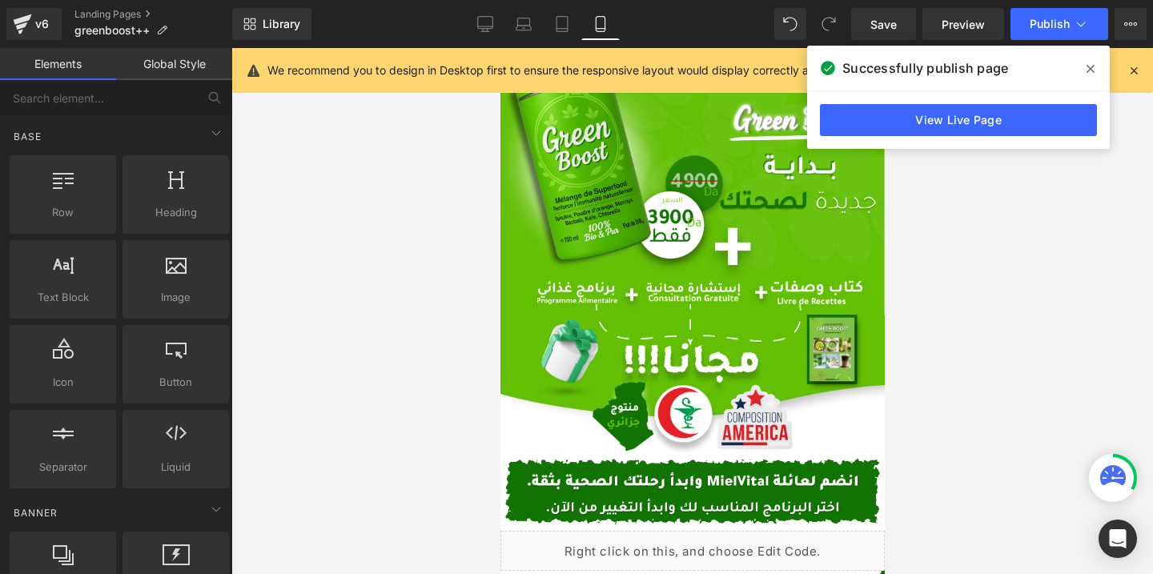
click at [1087, 68] on icon at bounding box center [1091, 68] width 8 height 13
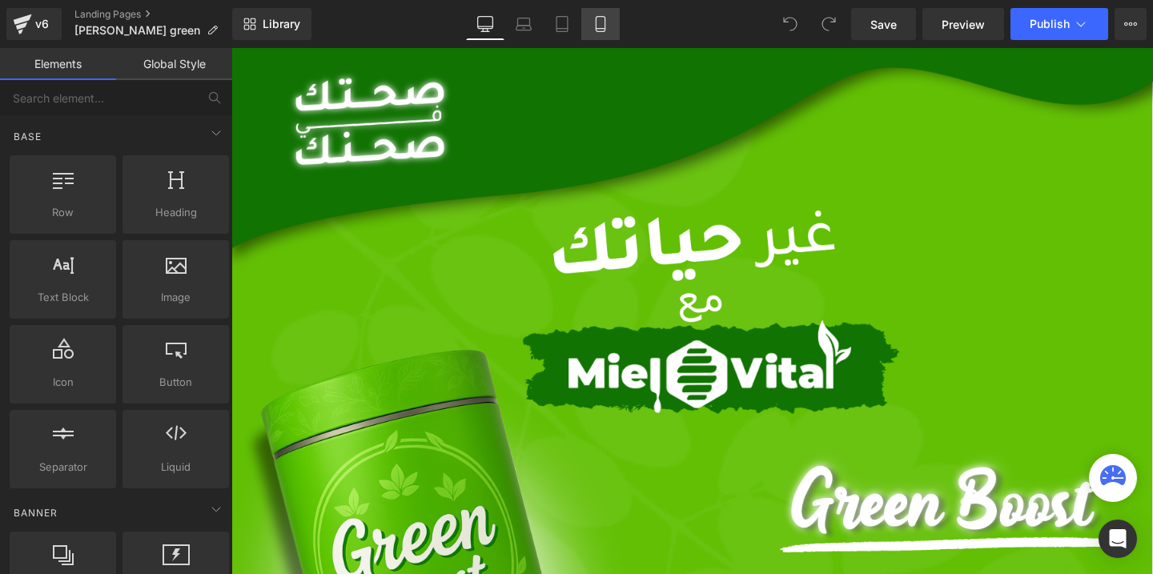
click at [604, 26] on icon at bounding box center [601, 24] width 16 height 16
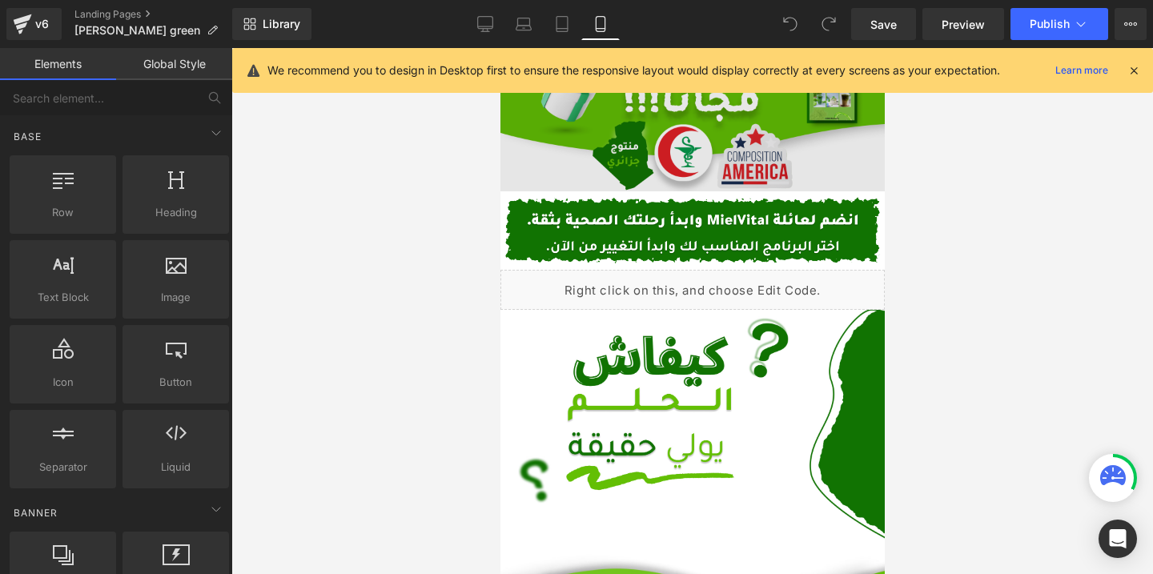
scroll to position [400, 0]
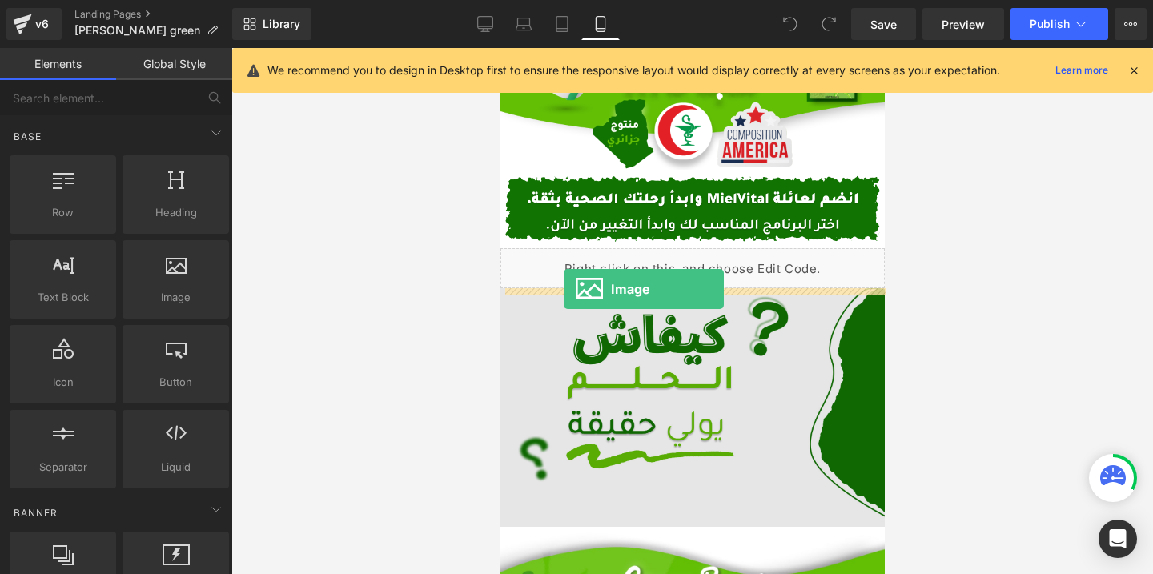
drag, startPoint x: 696, startPoint y: 324, endPoint x: 563, endPoint y: 289, distance: 137.5
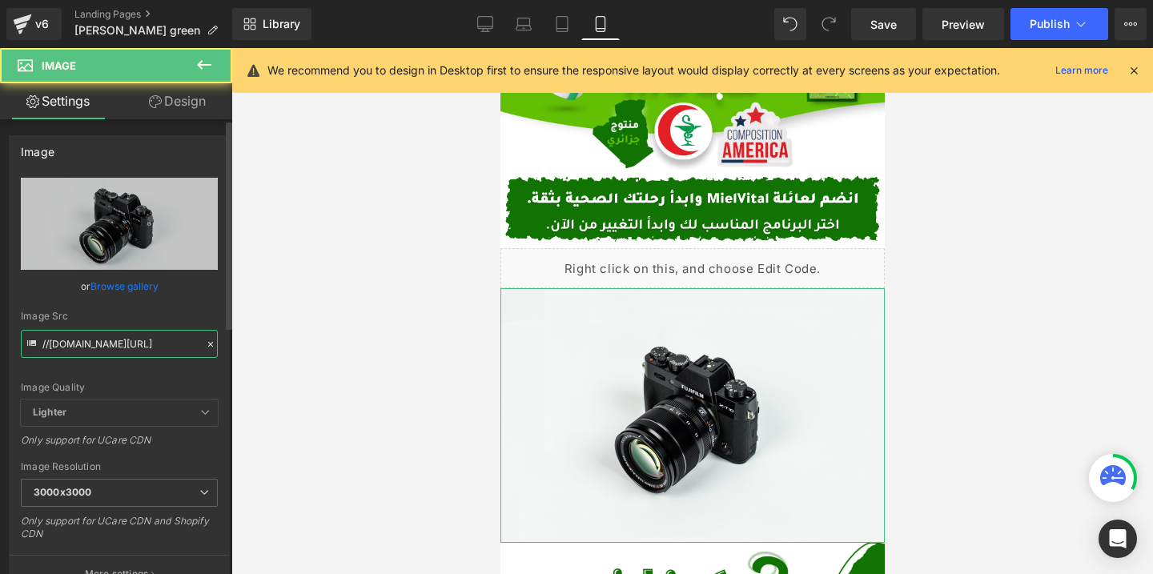
click at [141, 342] on input "//[DOMAIN_NAME][URL]" at bounding box center [119, 344] width 197 height 28
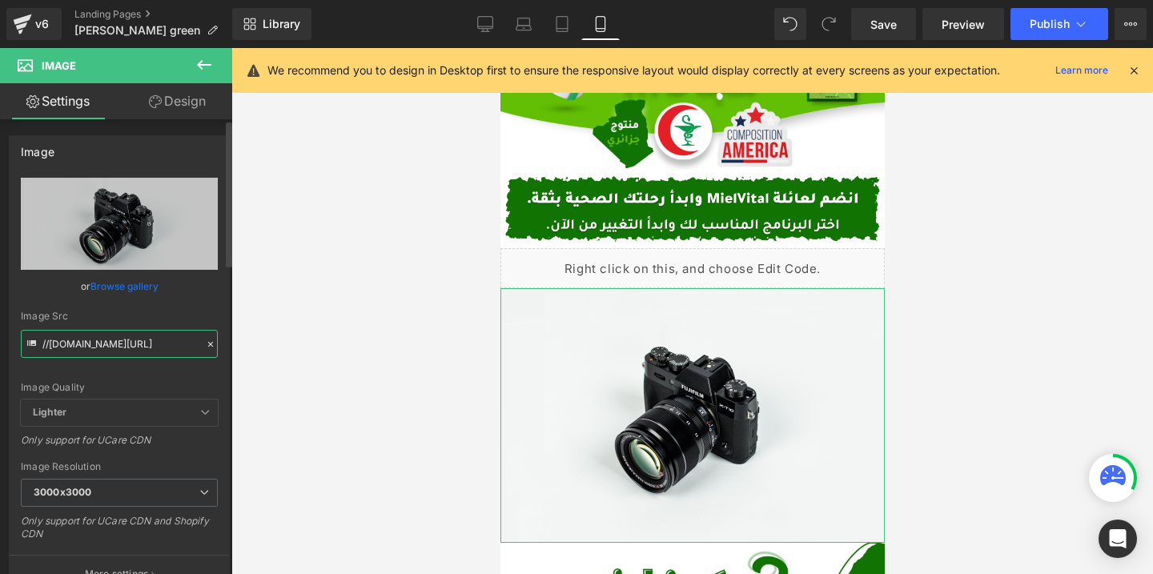
click at [141, 342] on input "//[DOMAIN_NAME][URL]" at bounding box center [119, 344] width 197 height 28
paste input "https://cdn.shopify.com/s/files/1/0612/6410/1453/files/Desktop_-_49_2.png?v=176…"
type input "https://cdn.shopify.com/s/files/1/0612/6410/1453/files/Desktop_-_49_2_3000x3000…"
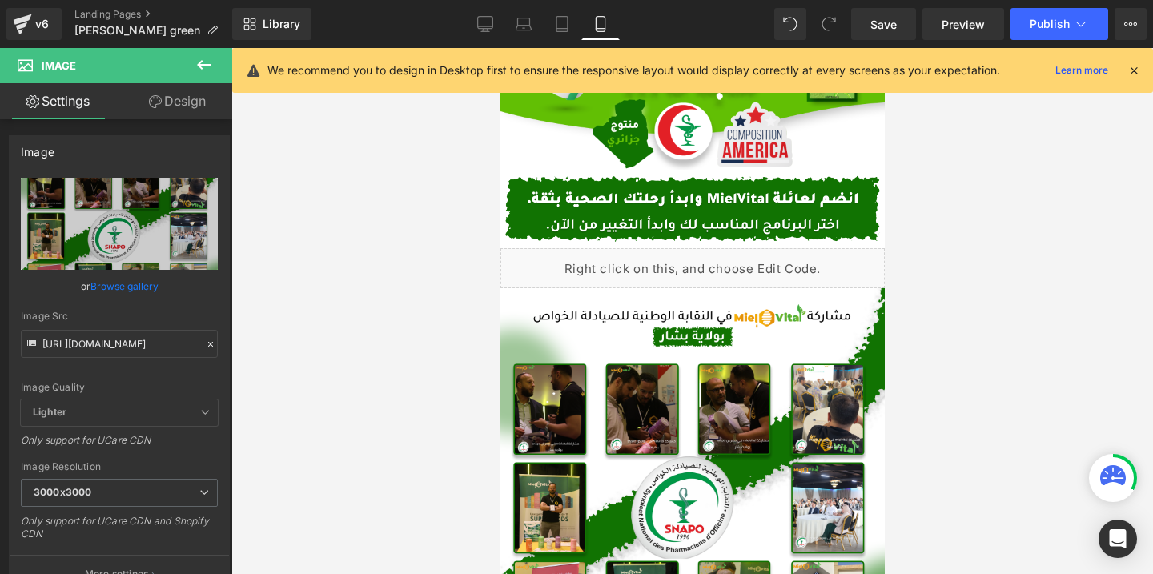
click at [344, 310] on div at bounding box center [692, 311] width 922 height 526
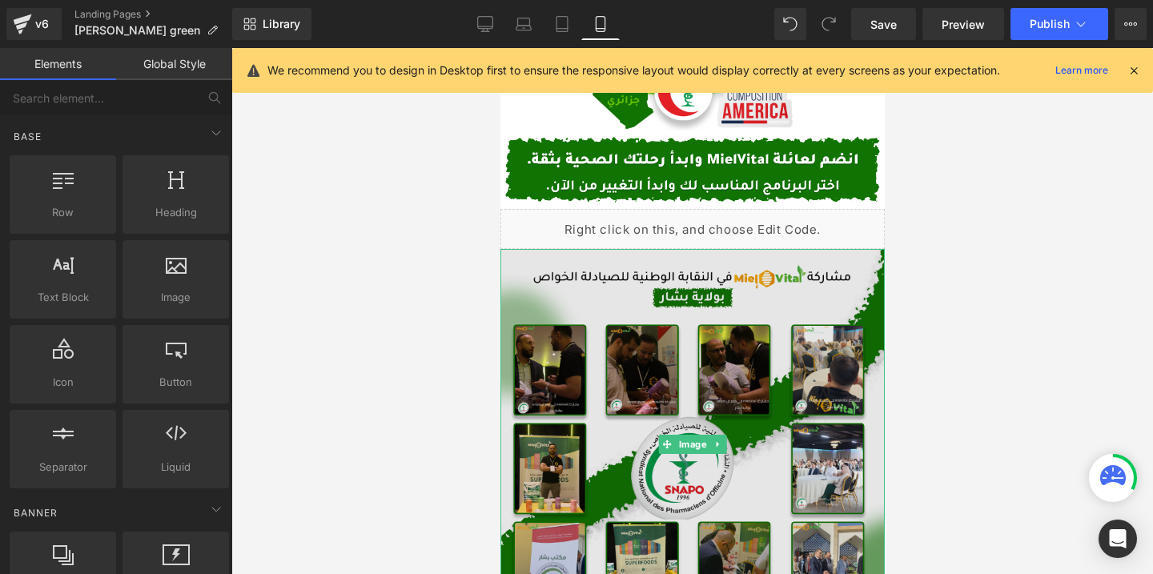
scroll to position [438, 0]
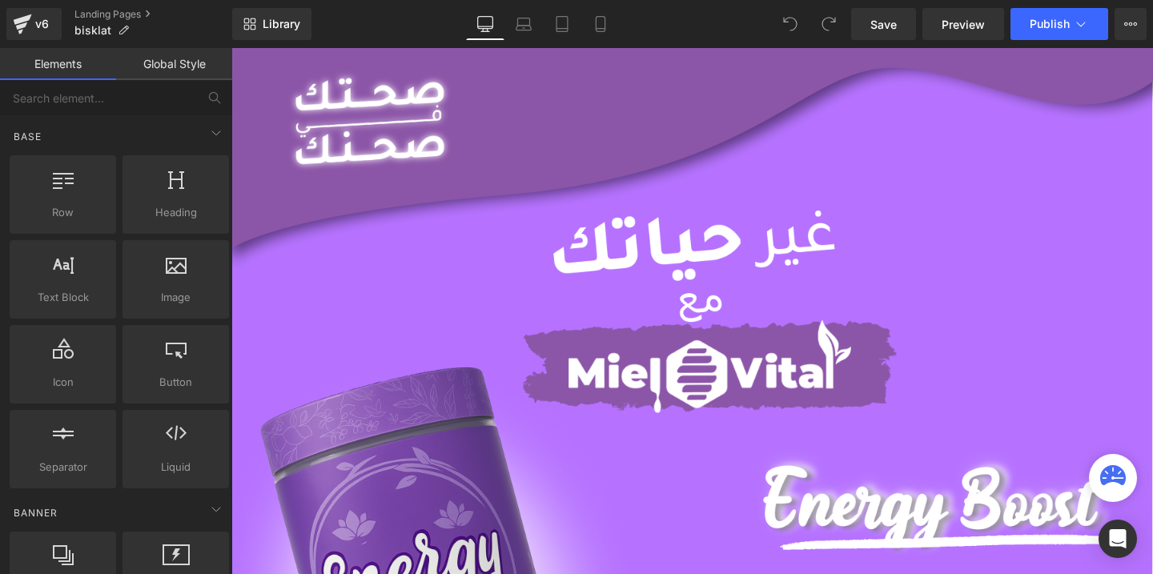
click at [605, 19] on icon at bounding box center [601, 24] width 16 height 16
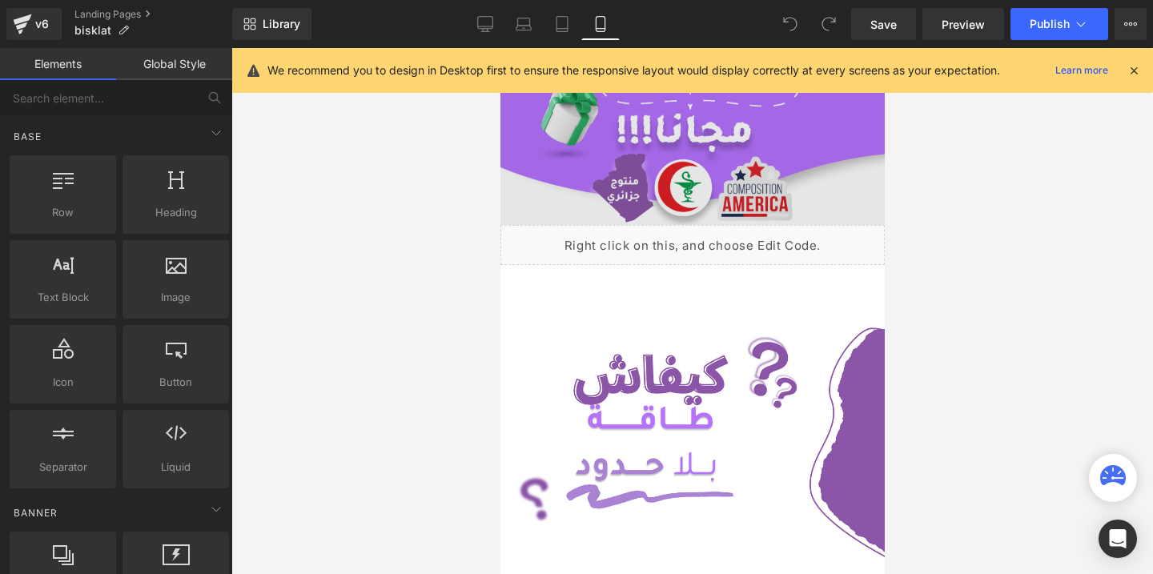
scroll to position [359, 0]
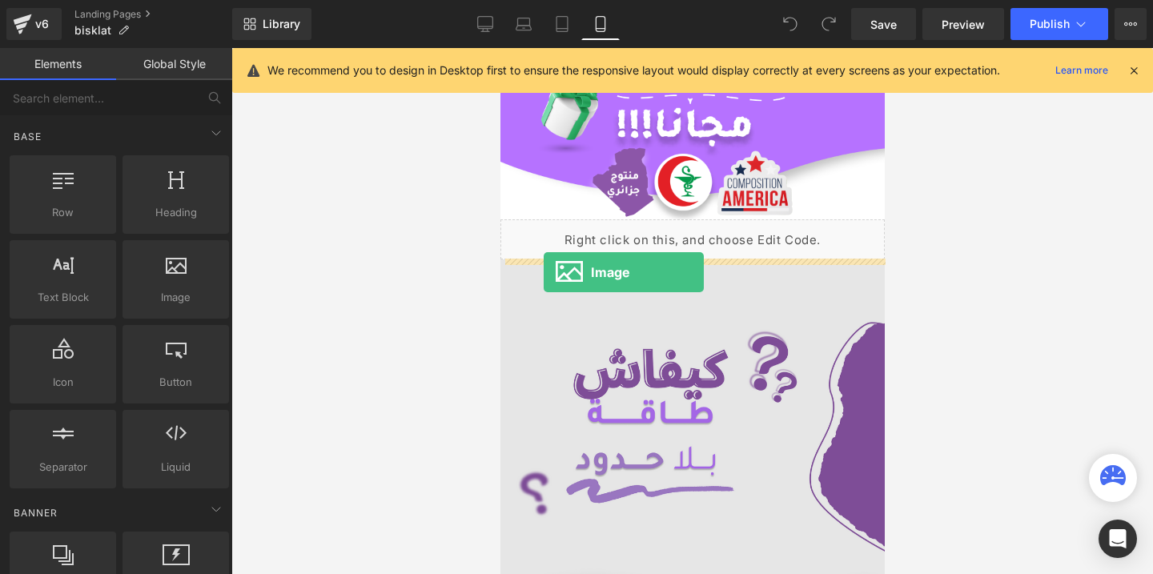
drag, startPoint x: 667, startPoint y: 332, endPoint x: 543, endPoint y: 271, distance: 138.2
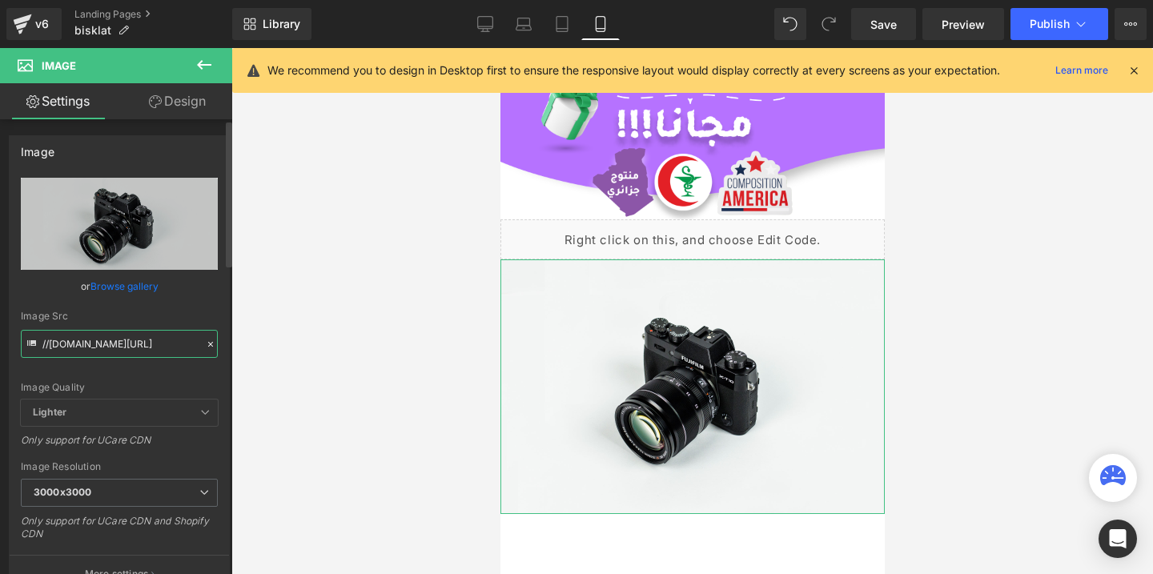
click at [132, 342] on input "//[DOMAIN_NAME][URL]" at bounding box center [119, 344] width 197 height 28
paste input "[URL][DOMAIN_NAME]"
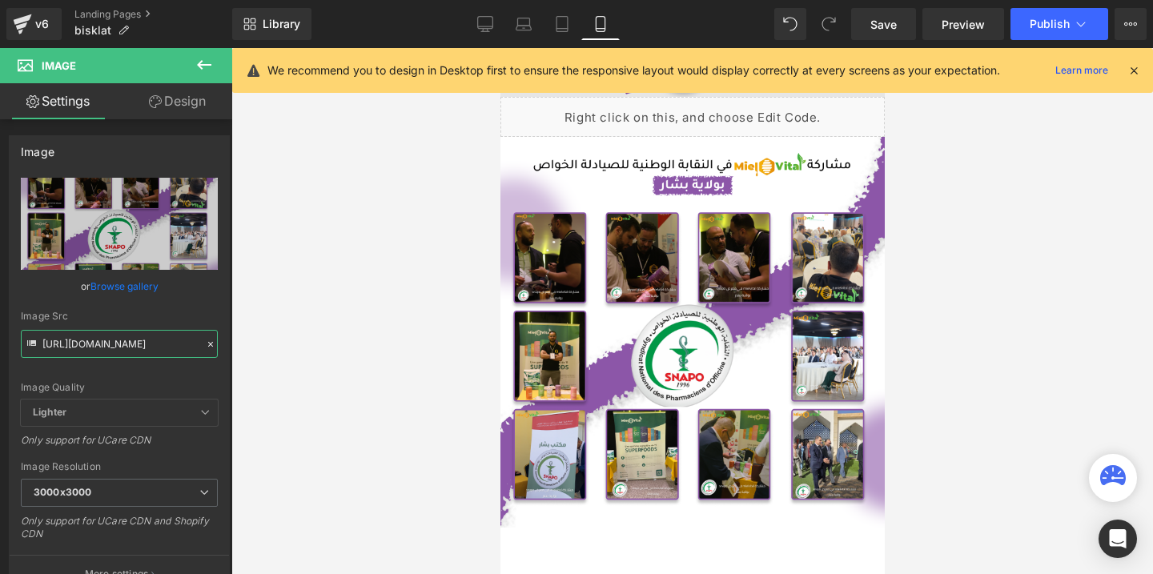
scroll to position [520, 0]
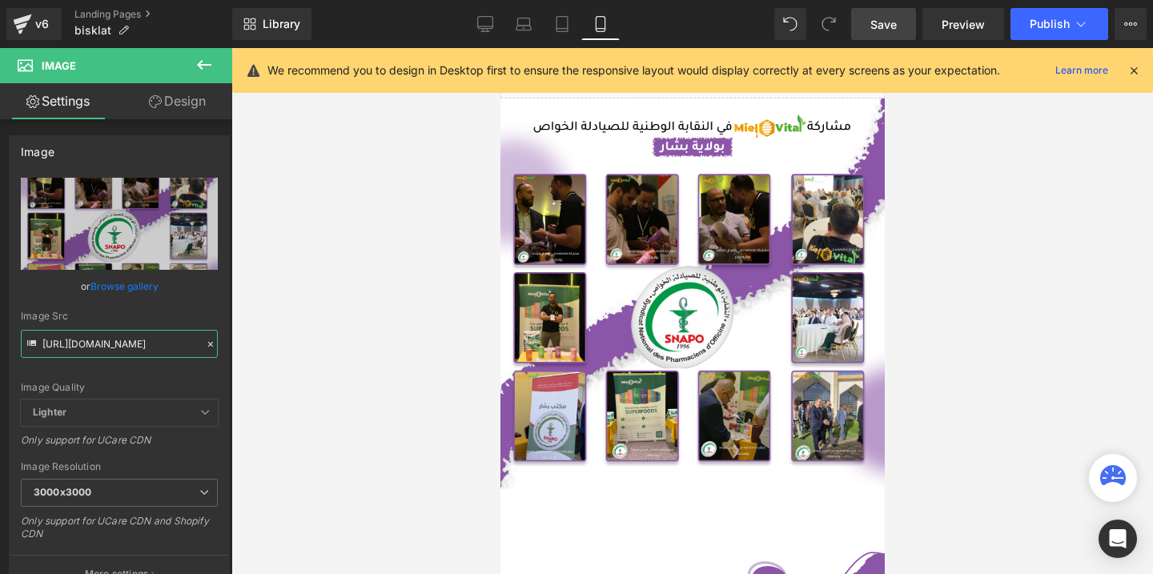
type input "[URL][DOMAIN_NAME]"
click at [880, 11] on link "Save" at bounding box center [883, 24] width 65 height 32
click at [1051, 5] on div "Library Mobile Desktop Laptop Tablet Mobile Save Preview Publish Scheduled View…" at bounding box center [692, 24] width 921 height 48
click at [1054, 26] on span "Publish" at bounding box center [1050, 24] width 40 height 13
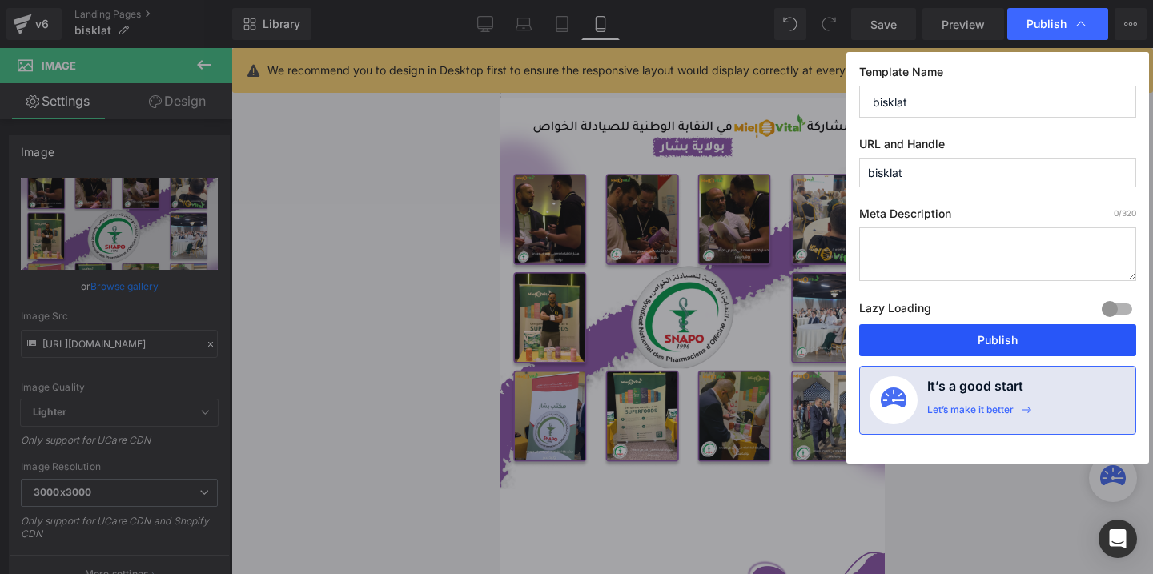
click at [938, 340] on button "Publish" at bounding box center [997, 340] width 277 height 32
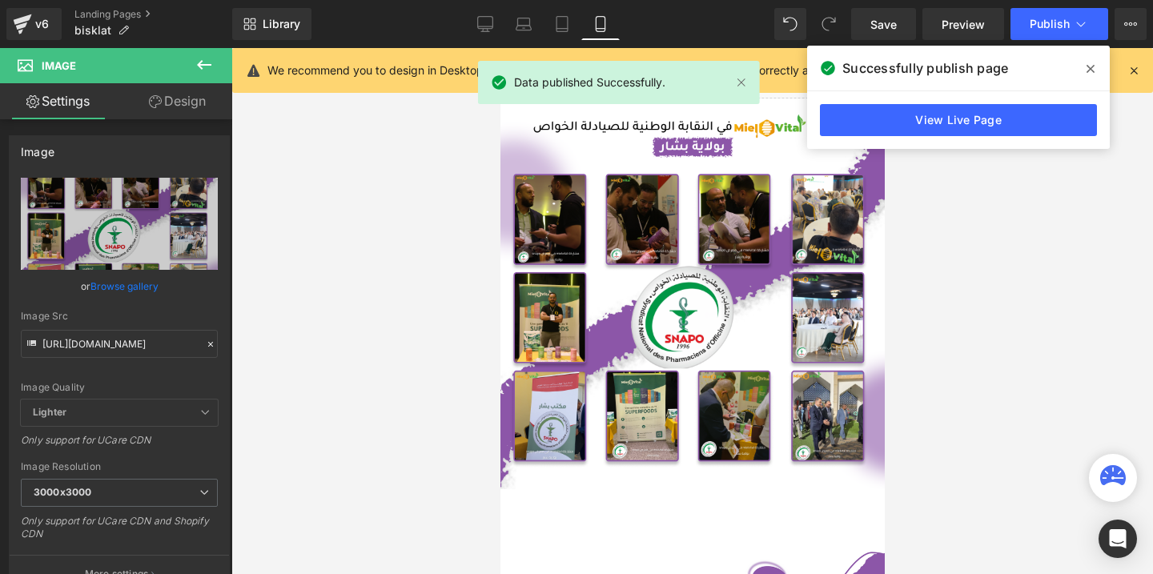
click at [1094, 69] on icon at bounding box center [1091, 68] width 8 height 13
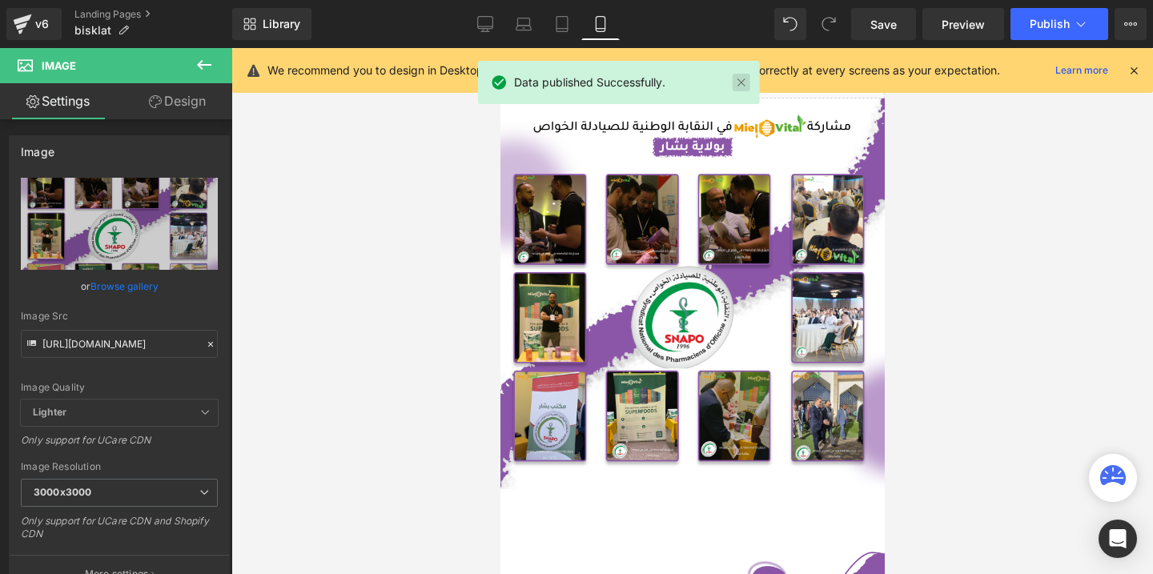
click at [743, 78] on link at bounding box center [742, 83] width 18 height 18
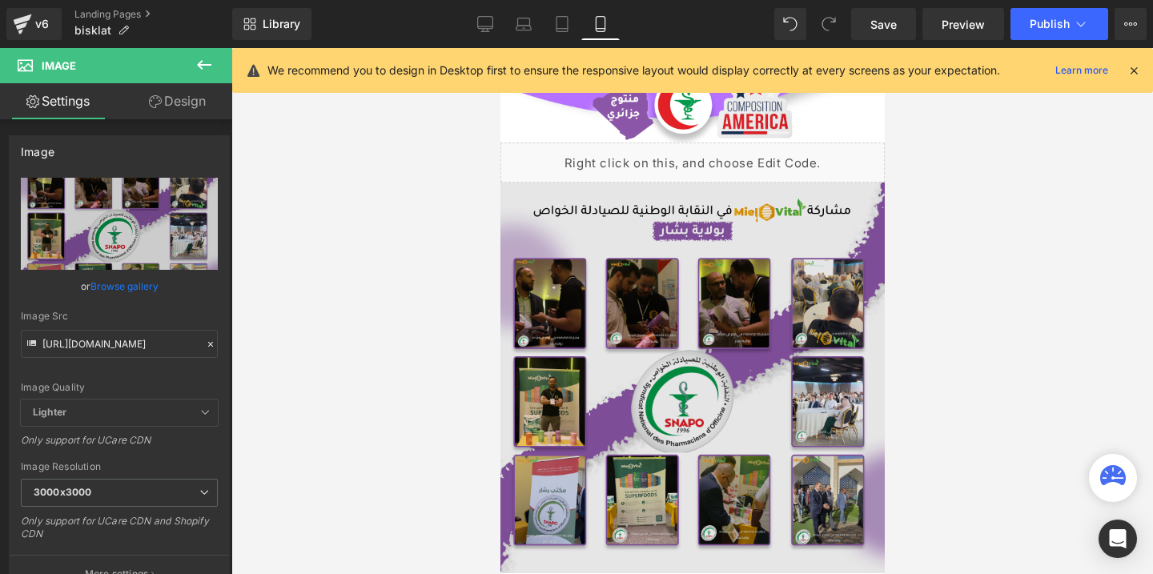
scroll to position [436, 0]
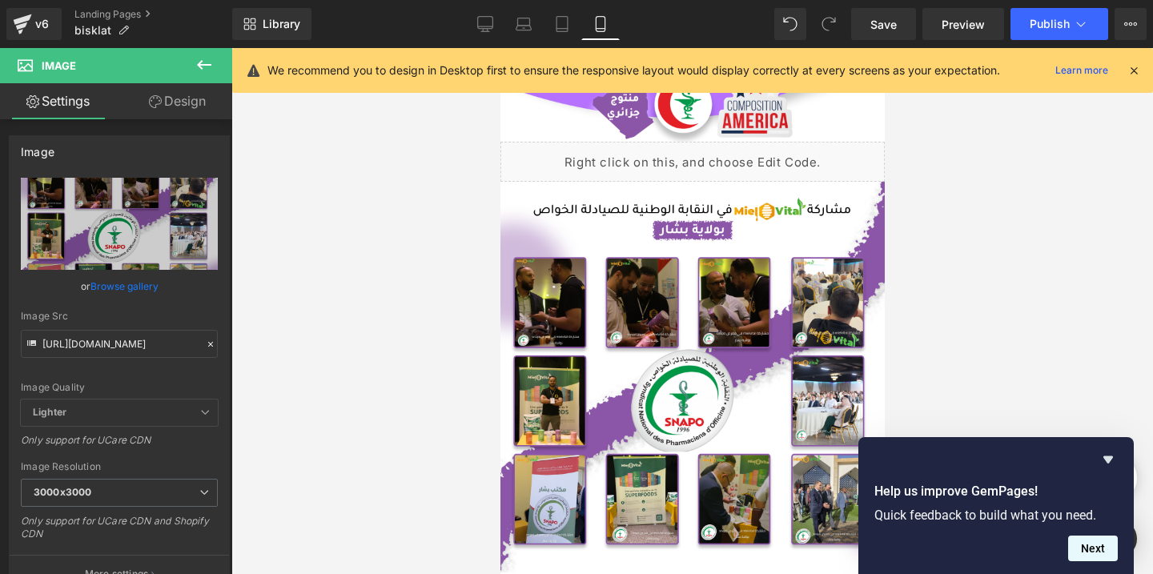
click at [1094, 545] on button "Next" at bounding box center [1093, 549] width 50 height 26
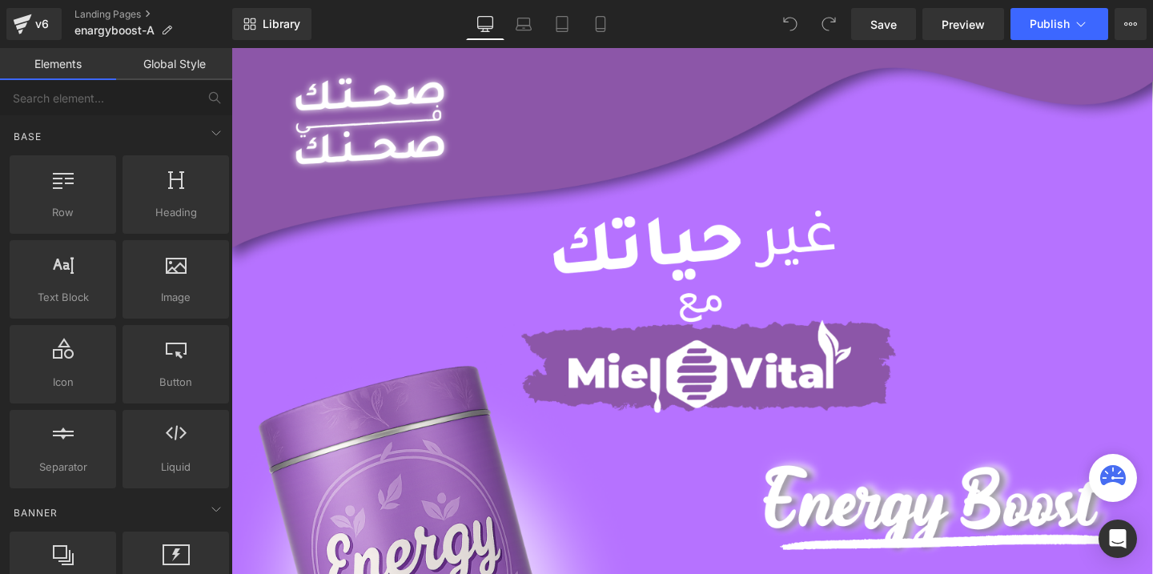
click at [603, 26] on icon at bounding box center [601, 24] width 16 height 16
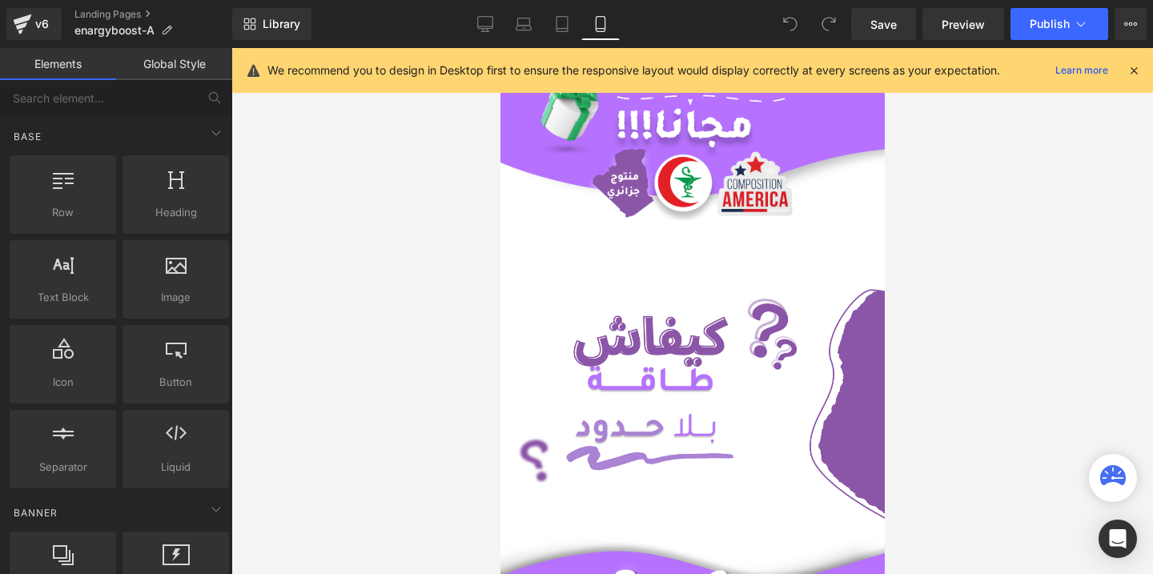
scroll to position [405, 0]
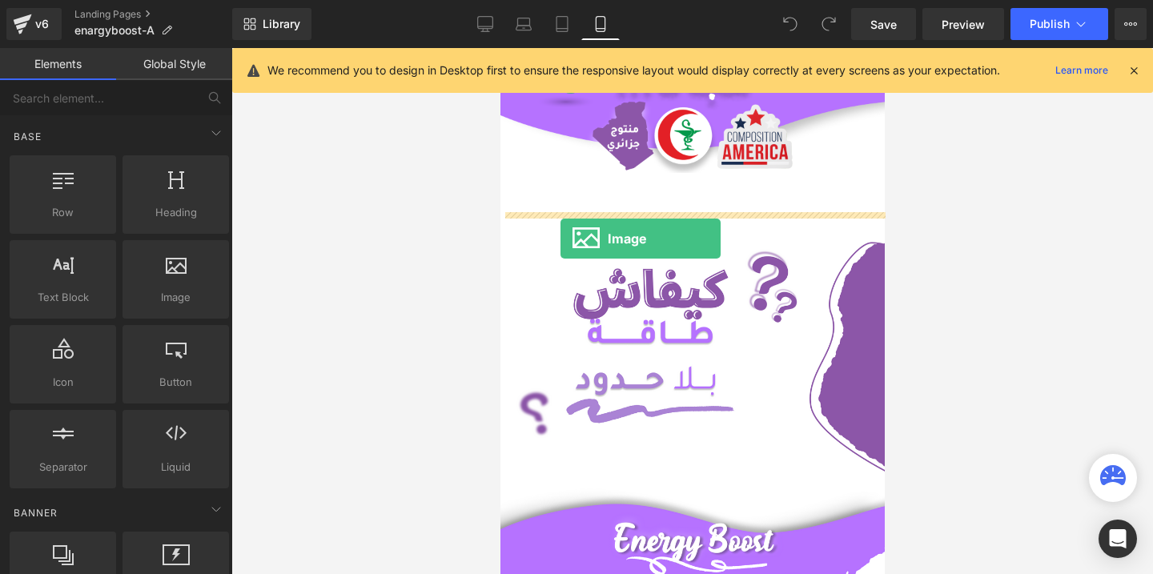
drag, startPoint x: 689, startPoint y: 330, endPoint x: 565, endPoint y: 233, distance: 156.8
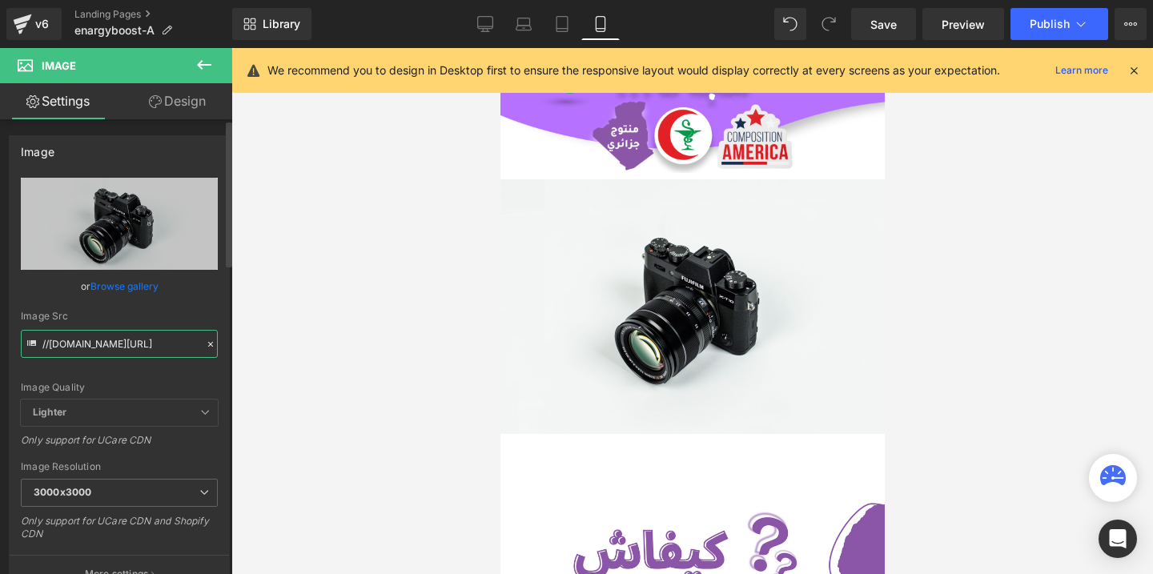
click at [107, 346] on input "//[DOMAIN_NAME][URL]" at bounding box center [119, 344] width 197 height 28
paste input "[URL][DOMAIN_NAME]"
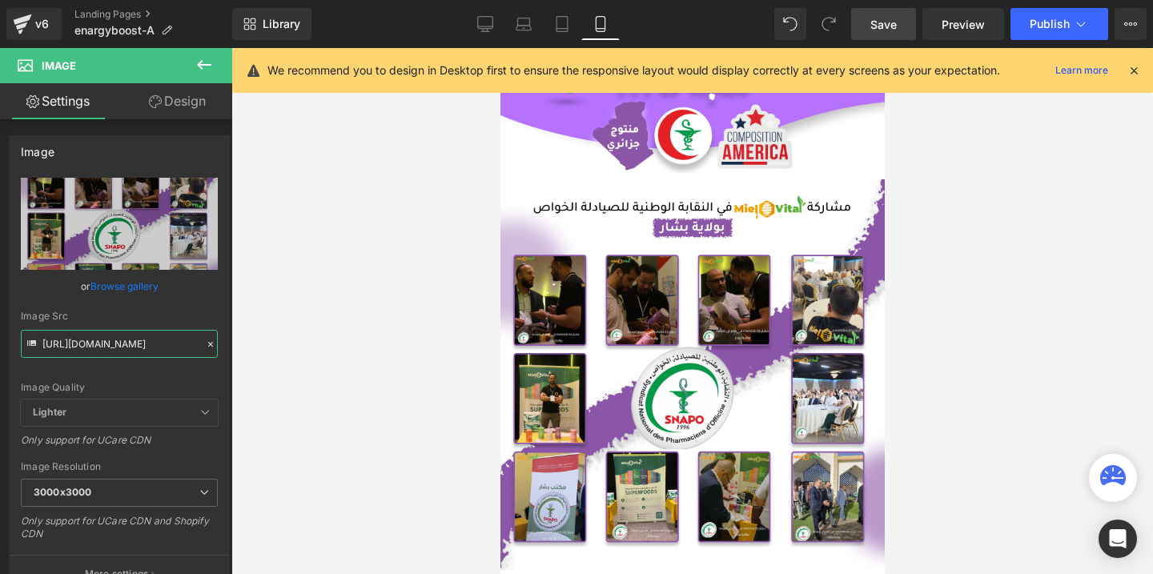
type input "[URL][DOMAIN_NAME]"
click at [878, 23] on span "Save" at bounding box center [883, 24] width 26 height 17
click at [1065, 26] on span "Publish" at bounding box center [1050, 24] width 40 height 13
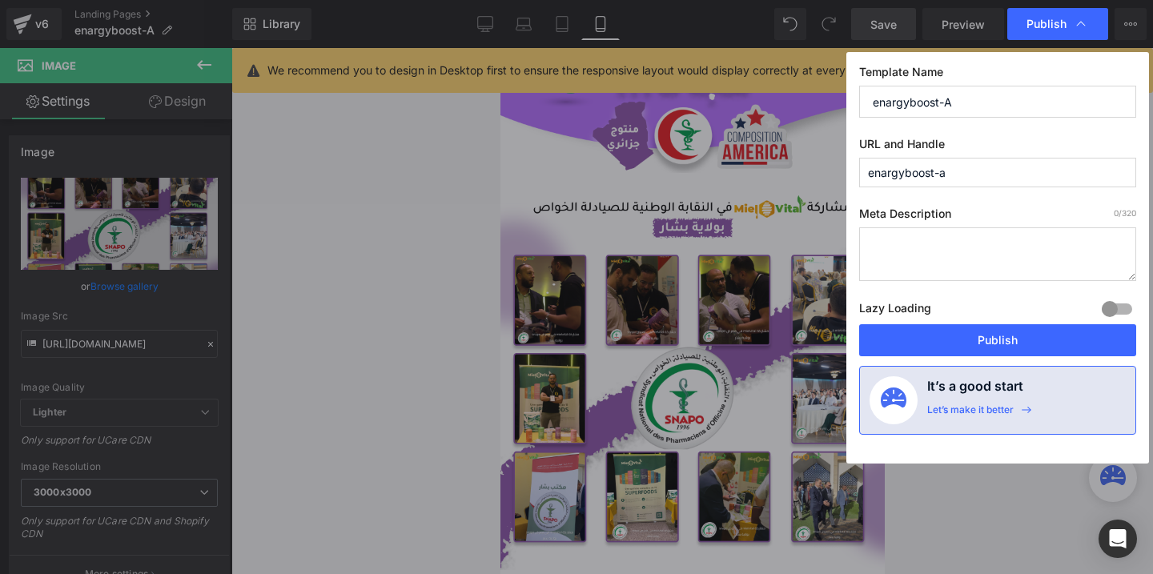
click at [955, 365] on div "Template Name enargyboost-A URL and Handle enargyboost-a Meta Description 0 /32…" at bounding box center [997, 258] width 303 height 412
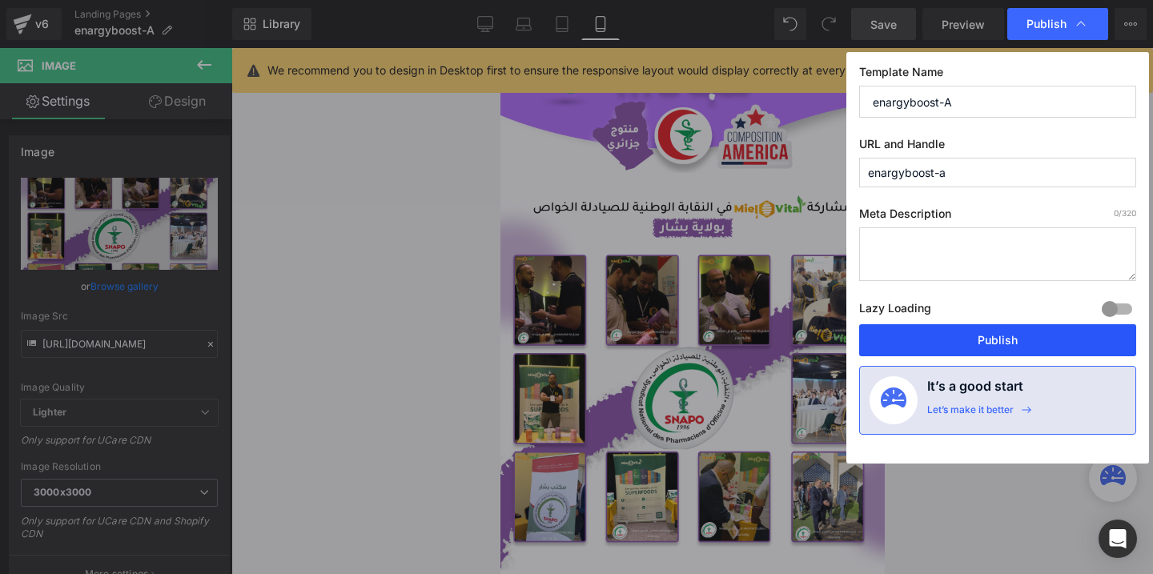
click at [935, 342] on button "Publish" at bounding box center [997, 340] width 277 height 32
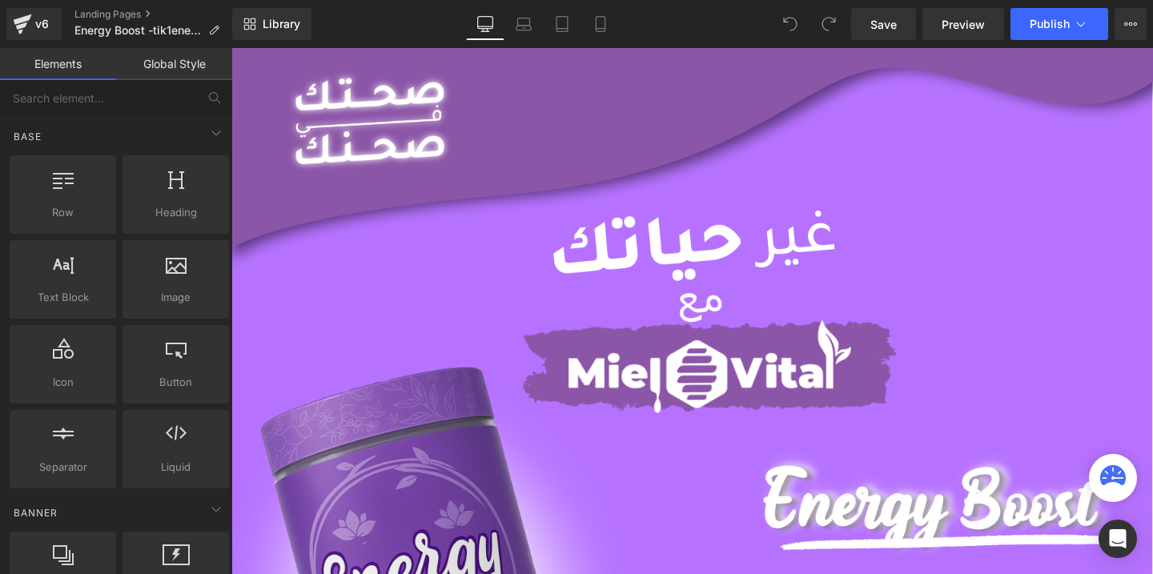
click at [602, 25] on icon at bounding box center [601, 24] width 16 height 16
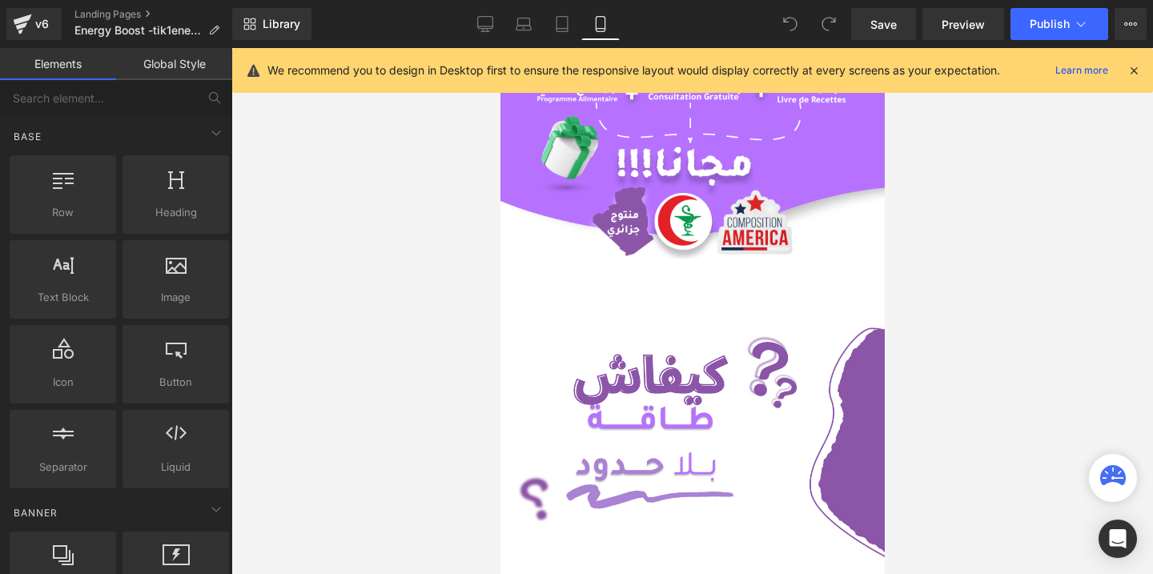
scroll to position [350, 0]
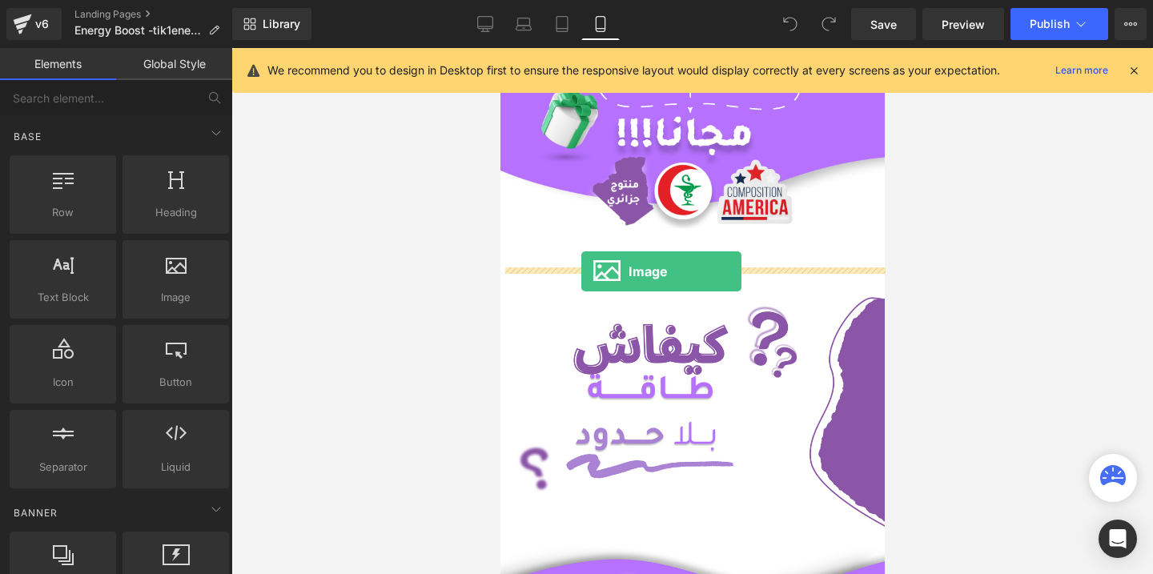
drag, startPoint x: 664, startPoint y: 321, endPoint x: 598, endPoint y: 257, distance: 91.7
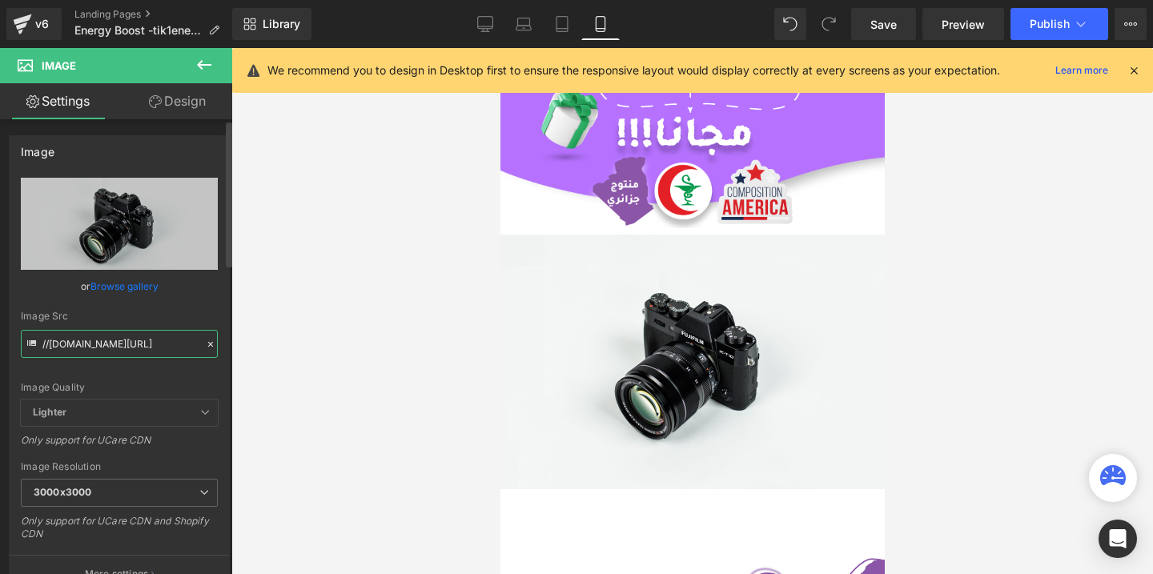
click at [133, 339] on input "//[DOMAIN_NAME][URL]" at bounding box center [119, 344] width 197 height 28
paste input "[URL][DOMAIN_NAME]"
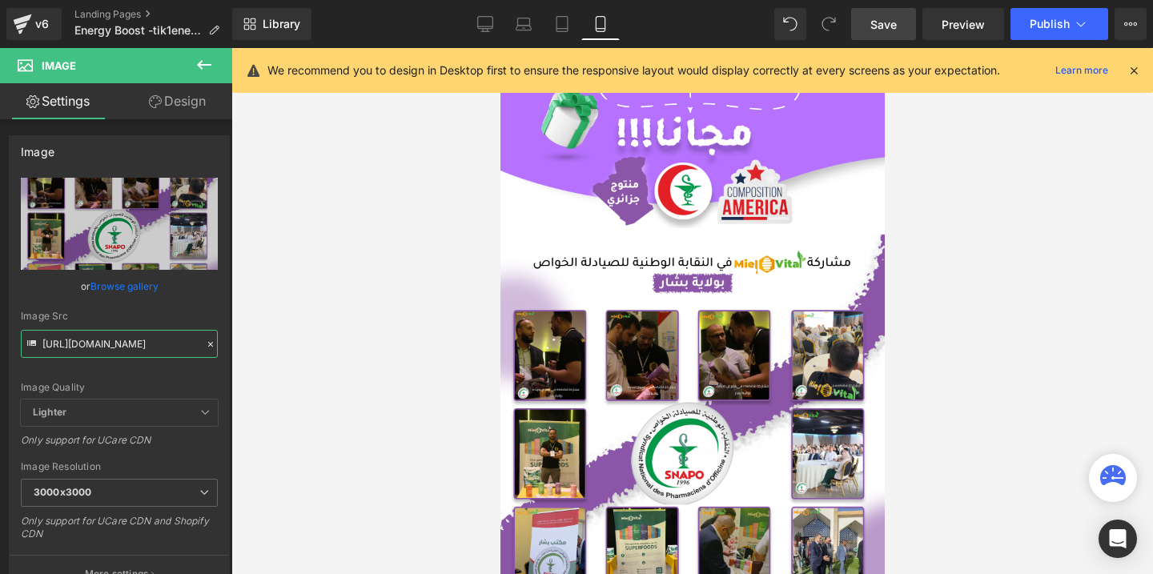
type input "[URL][DOMAIN_NAME]"
click at [879, 22] on span "Save" at bounding box center [883, 24] width 26 height 17
click at [1040, 24] on span "Publish" at bounding box center [1050, 24] width 40 height 13
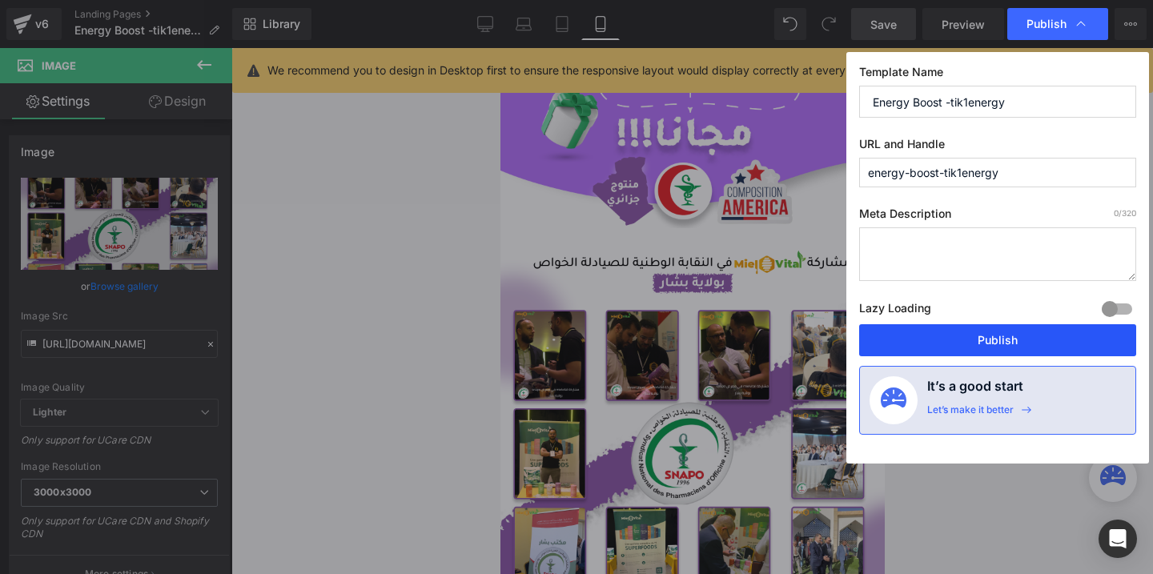
click at [911, 328] on button "Publish" at bounding box center [997, 340] width 277 height 32
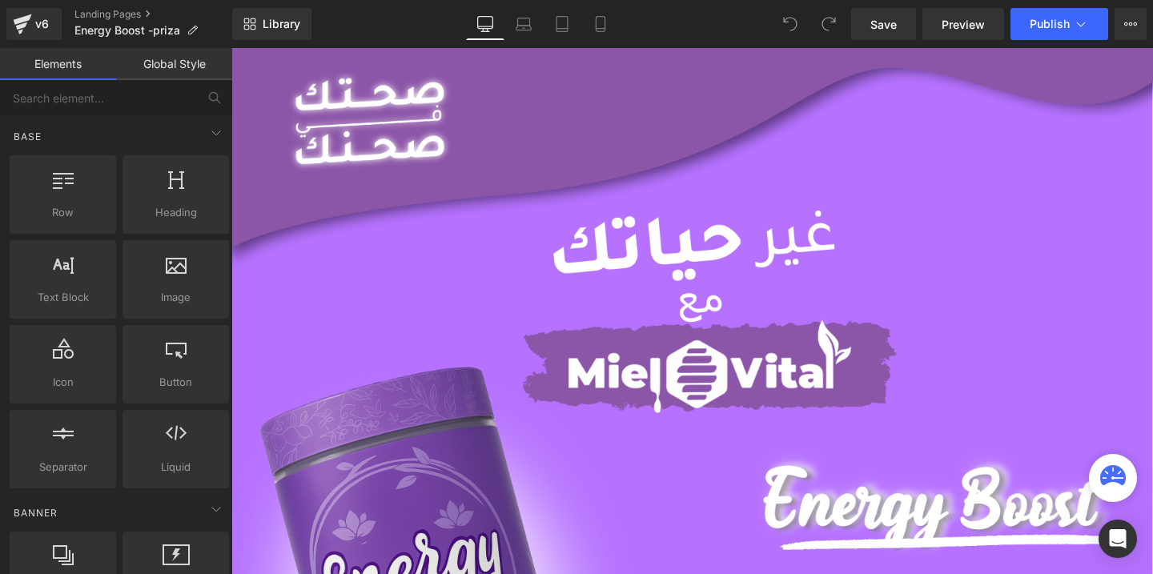
click at [599, 23] on icon at bounding box center [601, 24] width 16 height 16
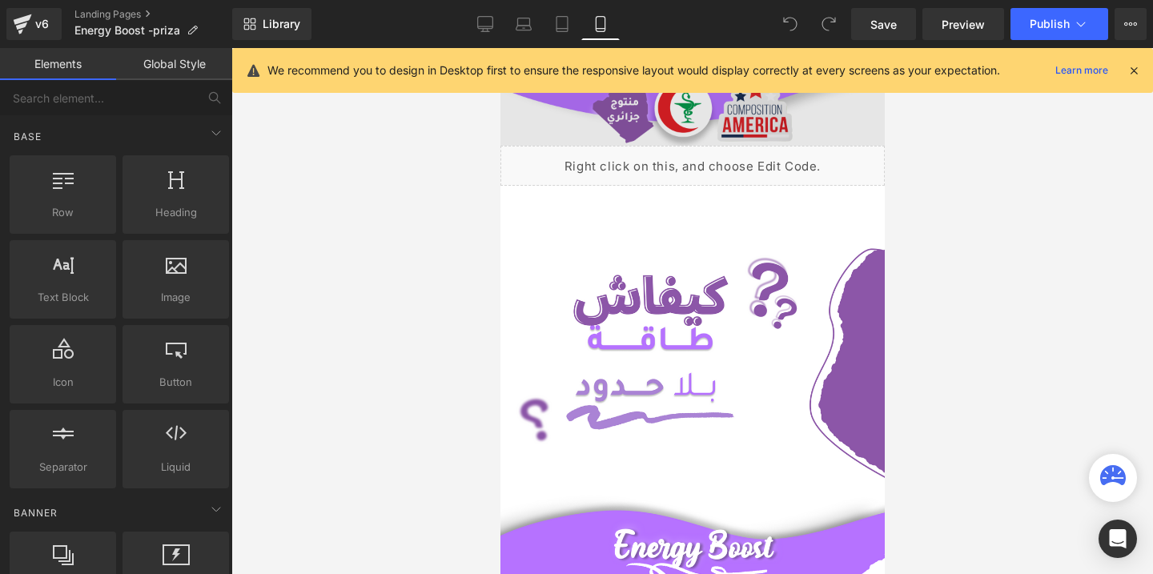
scroll to position [435, 0]
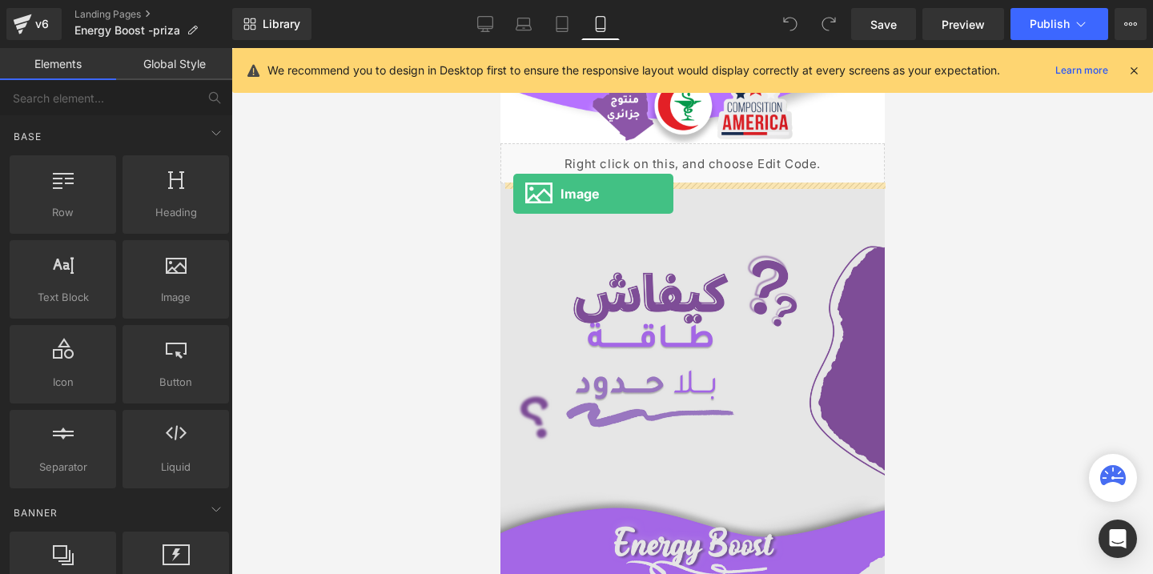
drag, startPoint x: 659, startPoint y: 334, endPoint x: 514, endPoint y: 193, distance: 202.2
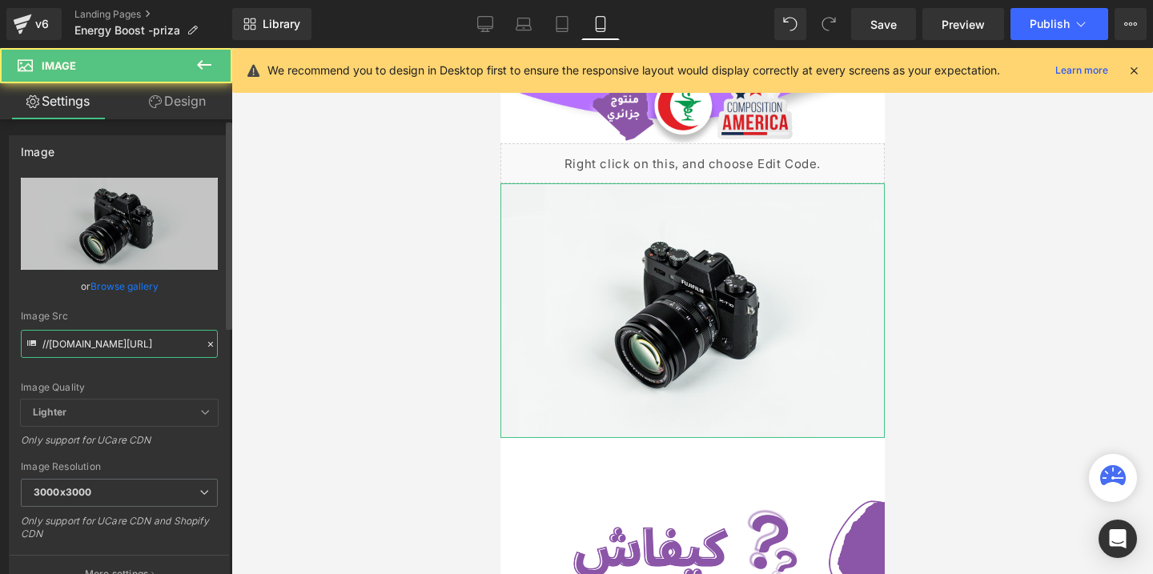
click at [101, 345] on input "//[DOMAIN_NAME][URL]" at bounding box center [119, 344] width 197 height 28
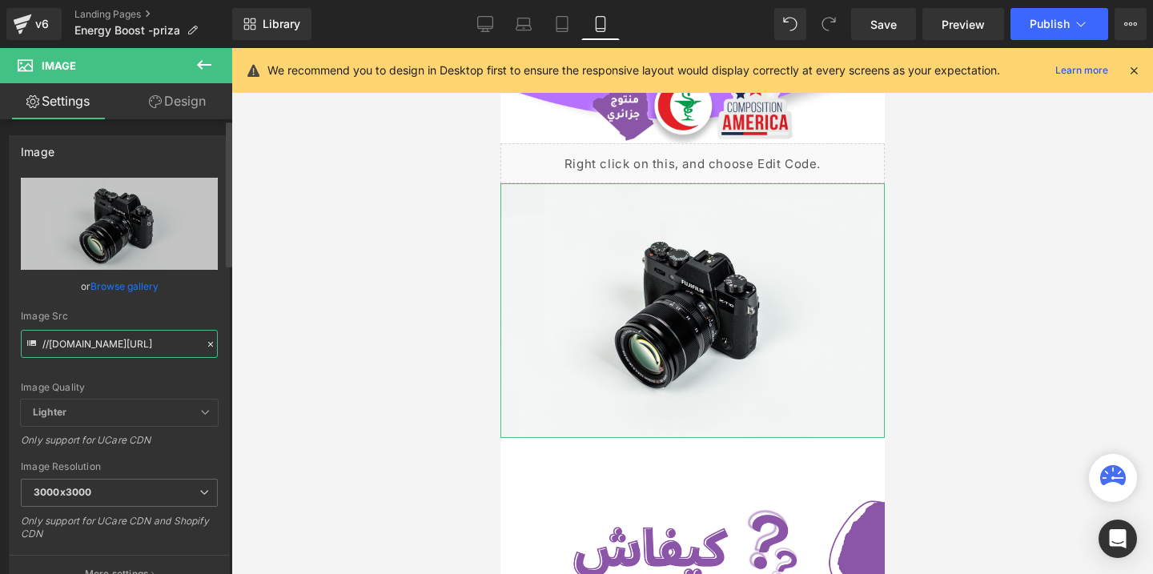
click at [101, 345] on input "//[DOMAIN_NAME][URL]" at bounding box center [119, 344] width 197 height 28
paste input "[URL][DOMAIN_NAME]"
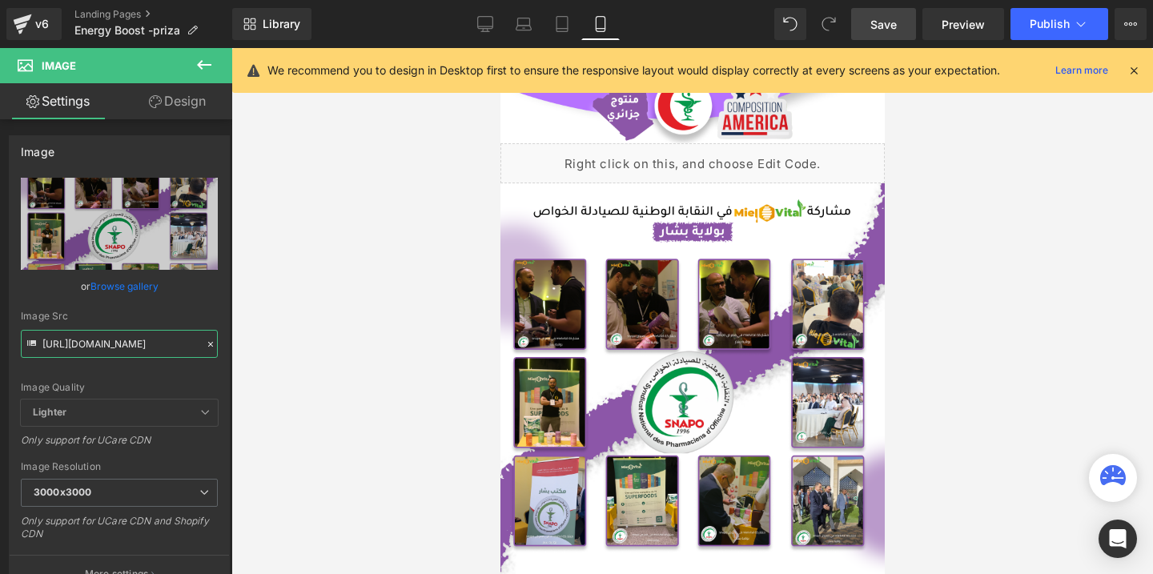
type input "[URL][DOMAIN_NAME]"
click at [883, 14] on link "Save" at bounding box center [883, 24] width 65 height 32
click at [1038, 26] on span "Publish" at bounding box center [1050, 24] width 40 height 13
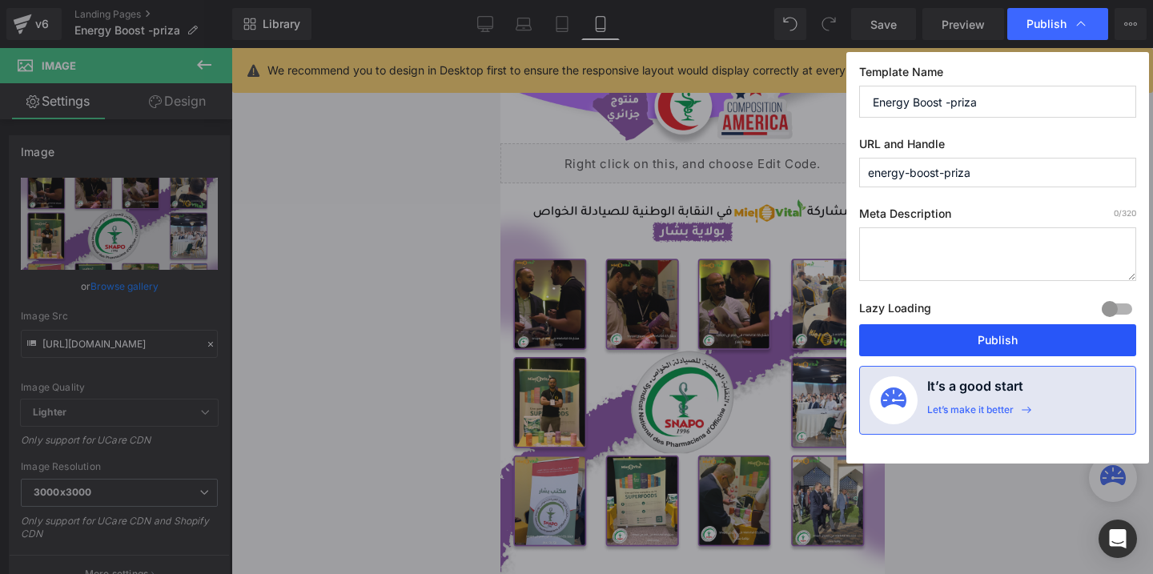
click at [936, 340] on button "Publish" at bounding box center [997, 340] width 277 height 32
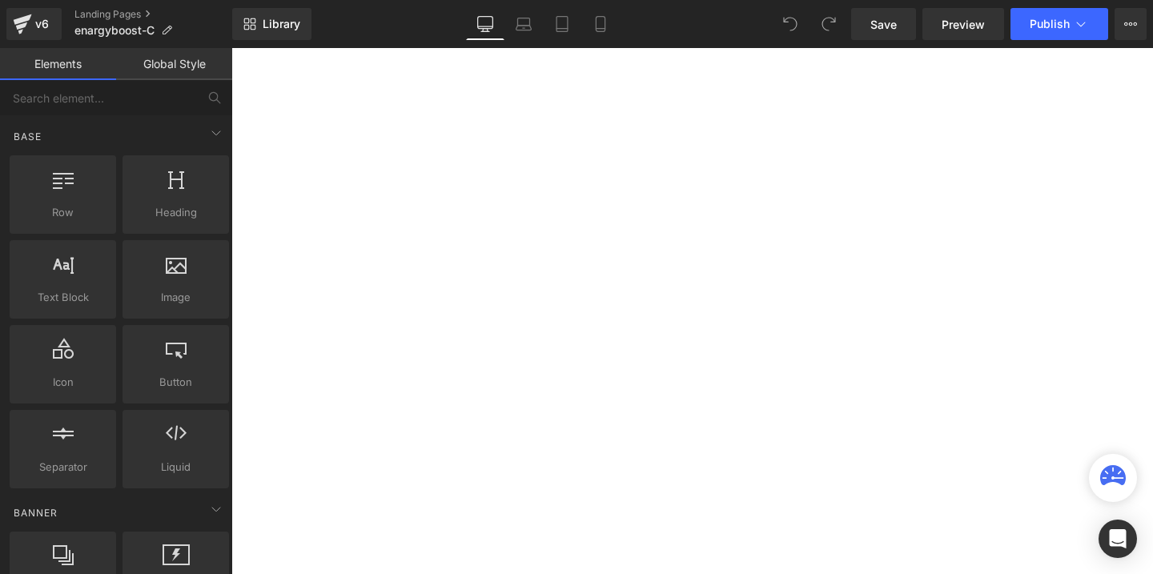
click at [602, 31] on icon at bounding box center [600, 24] width 9 height 15
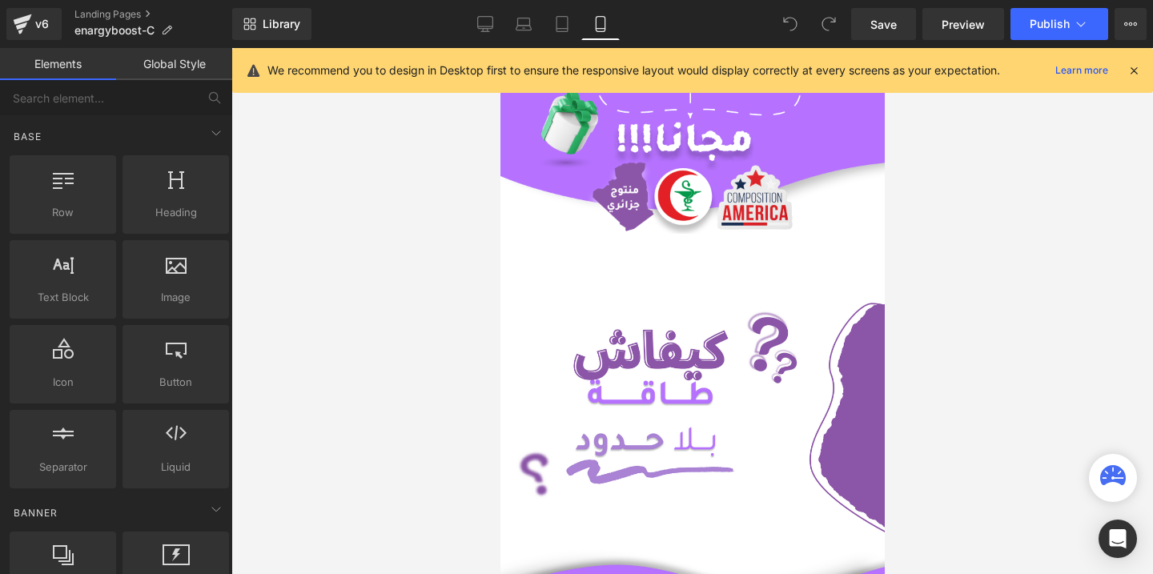
scroll to position [344, 0]
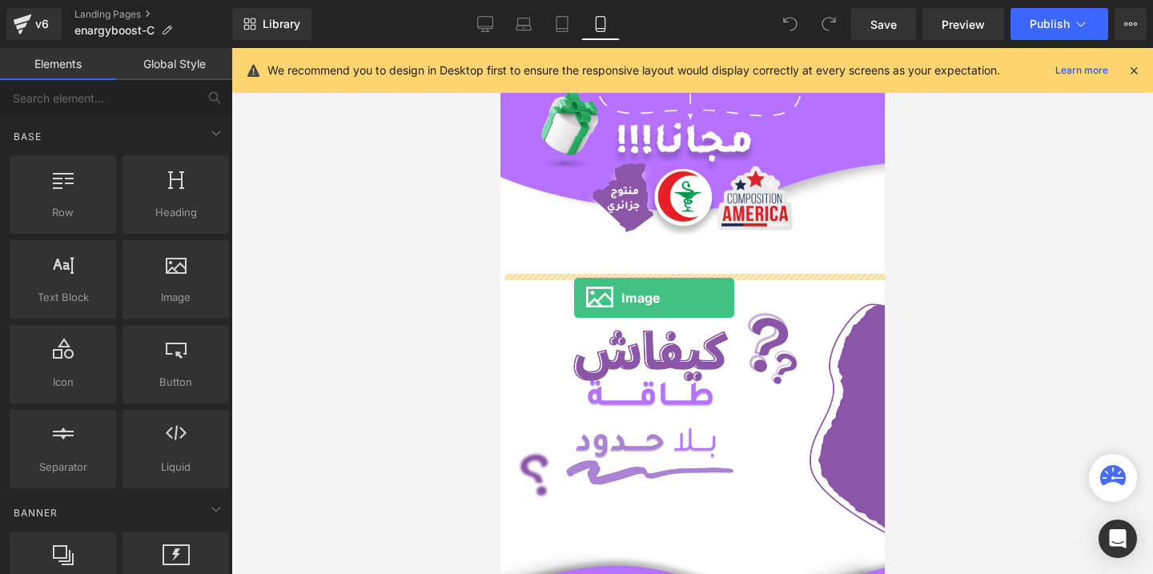
drag, startPoint x: 679, startPoint y: 357, endPoint x: 585, endPoint y: 291, distance: 114.4
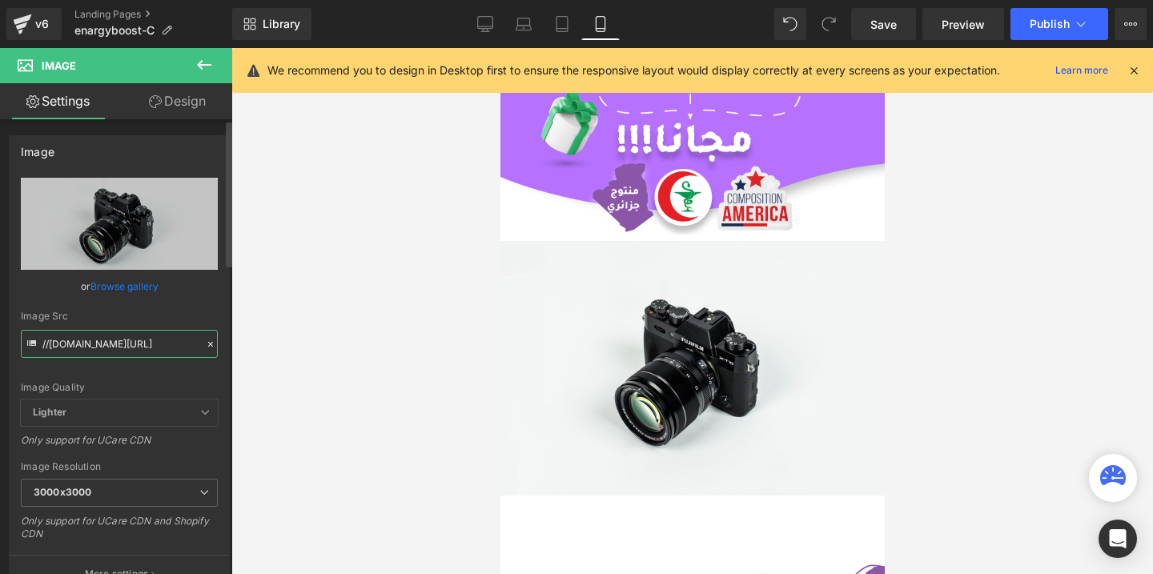
click at [121, 341] on input "//[DOMAIN_NAME][URL]" at bounding box center [119, 344] width 197 height 28
paste input "[URL][DOMAIN_NAME]"
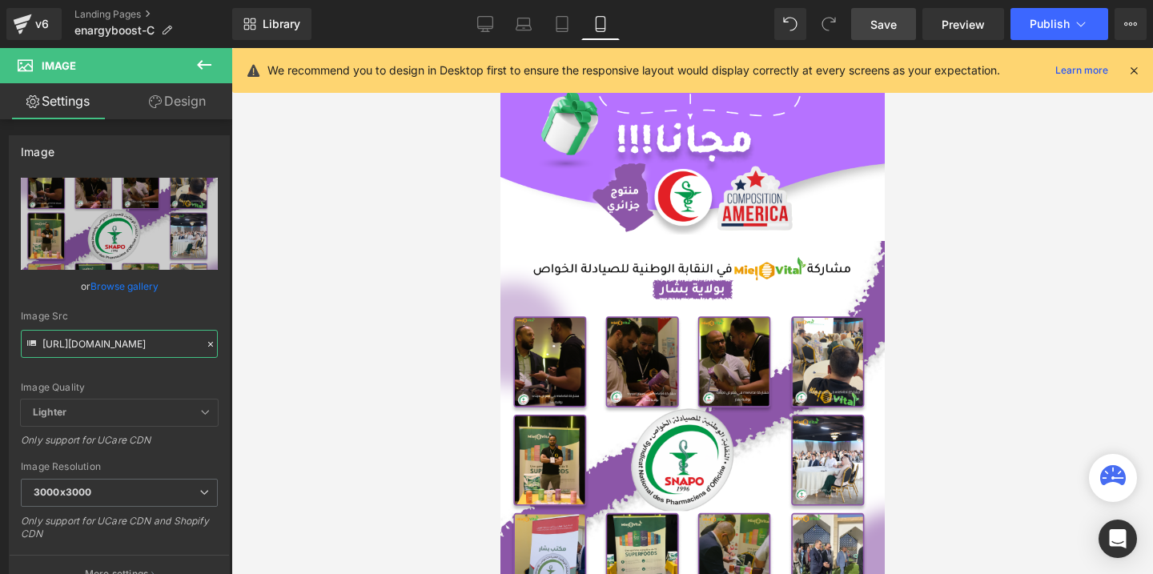
type input "[URL][DOMAIN_NAME]"
click at [889, 14] on link "Save" at bounding box center [883, 24] width 65 height 32
click at [1030, 32] on button "Publish" at bounding box center [1060, 24] width 98 height 32
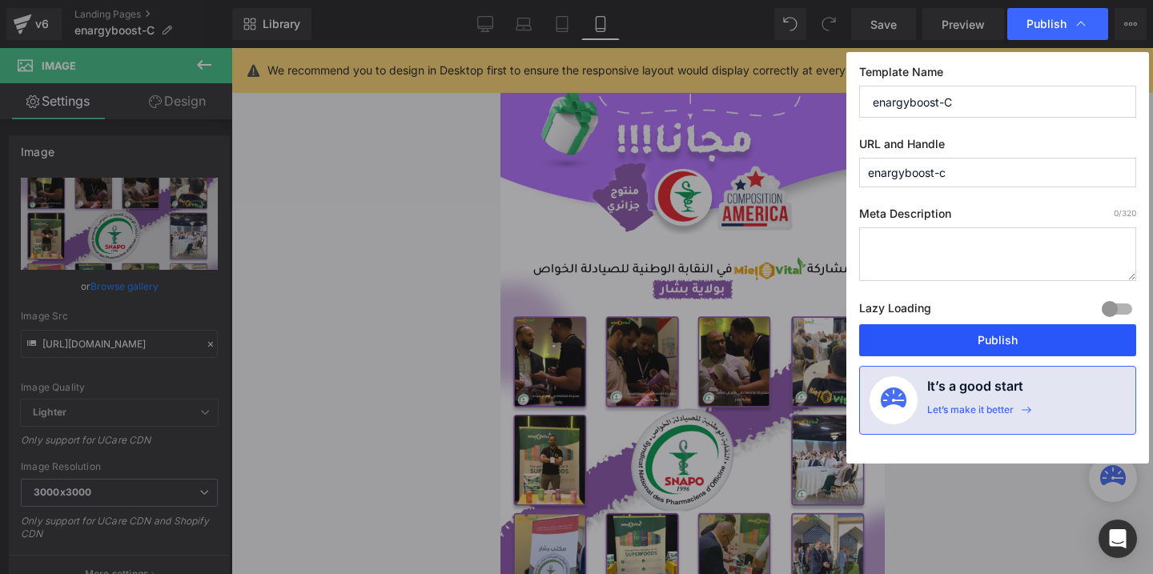
click at [958, 342] on button "Publish" at bounding box center [997, 340] width 277 height 32
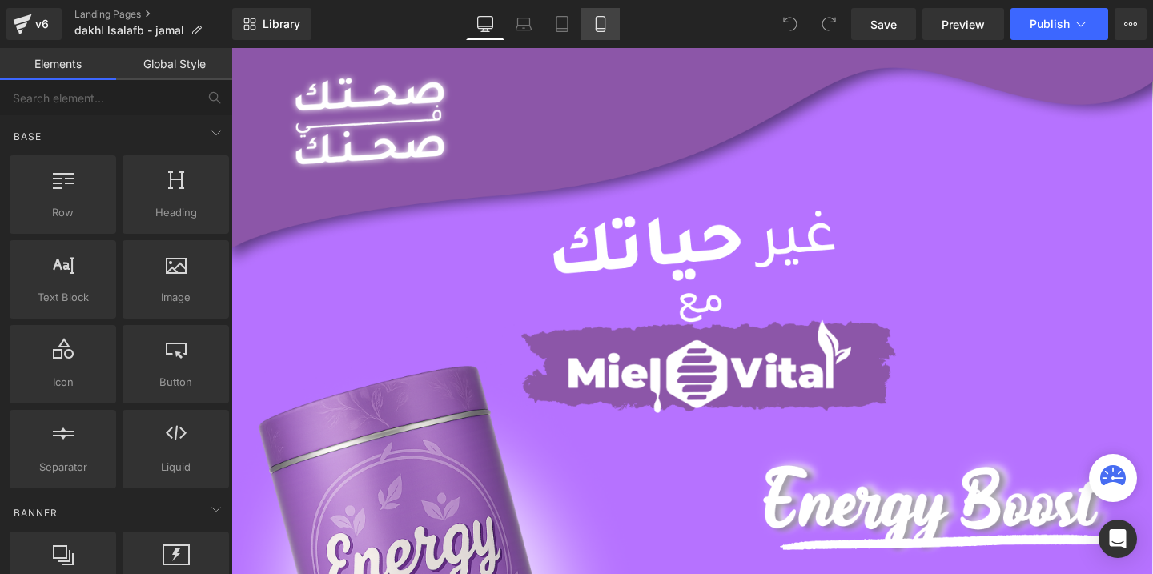
click at [601, 23] on icon at bounding box center [601, 24] width 16 height 16
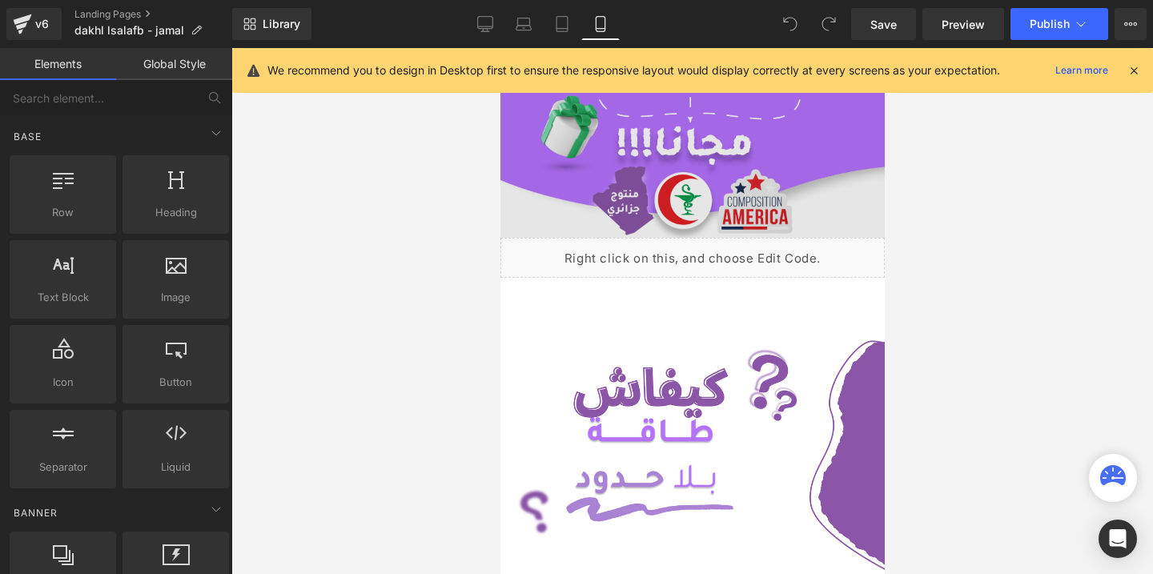
scroll to position [352, 0]
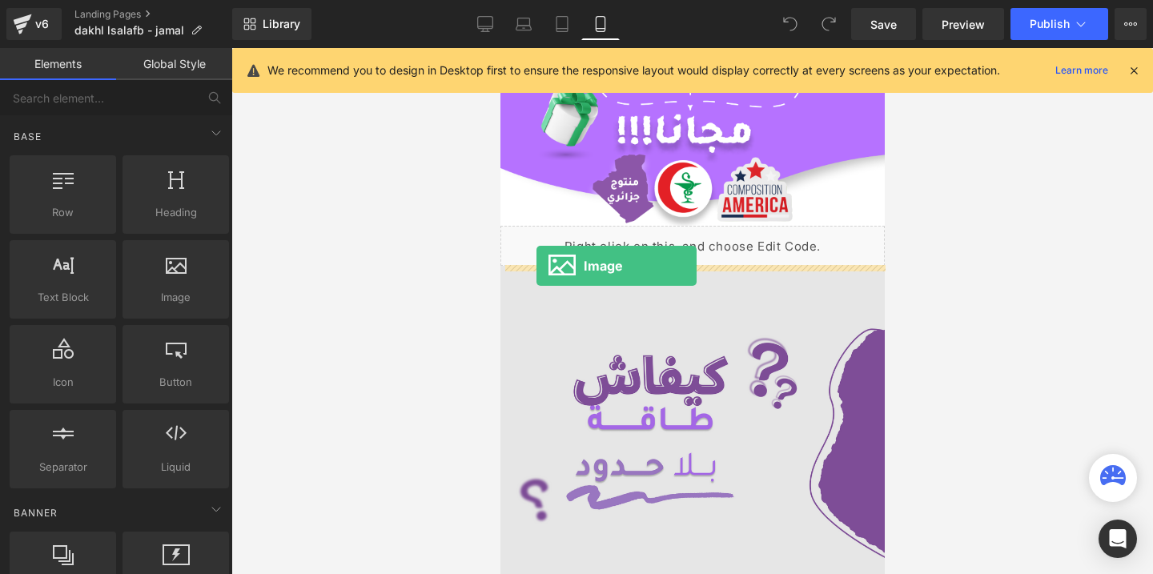
drag, startPoint x: 643, startPoint y: 321, endPoint x: 537, endPoint y: 266, distance: 120.0
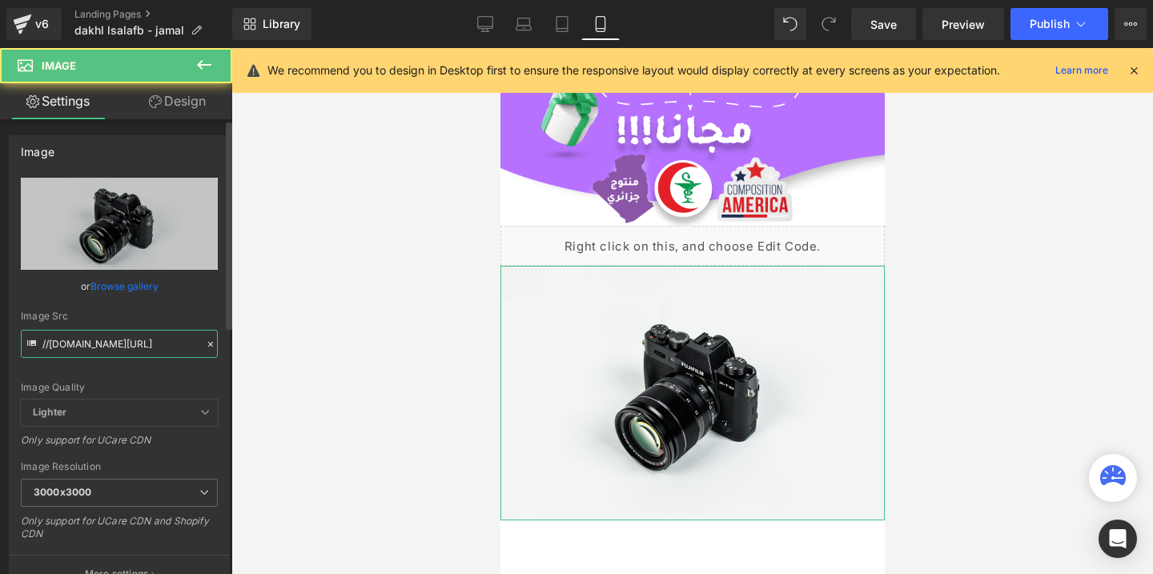
click at [150, 338] on input "//[DOMAIN_NAME][URL]" at bounding box center [119, 344] width 197 height 28
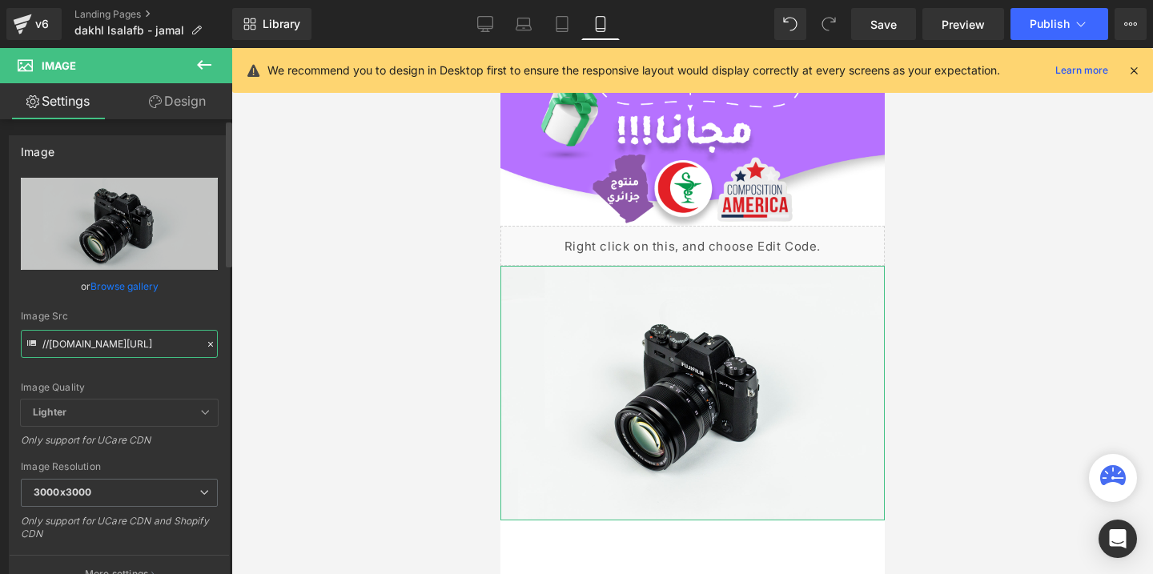
click at [150, 338] on input "//[DOMAIN_NAME][URL]" at bounding box center [119, 344] width 197 height 28
paste input "[URL][DOMAIN_NAME]"
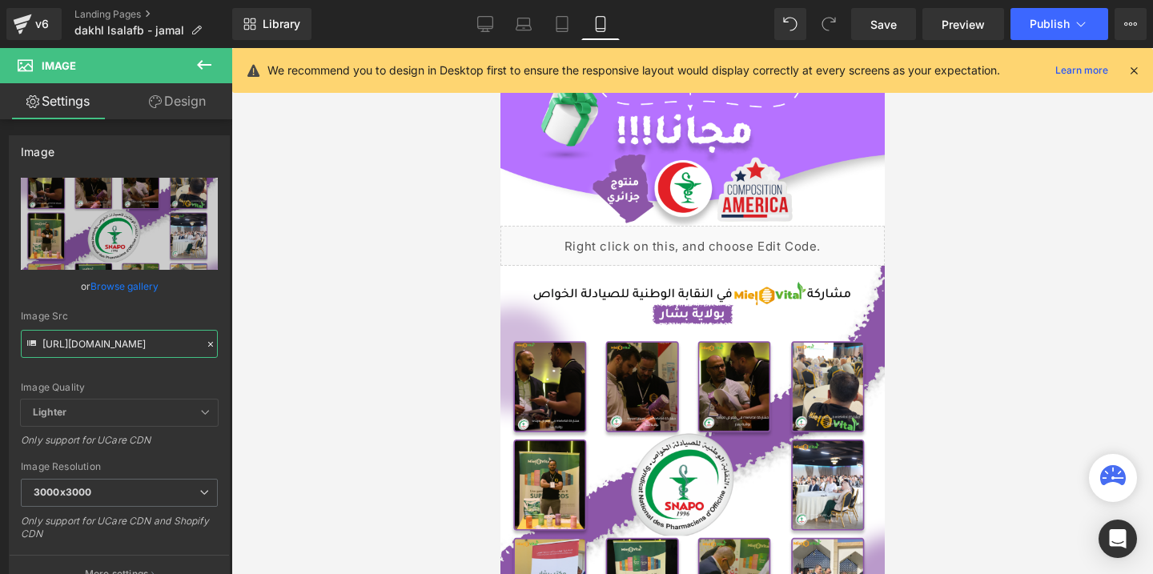
type input "[URL][DOMAIN_NAME]"
click at [1050, 11] on button "Publish" at bounding box center [1060, 24] width 98 height 32
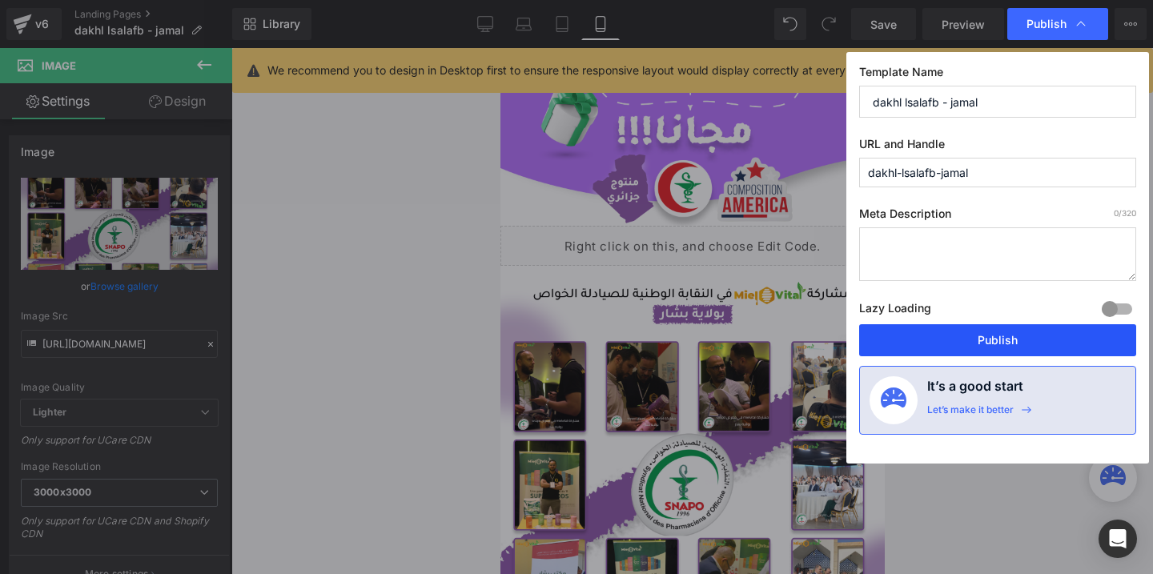
click at [943, 334] on button "Publish" at bounding box center [997, 340] width 277 height 32
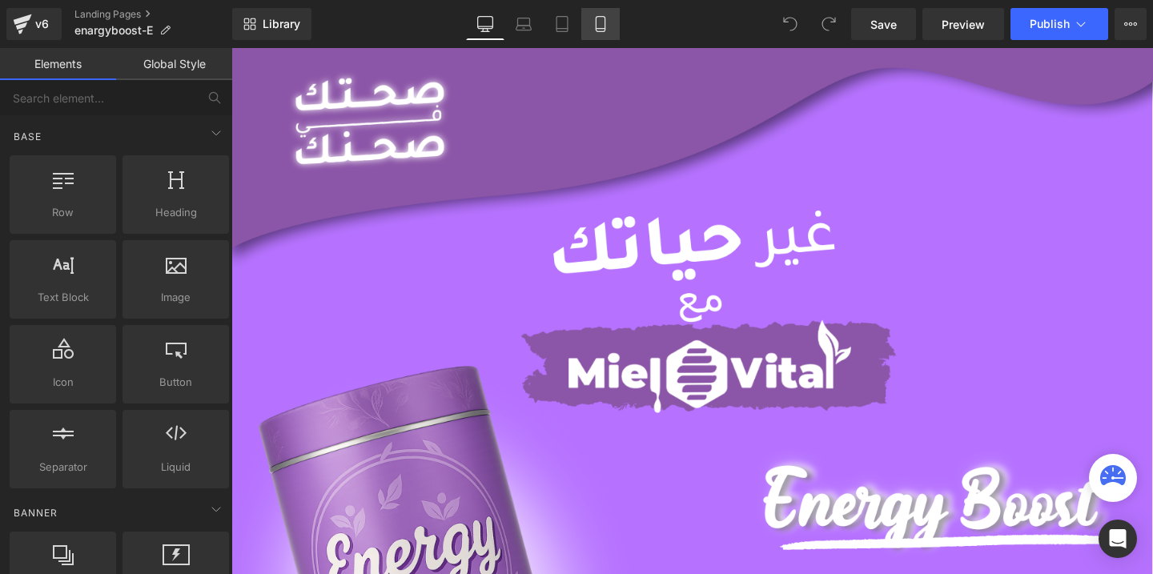
click at [603, 27] on icon at bounding box center [601, 24] width 16 height 16
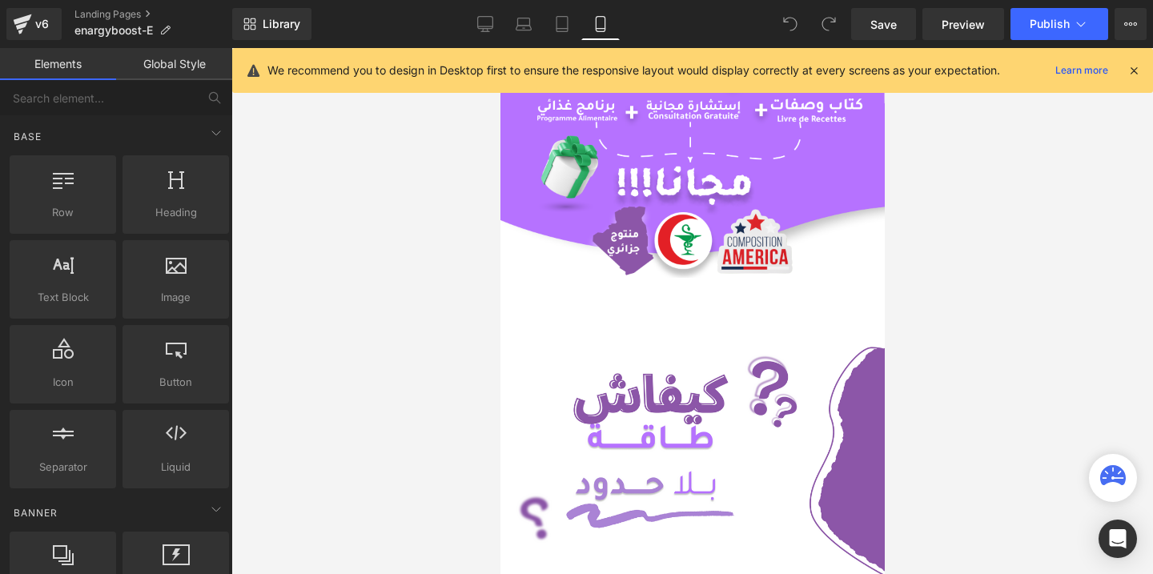
scroll to position [303, 0]
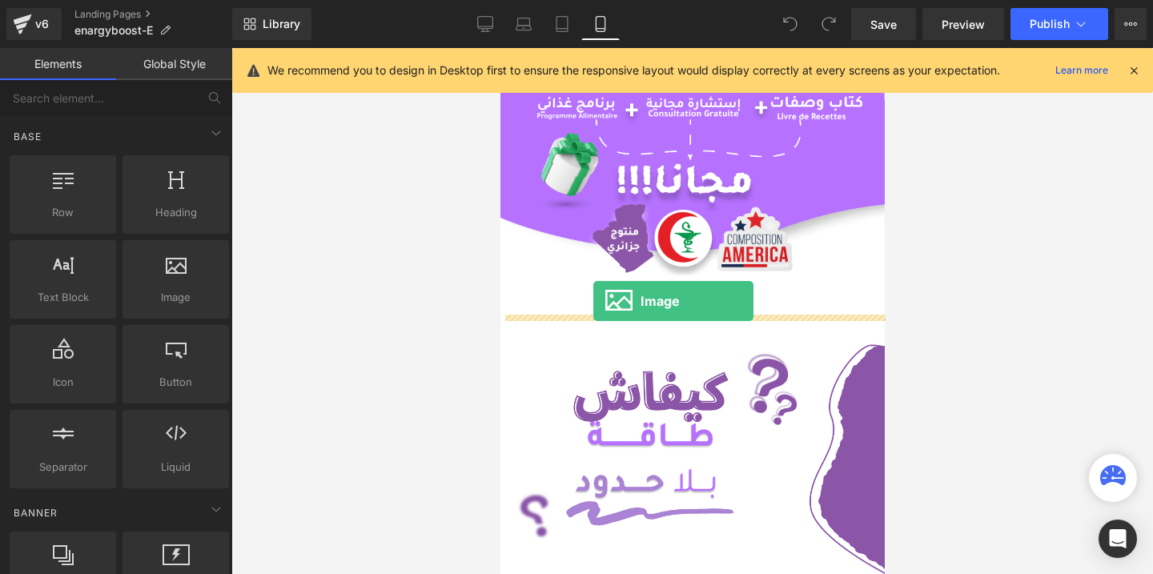
drag, startPoint x: 677, startPoint y: 319, endPoint x: 592, endPoint y: 302, distance: 87.3
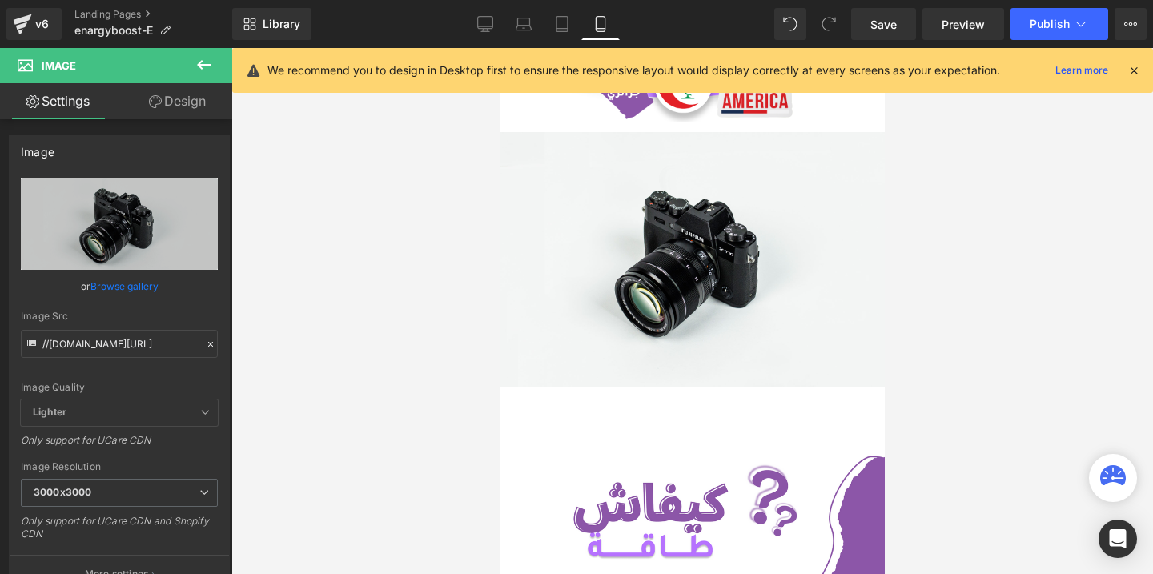
scroll to position [477, 0]
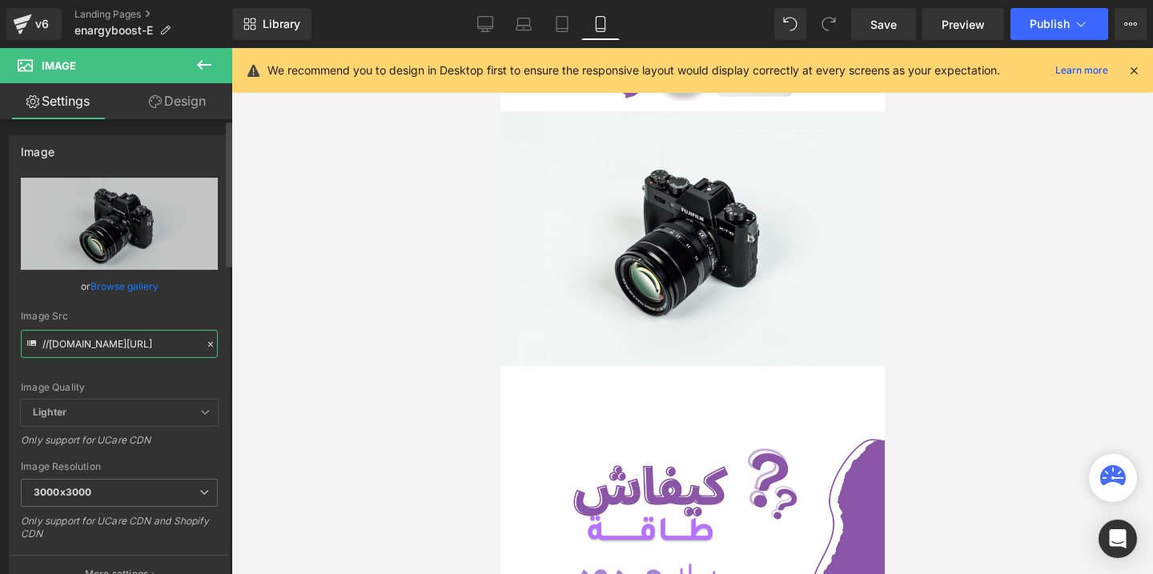
click at [119, 352] on input "//[DOMAIN_NAME][URL]" at bounding box center [119, 344] width 197 height 28
paste input "[URL][DOMAIN_NAME]"
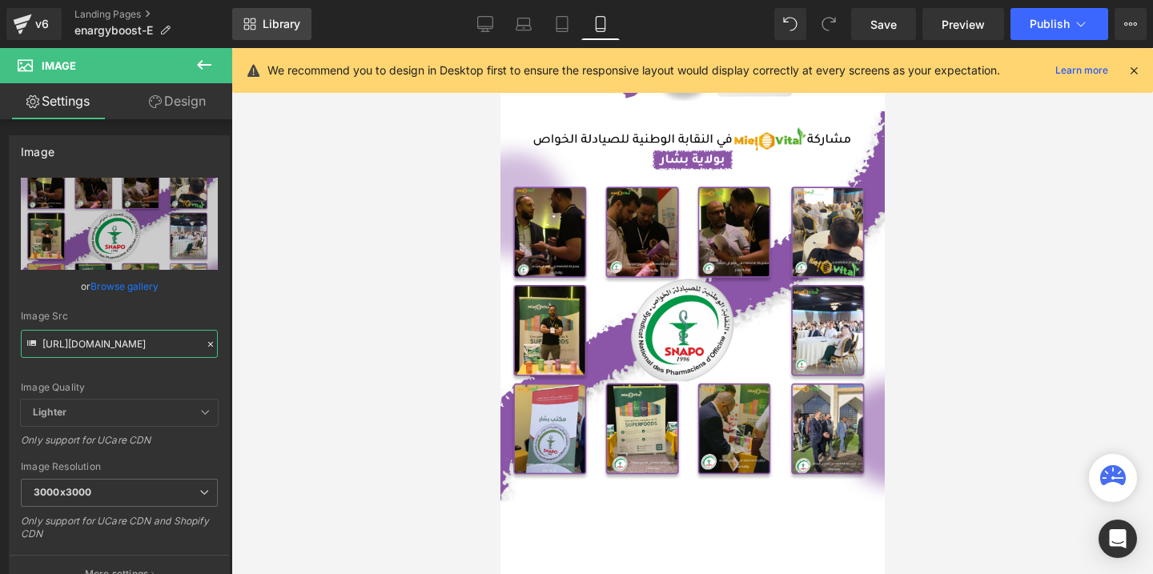
type input "[URL][DOMAIN_NAME]"
click at [1058, 29] on span "Publish" at bounding box center [1050, 24] width 40 height 13
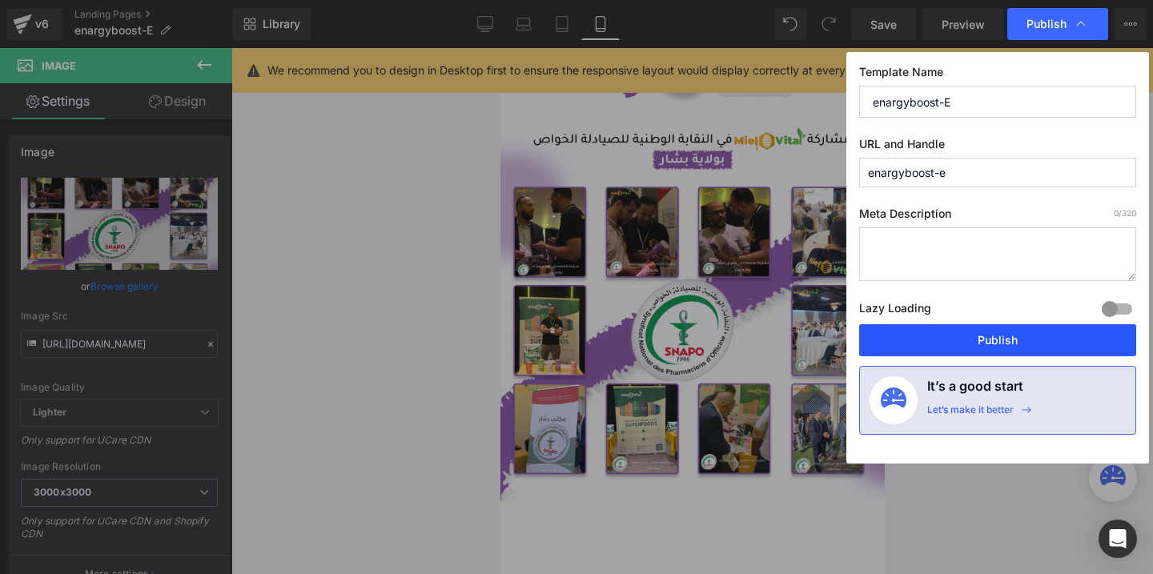
click at [925, 340] on button "Publish" at bounding box center [997, 340] width 277 height 32
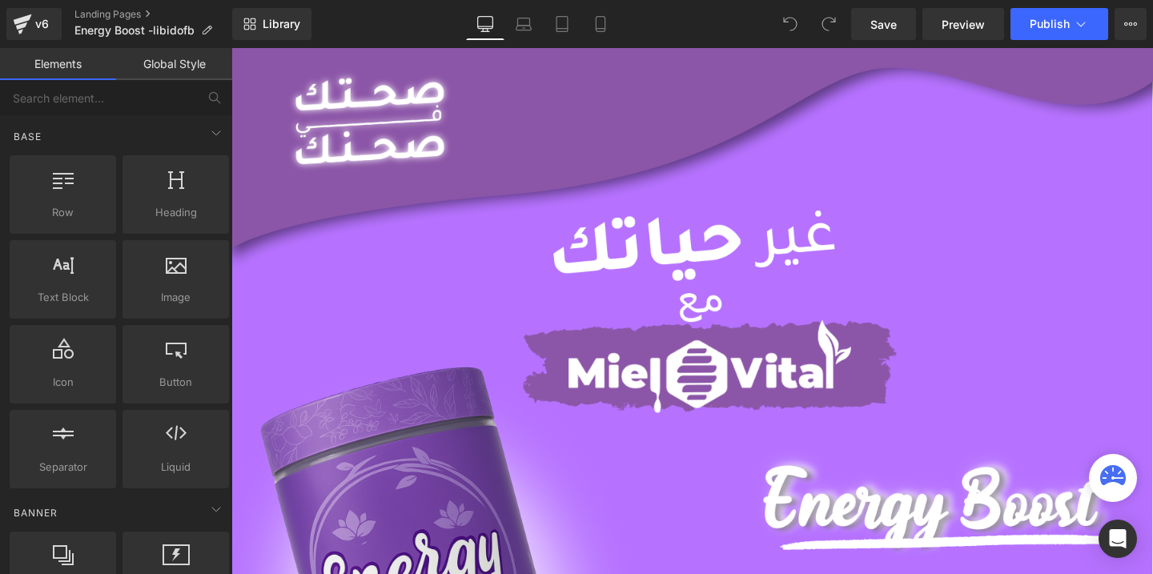
click at [601, 26] on icon at bounding box center [601, 24] width 16 height 16
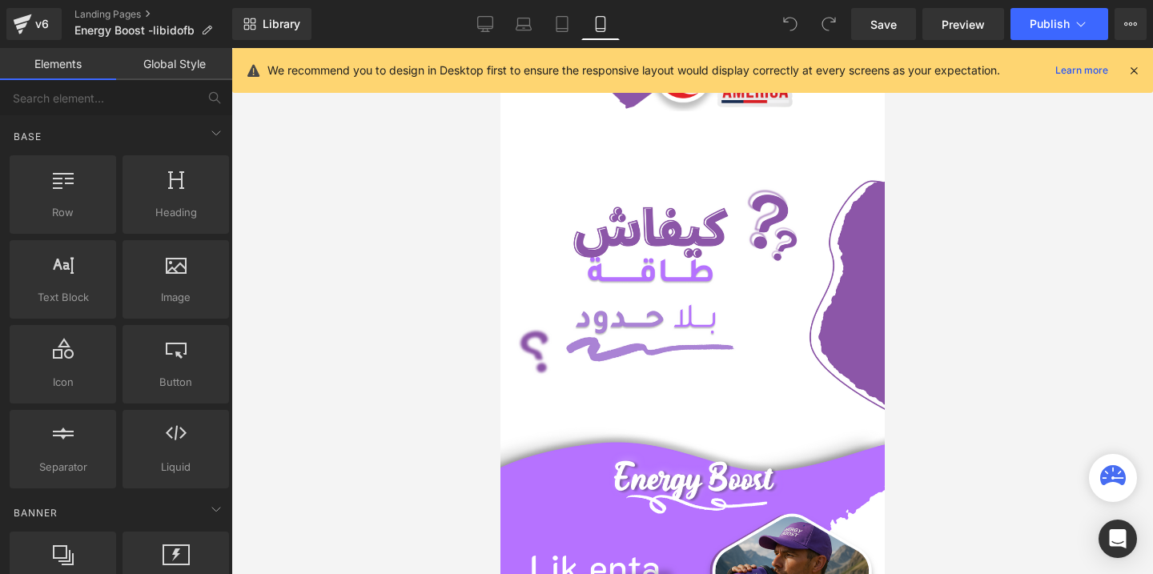
scroll to position [472, 0]
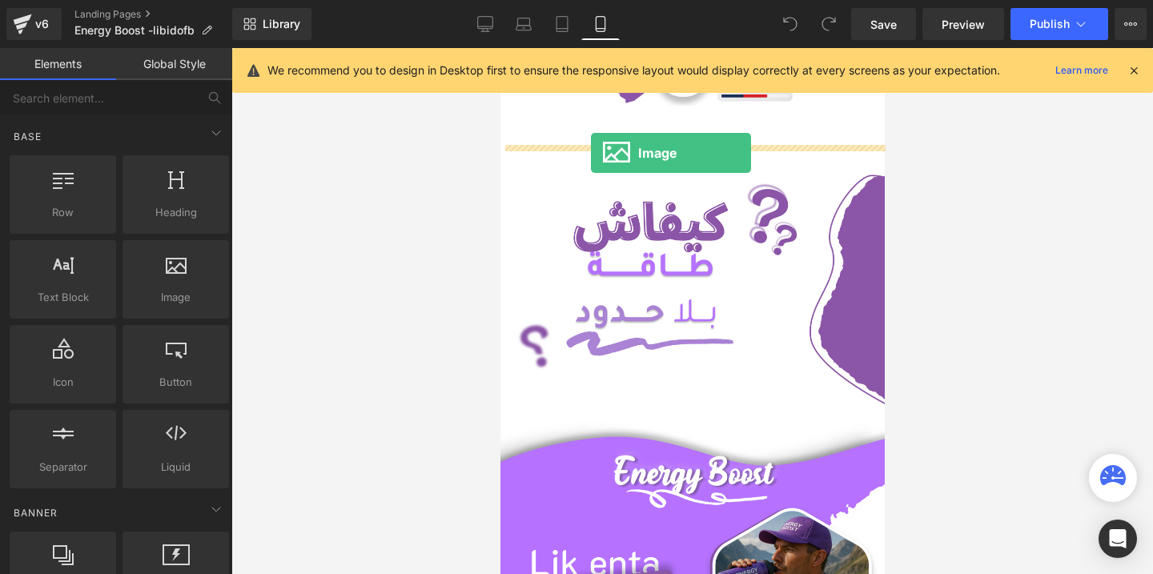
drag, startPoint x: 664, startPoint y: 339, endPoint x: 590, endPoint y: 153, distance: 199.9
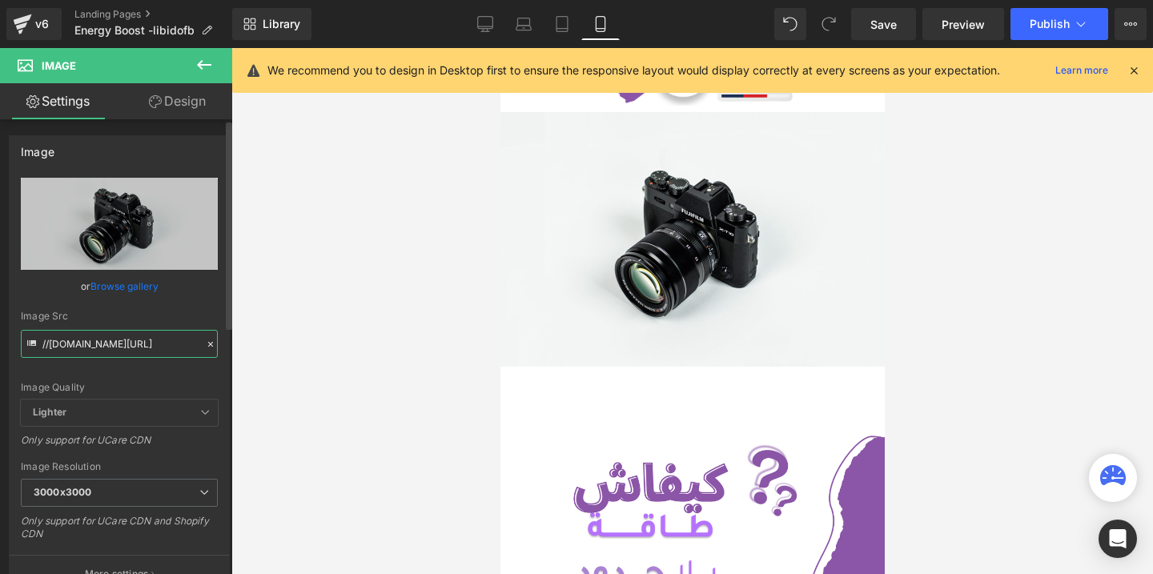
click at [103, 356] on input "//[DOMAIN_NAME][URL]" at bounding box center [119, 344] width 197 height 28
paste input "[URL][DOMAIN_NAME]"
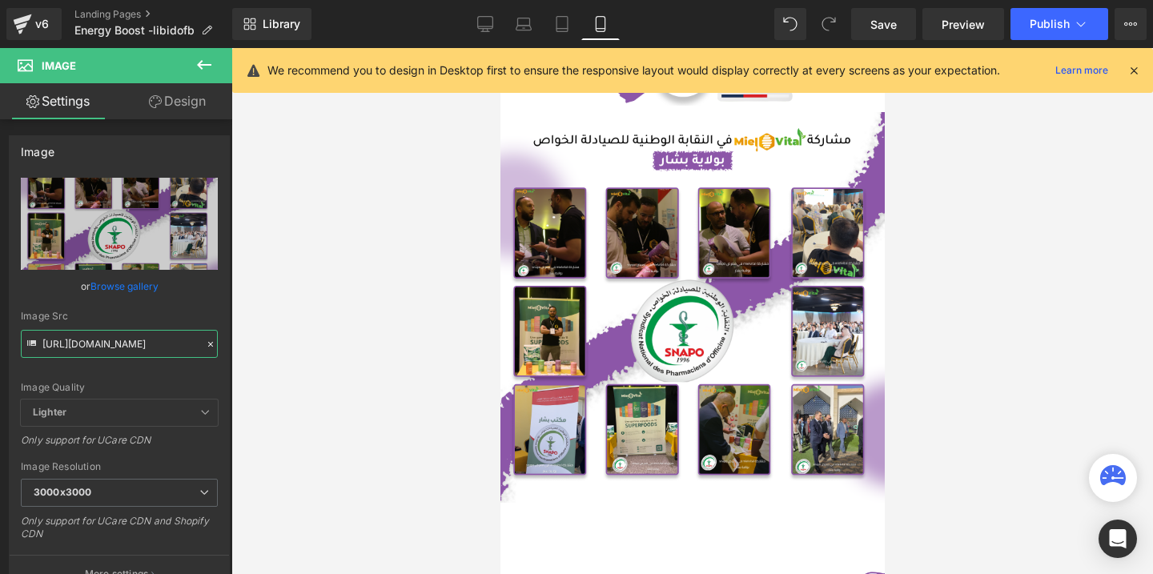
type input "[URL][DOMAIN_NAME]"
click at [1041, 30] on button "Publish" at bounding box center [1060, 24] width 98 height 32
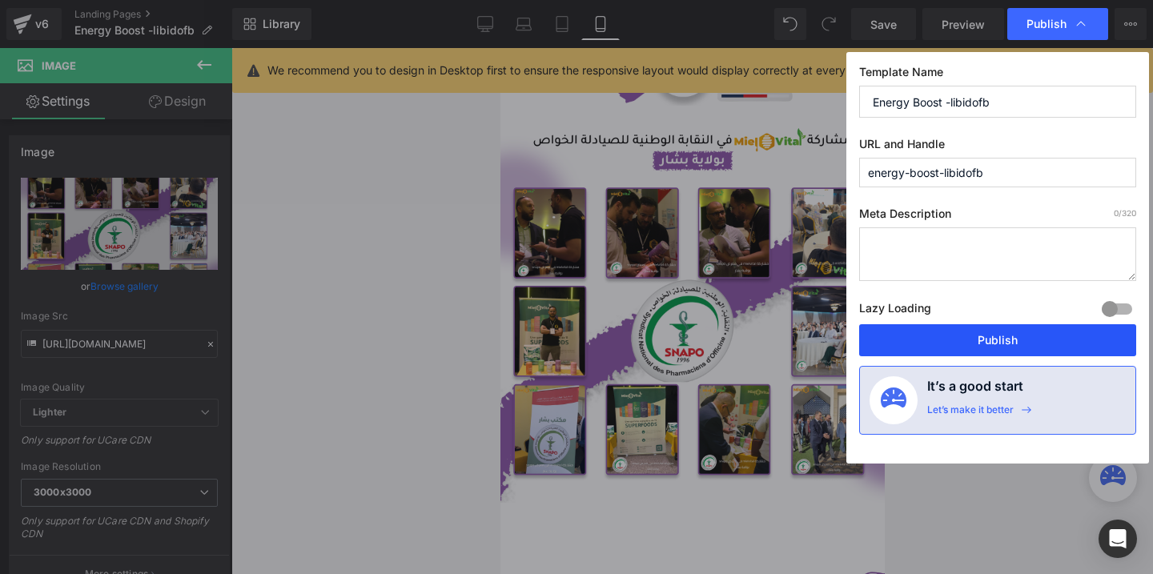
click at [955, 332] on button "Publish" at bounding box center [997, 340] width 277 height 32
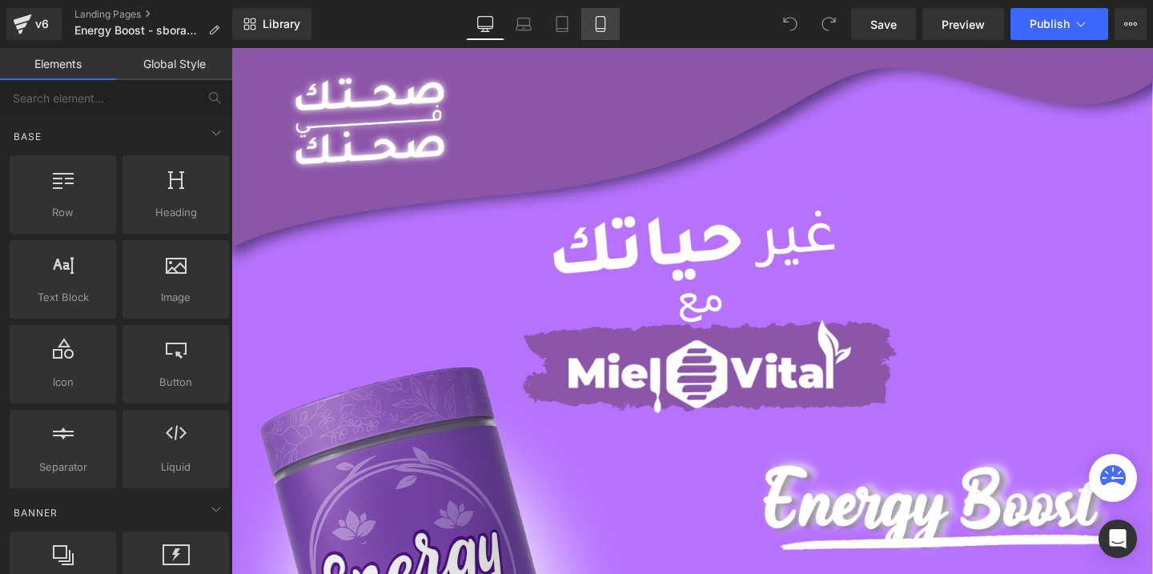
click at [599, 26] on icon at bounding box center [601, 24] width 16 height 16
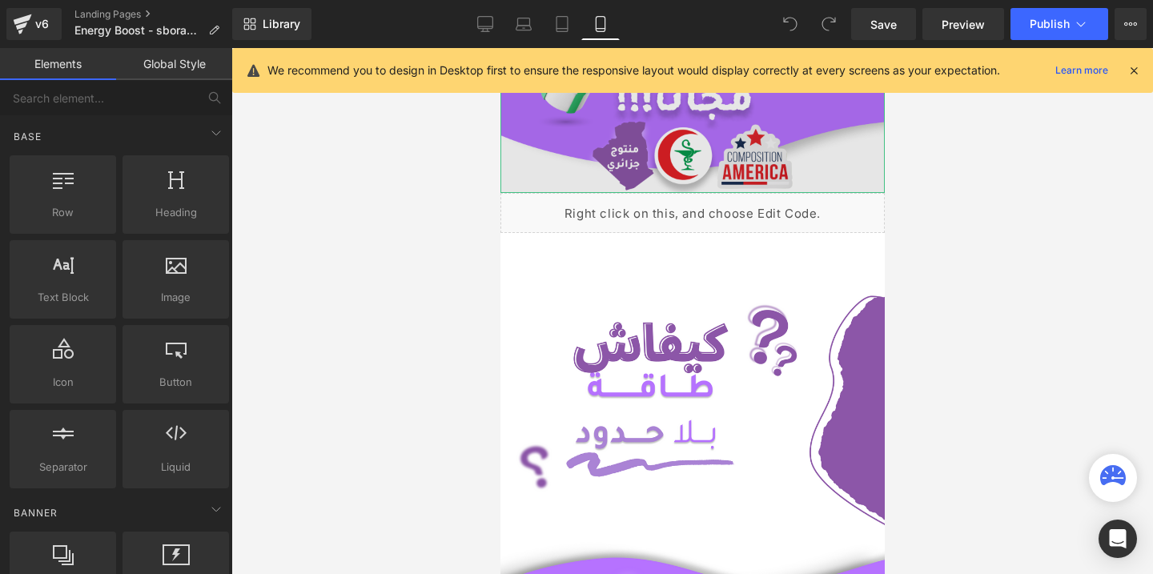
scroll to position [388, 0]
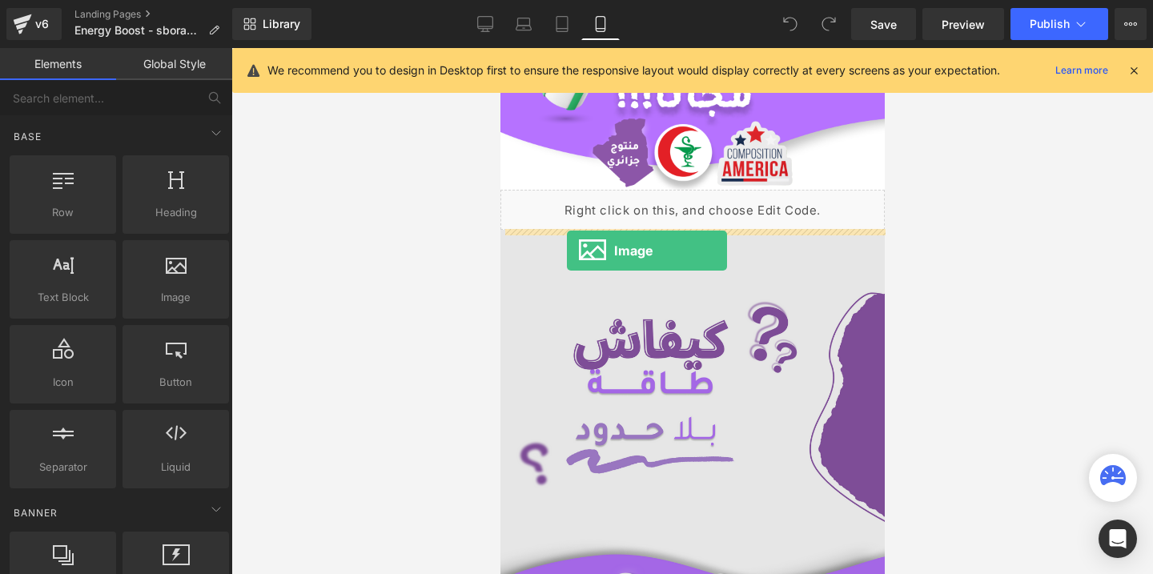
drag, startPoint x: 672, startPoint y: 335, endPoint x: 569, endPoint y: 243, distance: 137.3
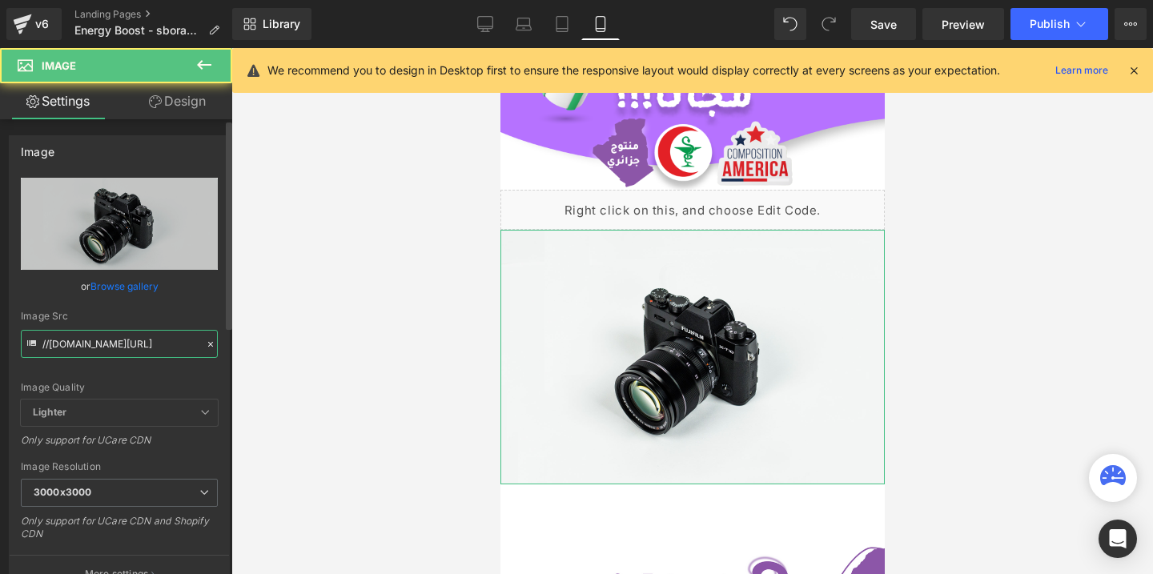
click at [123, 346] on input "//[DOMAIN_NAME][URL]" at bounding box center [119, 344] width 197 height 28
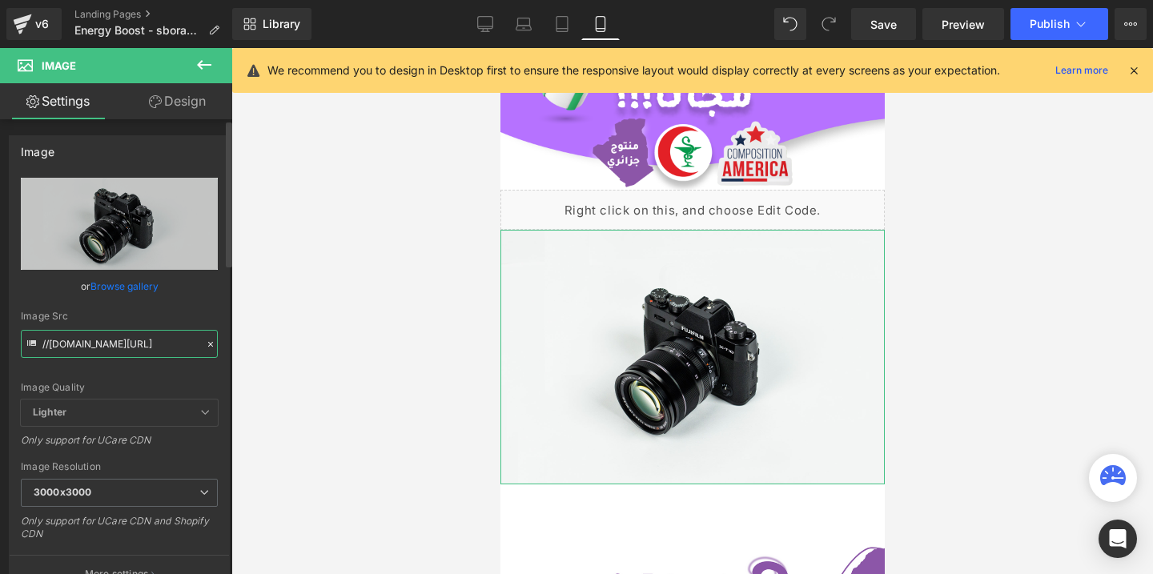
click at [123, 346] on input "//[DOMAIN_NAME][URL]" at bounding box center [119, 344] width 197 height 28
paste input "[URL][DOMAIN_NAME]"
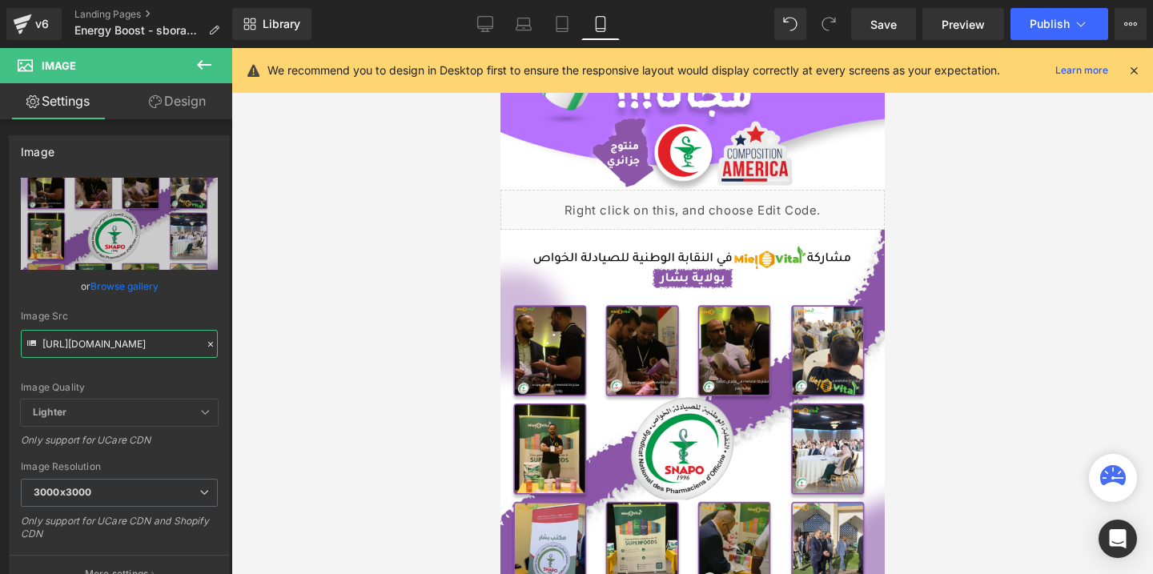
type input "[URL][DOMAIN_NAME]"
click at [1030, 25] on span "Publish" at bounding box center [1050, 24] width 40 height 13
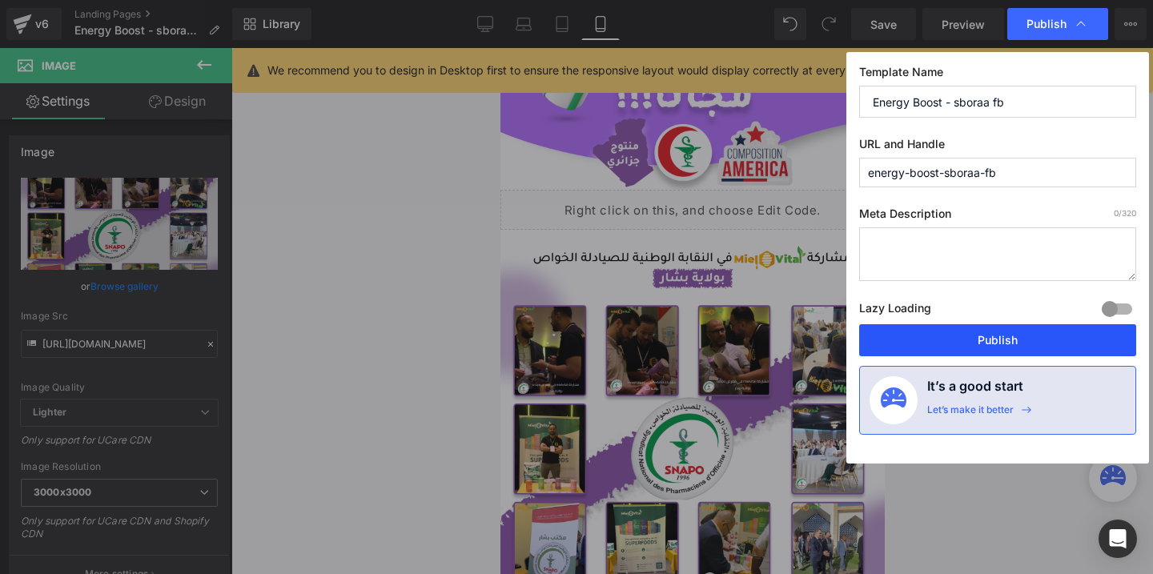
click at [942, 338] on button "Publish" at bounding box center [997, 340] width 277 height 32
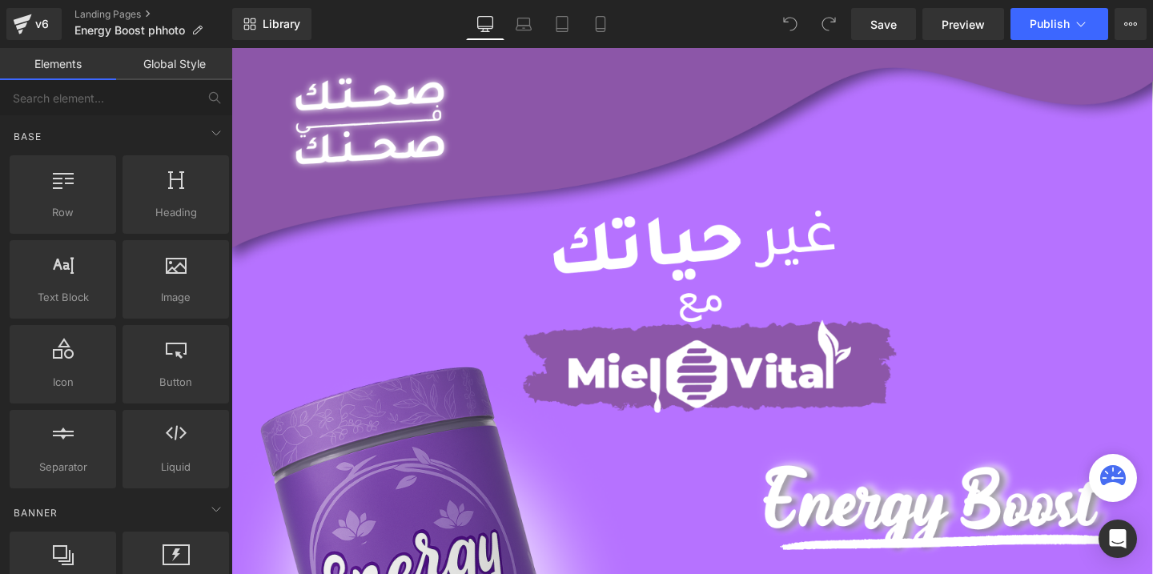
click at [603, 22] on icon at bounding box center [601, 24] width 16 height 16
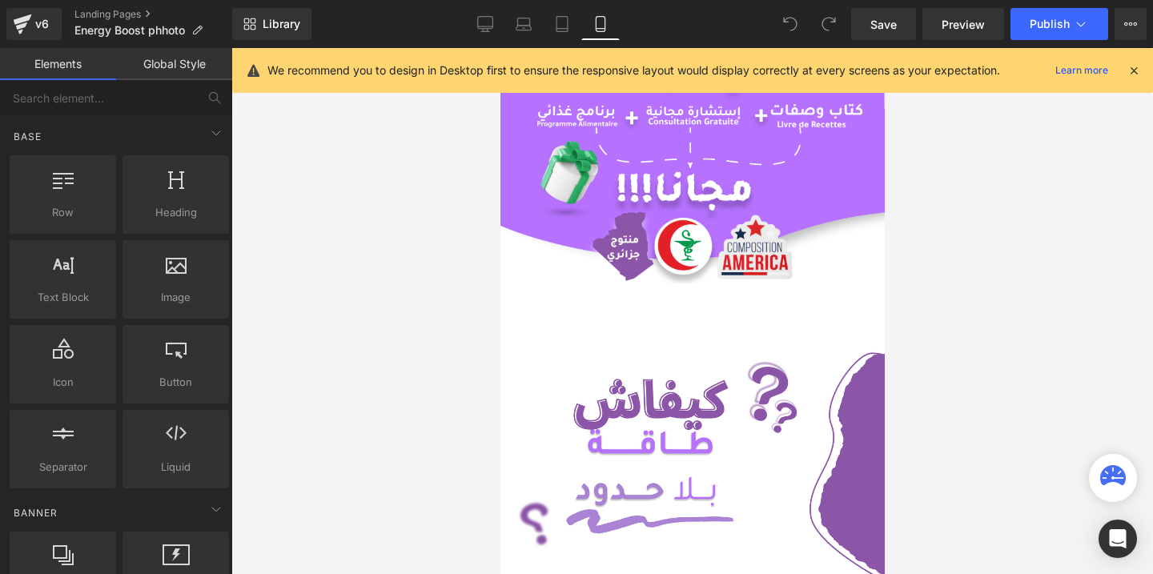
scroll to position [321, 0]
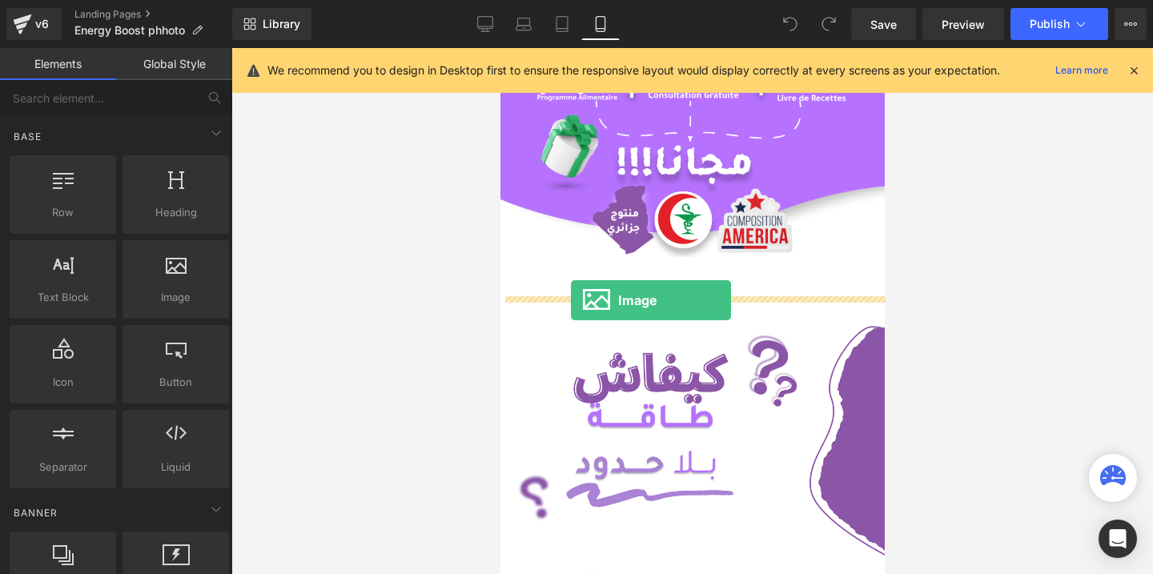
drag, startPoint x: 651, startPoint y: 320, endPoint x: 570, endPoint y: 300, distance: 83.1
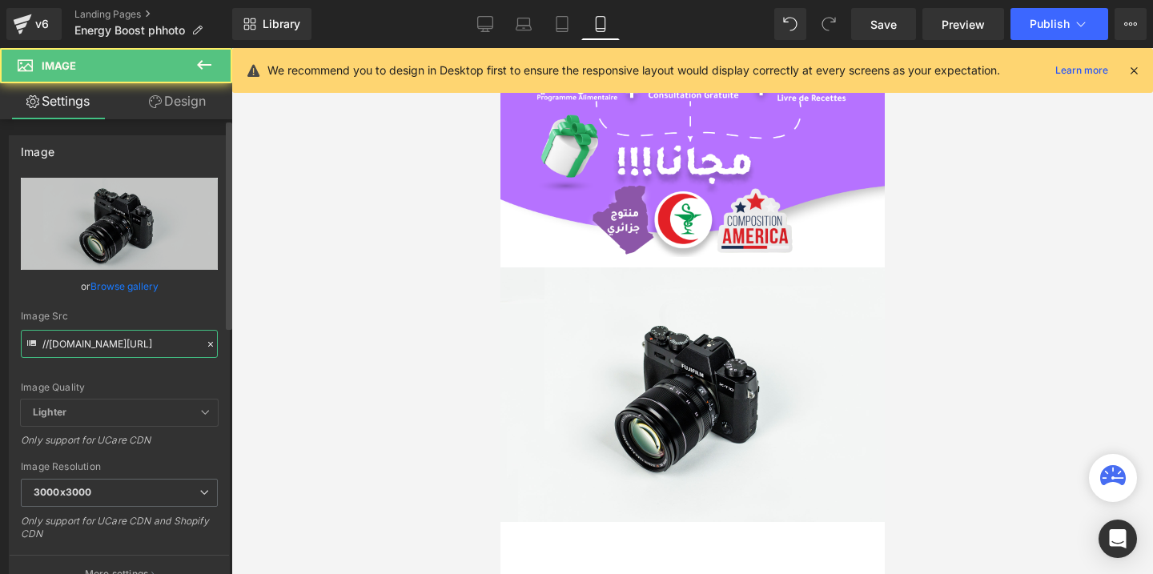
click at [136, 348] on input "//[DOMAIN_NAME][URL]" at bounding box center [119, 344] width 197 height 28
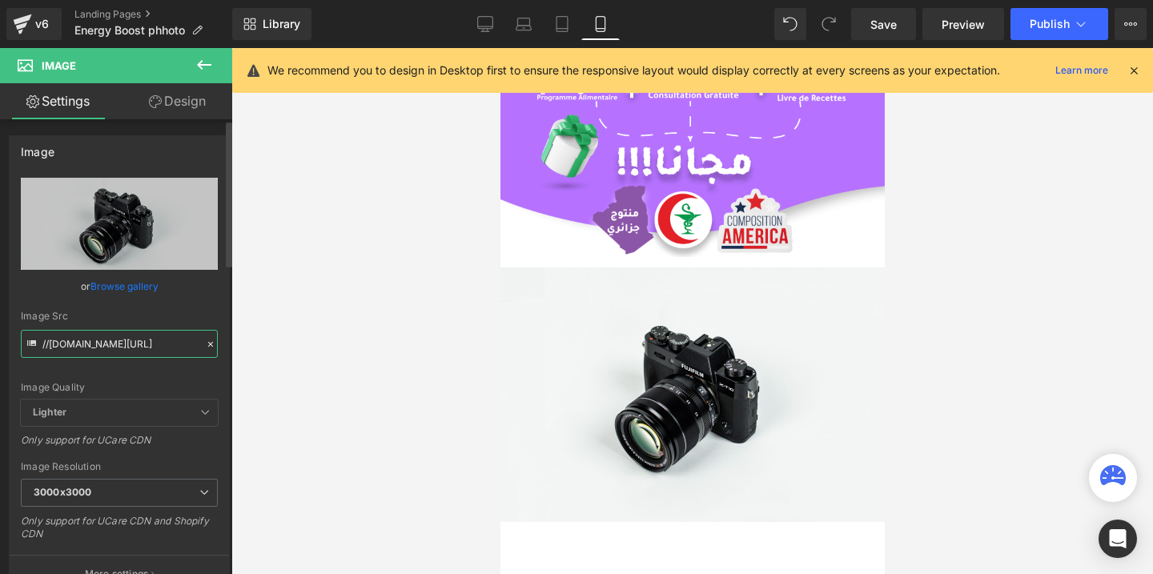
click at [136, 348] on input "//[DOMAIN_NAME][URL]" at bounding box center [119, 344] width 197 height 28
paste input "[URL][DOMAIN_NAME]"
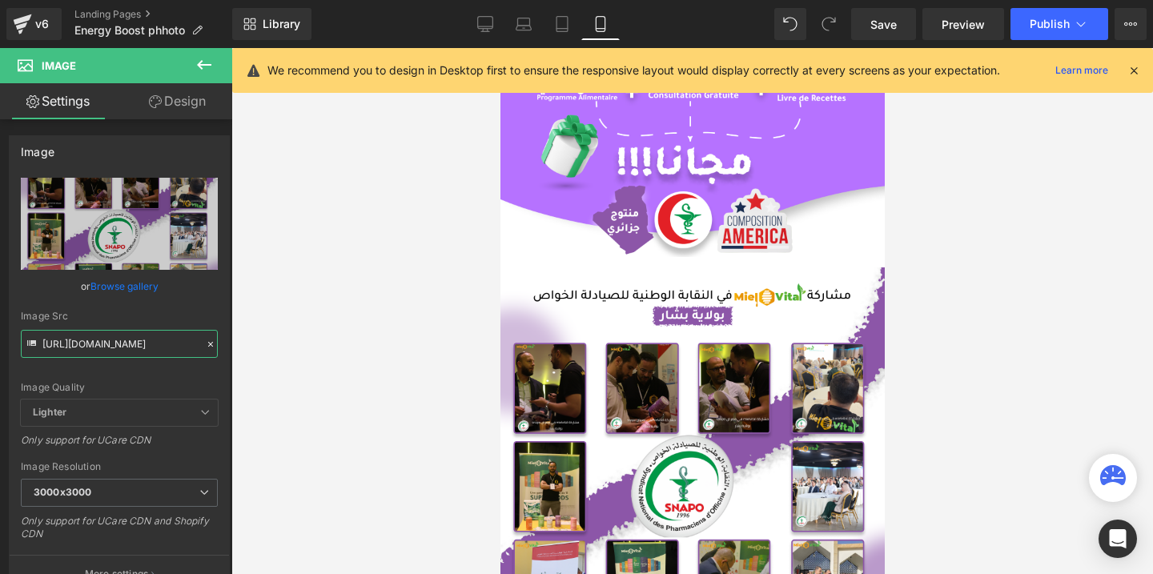
type input "[URL][DOMAIN_NAME]"
click at [1031, 26] on span "Publish" at bounding box center [1050, 24] width 40 height 13
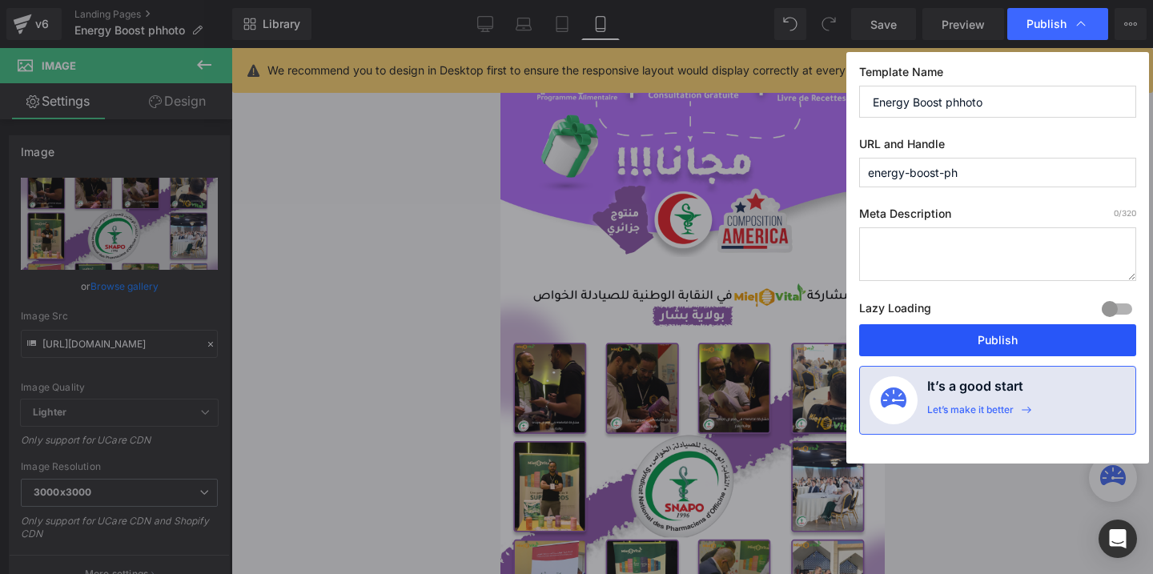
click at [931, 340] on button "Publish" at bounding box center [997, 340] width 277 height 32
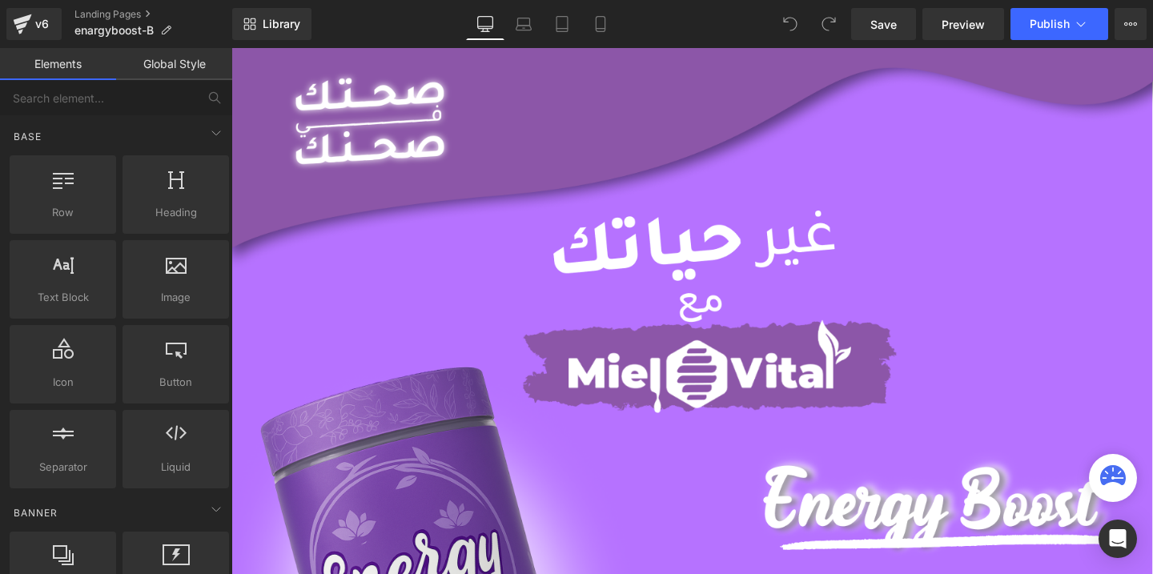
click at [603, 26] on icon at bounding box center [601, 24] width 16 height 16
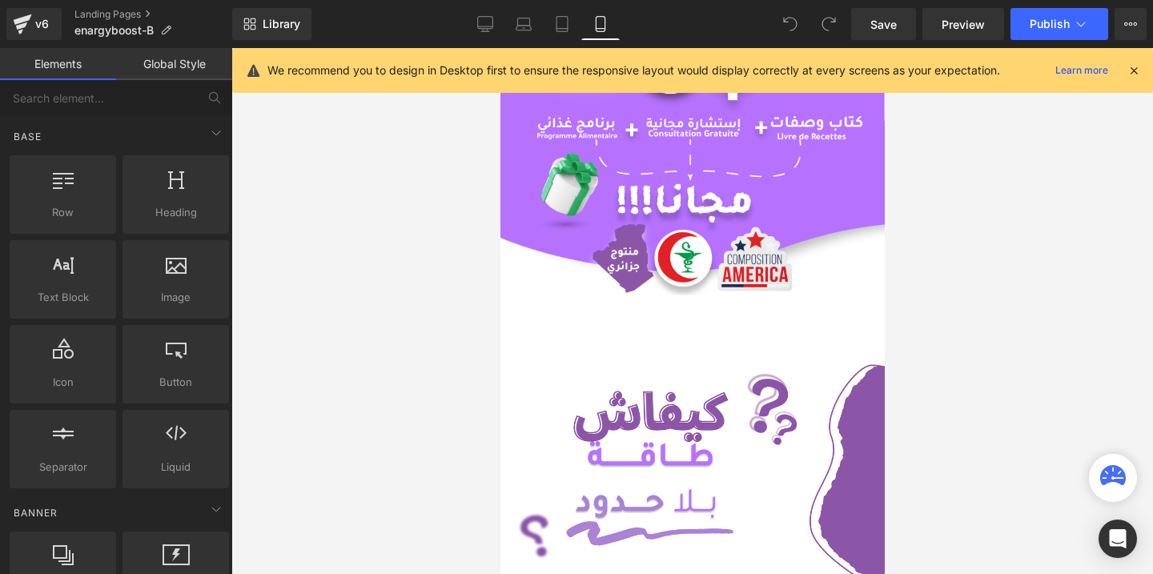
scroll to position [313, 0]
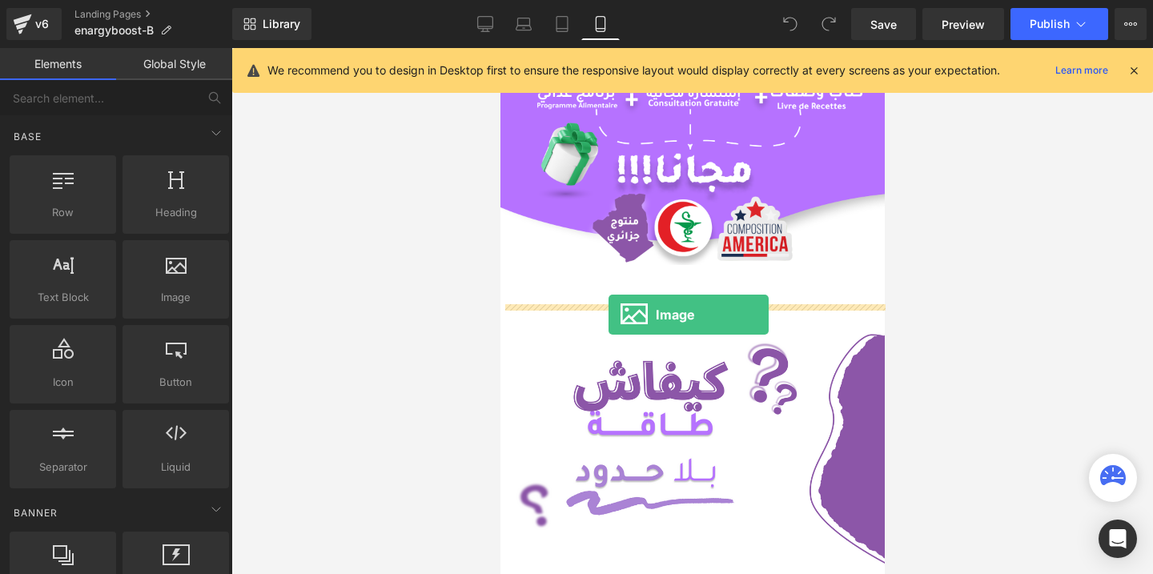
drag, startPoint x: 647, startPoint y: 332, endPoint x: 609, endPoint y: 315, distance: 42.3
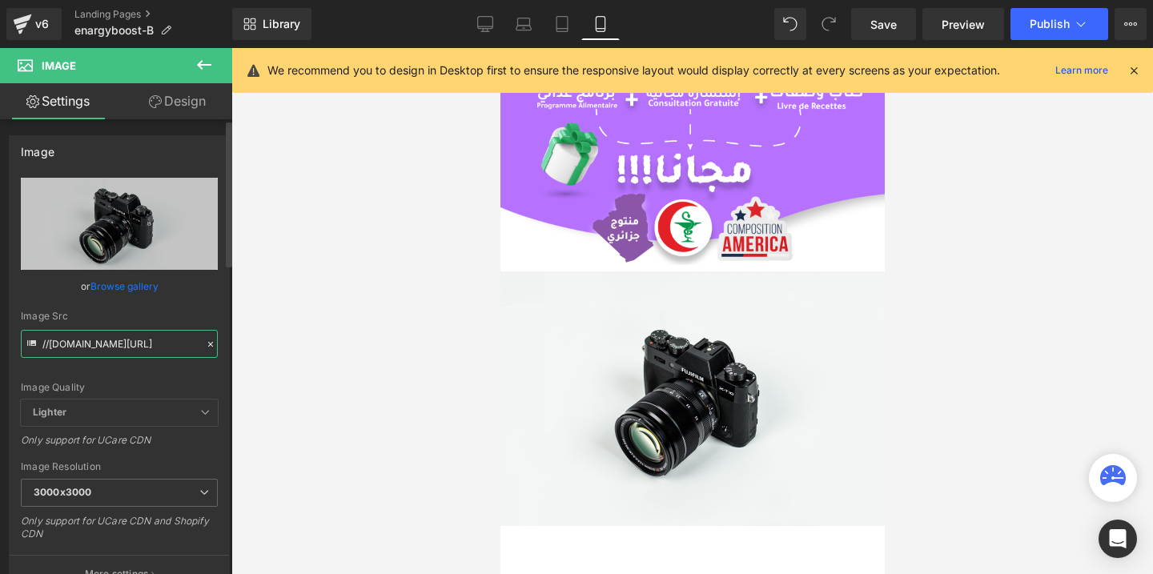
click at [112, 346] on input "//[DOMAIN_NAME][URL]" at bounding box center [119, 344] width 197 height 28
paste input "[URL][DOMAIN_NAME]"
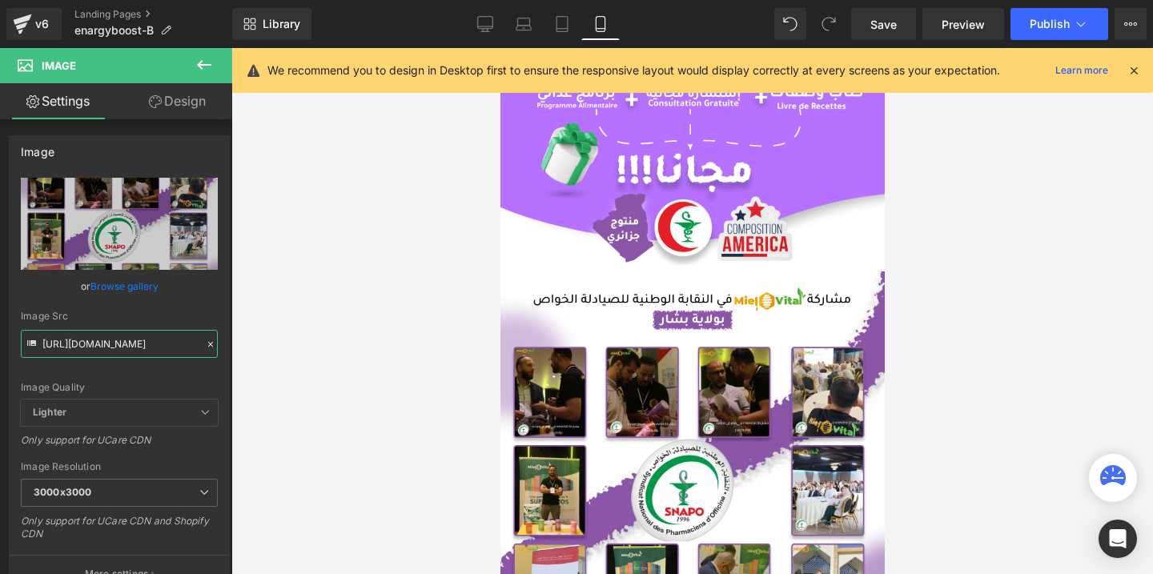
type input "[URL][DOMAIN_NAME]"
click at [1023, 25] on button "Publish" at bounding box center [1060, 24] width 98 height 32
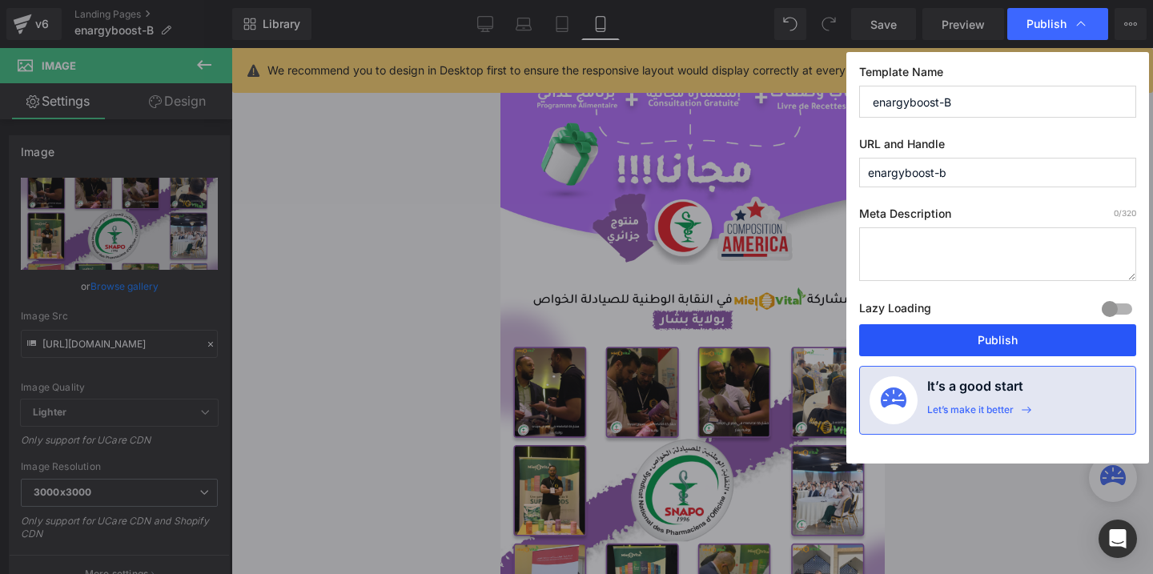
click at [968, 337] on button "Publish" at bounding box center [997, 340] width 277 height 32
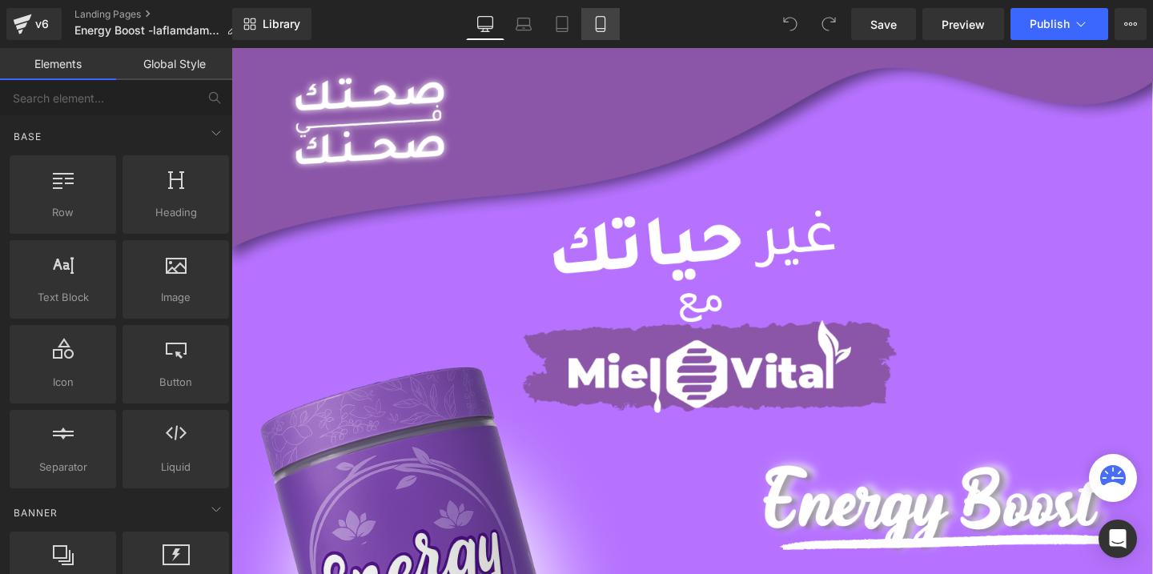
click at [594, 32] on link "Mobile" at bounding box center [600, 24] width 38 height 32
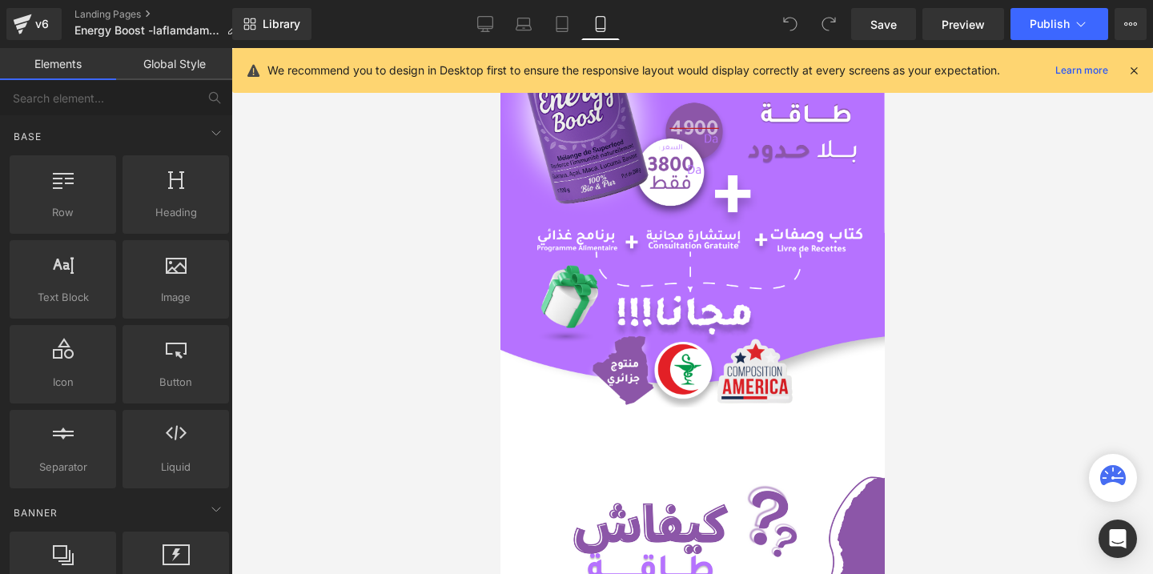
scroll to position [174, 0]
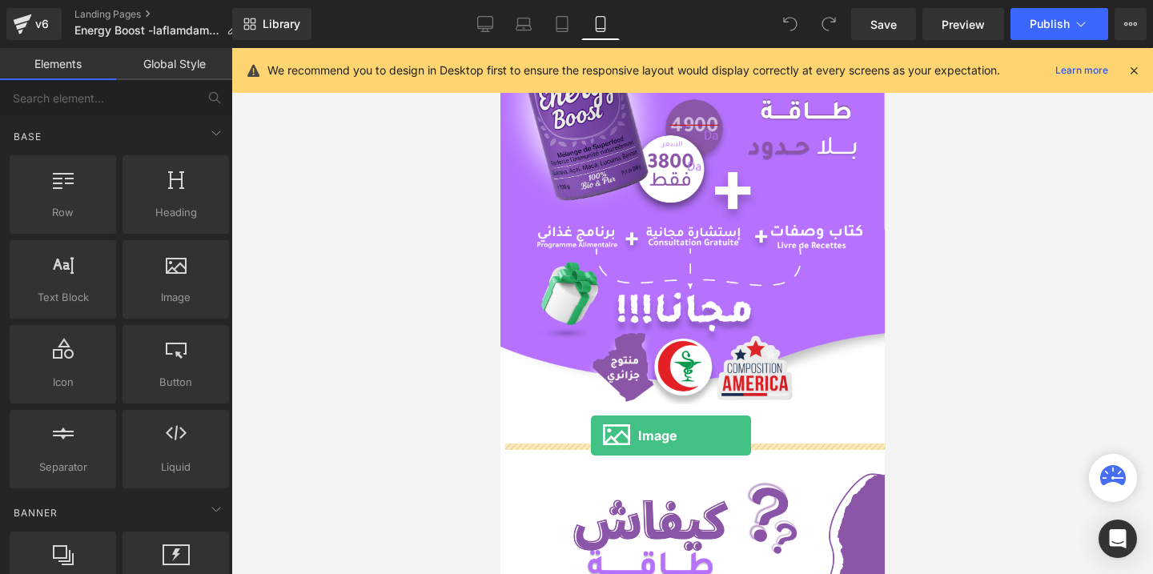
drag, startPoint x: 667, startPoint y: 326, endPoint x: 590, endPoint y: 436, distance: 134.0
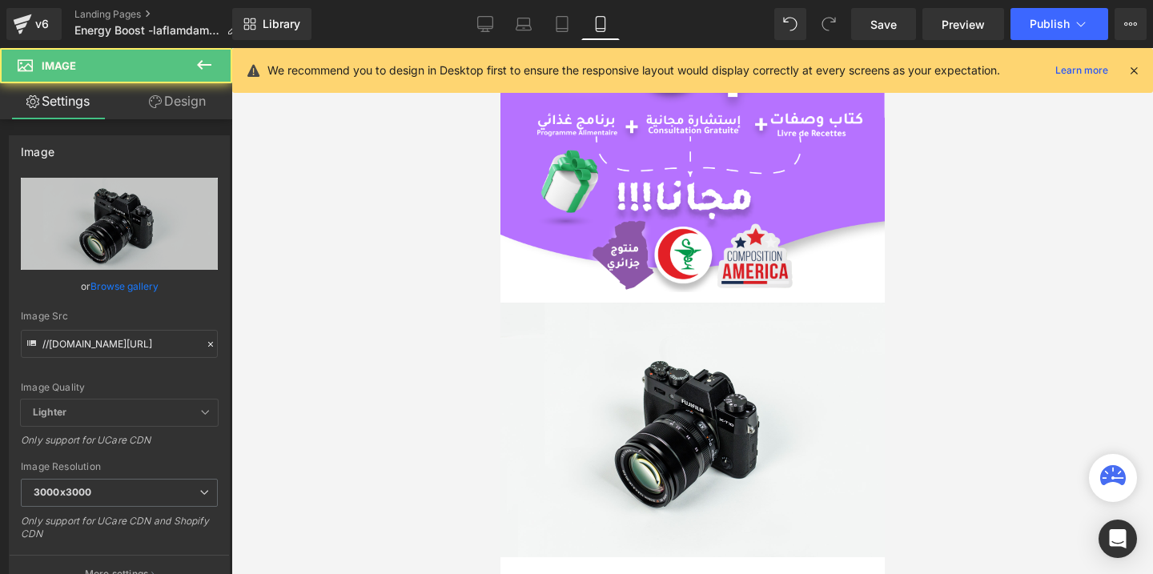
scroll to position [285, 0]
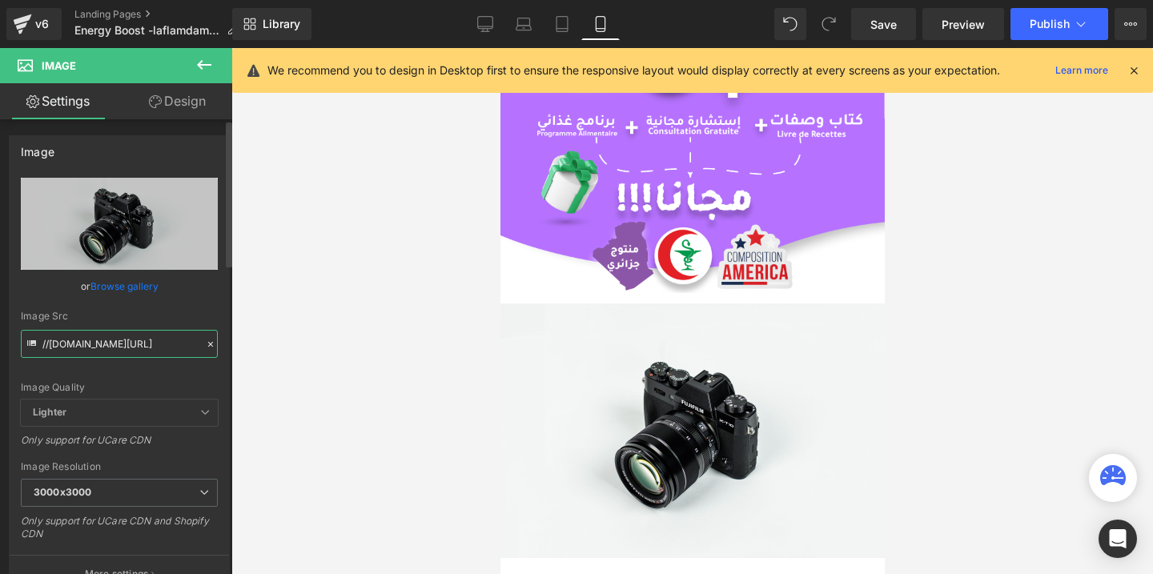
click at [108, 343] on input "//[DOMAIN_NAME][URL]" at bounding box center [119, 344] width 197 height 28
paste input "[URL][DOMAIN_NAME]"
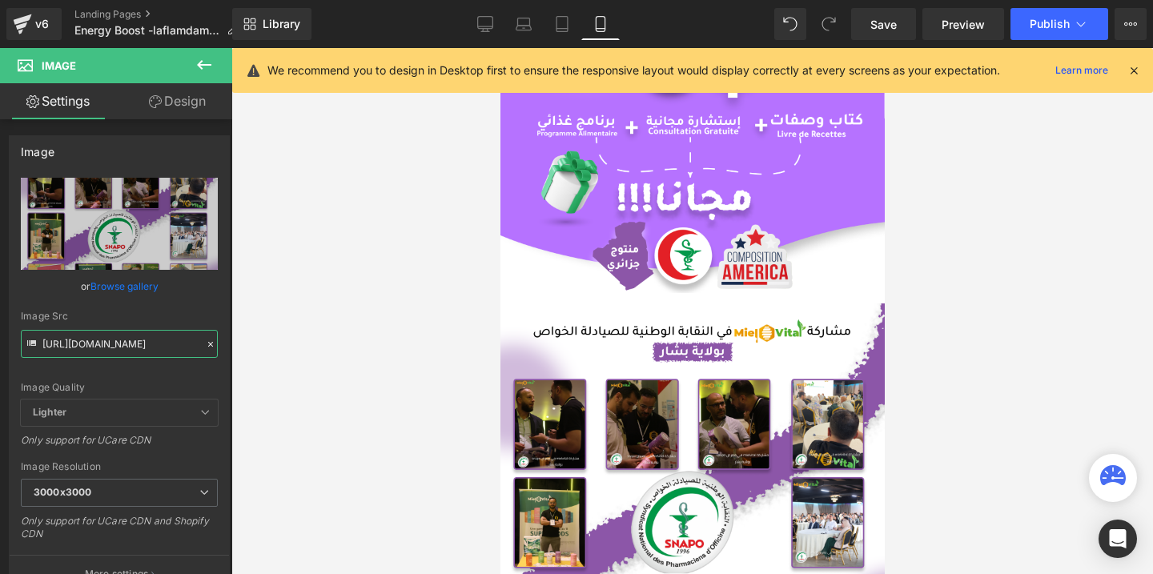
type input "[URL][DOMAIN_NAME]"
click at [1043, 24] on span "Publish" at bounding box center [1050, 24] width 40 height 13
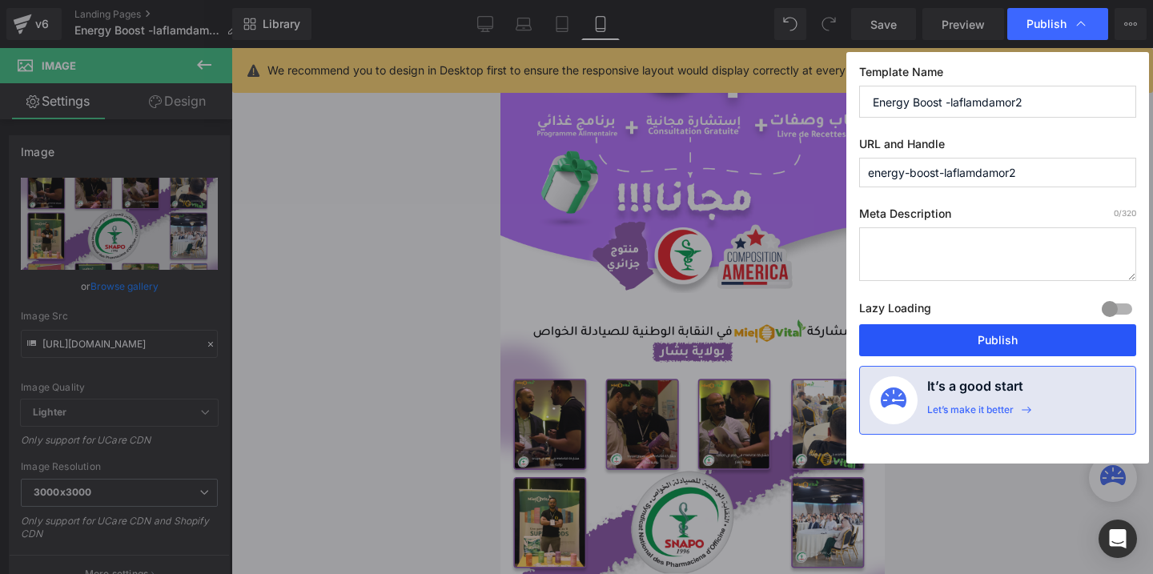
click at [931, 346] on button "Publish" at bounding box center [997, 340] width 277 height 32
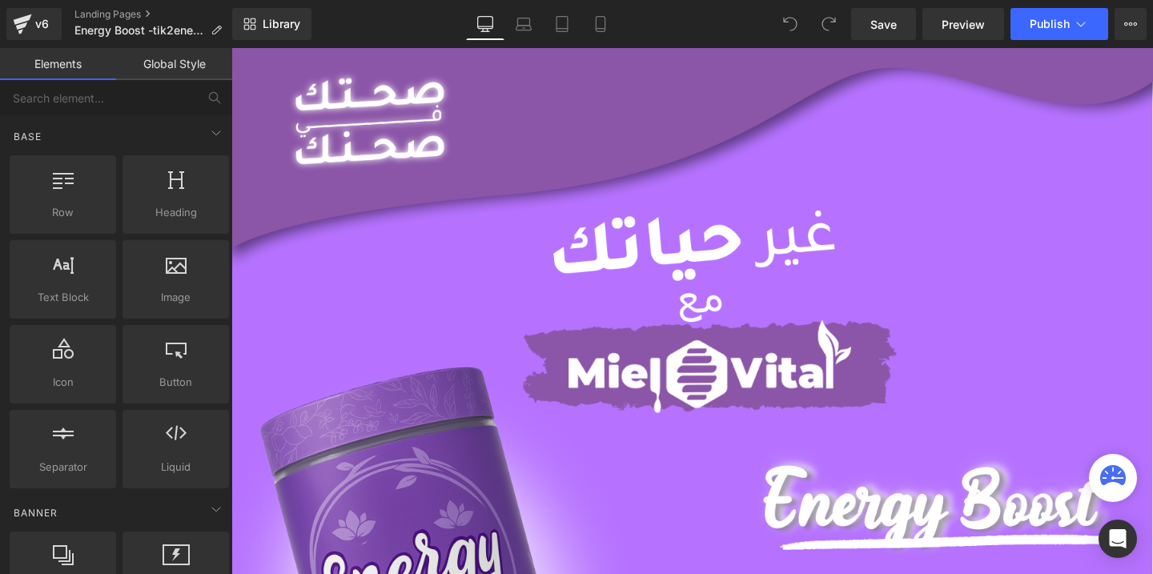
click at [605, 27] on icon at bounding box center [601, 24] width 16 height 16
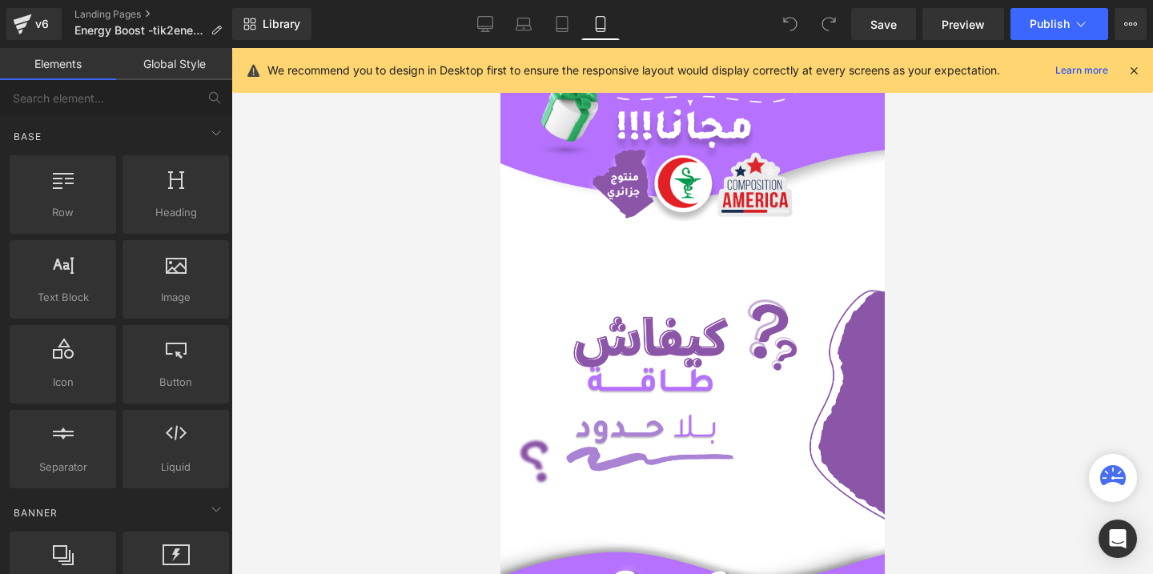
scroll to position [361, 0]
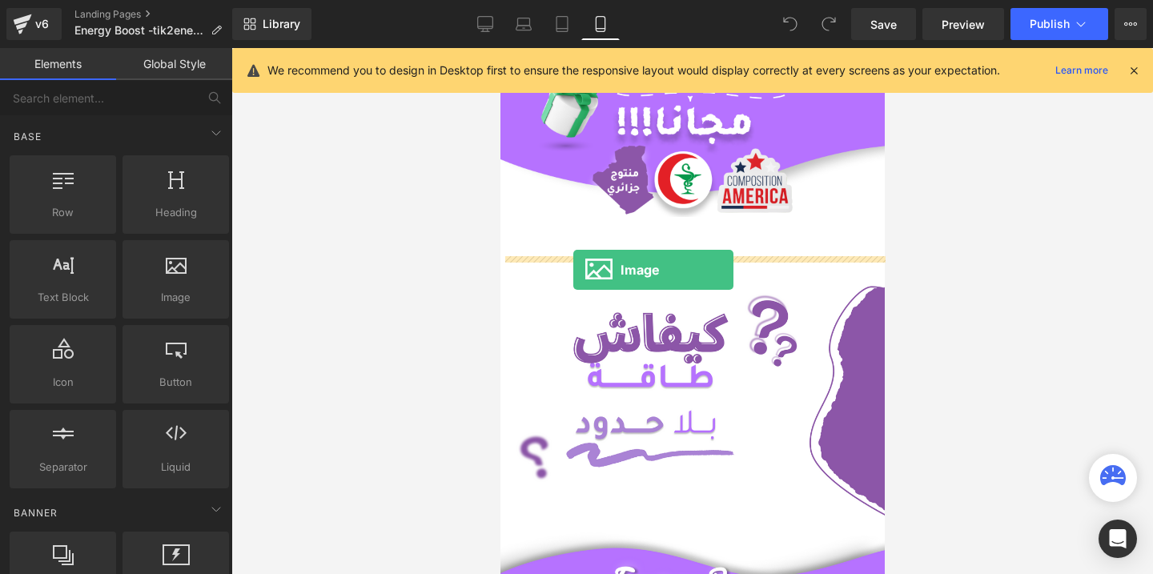
drag, startPoint x: 680, startPoint y: 325, endPoint x: 573, endPoint y: 270, distance: 120.7
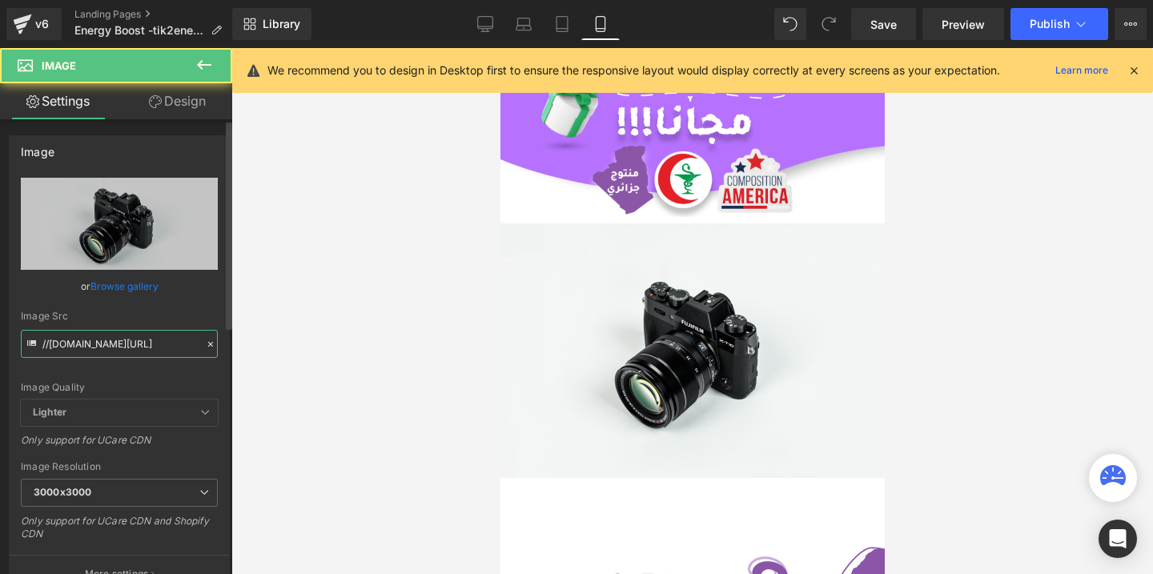
click at [133, 339] on input "//[DOMAIN_NAME][URL]" at bounding box center [119, 344] width 197 height 28
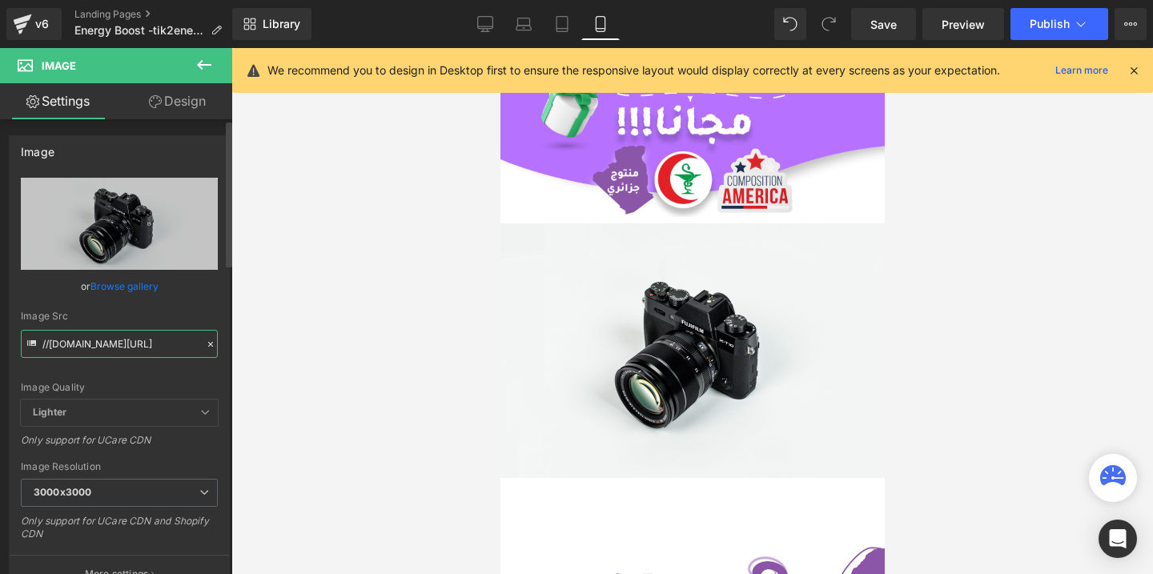
click at [133, 339] on input "//[DOMAIN_NAME][URL]" at bounding box center [119, 344] width 197 height 28
paste input "[URL][DOMAIN_NAME]"
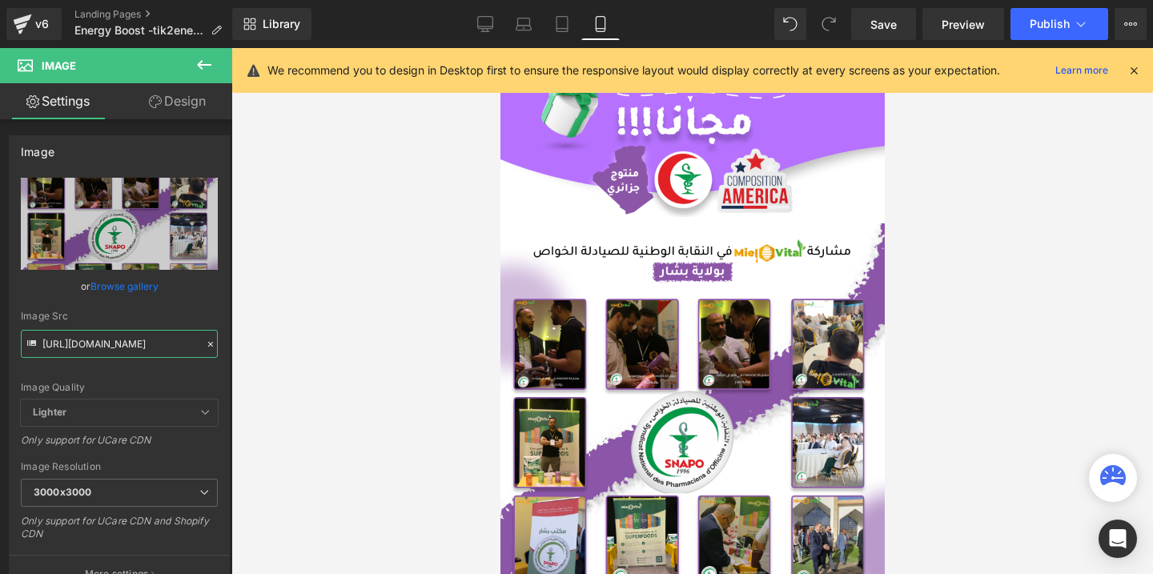
type input "[URL][DOMAIN_NAME]"
click at [1021, 32] on button "Publish" at bounding box center [1060, 24] width 98 height 32
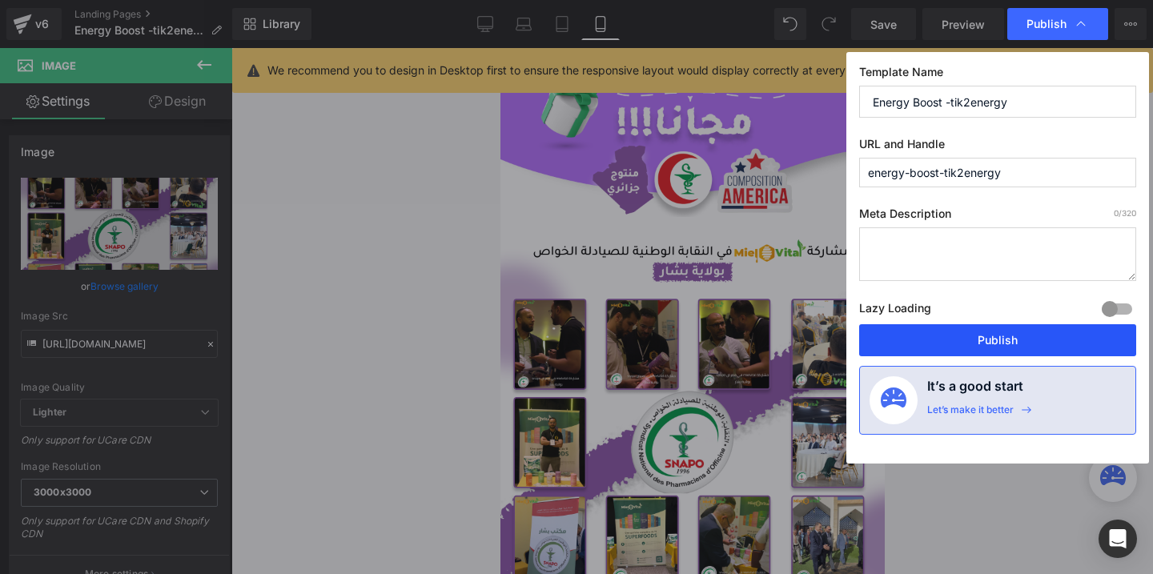
click at [923, 336] on button "Publish" at bounding box center [997, 340] width 277 height 32
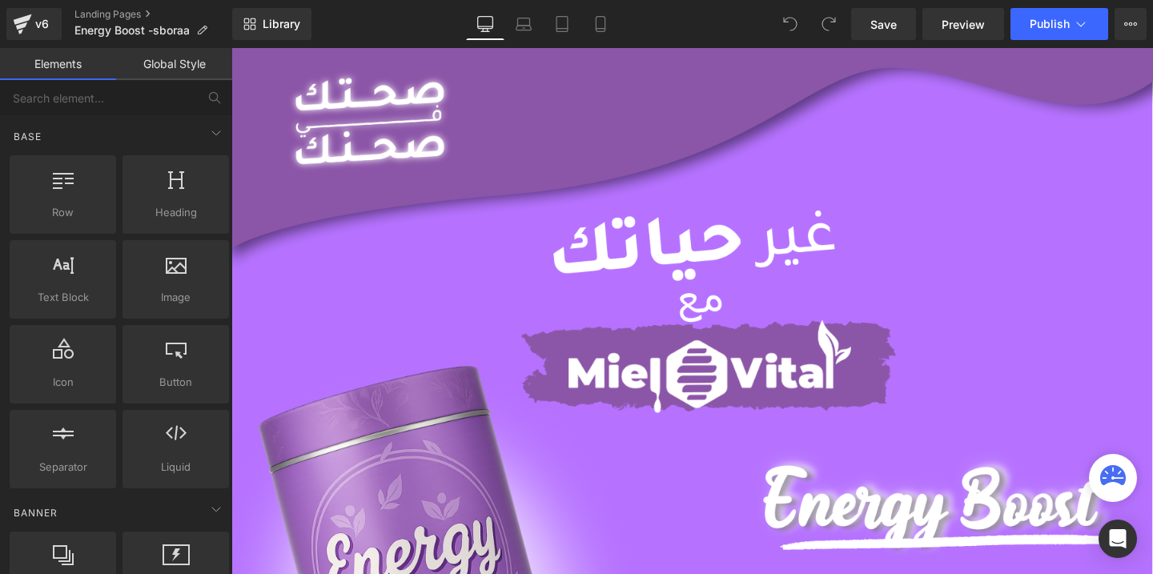
click at [605, 22] on icon at bounding box center [600, 24] width 9 height 15
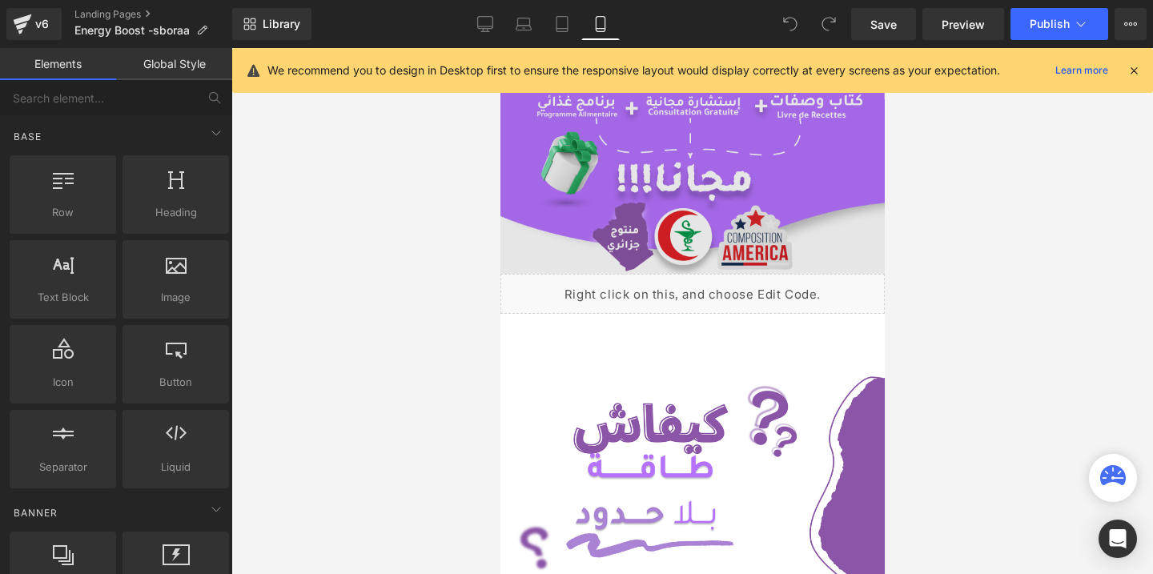
scroll to position [311, 0]
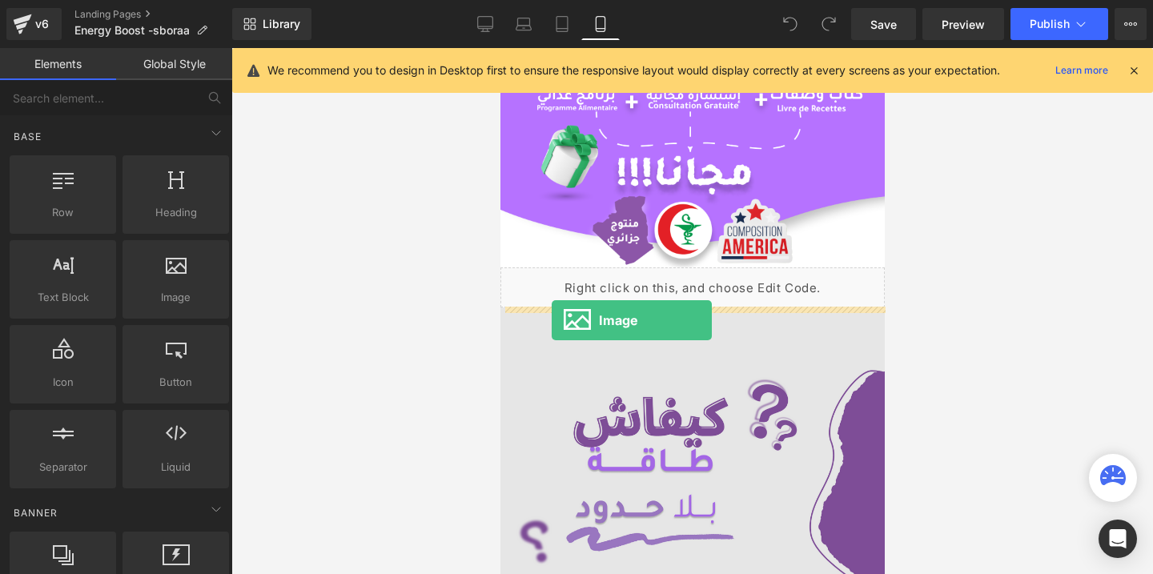
drag, startPoint x: 684, startPoint y: 328, endPoint x: 551, endPoint y: 320, distance: 133.1
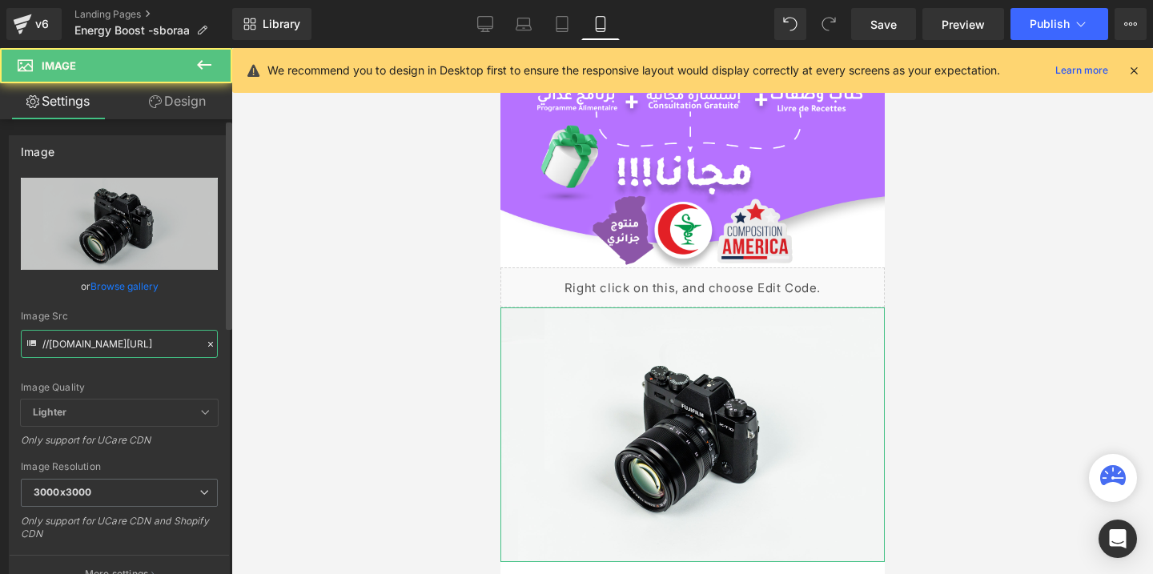
click at [134, 347] on input "//[DOMAIN_NAME][URL]" at bounding box center [119, 344] width 197 height 28
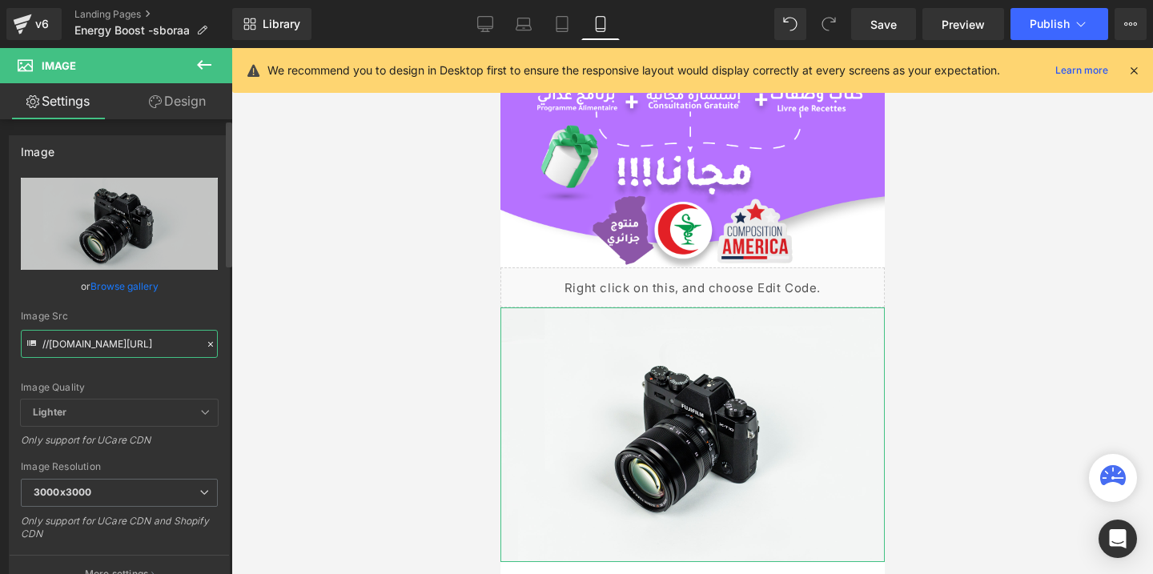
click at [134, 347] on input "//[DOMAIN_NAME][URL]" at bounding box center [119, 344] width 197 height 28
paste input "[URL][DOMAIN_NAME]"
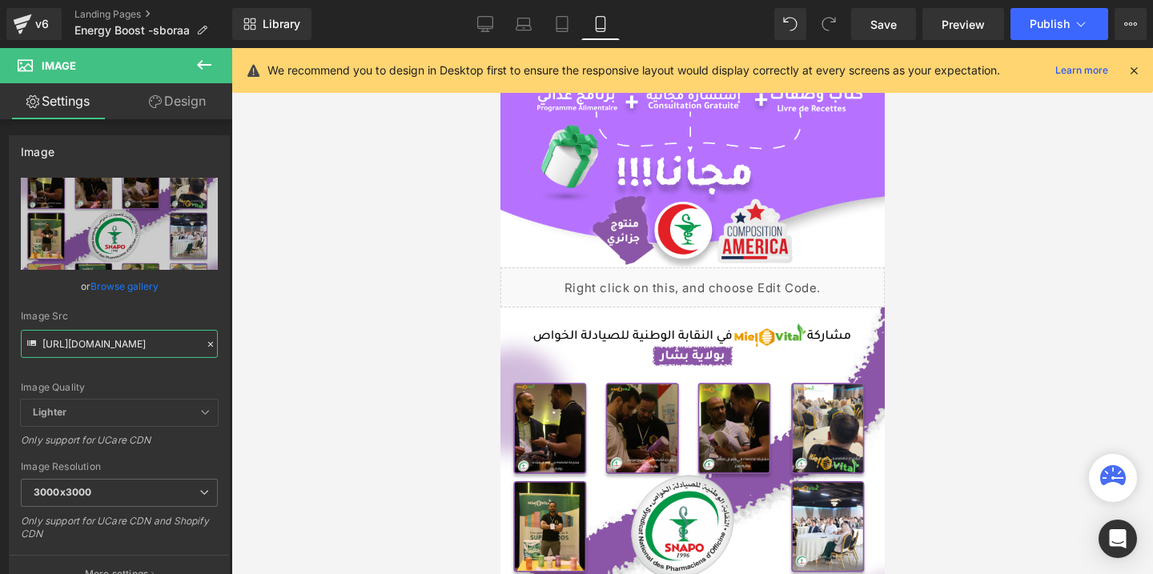
type input "[URL][DOMAIN_NAME]"
click at [1051, 26] on span "Publish" at bounding box center [1050, 24] width 40 height 13
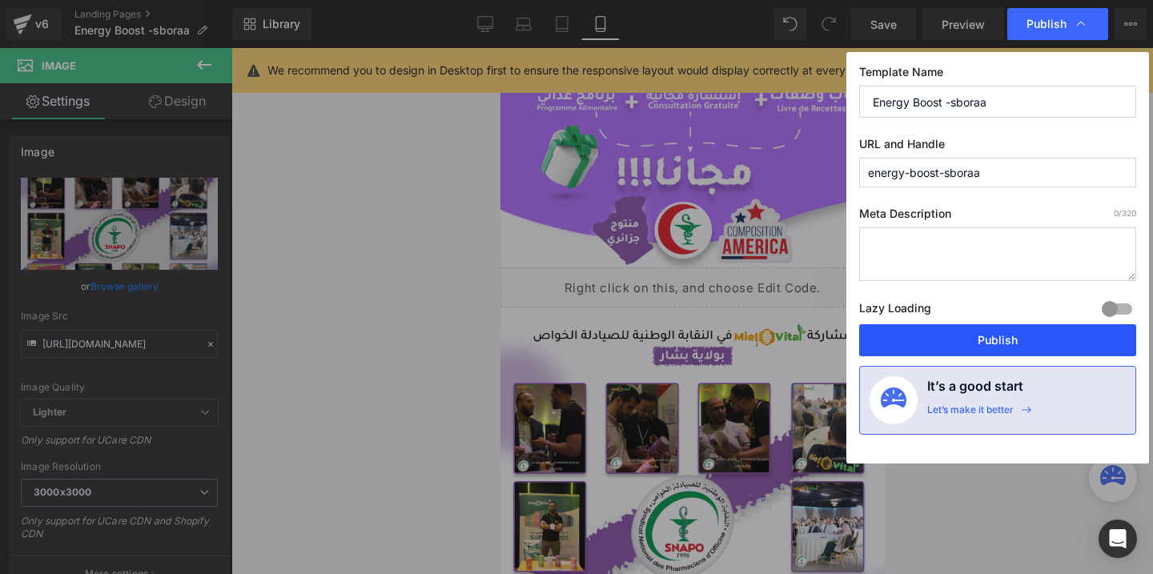
click at [947, 328] on button "Publish" at bounding box center [997, 340] width 277 height 32
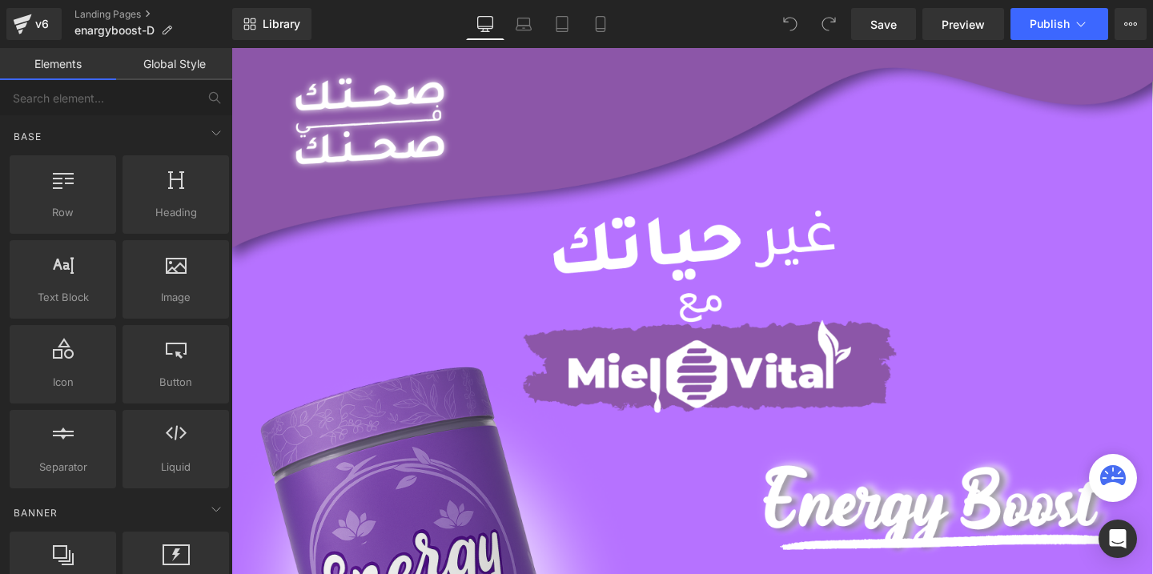
click at [598, 27] on icon at bounding box center [601, 24] width 16 height 16
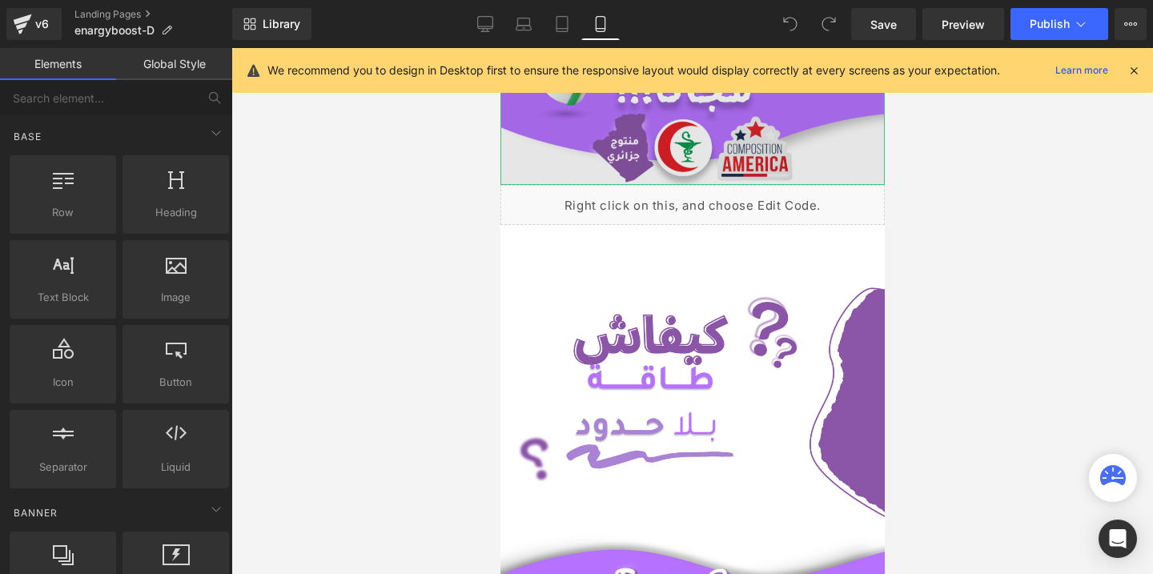
scroll to position [400, 0]
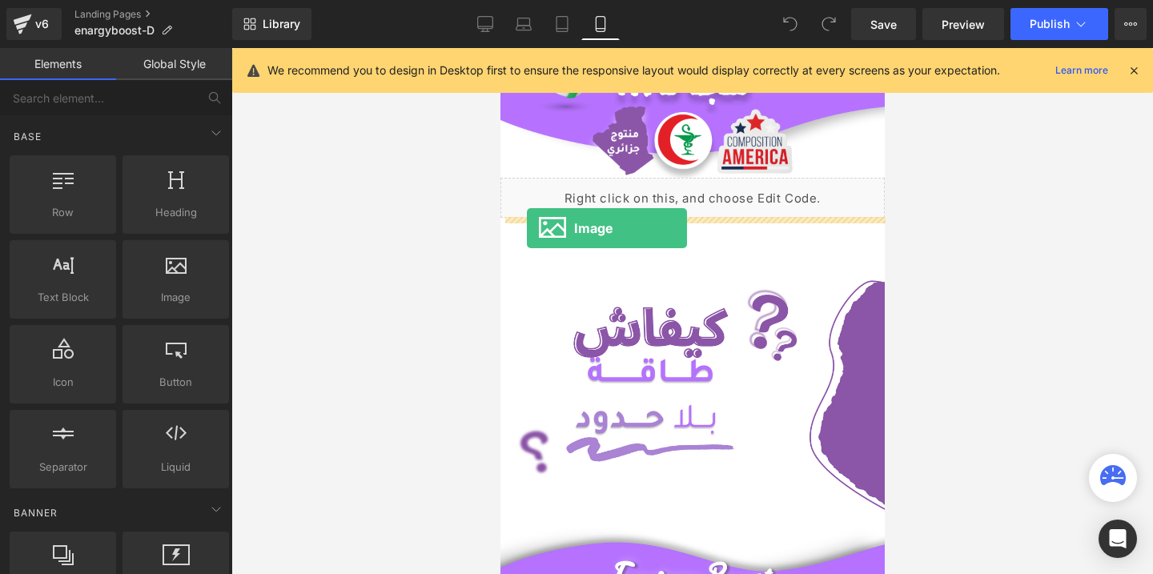
drag, startPoint x: 642, startPoint y: 340, endPoint x: 529, endPoint y: 217, distance: 167.2
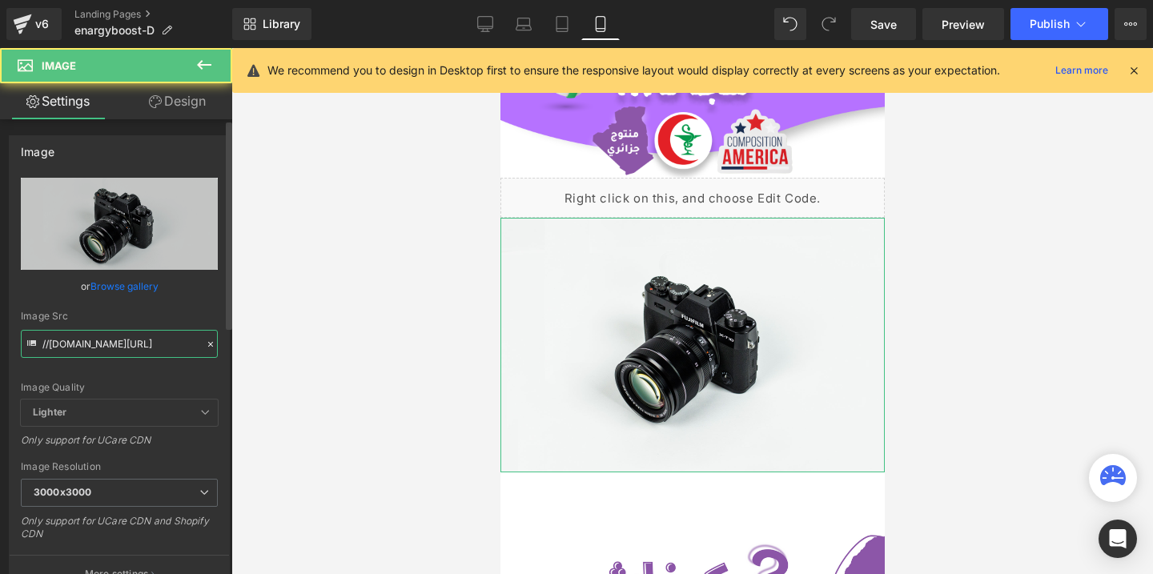
click at [132, 336] on input "//[DOMAIN_NAME][URL]" at bounding box center [119, 344] width 197 height 28
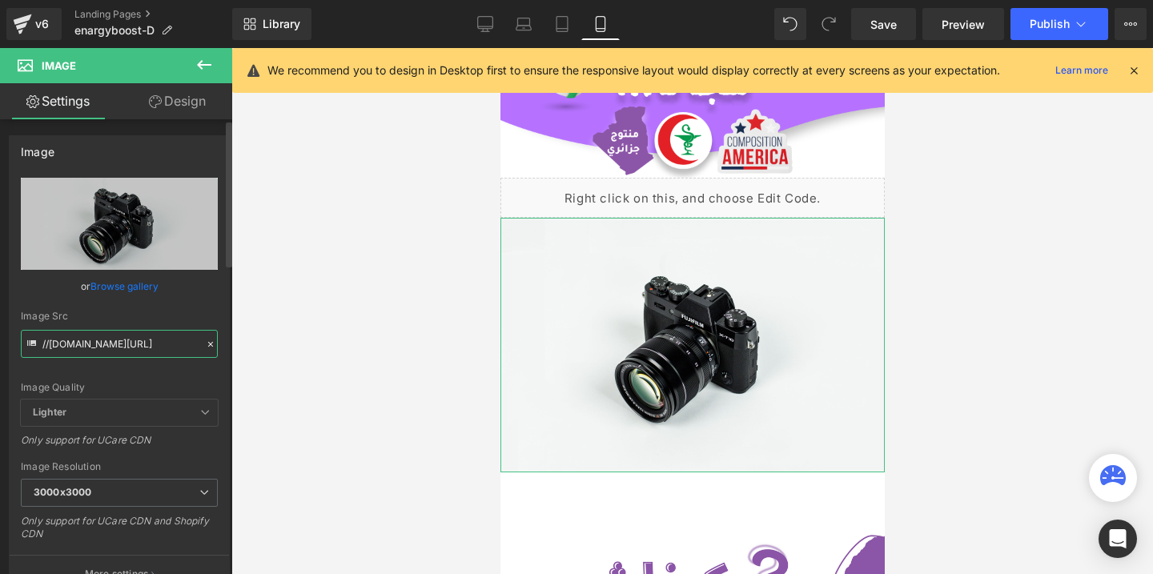
click at [132, 336] on input "//[DOMAIN_NAME][URL]" at bounding box center [119, 344] width 197 height 28
paste input "[URL][DOMAIN_NAME]"
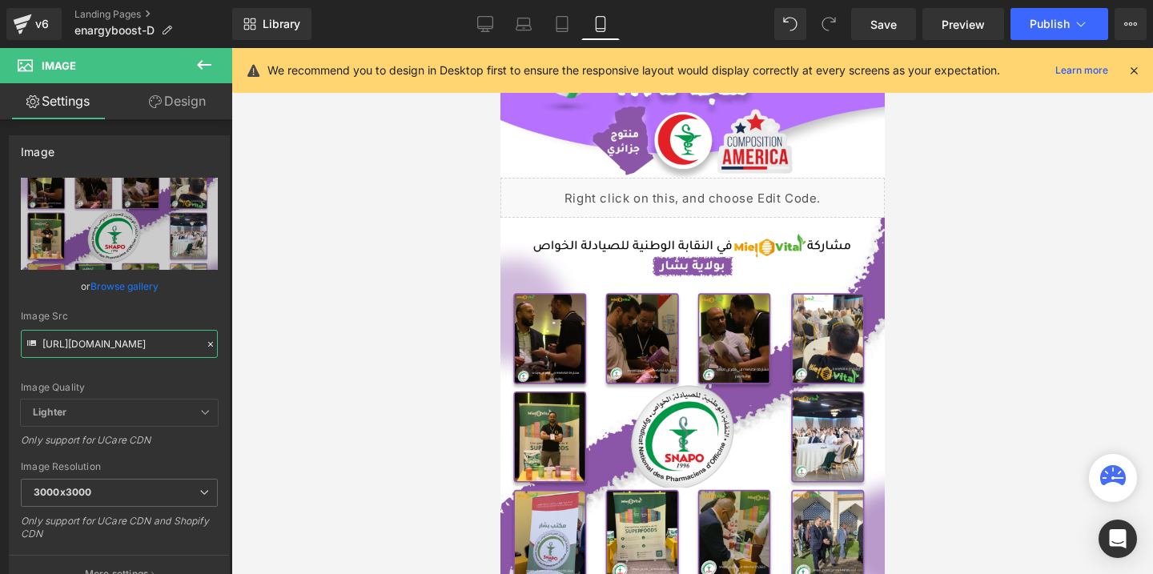
type input "[URL][DOMAIN_NAME]"
click at [1045, 29] on span "Publish" at bounding box center [1050, 24] width 40 height 13
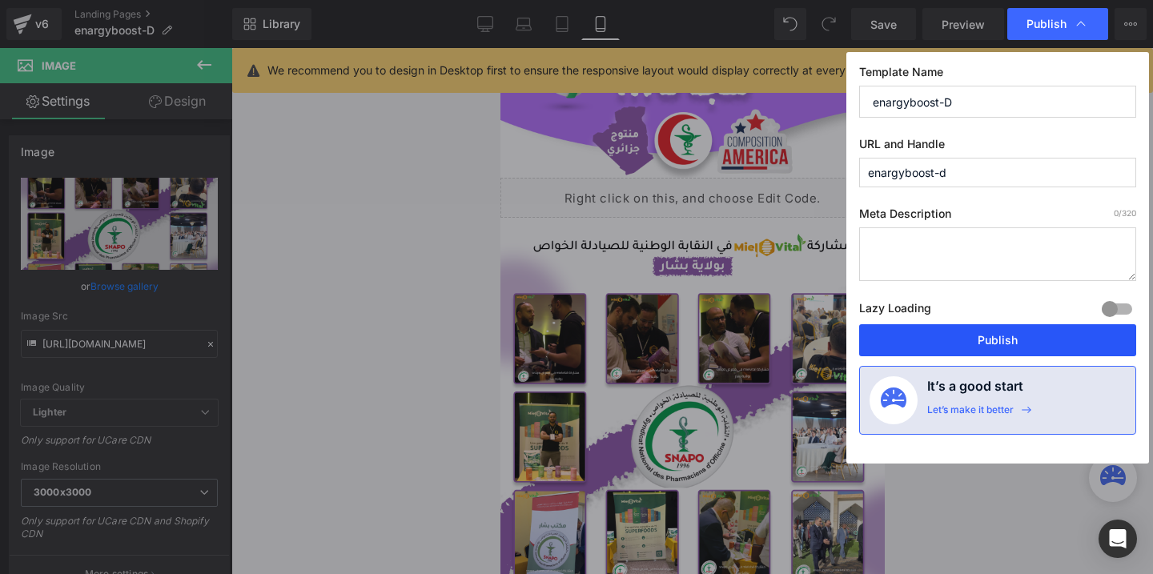
click at [945, 338] on button "Publish" at bounding box center [997, 340] width 277 height 32
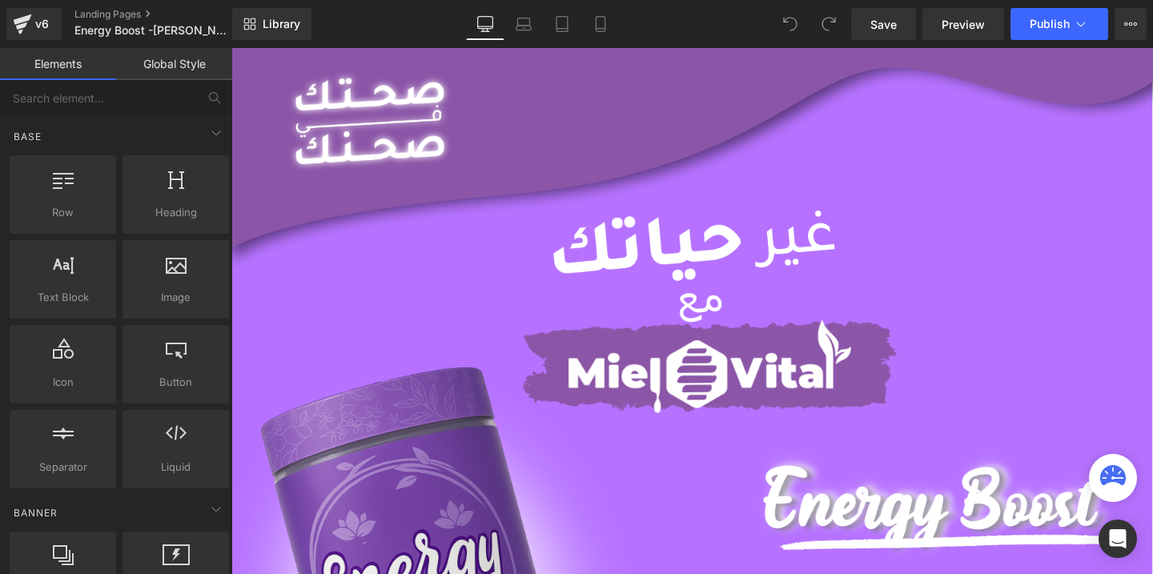
click at [605, 20] on icon at bounding box center [601, 24] width 16 height 16
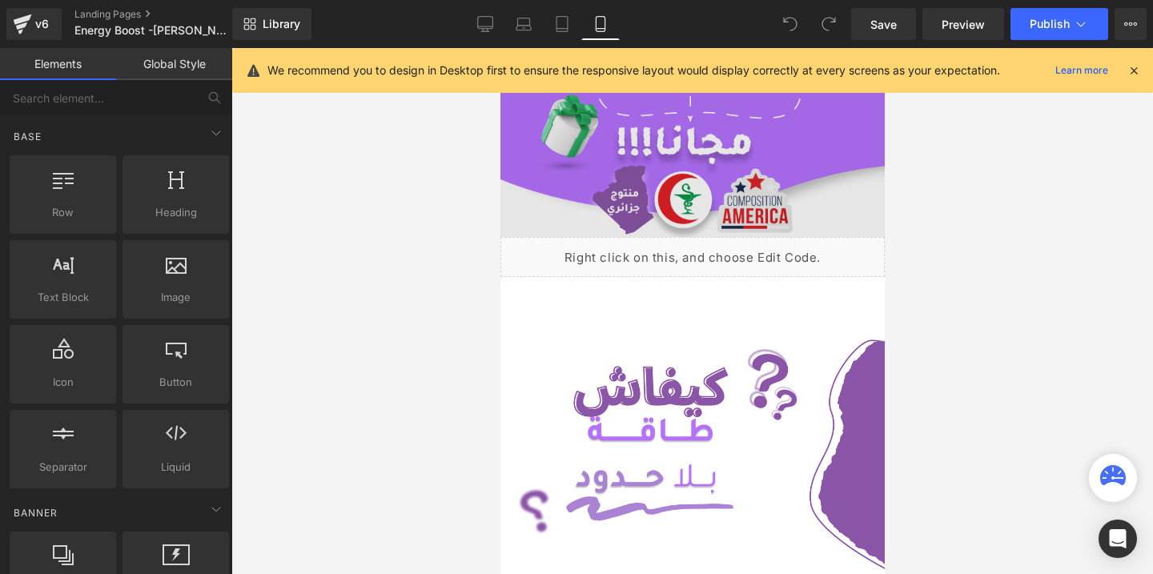
scroll to position [347, 0]
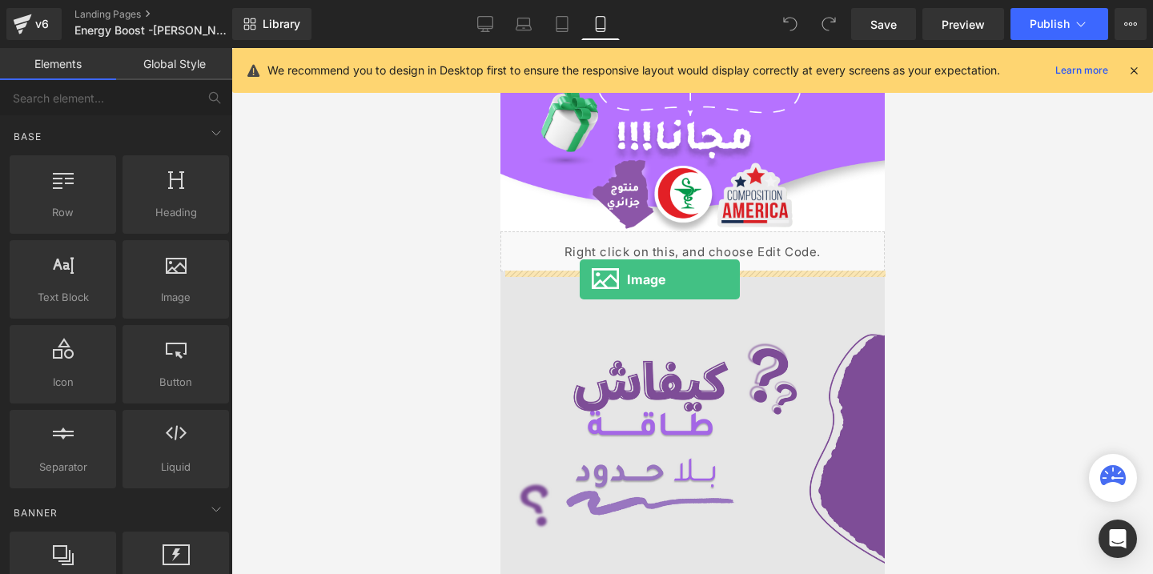
drag, startPoint x: 649, startPoint y: 312, endPoint x: 579, endPoint y: 279, distance: 76.7
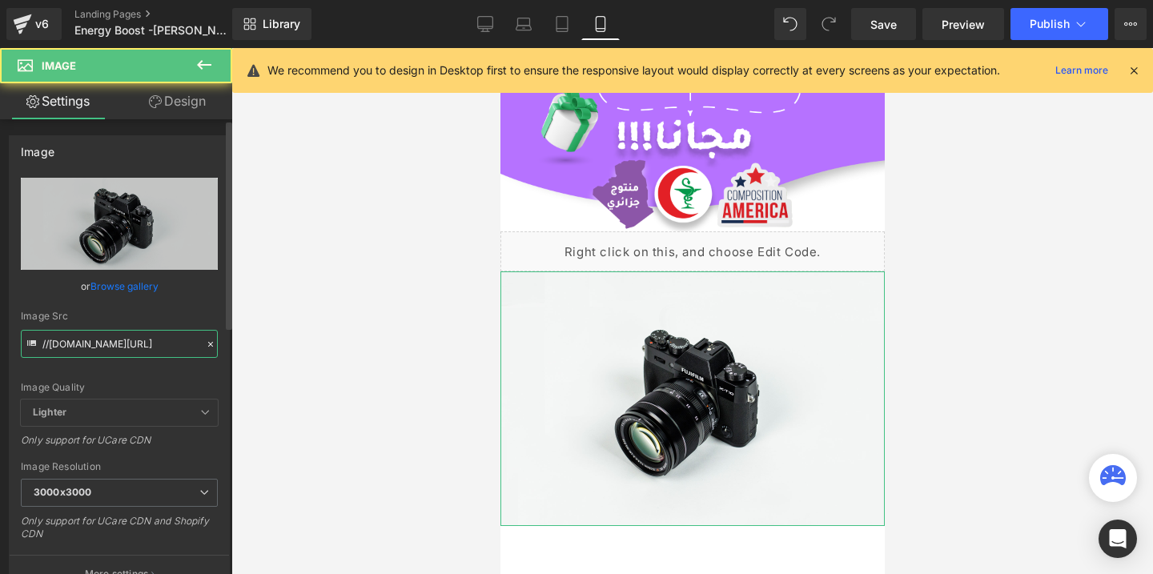
click at [157, 357] on input "//[DOMAIN_NAME][URL]" at bounding box center [119, 344] width 197 height 28
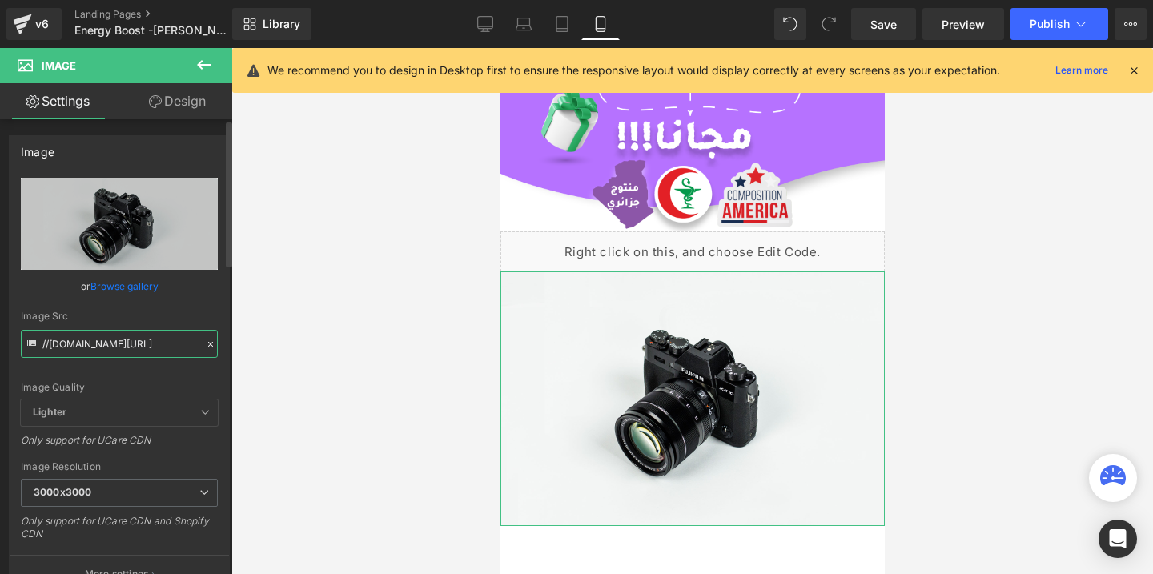
click at [143, 352] on input "//[DOMAIN_NAME][URL]" at bounding box center [119, 344] width 197 height 28
paste input "[URL][DOMAIN_NAME]"
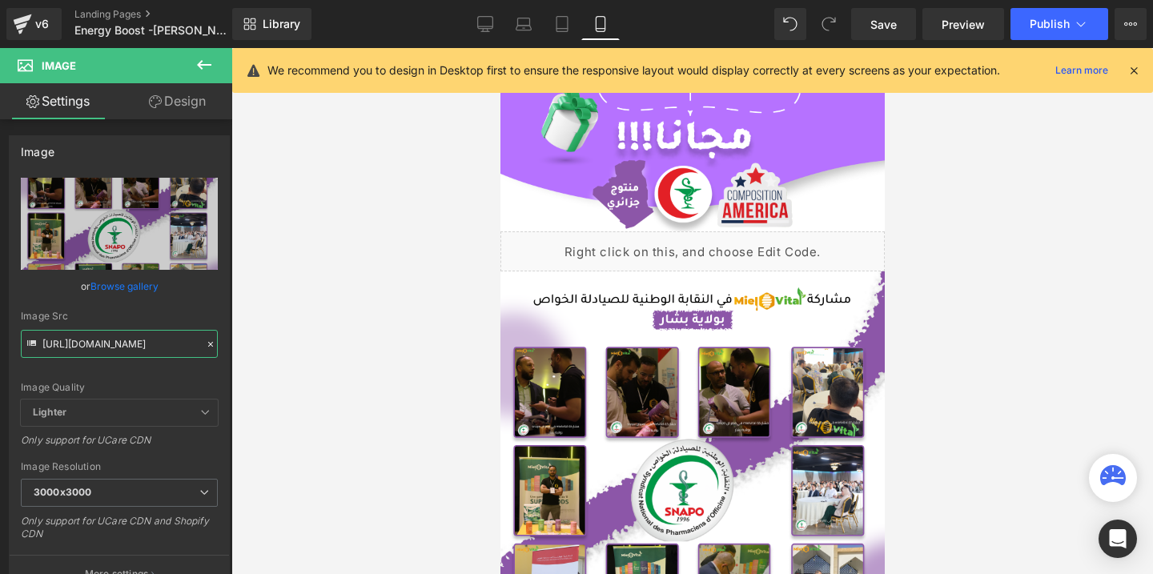
type input "[URL][DOMAIN_NAME]"
click at [1025, 22] on button "Publish" at bounding box center [1060, 24] width 98 height 32
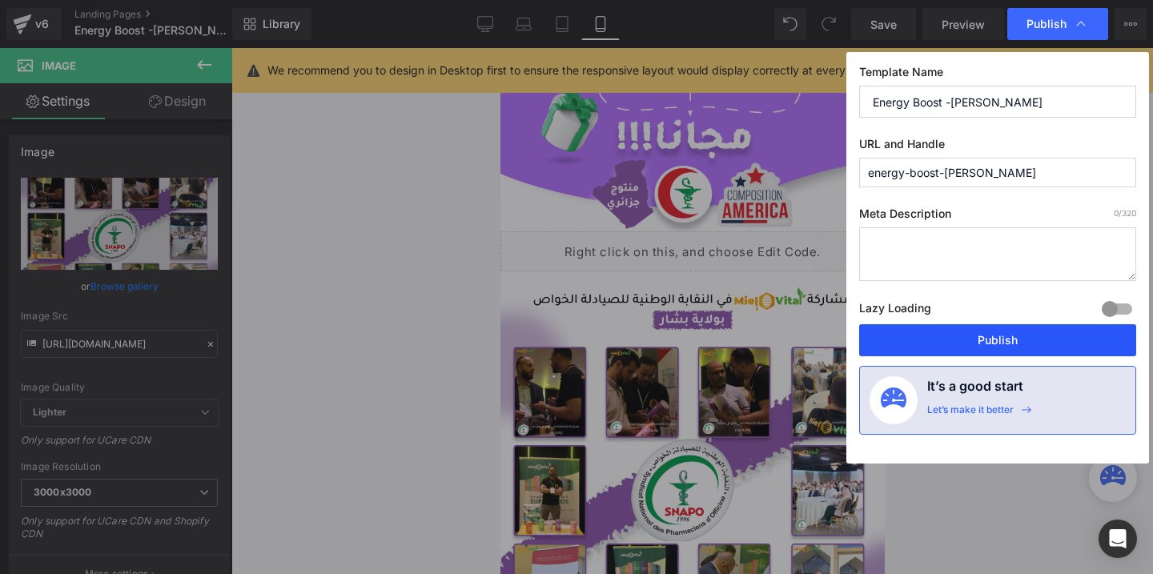
click at [938, 331] on button "Publish" at bounding box center [997, 340] width 277 height 32
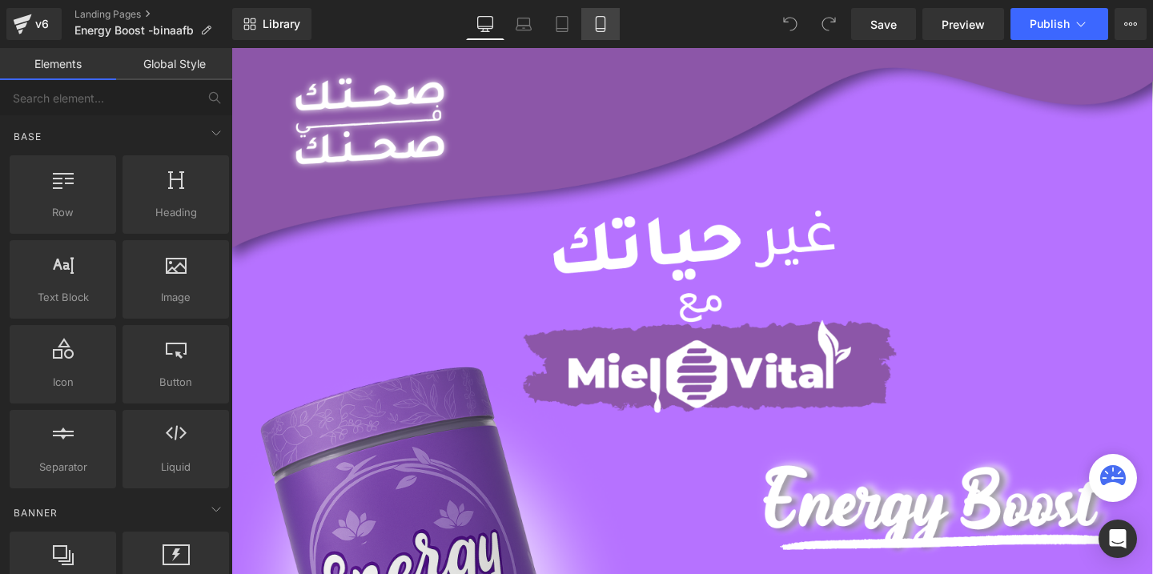
click at [609, 32] on link "Mobile" at bounding box center [600, 24] width 38 height 32
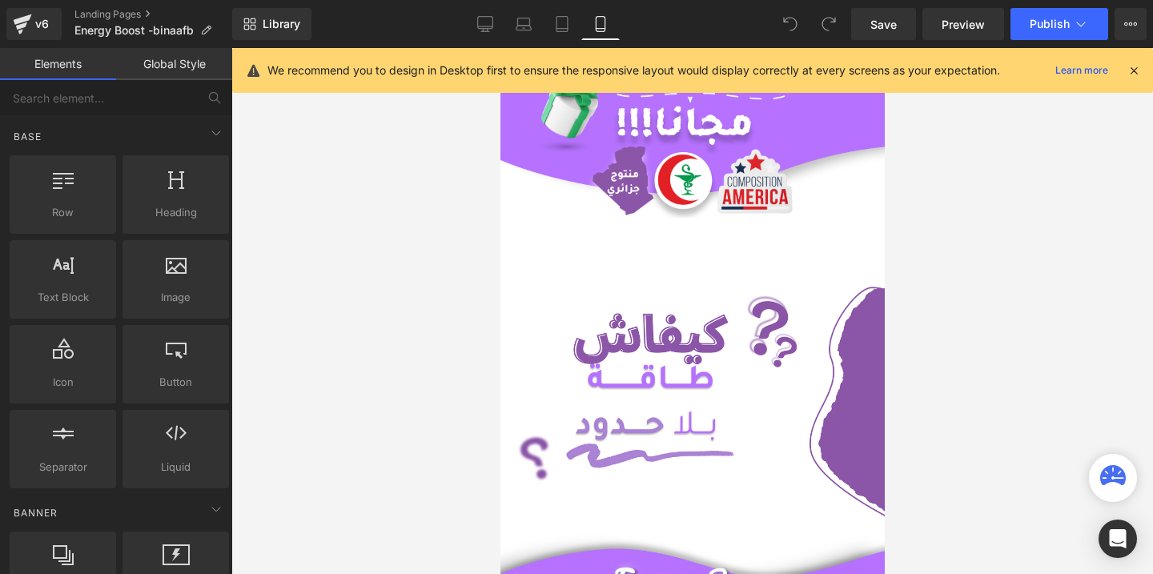
scroll to position [380, 0]
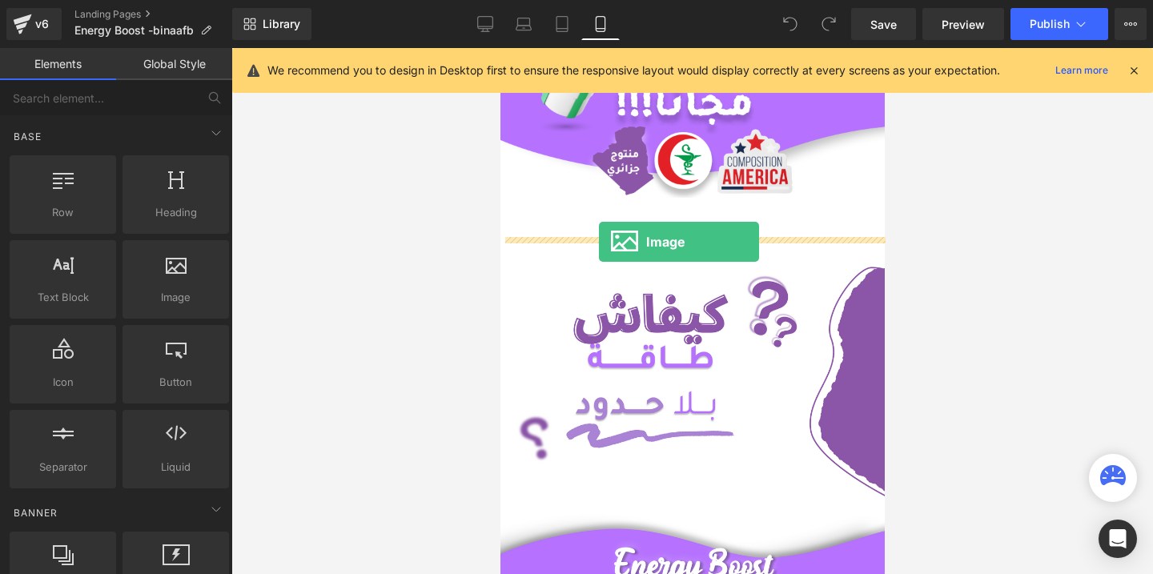
drag, startPoint x: 641, startPoint y: 328, endPoint x: 598, endPoint y: 242, distance: 96.7
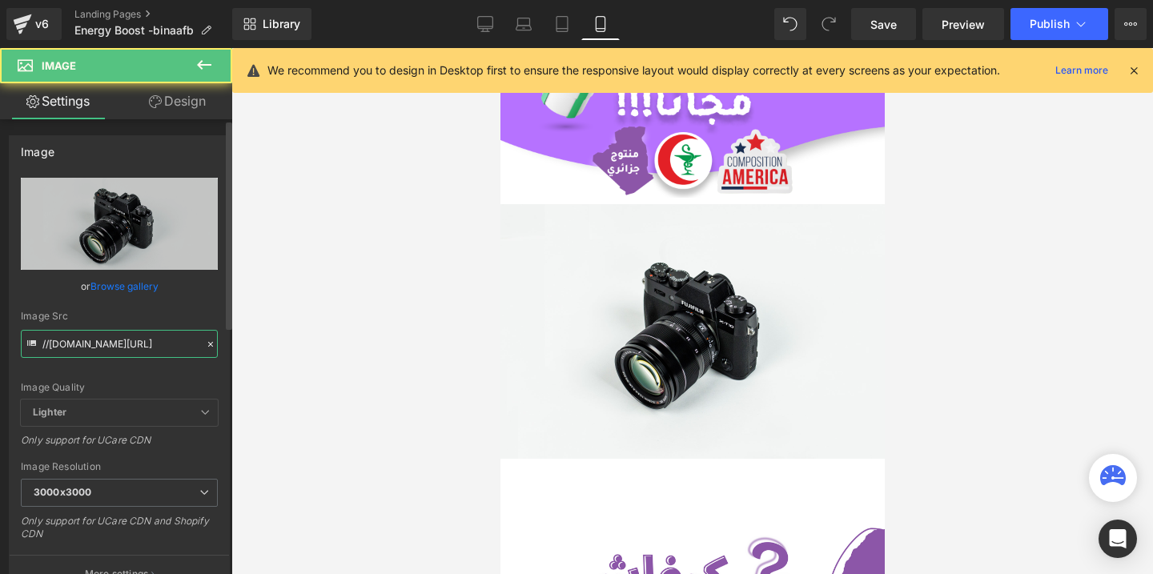
click at [120, 349] on input "//[DOMAIN_NAME][URL]" at bounding box center [119, 344] width 197 height 28
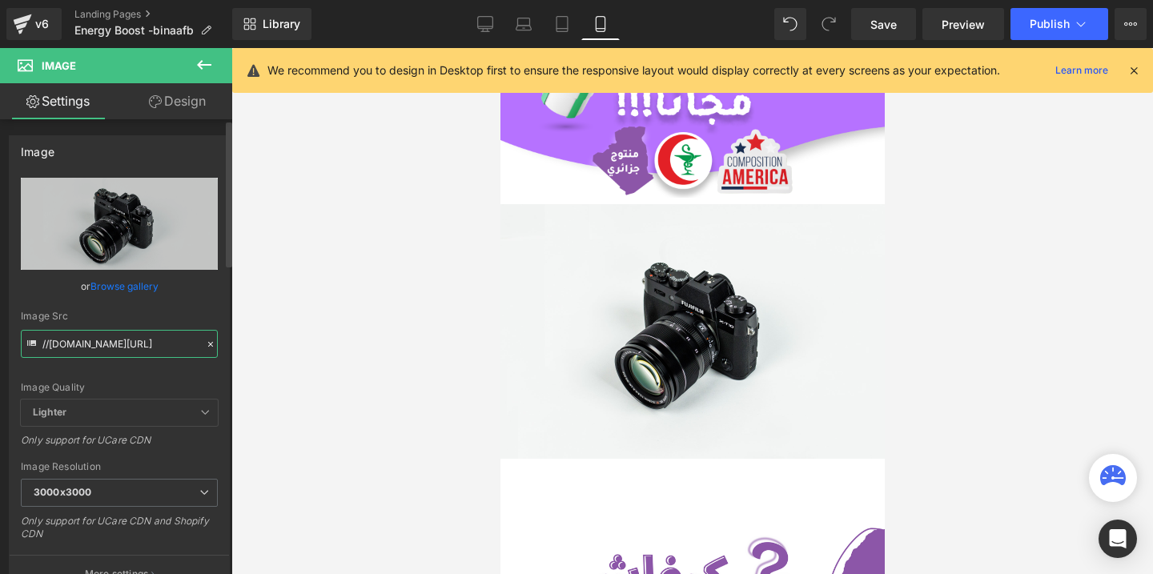
paste input "[URL][DOMAIN_NAME]"
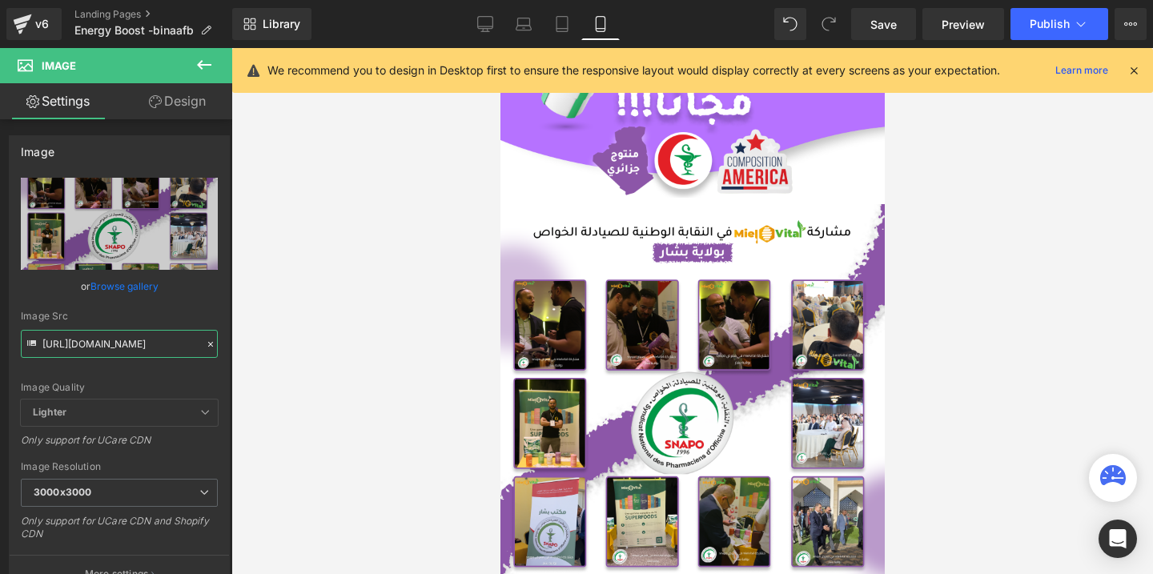
type input "[URL][DOMAIN_NAME]"
click at [1023, 25] on button "Publish" at bounding box center [1060, 24] width 98 height 32
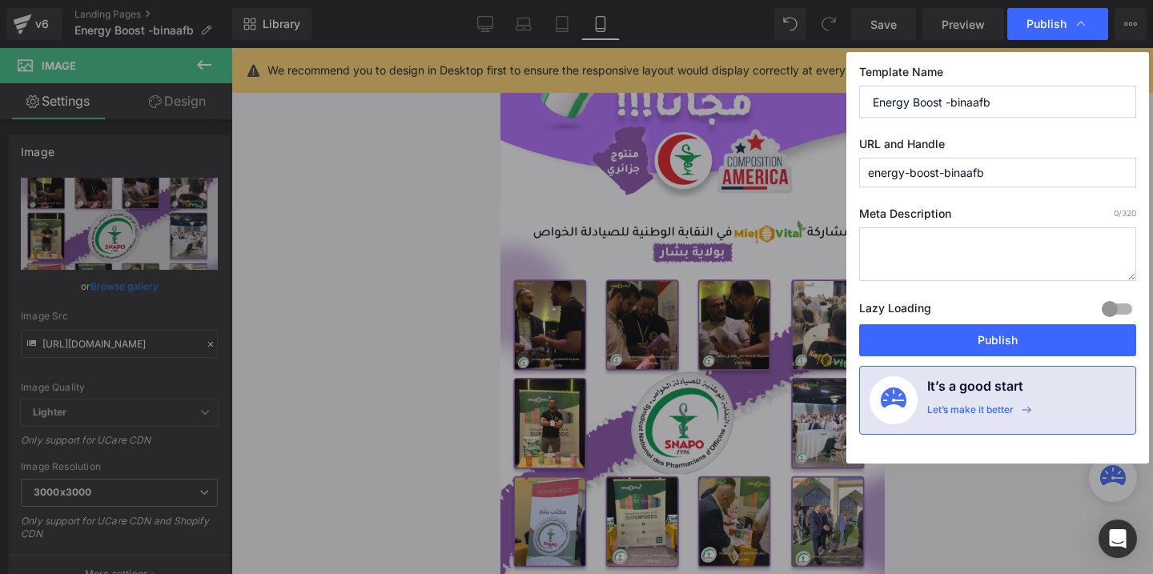
click at [898, 323] on label "Lazy Loading Build" at bounding box center [895, 311] width 72 height 26
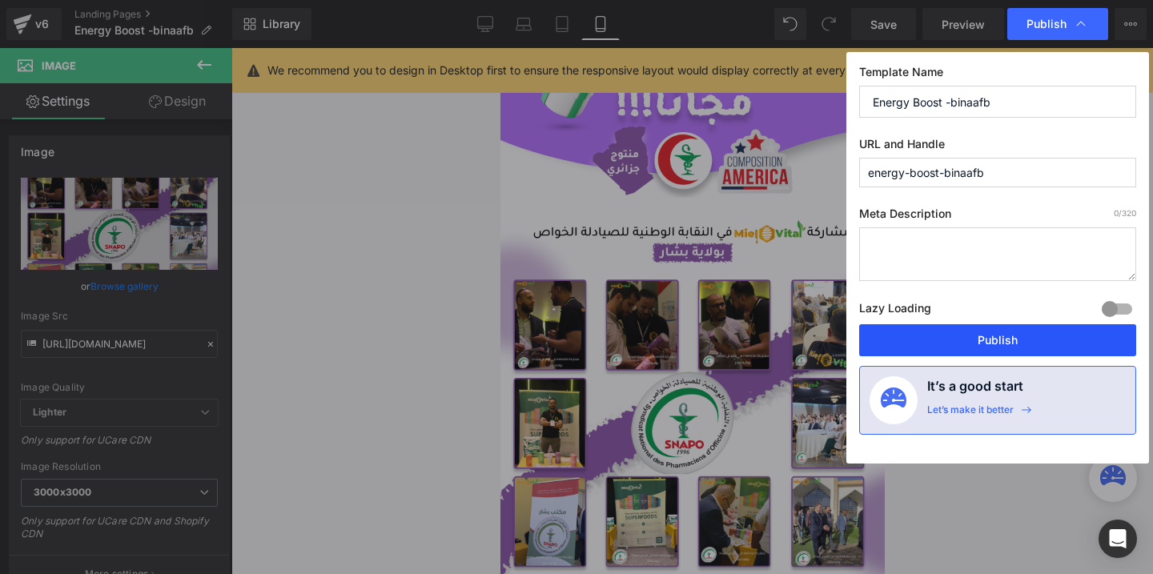
click at [907, 337] on button "Publish" at bounding box center [997, 340] width 277 height 32
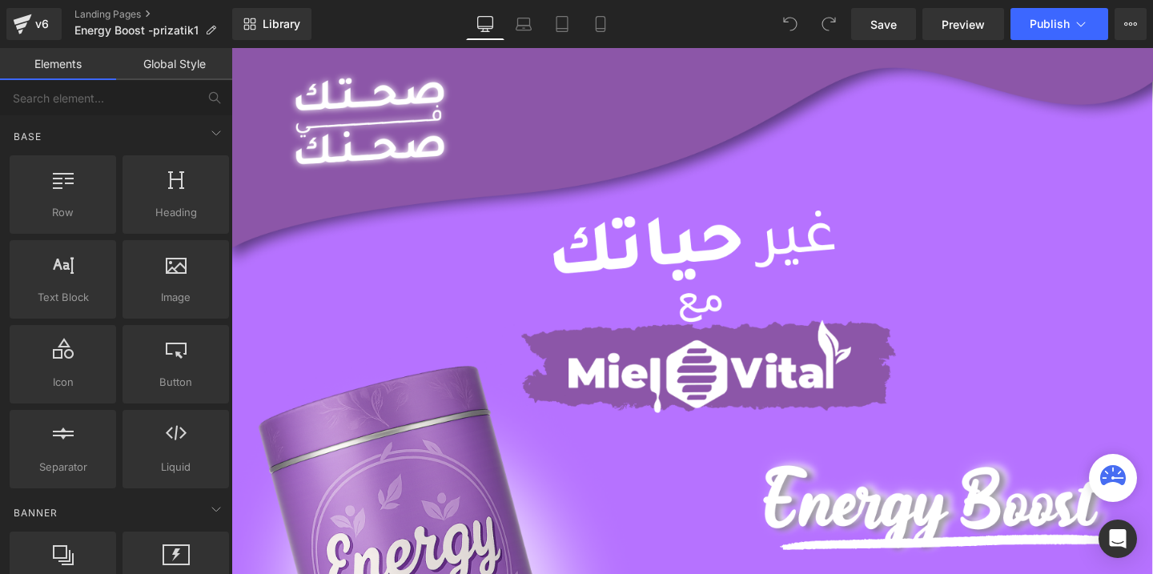
click at [607, 21] on icon at bounding box center [601, 24] width 16 height 16
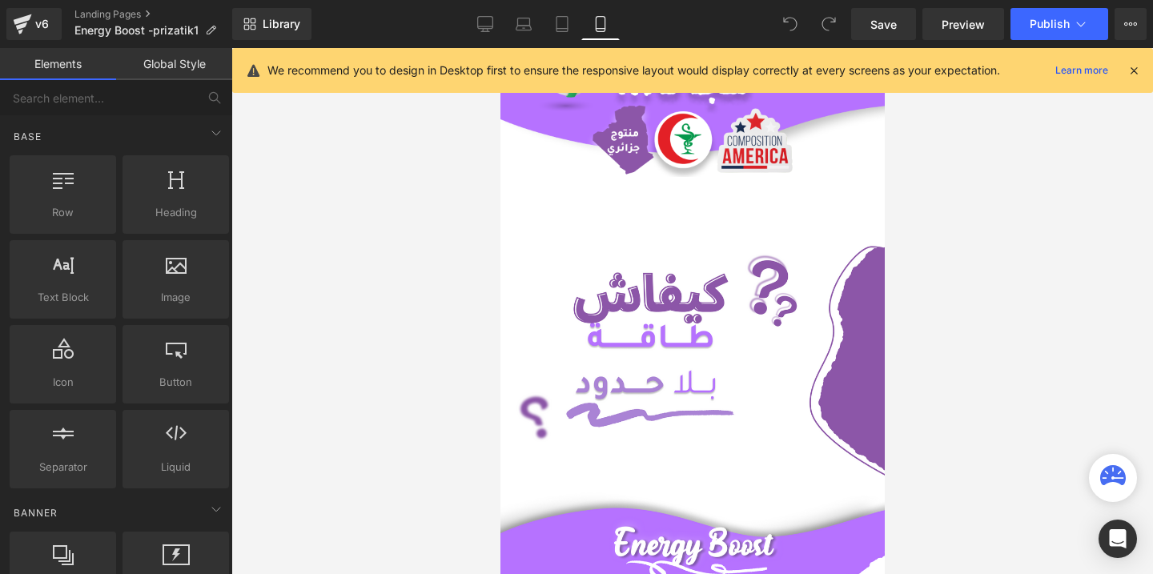
scroll to position [457, 0]
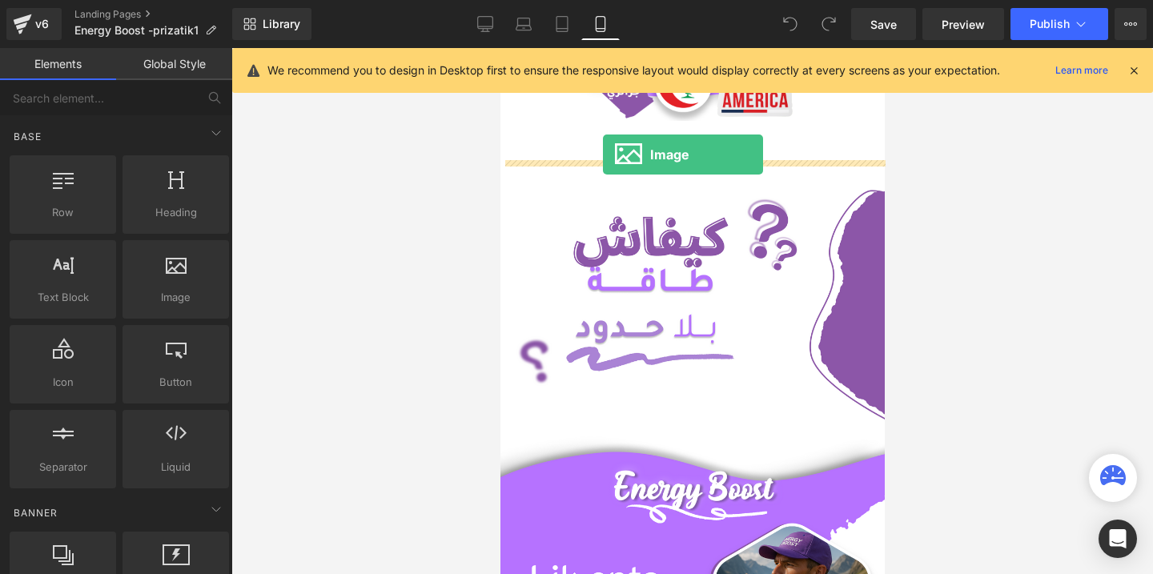
drag, startPoint x: 634, startPoint y: 339, endPoint x: 602, endPoint y: 155, distance: 187.0
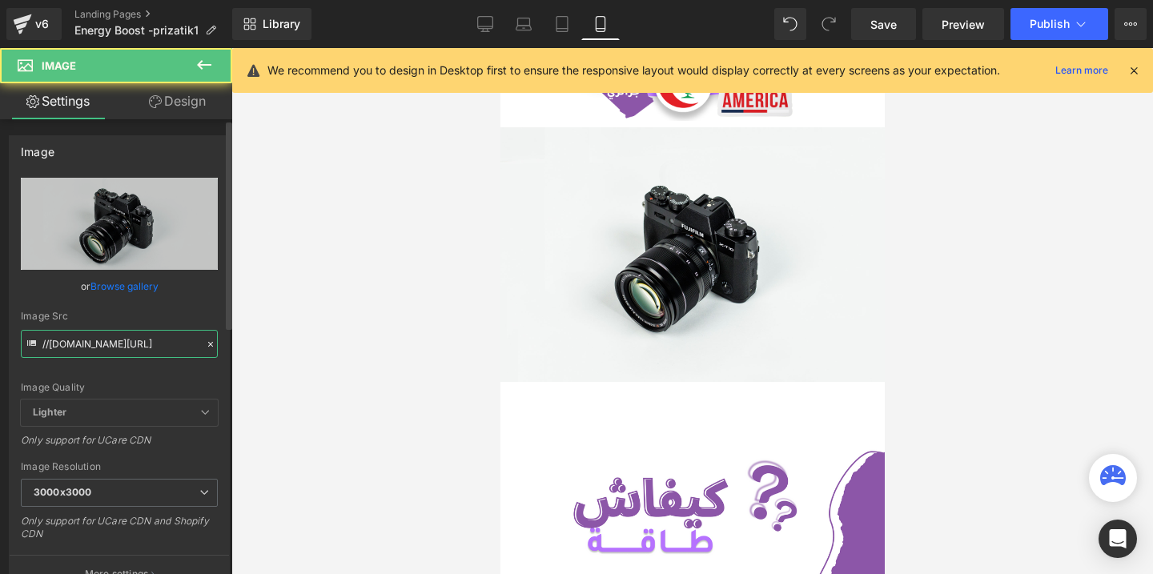
click at [131, 346] on input "//[DOMAIN_NAME][URL]" at bounding box center [119, 344] width 197 height 28
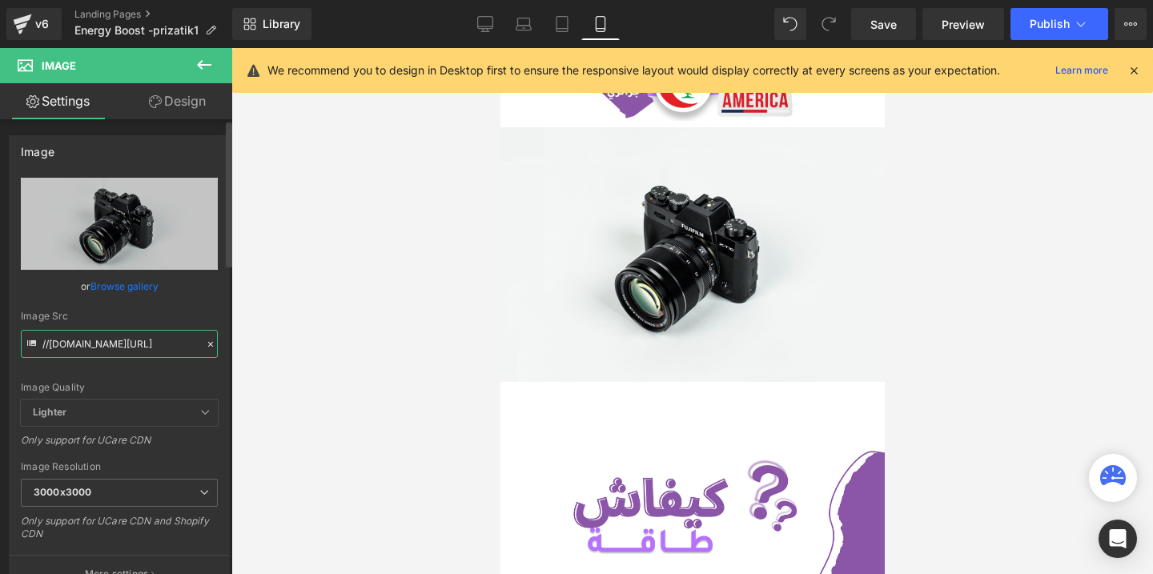
paste input "[URL][DOMAIN_NAME]"
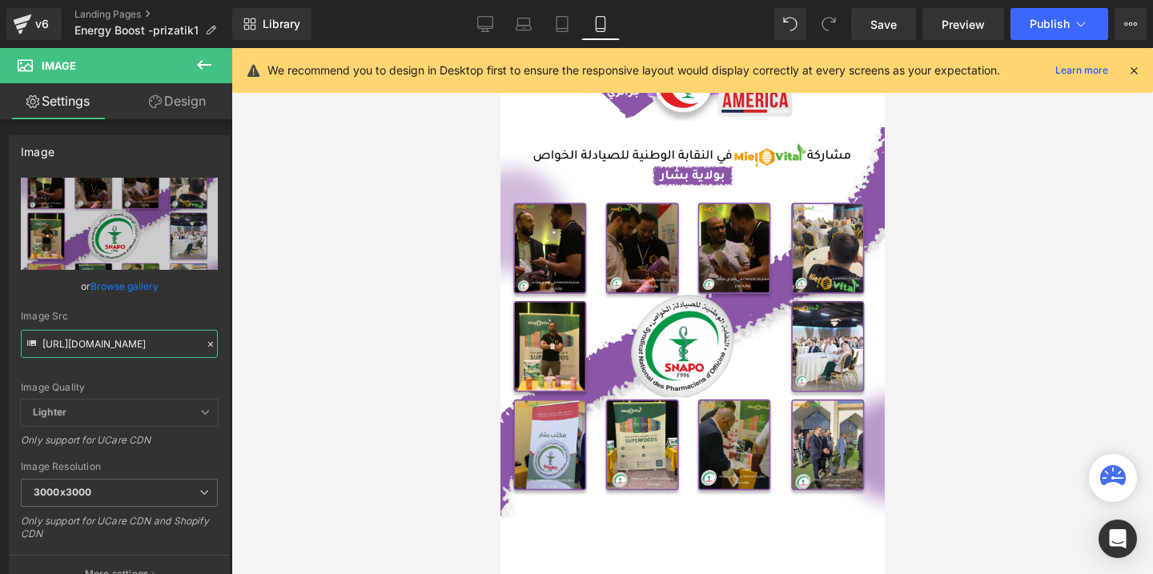
type input "[URL][DOMAIN_NAME]"
click at [1037, 28] on span "Publish" at bounding box center [1050, 24] width 40 height 13
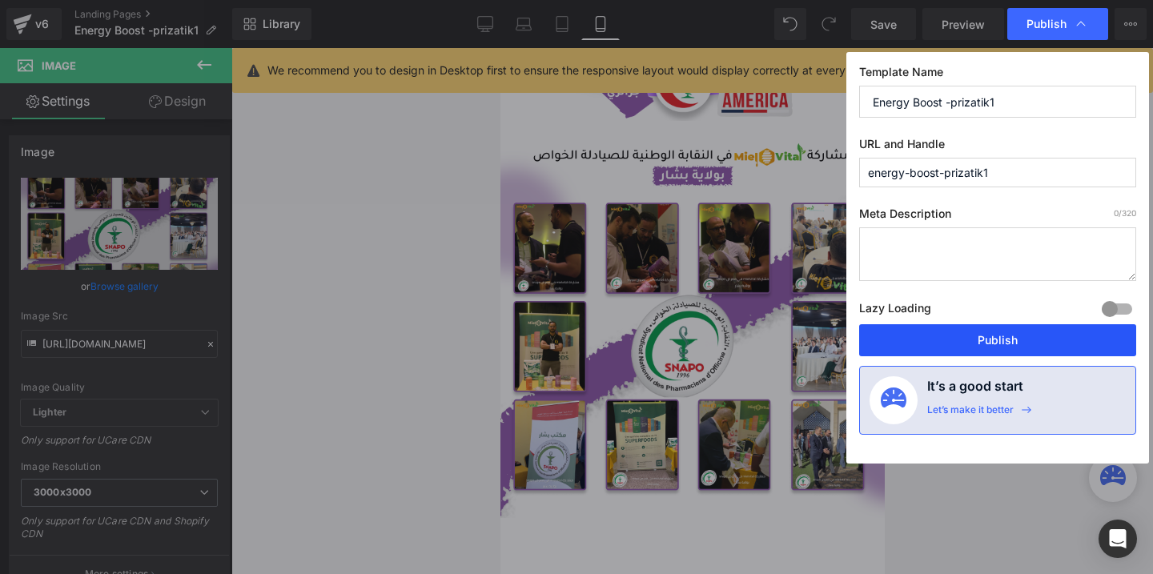
click at [907, 328] on button "Publish" at bounding box center [997, 340] width 277 height 32
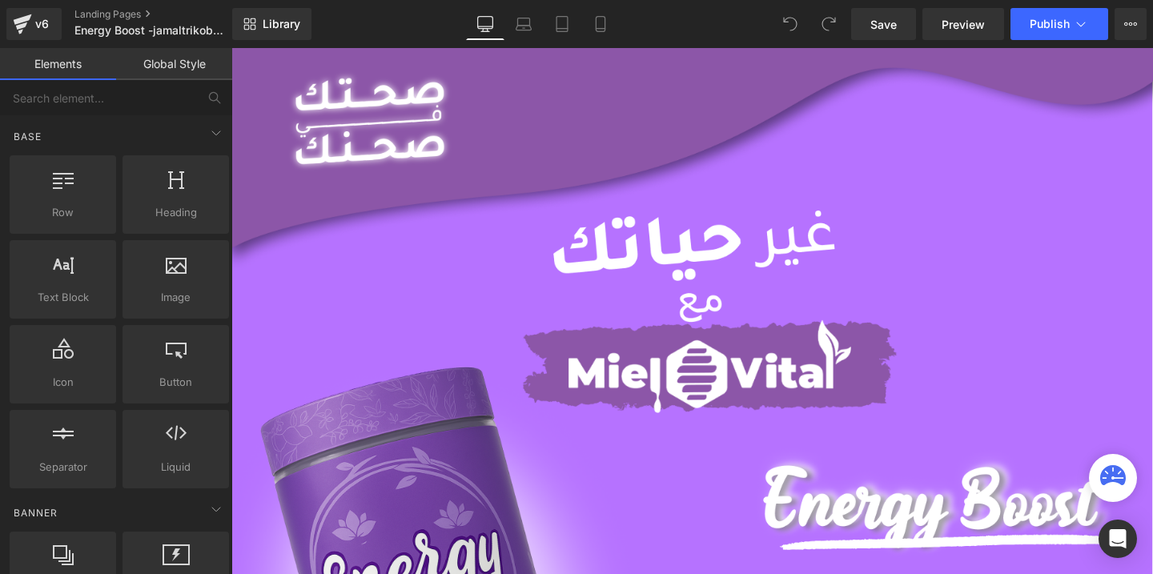
click at [601, 23] on icon at bounding box center [601, 24] width 16 height 16
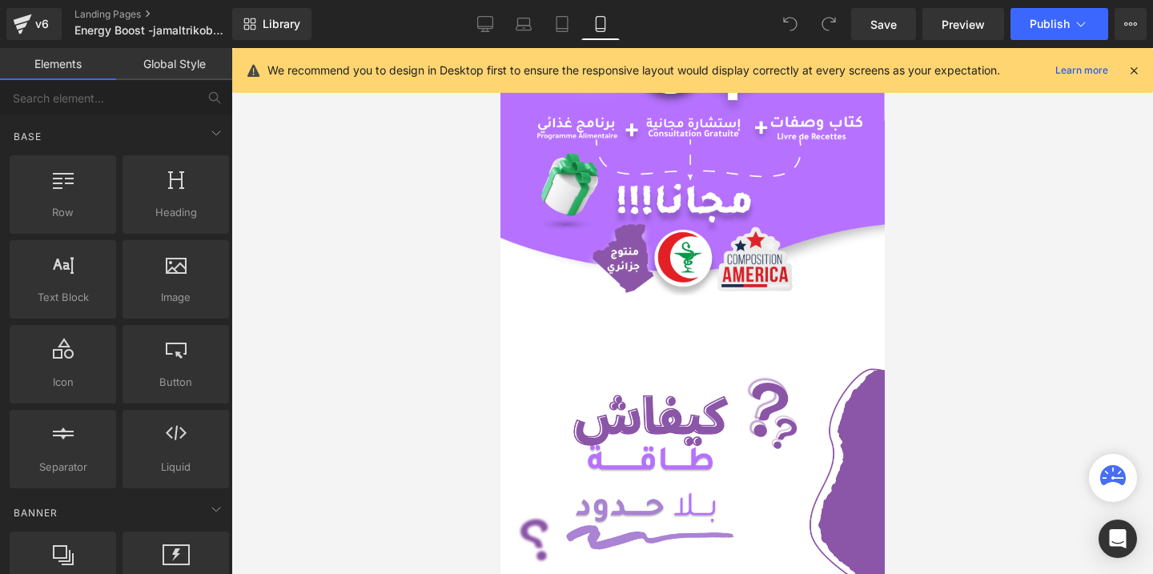
scroll to position [299, 0]
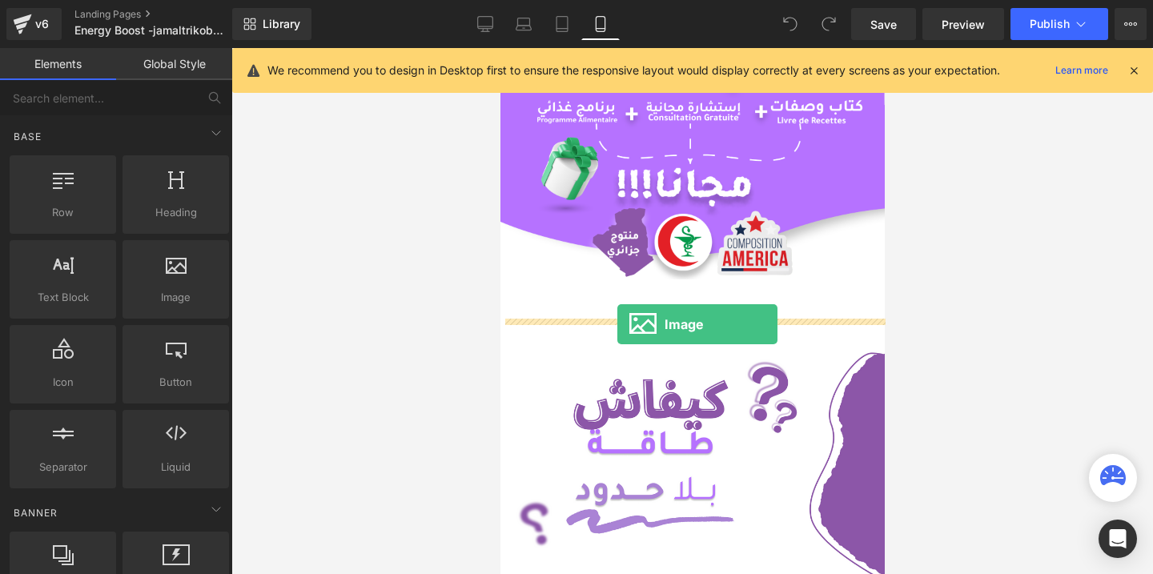
drag, startPoint x: 664, startPoint y: 336, endPoint x: 617, endPoint y: 326, distance: 47.4
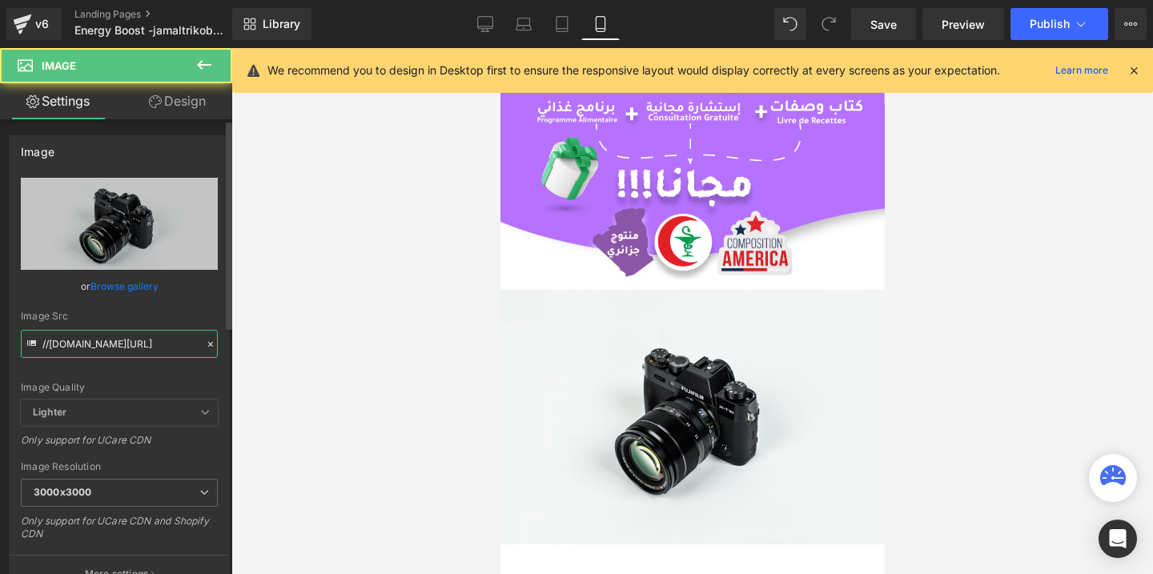
click at [119, 352] on input "//[DOMAIN_NAME][URL]" at bounding box center [119, 344] width 197 height 28
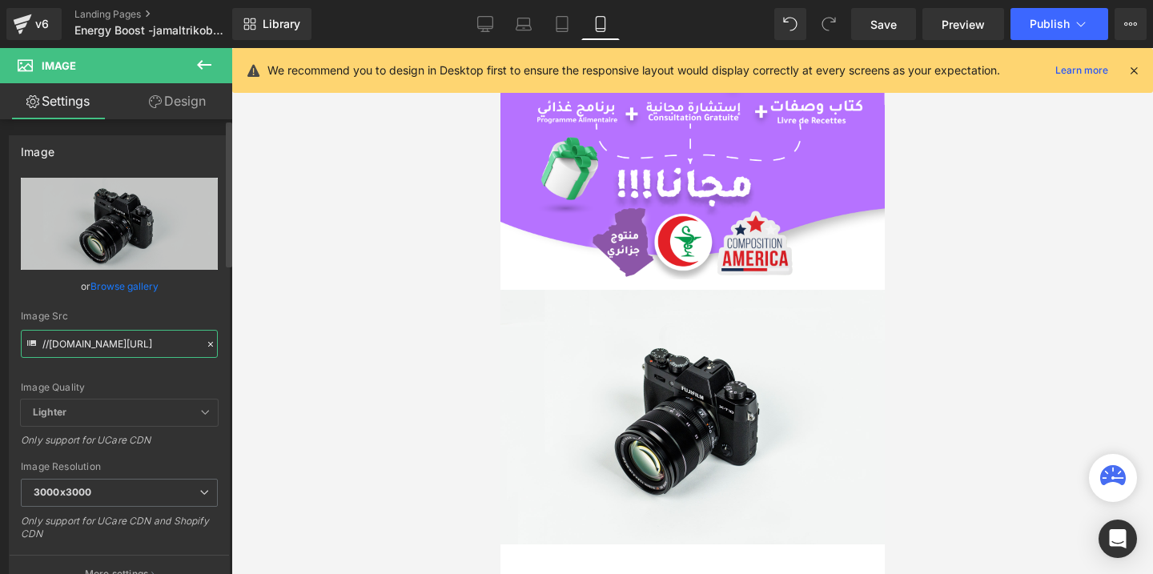
paste input "[URL][DOMAIN_NAME]"
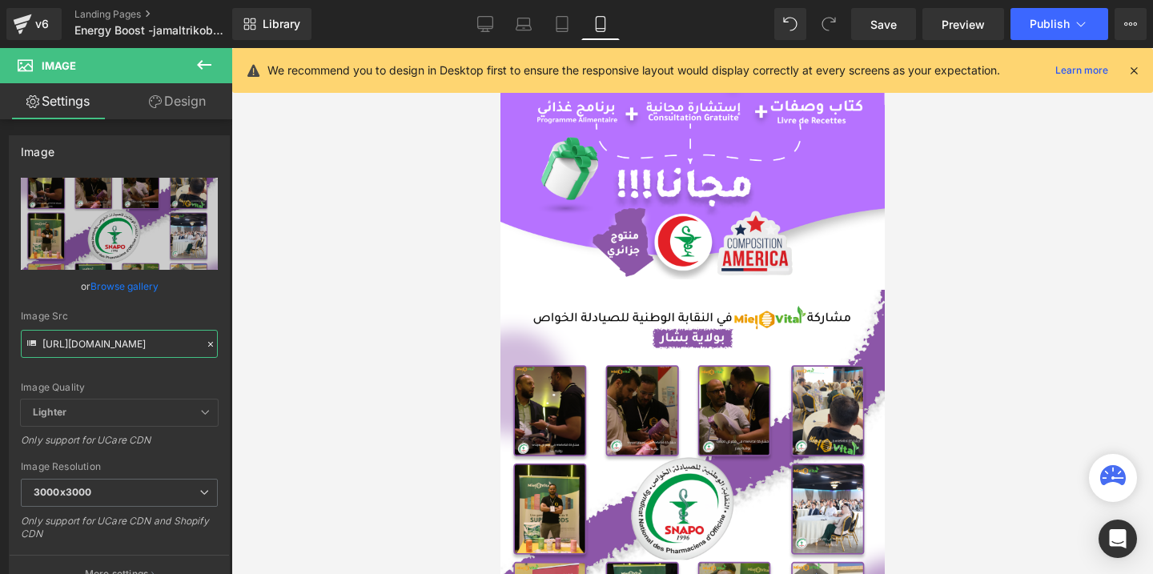
type input "[URL][DOMAIN_NAME]"
click at [1056, 34] on button "Publish" at bounding box center [1060, 24] width 98 height 32
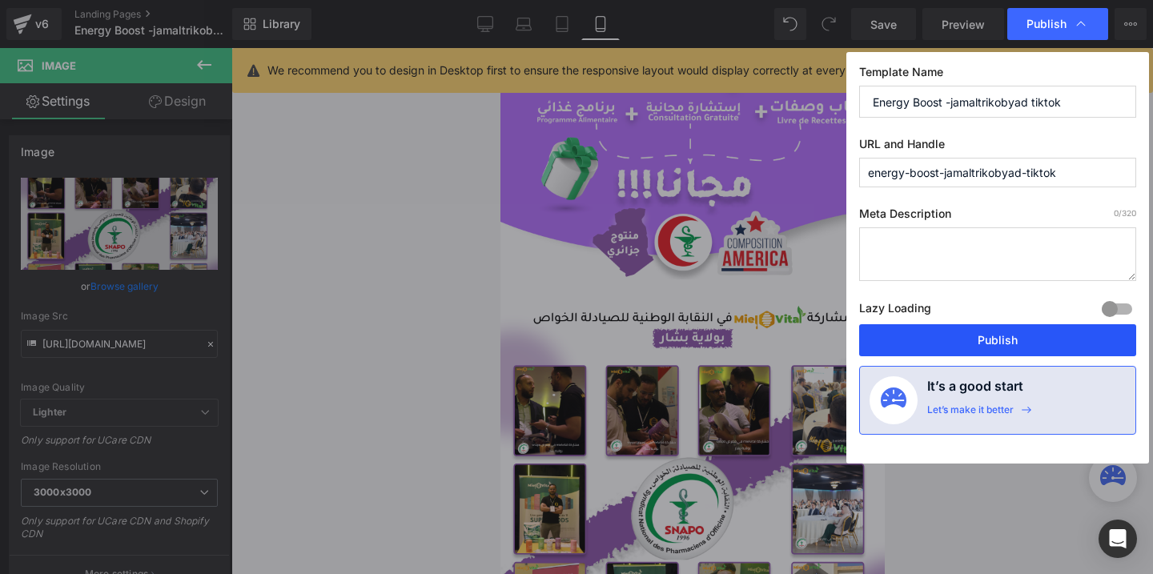
click at [951, 336] on button "Publish" at bounding box center [997, 340] width 277 height 32
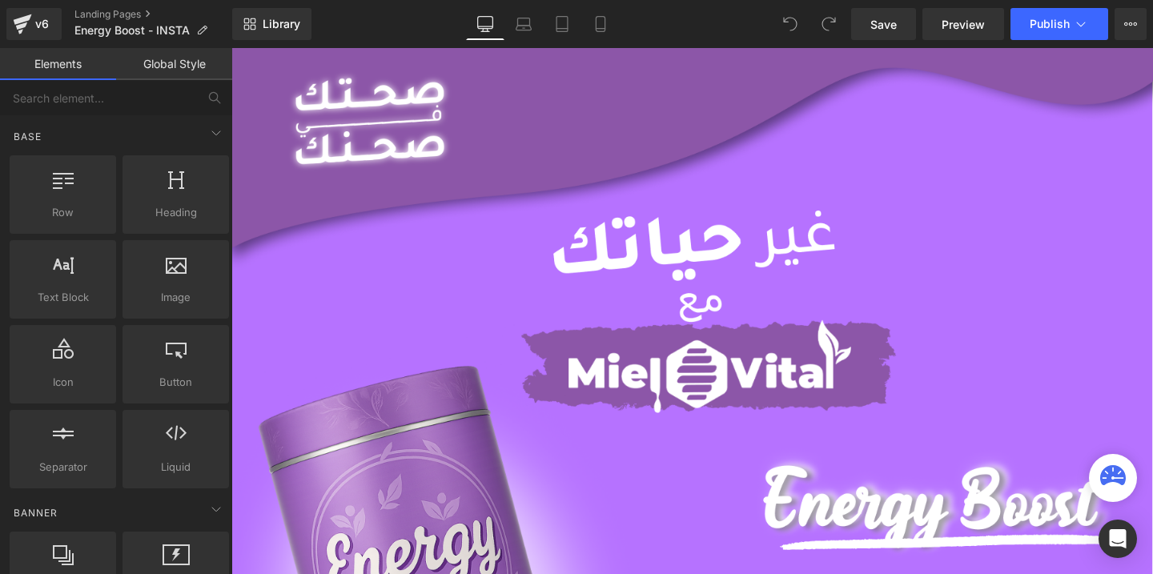
click at [599, 21] on icon at bounding box center [601, 24] width 16 height 16
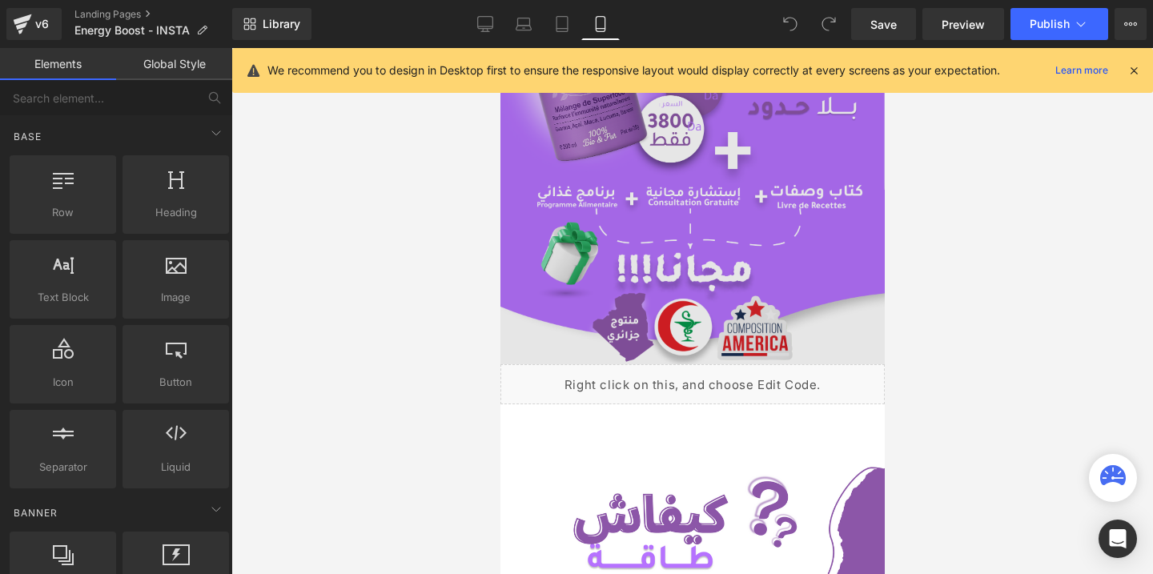
scroll to position [322, 0]
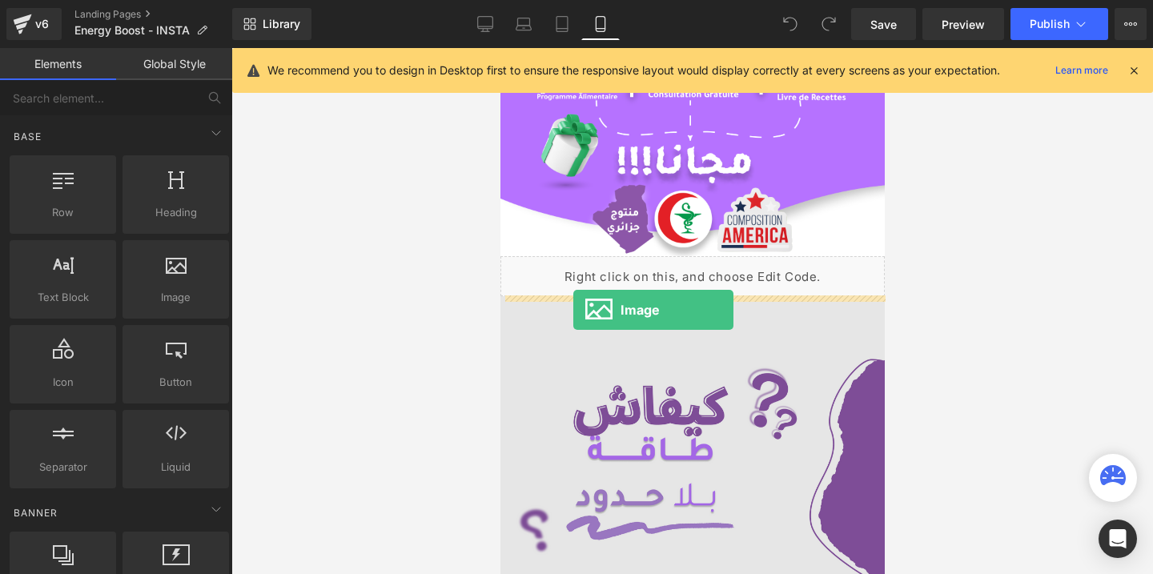
drag, startPoint x: 672, startPoint y: 348, endPoint x: 573, endPoint y: 310, distance: 106.5
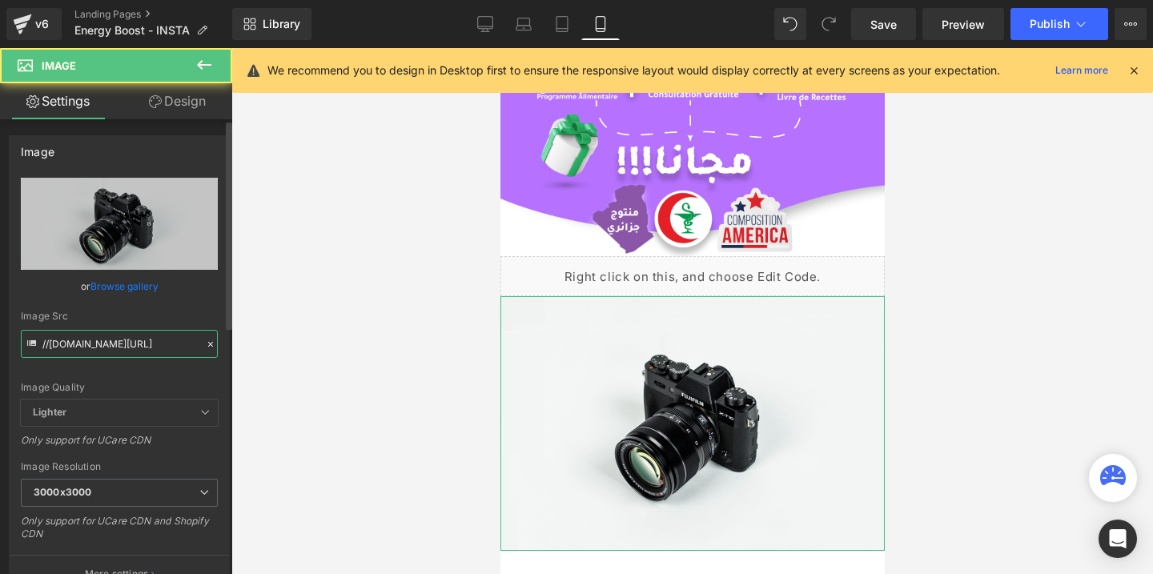
click at [90, 357] on input "//[DOMAIN_NAME][URL]" at bounding box center [119, 344] width 197 height 28
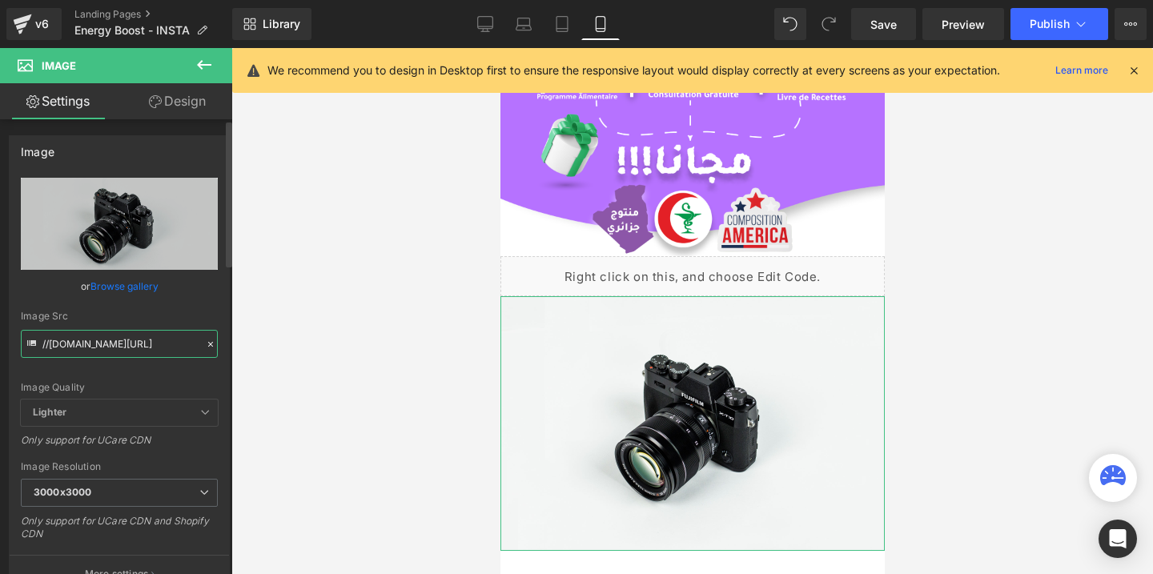
click at [90, 357] on input "//[DOMAIN_NAME][URL]" at bounding box center [119, 344] width 197 height 28
paste input "[URL][DOMAIN_NAME]"
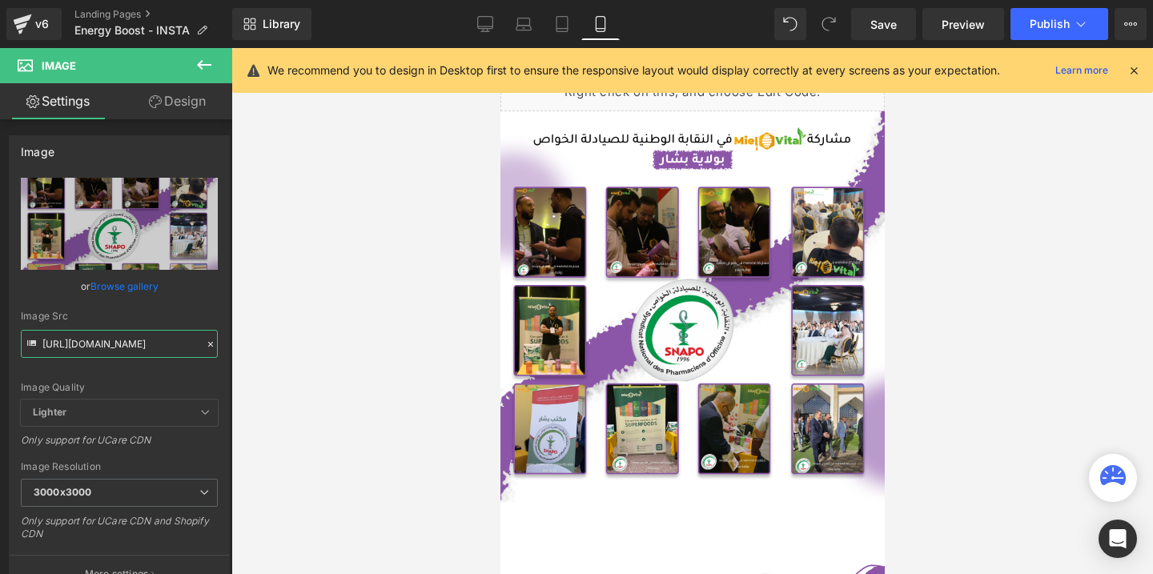
scroll to position [0, 0]
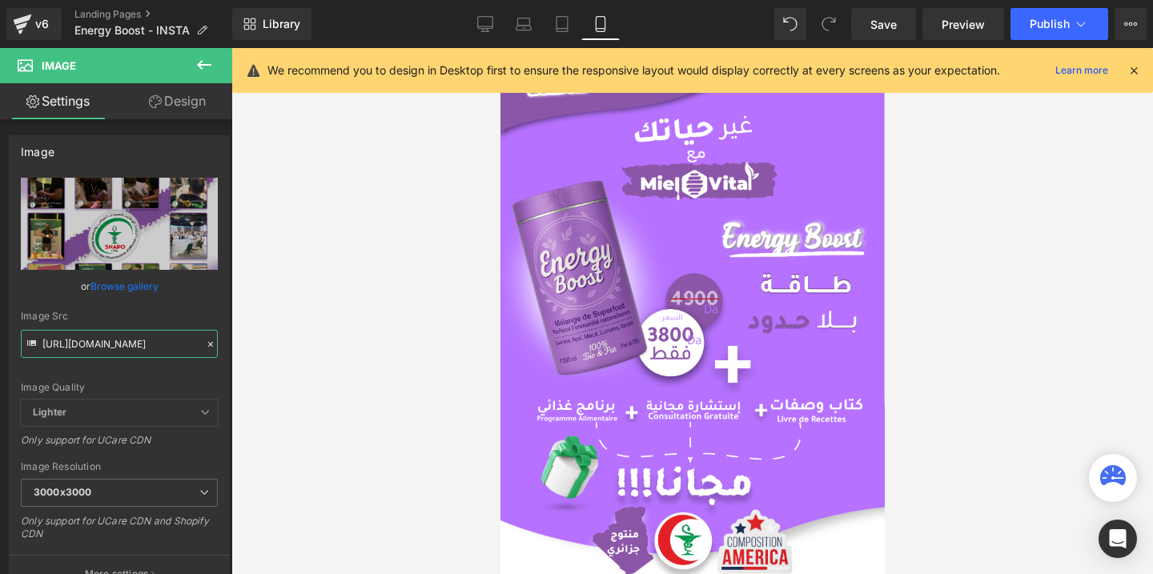
type input "[URL][DOMAIN_NAME]"
click at [1131, 72] on icon at bounding box center [1134, 70] width 14 height 14
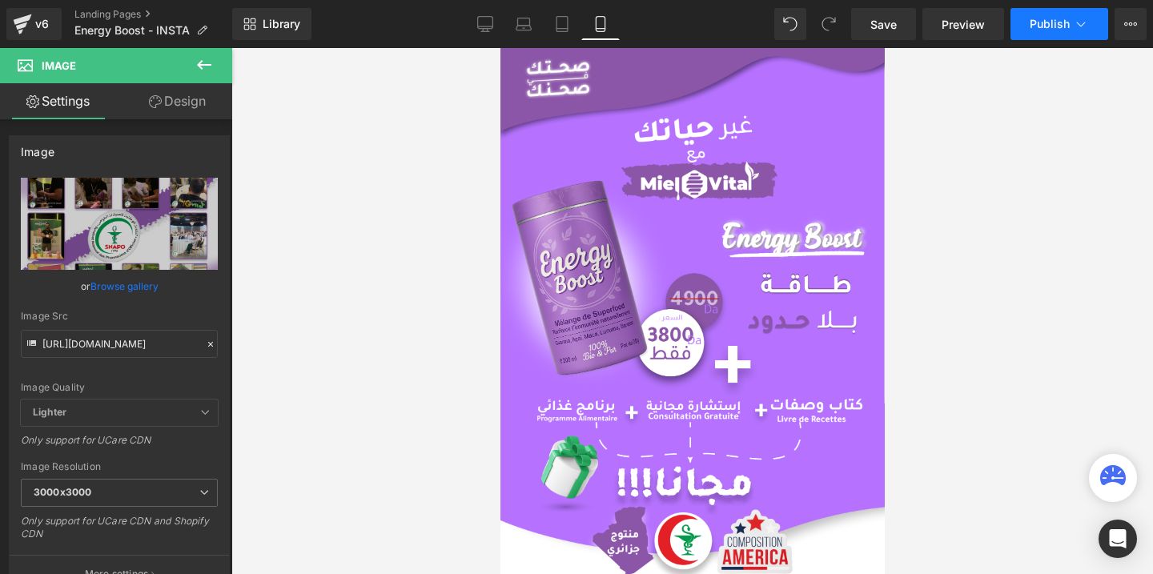
click at [1051, 18] on span "Publish" at bounding box center [1050, 24] width 40 height 13
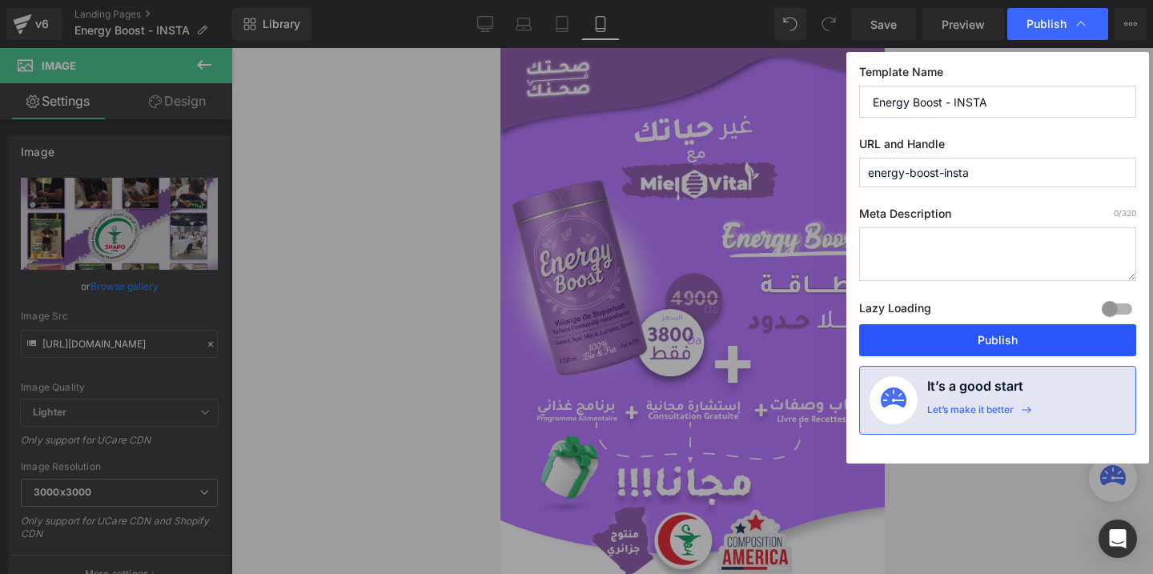
click at [934, 348] on button "Publish" at bounding box center [997, 340] width 277 height 32
